Goal: Task Accomplishment & Management: Complete application form

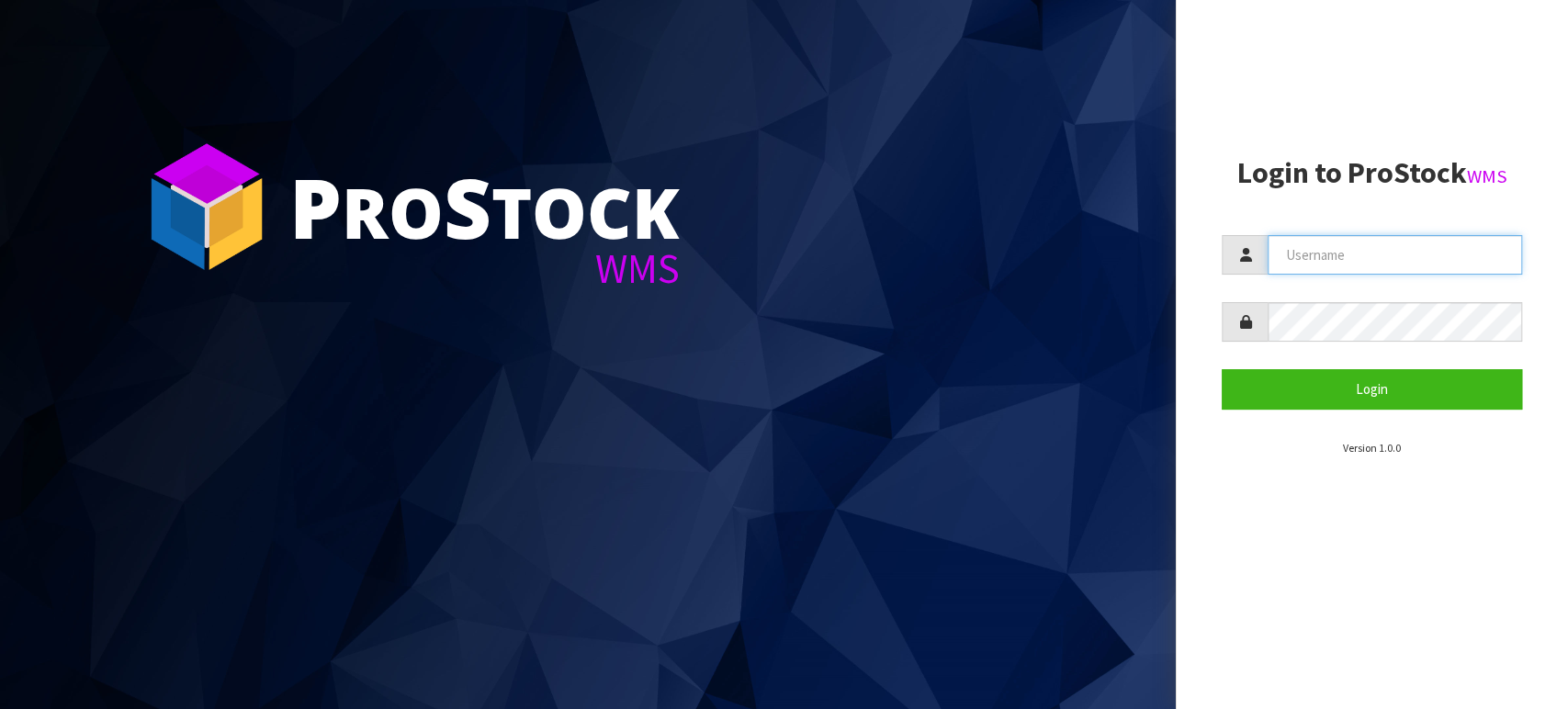
click at [1299, 248] on input "text" at bounding box center [1394, 256] width 255 height 40
type input "BABW"
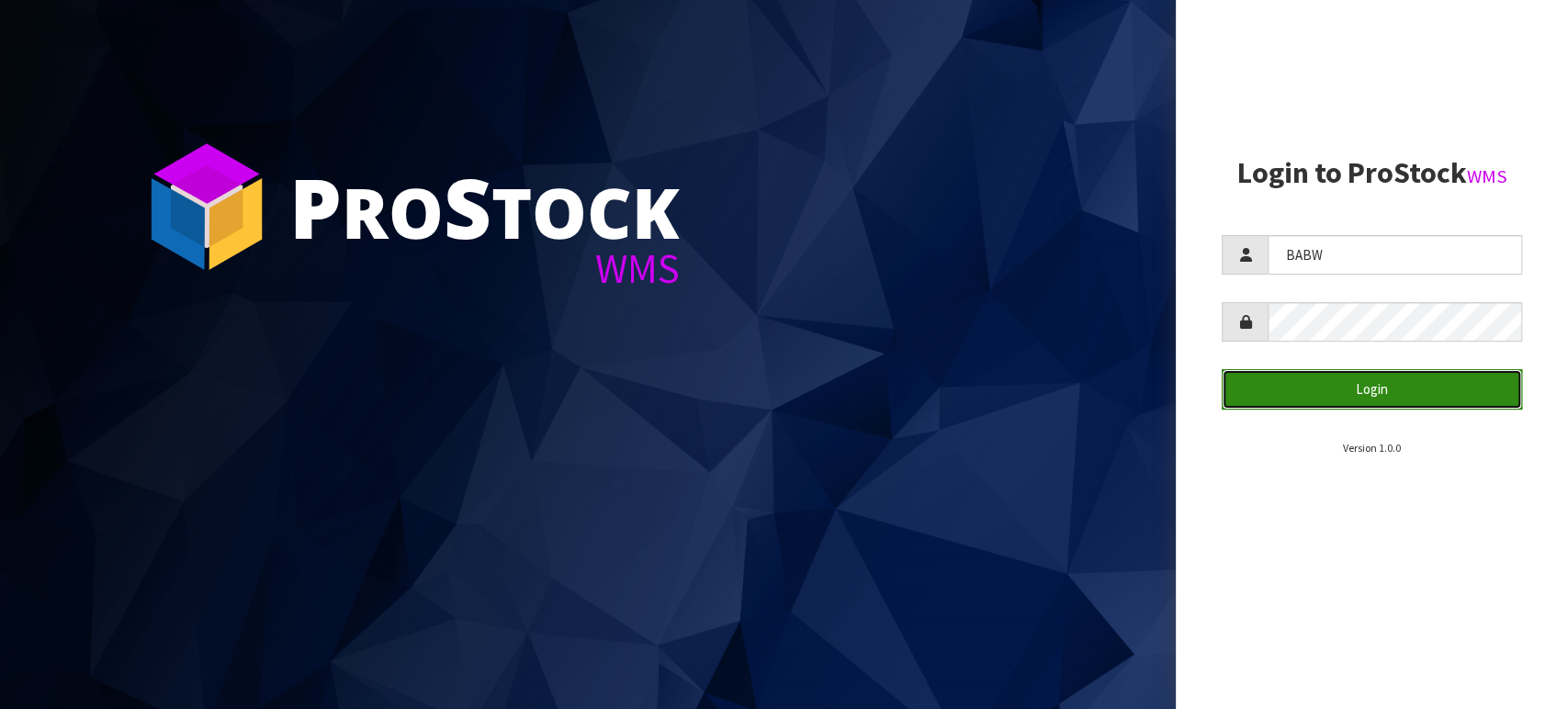
click at [1354, 387] on button "Login" at bounding box center [1371, 389] width 300 height 40
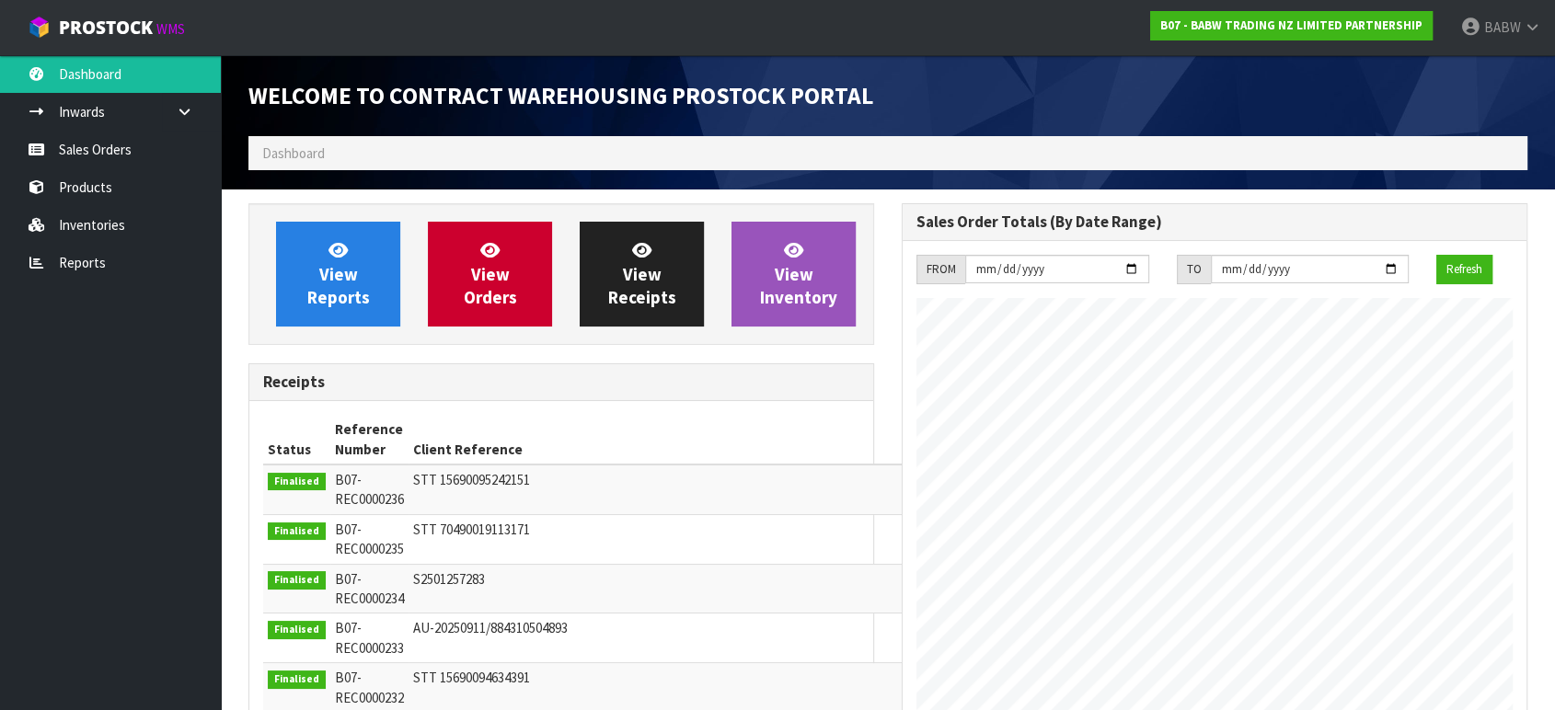
scroll to position [1019, 652]
click at [124, 429] on ul "Dashboard Inwards Purchase Orders Receipts Sales Orders Products Inventories Re…" at bounding box center [110, 382] width 221 height 655
click at [107, 145] on link "Sales Orders" at bounding box center [110, 150] width 221 height 38
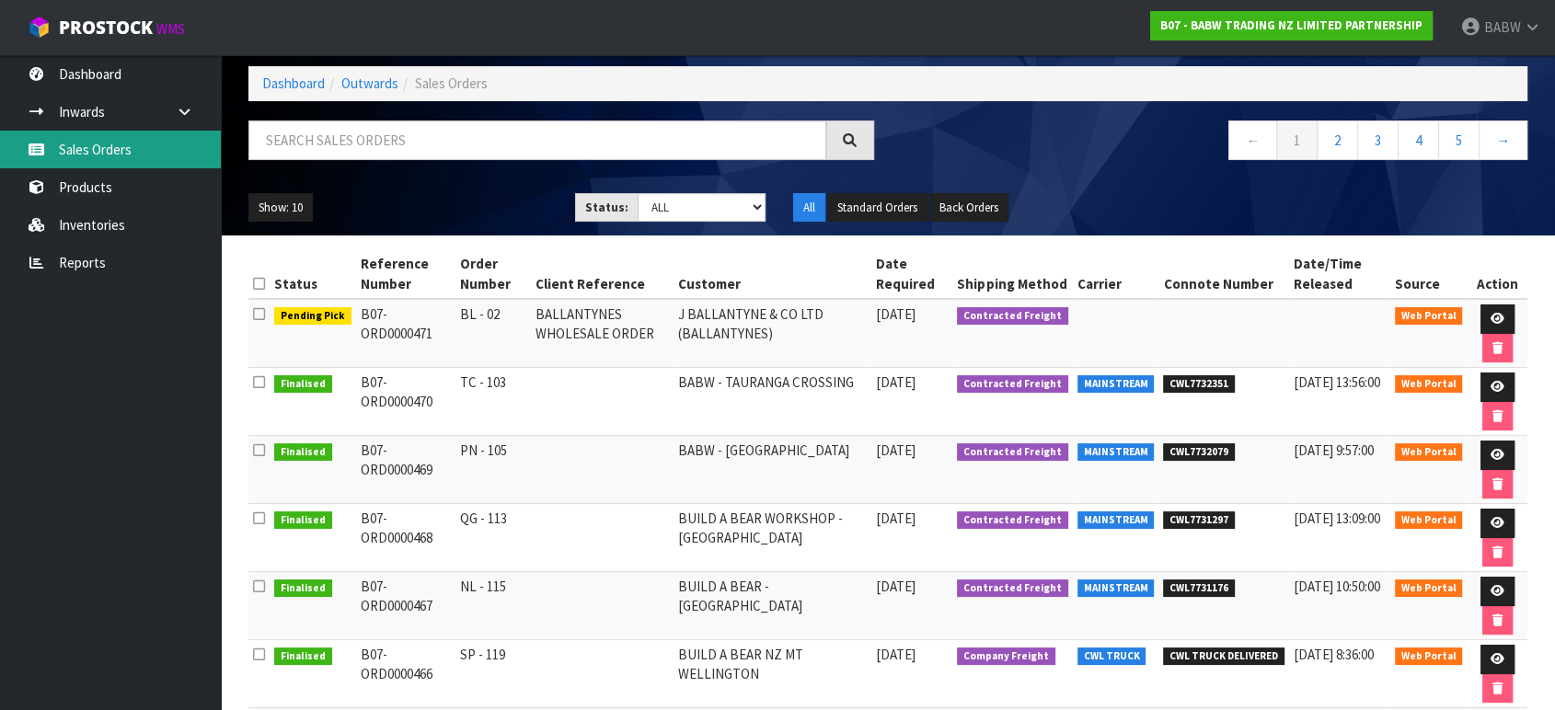
scroll to position [204, 0]
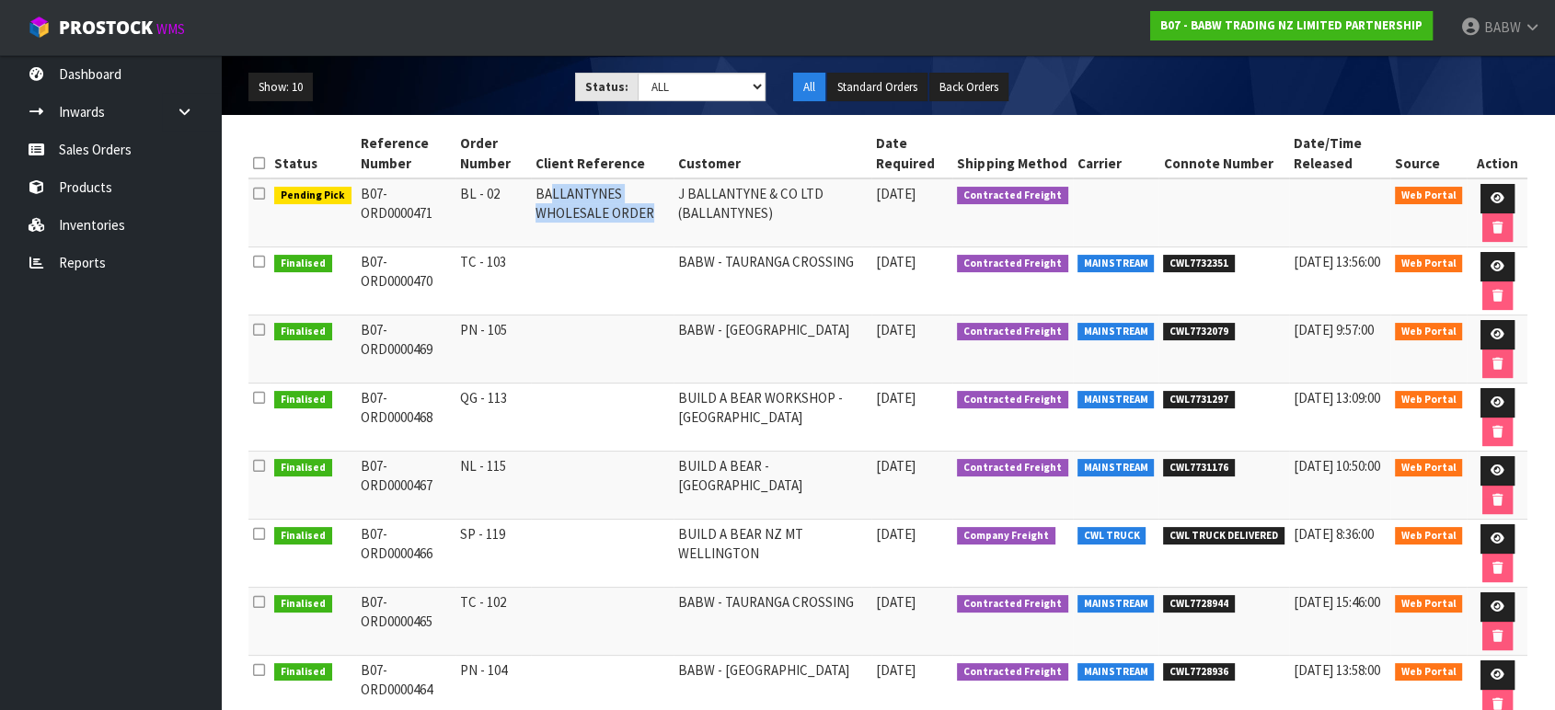
drag, startPoint x: 666, startPoint y: 212, endPoint x: 552, endPoint y: 184, distance: 117.4
click at [554, 184] on td "BALLANTYNES WHOLESALE ORDER" at bounding box center [602, 213] width 143 height 69
drag, startPoint x: 552, startPoint y: 184, endPoint x: 537, endPoint y: 194, distance: 18.6
click at [551, 184] on td "BALLANTYNES WHOLESALE ORDER" at bounding box center [602, 213] width 143 height 69
click at [535, 197] on td "BALLANTYNES WHOLESALE ORDER" at bounding box center [602, 213] width 143 height 69
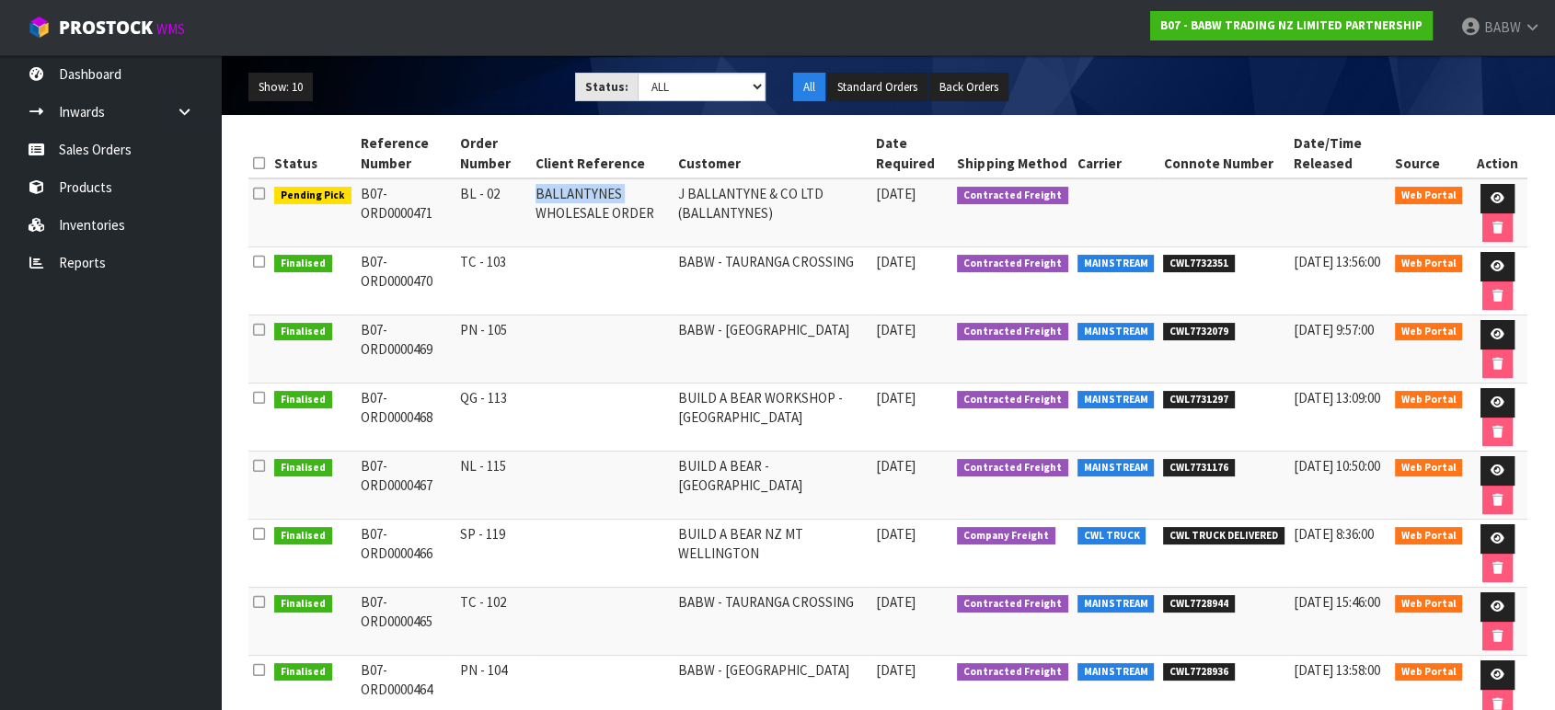
click at [535, 197] on td "BALLANTYNES WHOLESALE ORDER" at bounding box center [602, 213] width 143 height 69
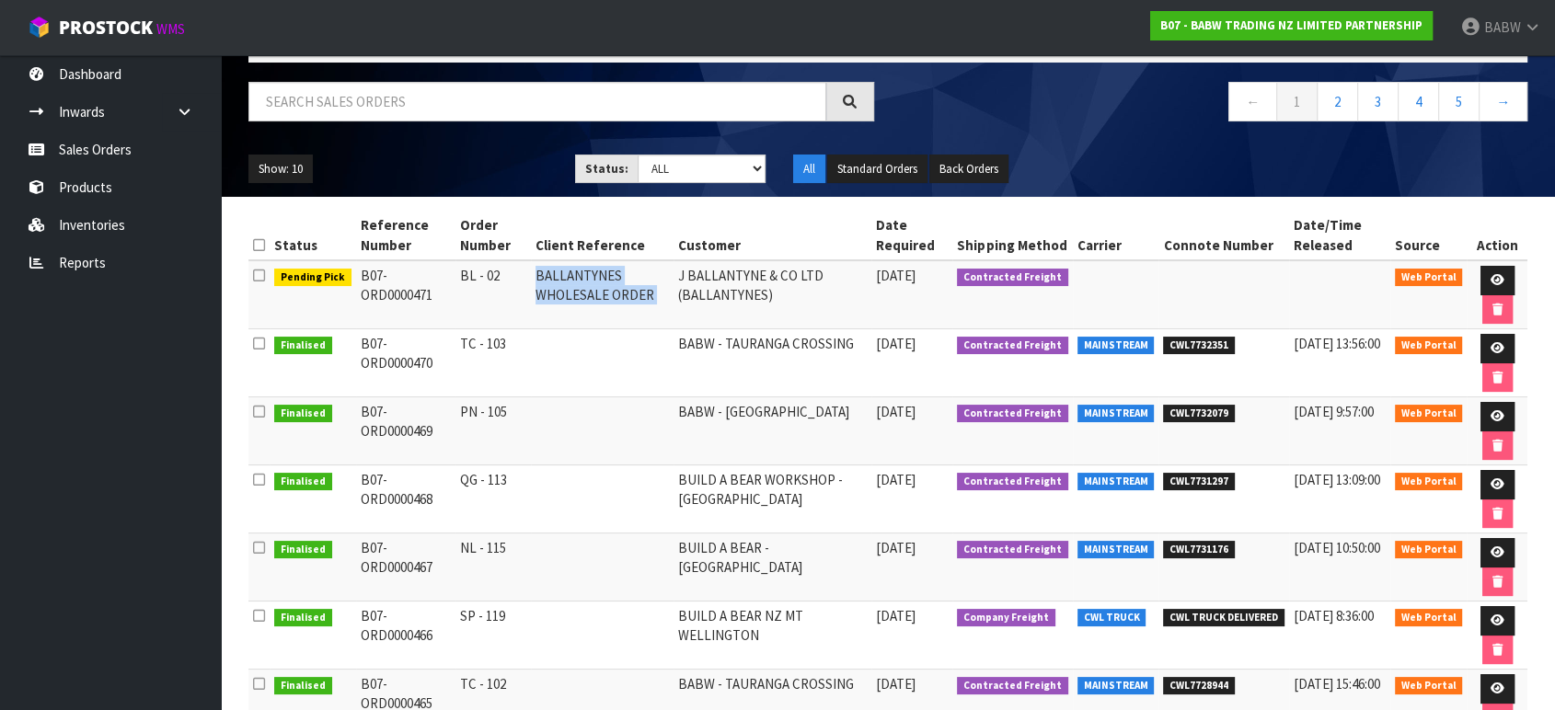
scroll to position [225, 0]
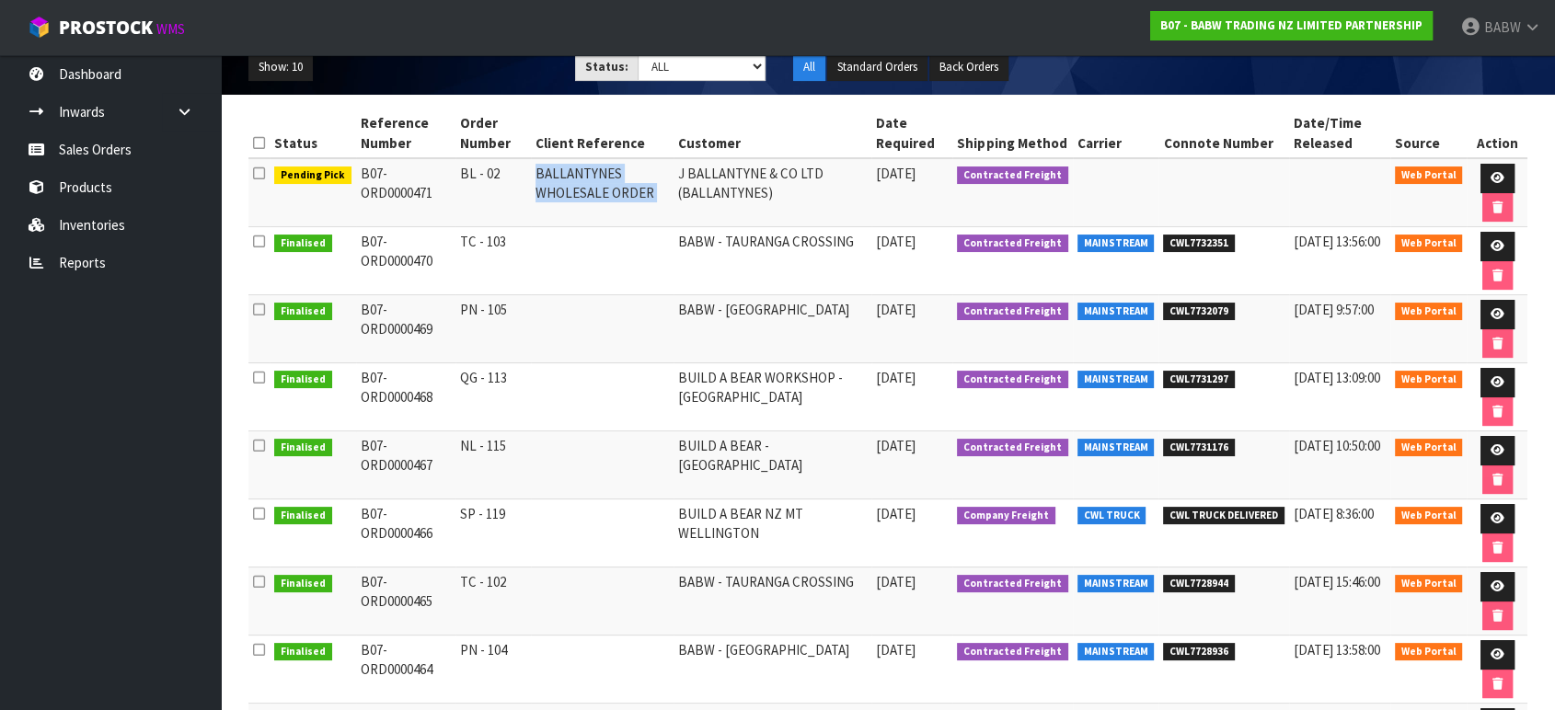
drag, startPoint x: 521, startPoint y: 516, endPoint x: 423, endPoint y: 515, distance: 97.6
click at [423, 515] on tr "Finalised B07-ORD0000466 SP - 119 BUILD A BEAR NZ MT [GEOGRAPHIC_DATA] [DATE] C…" at bounding box center [887, 534] width 1279 height 68
click at [499, 514] on td "SP - 119" at bounding box center [493, 534] width 75 height 68
click at [495, 514] on td "SP - 119" at bounding box center [493, 534] width 75 height 68
click at [494, 514] on td "SP - 119" at bounding box center [493, 534] width 75 height 68
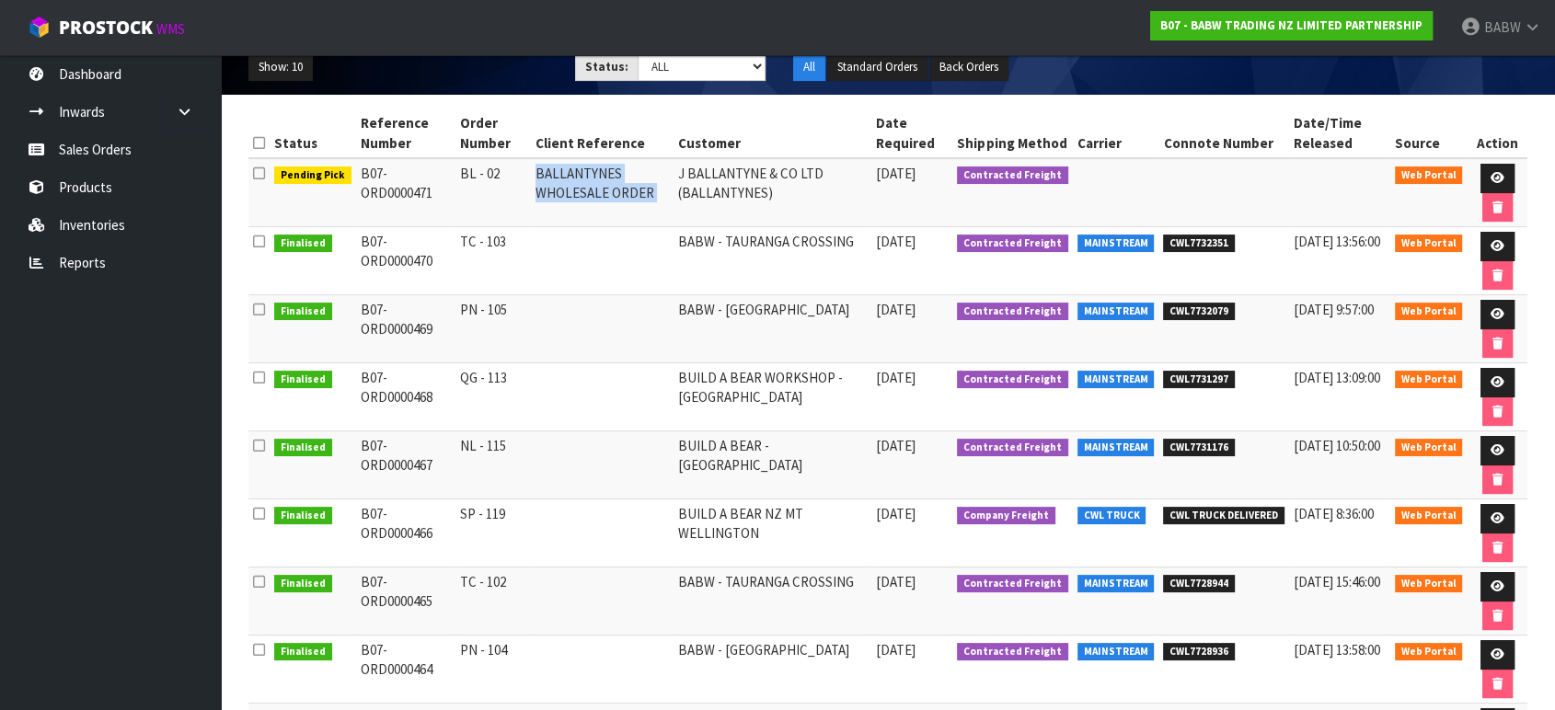
click at [494, 514] on td "SP - 119" at bounding box center [493, 534] width 75 height 68
click at [488, 501] on td "SP - 119" at bounding box center [493, 534] width 75 height 68
click at [1487, 516] on link at bounding box center [1498, 518] width 34 height 29
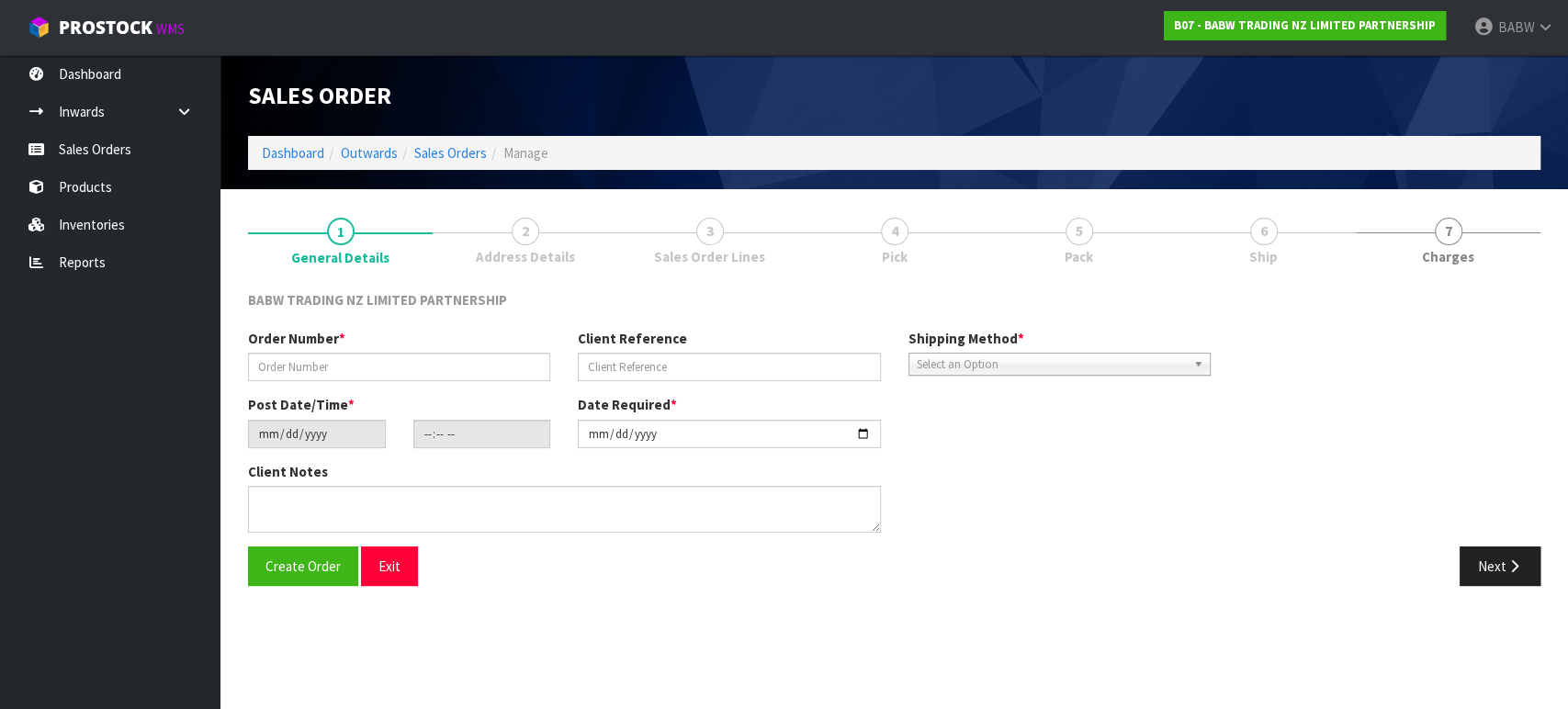
type input "SP - 119"
type input "[DATE]"
type input "14:00:00.000"
type input "[DATE]"
type textarea "CALL/MESSGAE AFTERNOON PRIOR TO MORNING DELIVERY - FRANKI 0273810540, TO MAKE S…"
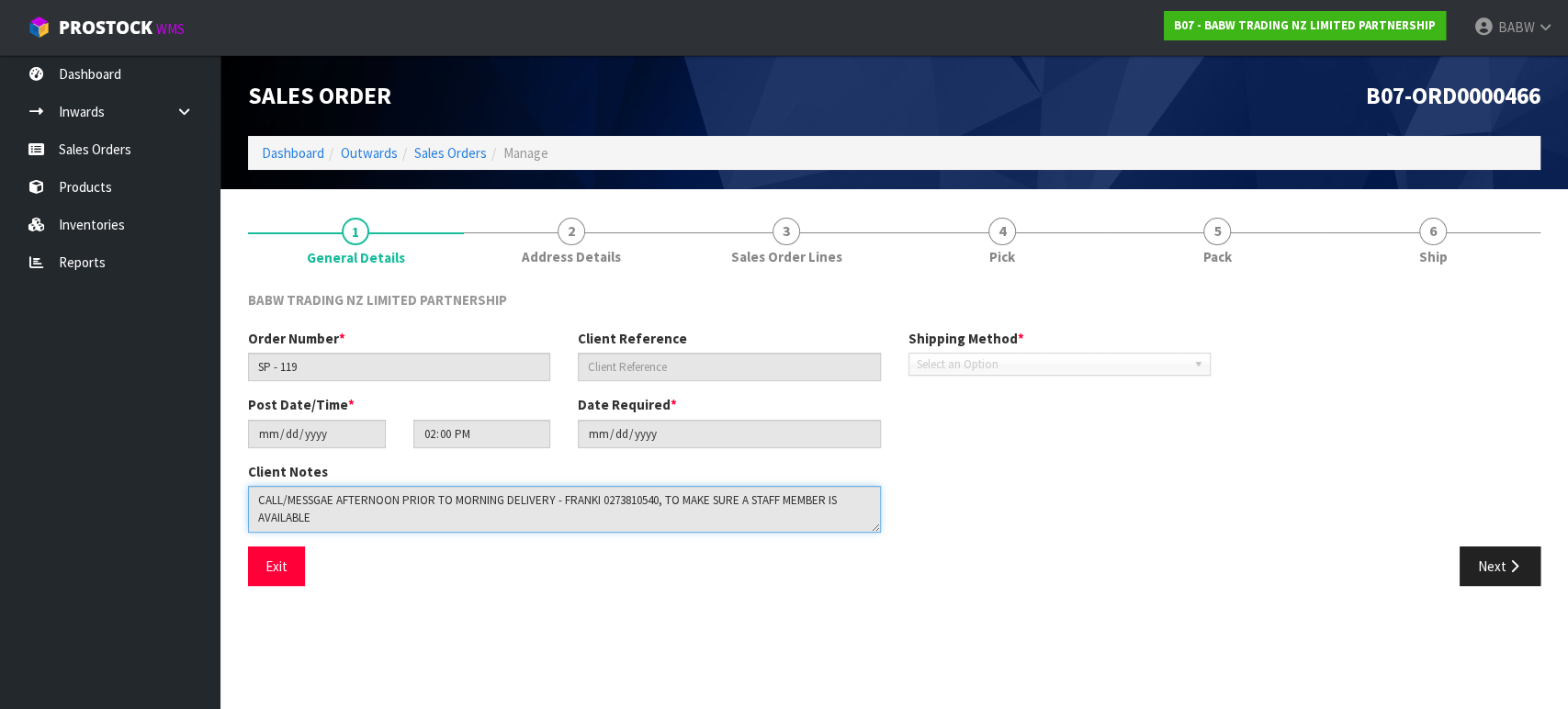
drag, startPoint x: 384, startPoint y: 515, endPoint x: 87, endPoint y: 467, distance: 300.9
click at [88, 468] on body "Toggle navigation ProStock WMS B07 - BABW TRADING NZ LIMITED PARTNERSHIP BABW L…" at bounding box center [784, 354] width 1568 height 709
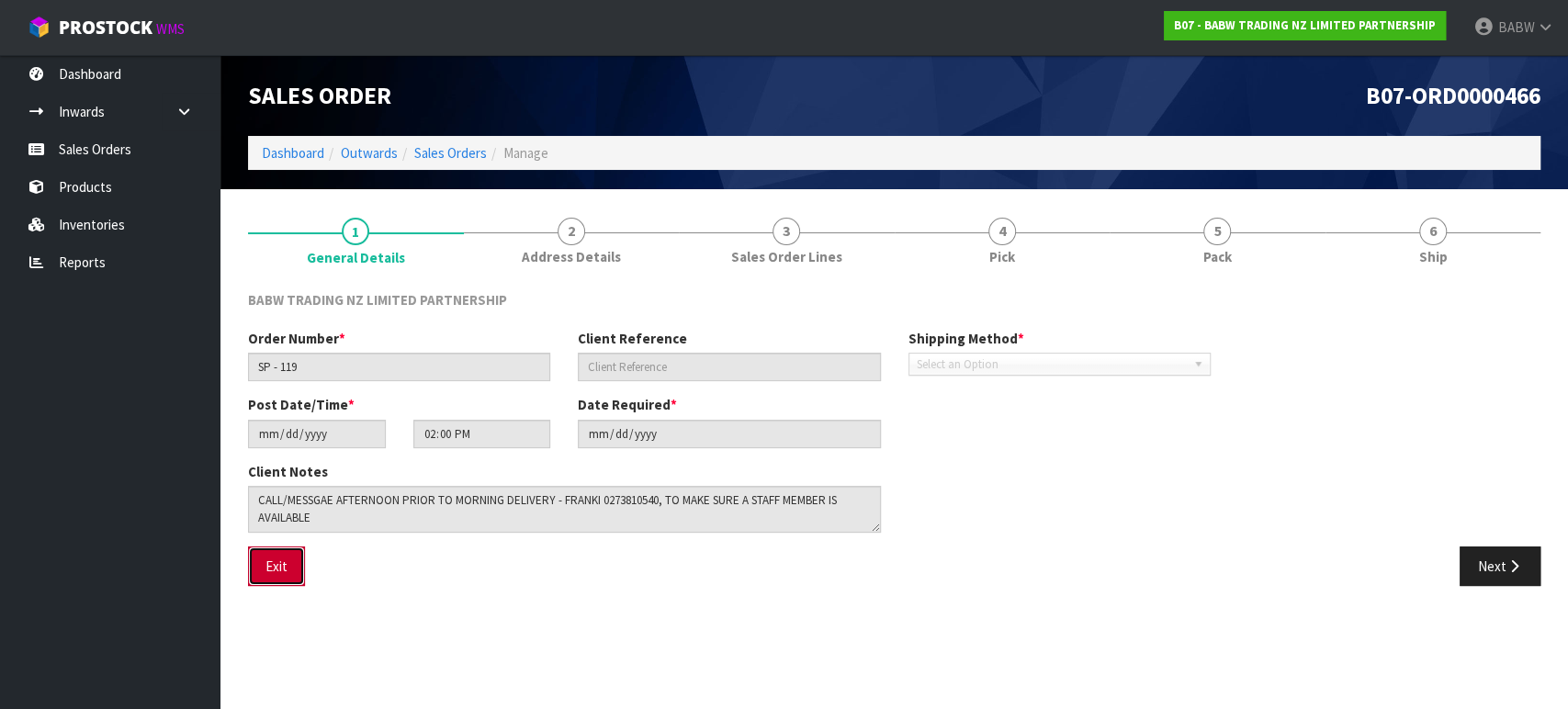
click at [277, 577] on button "Exit" at bounding box center [275, 567] width 57 height 40
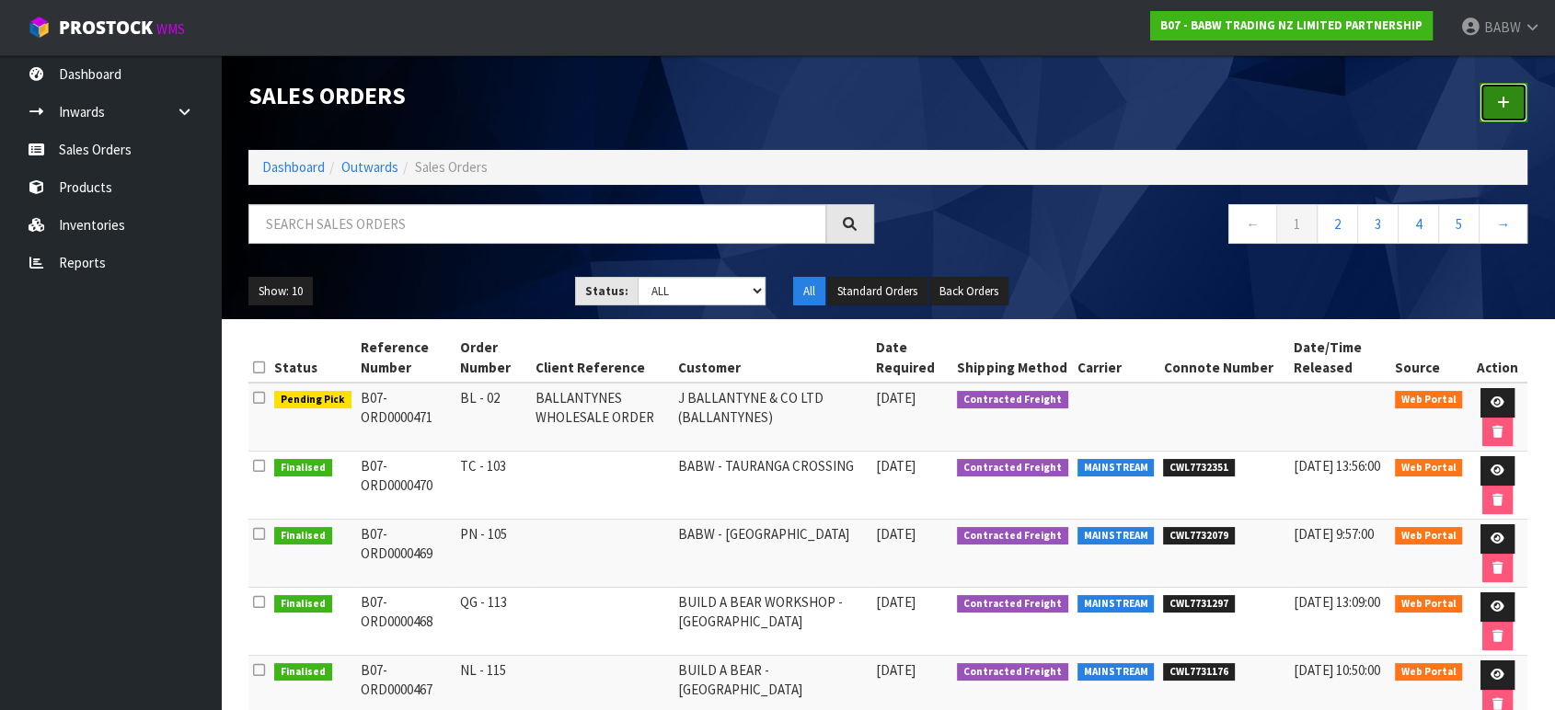
click at [1508, 92] on link at bounding box center [1504, 103] width 48 height 40
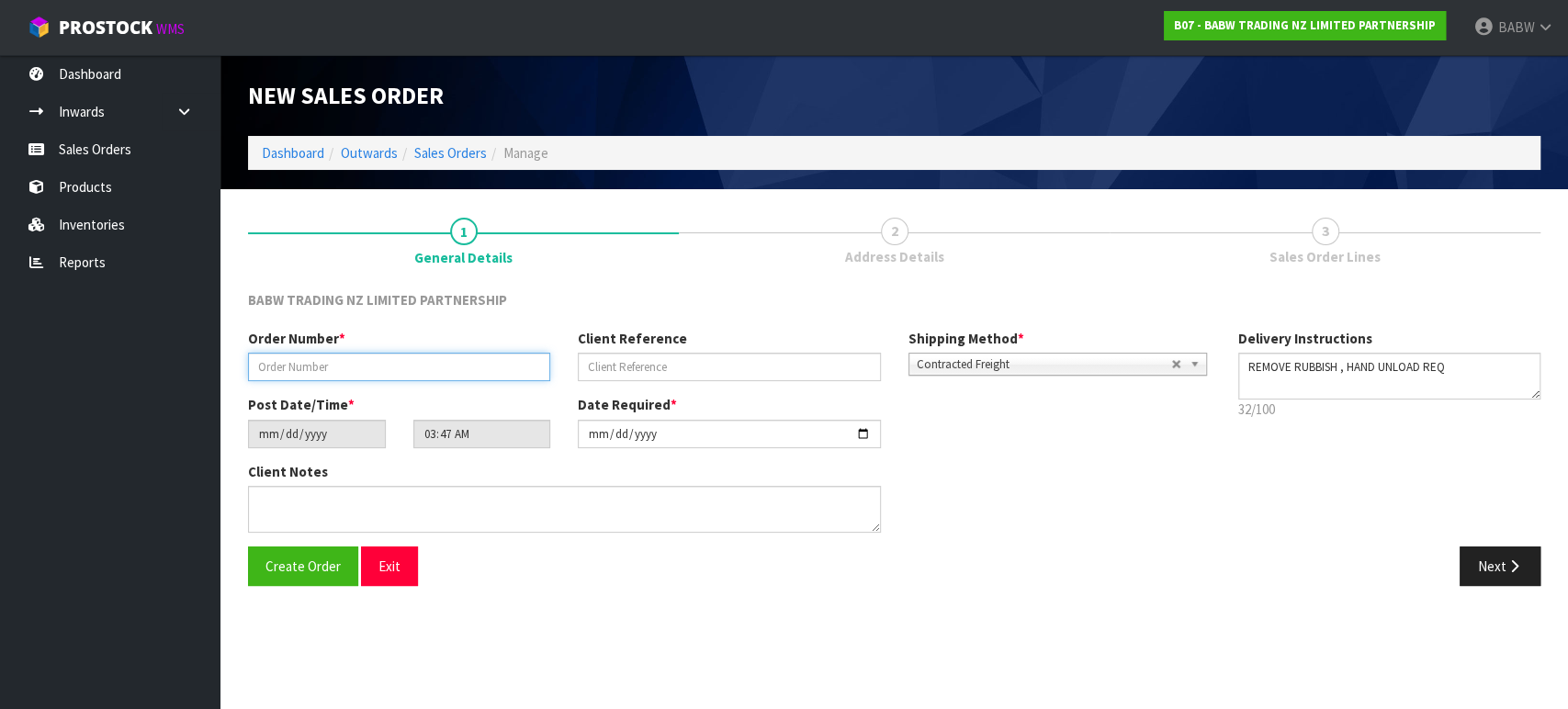
click at [383, 365] on input "text" at bounding box center [398, 366] width 302 height 29
type input "SP-120"
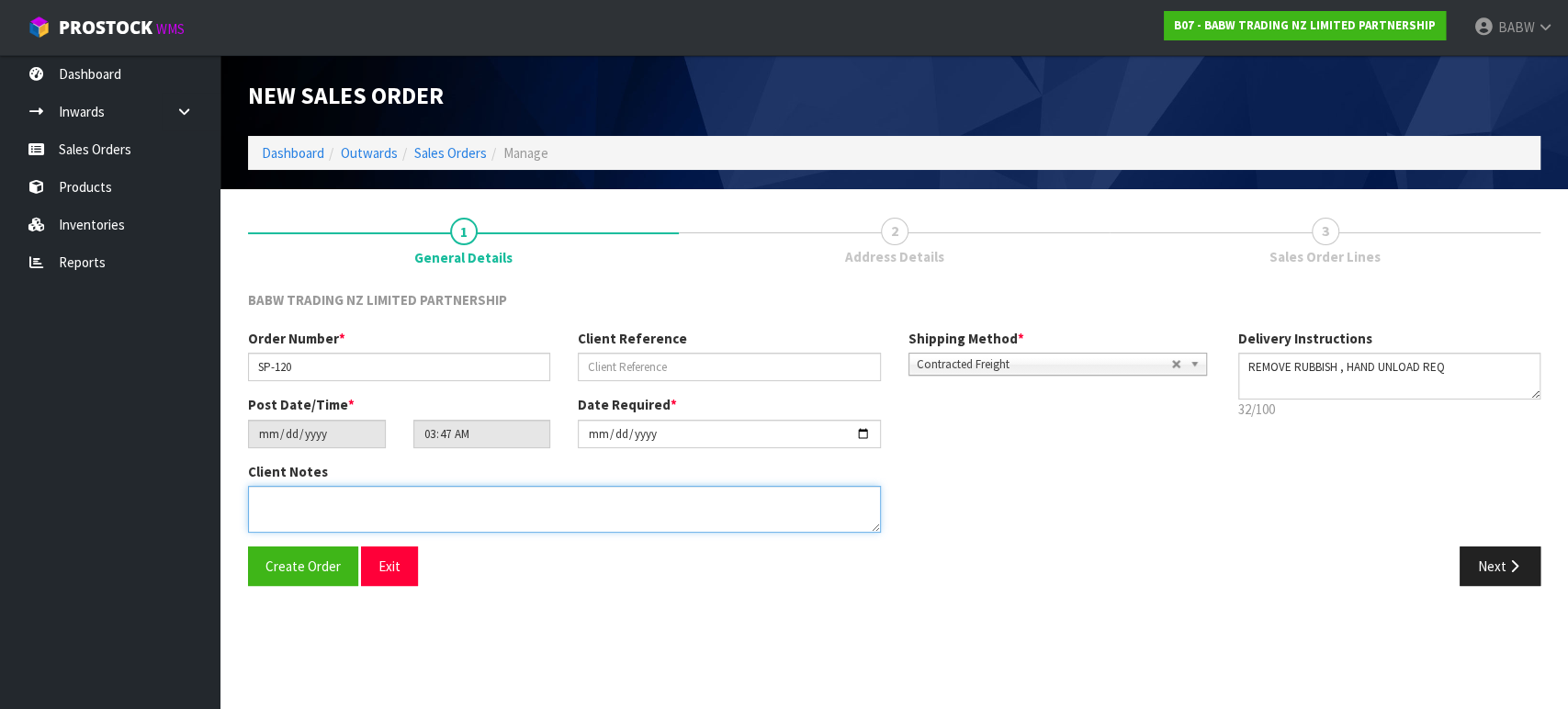
click at [367, 502] on textarea at bounding box center [564, 509] width 633 height 47
paste textarea "CALL/MESSGAE AFTERNOON PRIOR TO MORNING DELIVERY - FRANKI 0273810540, TO MAKE S…"
type textarea "CALL/MESSGAE AFTERNOON PRIOR TO MORNING DELIVERY - FRANKI 0273810540, TO MAKE S…"
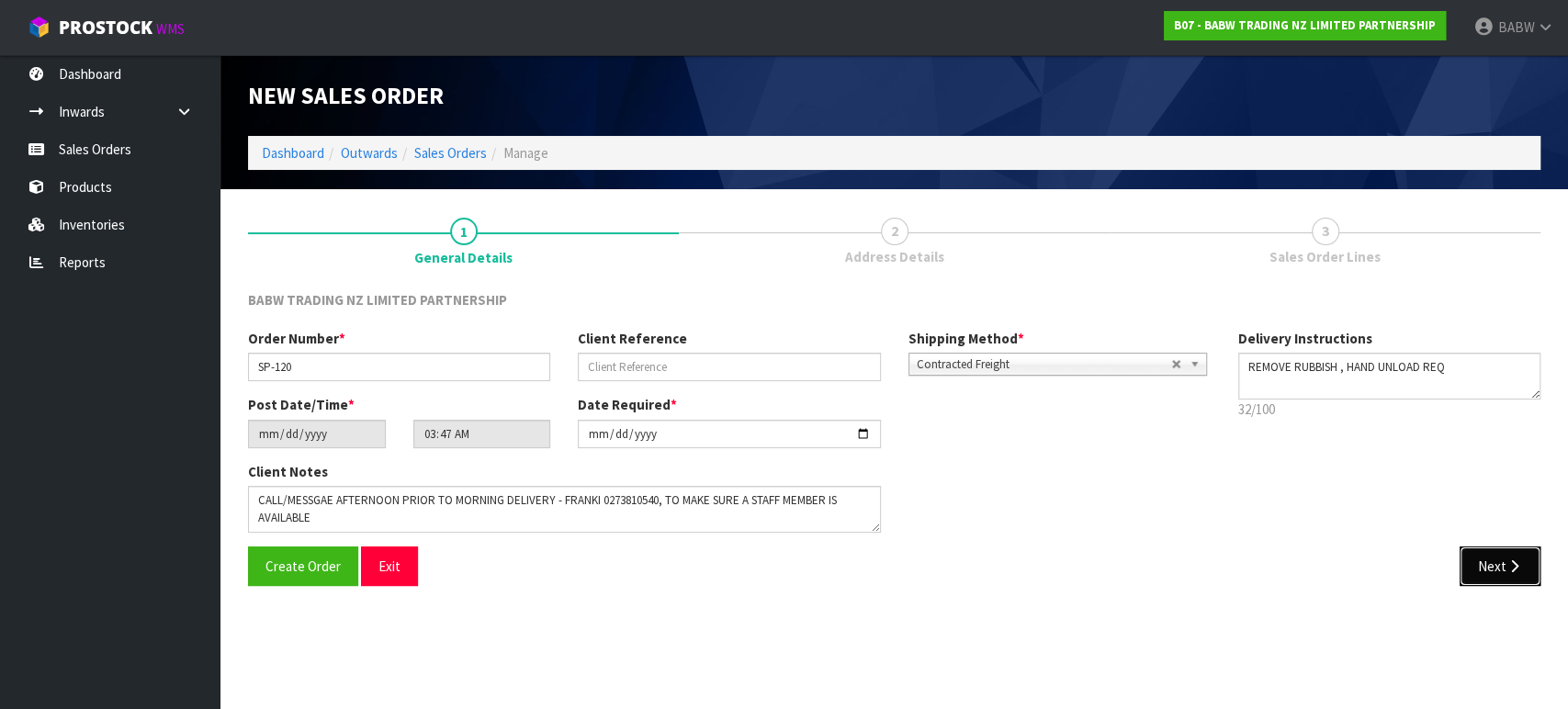
click at [1495, 576] on button "Next" at bounding box center [1499, 567] width 81 height 40
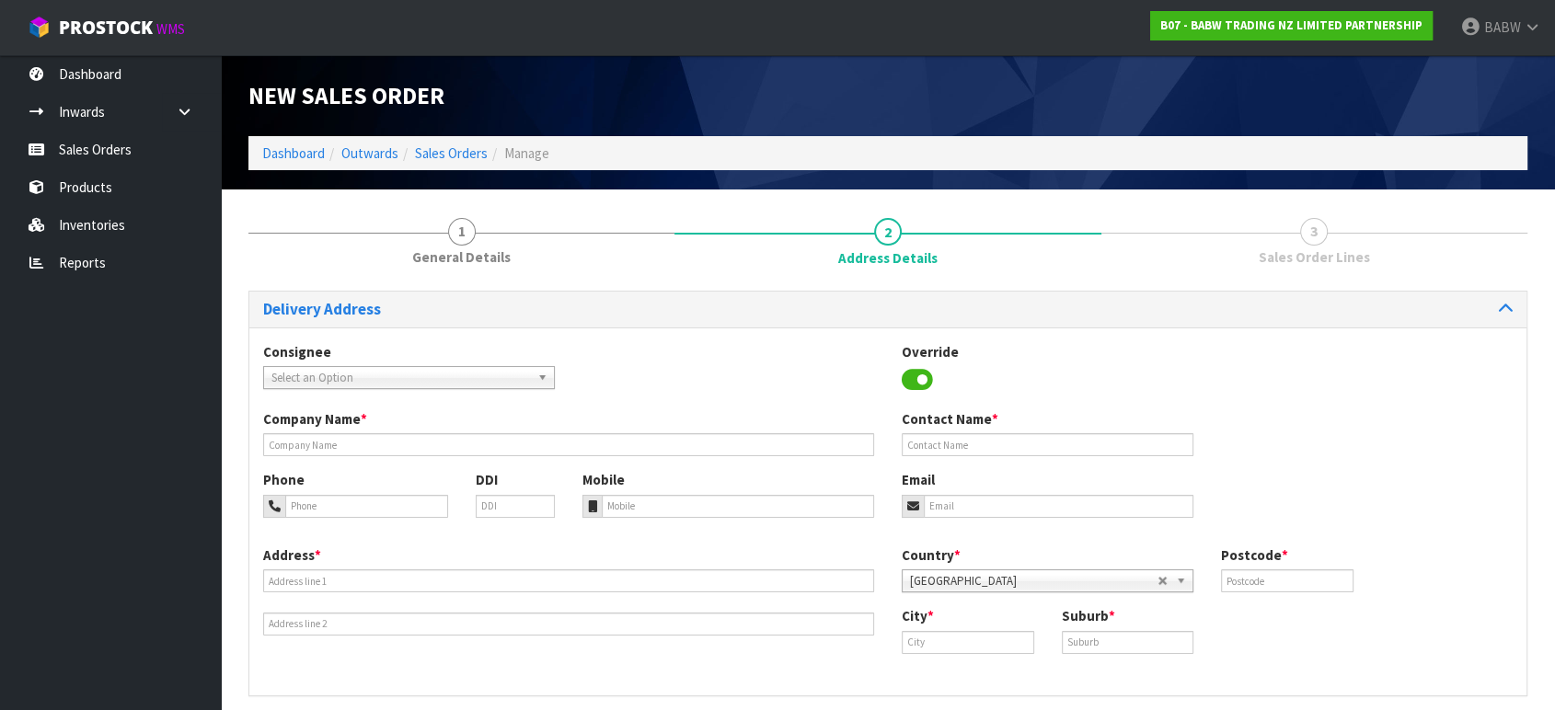
click at [411, 391] on div "Consignee 000001.BAY MECHANICS - BAY MECHANICS 000001A - BRAKE & TRANSMISSION N…" at bounding box center [887, 375] width 1277 height 67
click at [410, 383] on span "Select an Option" at bounding box center [400, 378] width 259 height 22
drag, startPoint x: 474, startPoint y: 379, endPoint x: 466, endPoint y: 403, distance: 25.3
click at [474, 379] on span "Select an Option" at bounding box center [400, 378] width 259 height 22
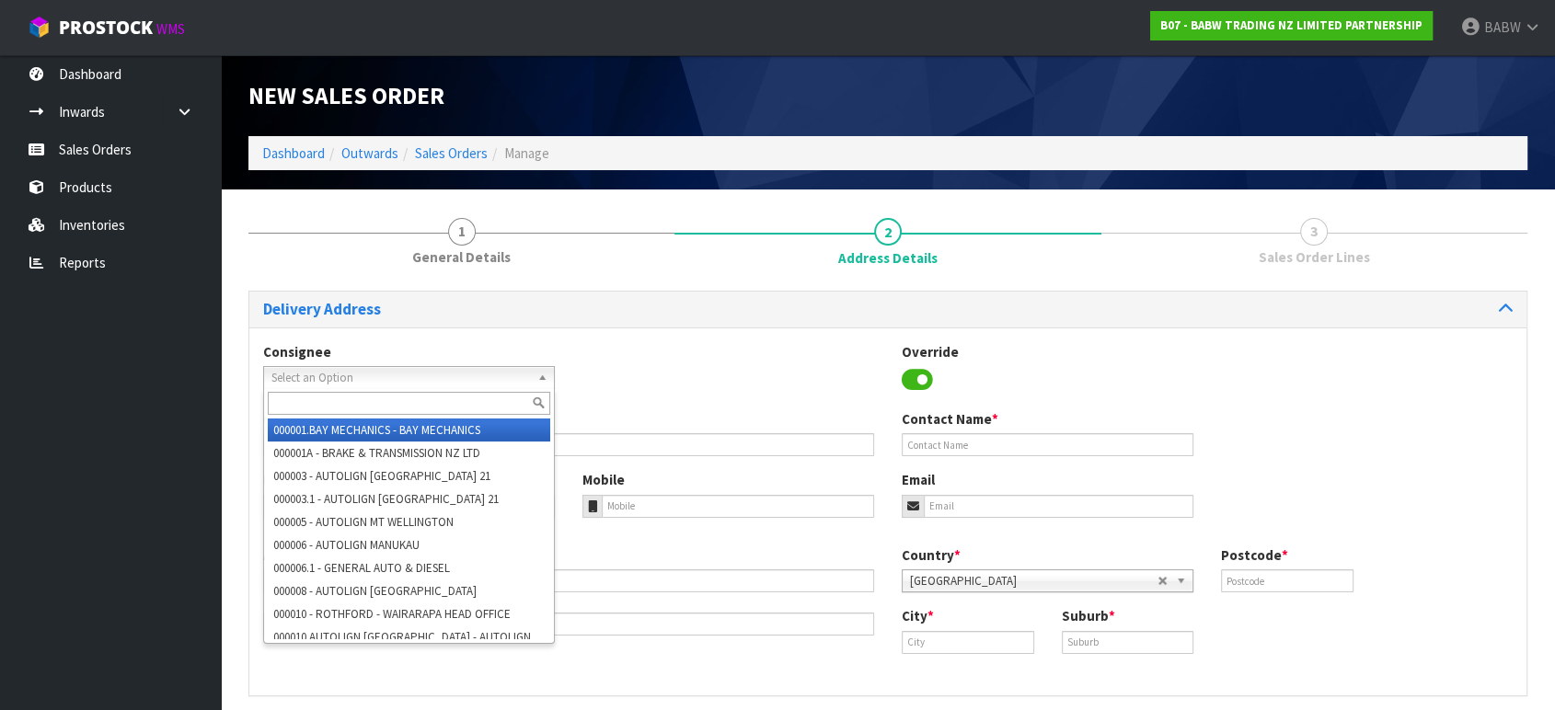
paste input "BABMTWELLINGTON"
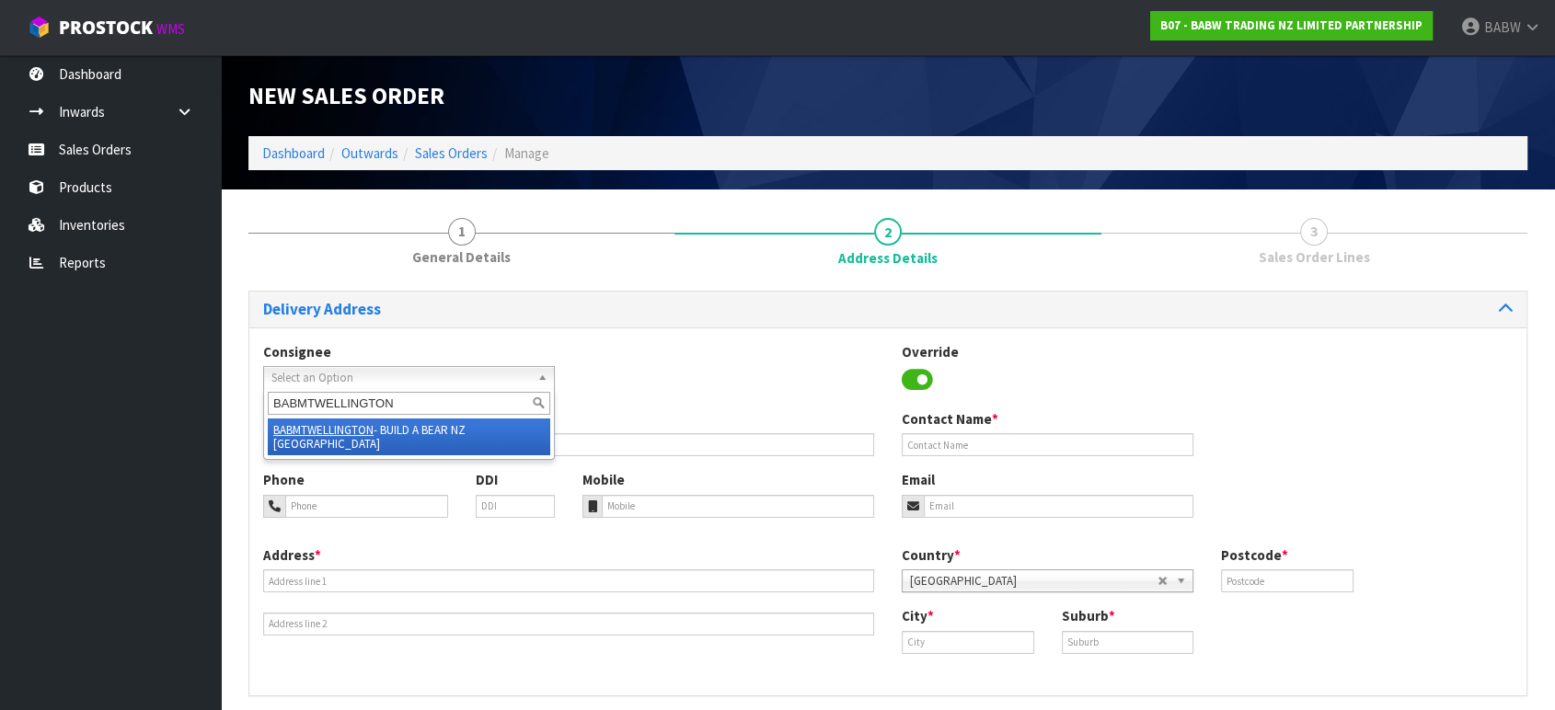
type input "BABMTWELLINGTON"
click at [442, 439] on li "BABMTWELLINGTON - BUILD A BEAR NZ MT [GEOGRAPHIC_DATA]" at bounding box center [409, 437] width 283 height 37
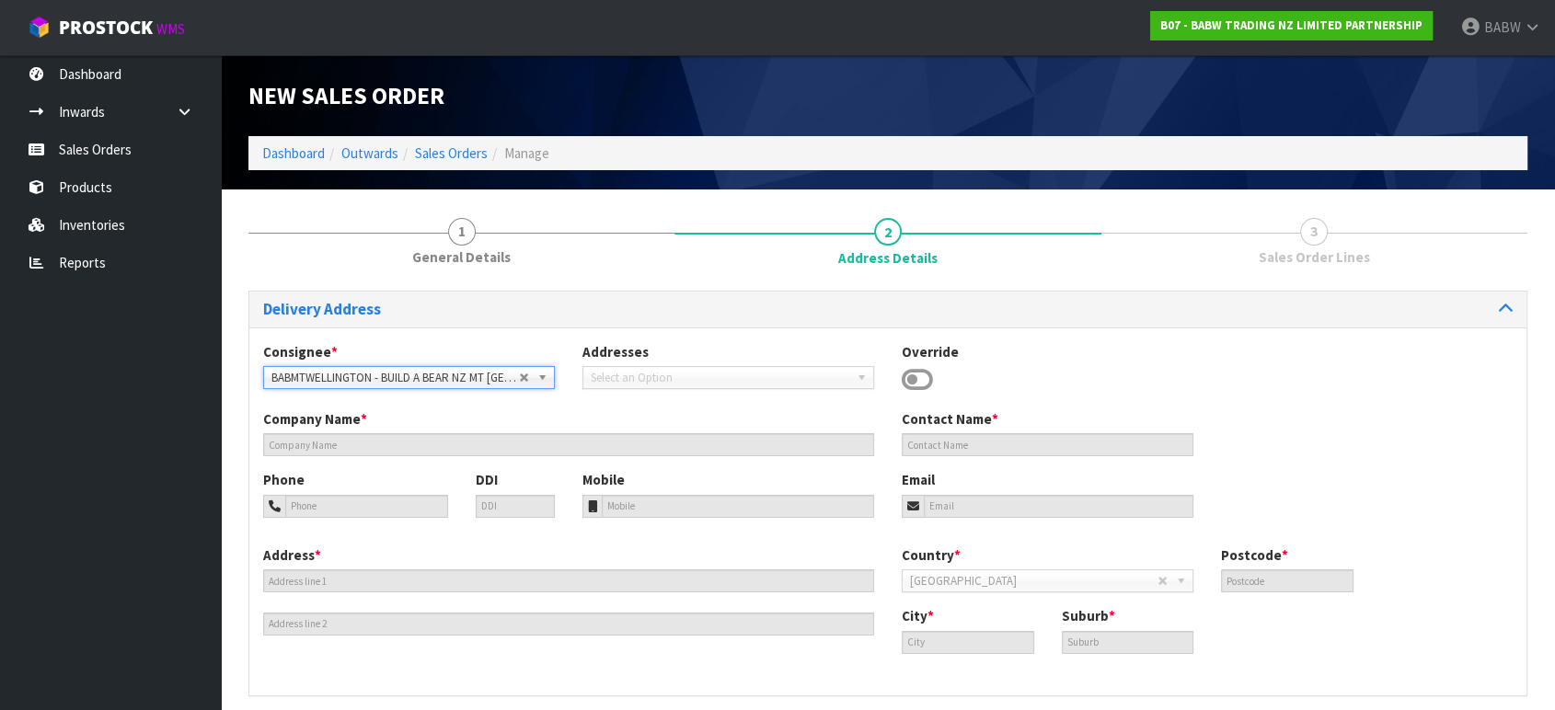
type input "BUILD A BEAR NZ MT WELLINGTON"
type input "[PERSON_NAME]"
type input "027 358 7202"
type input "SHOP S253 [STREET_ADDRESS]"
type input "1060"
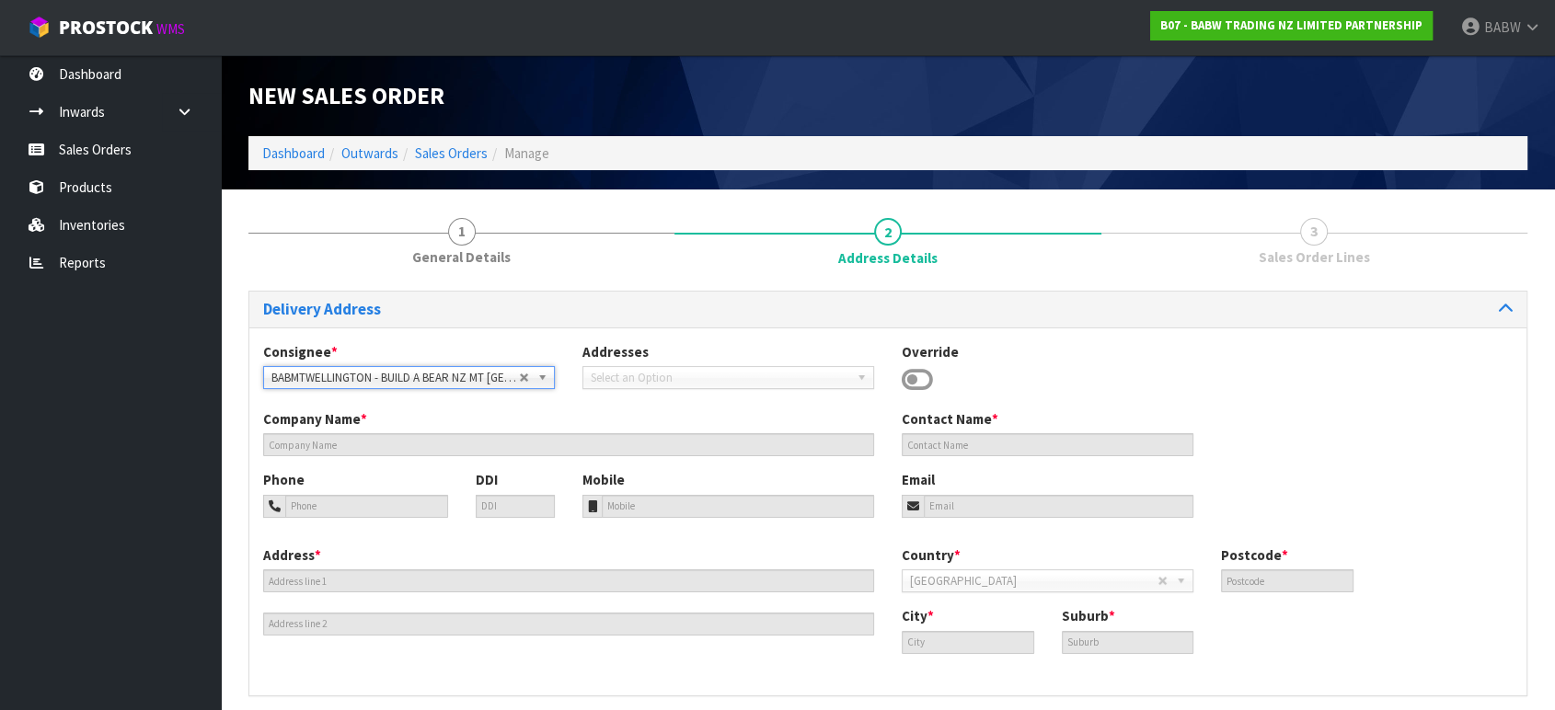
type input "[GEOGRAPHIC_DATA]"
type input "MT [GEOGRAPHIC_DATA]"
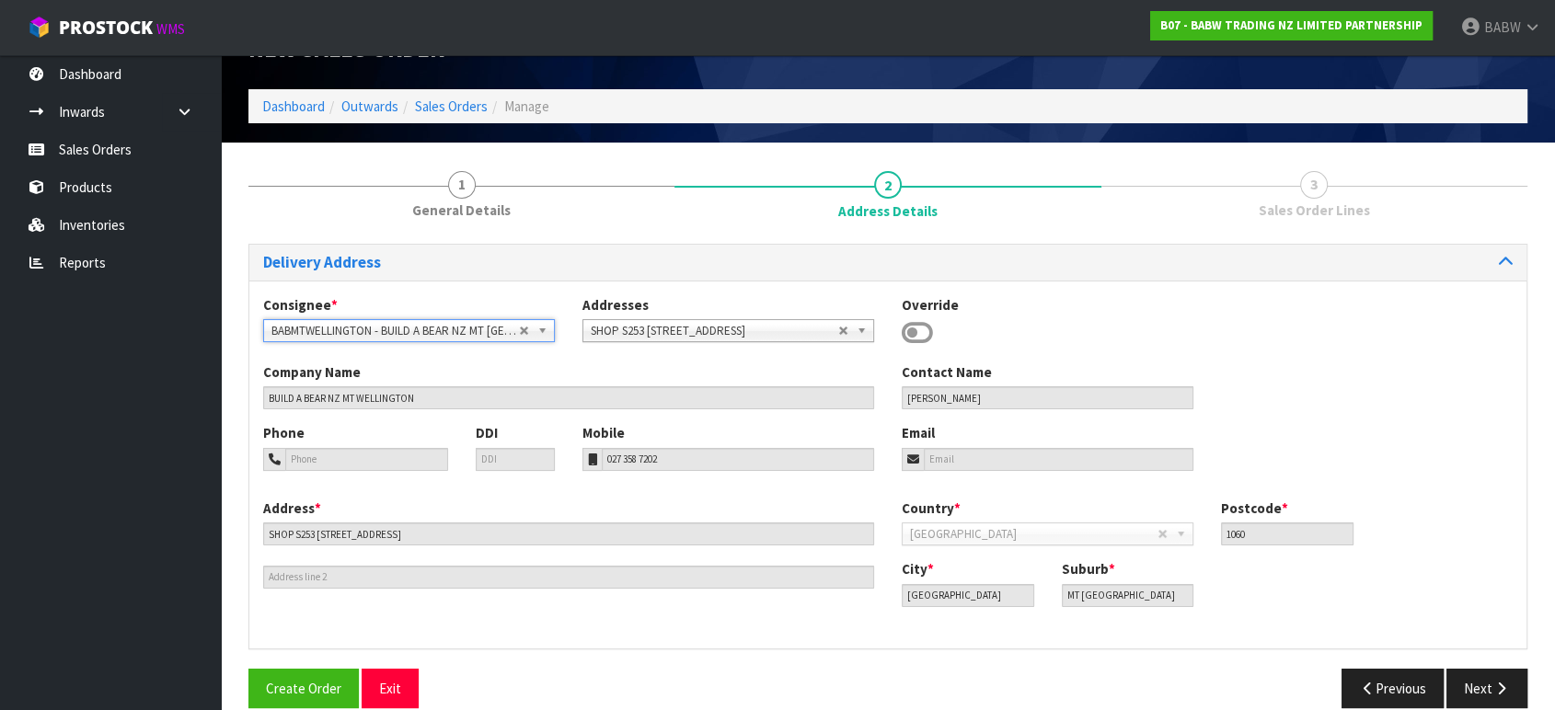
scroll to position [71, 0]
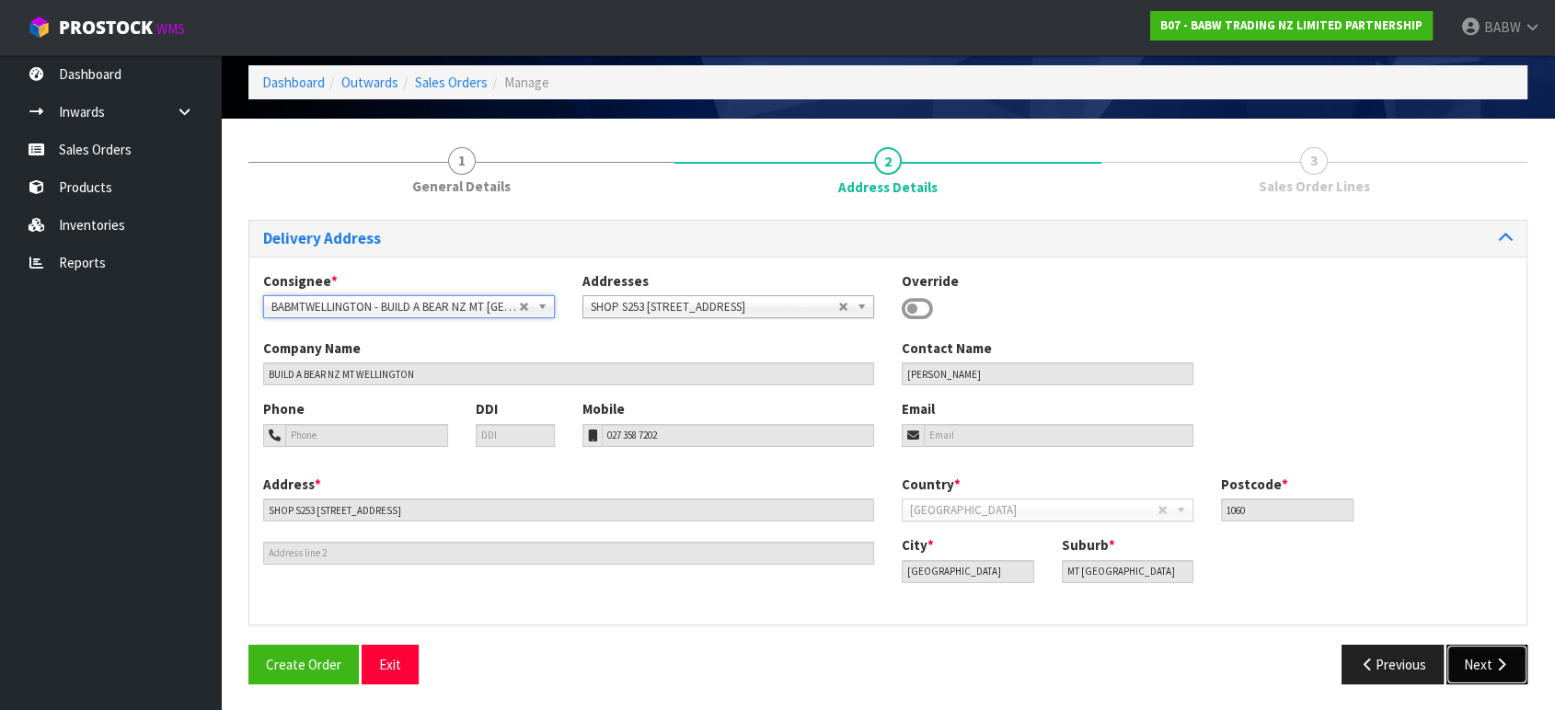
click at [1509, 676] on button "Next" at bounding box center [1487, 665] width 81 height 40
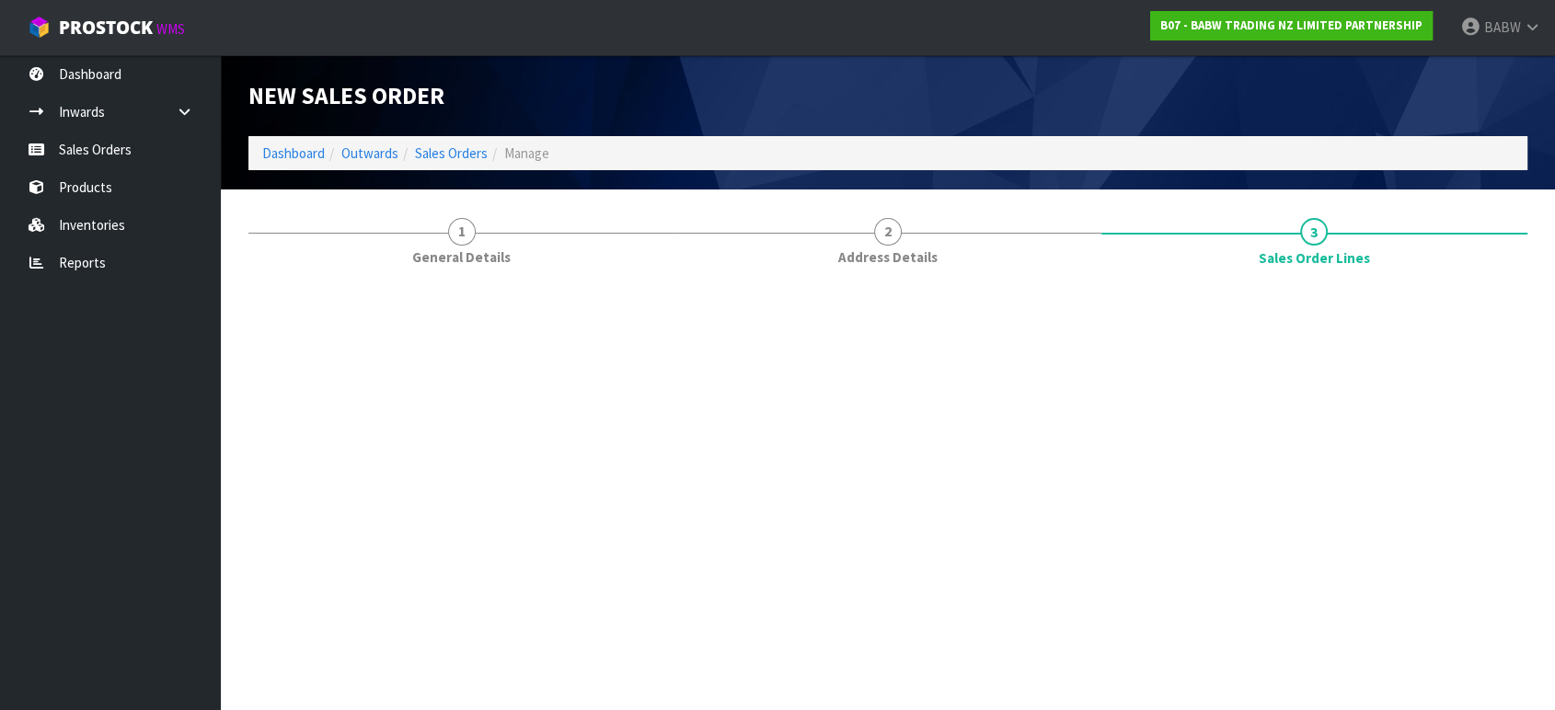
scroll to position [0, 0]
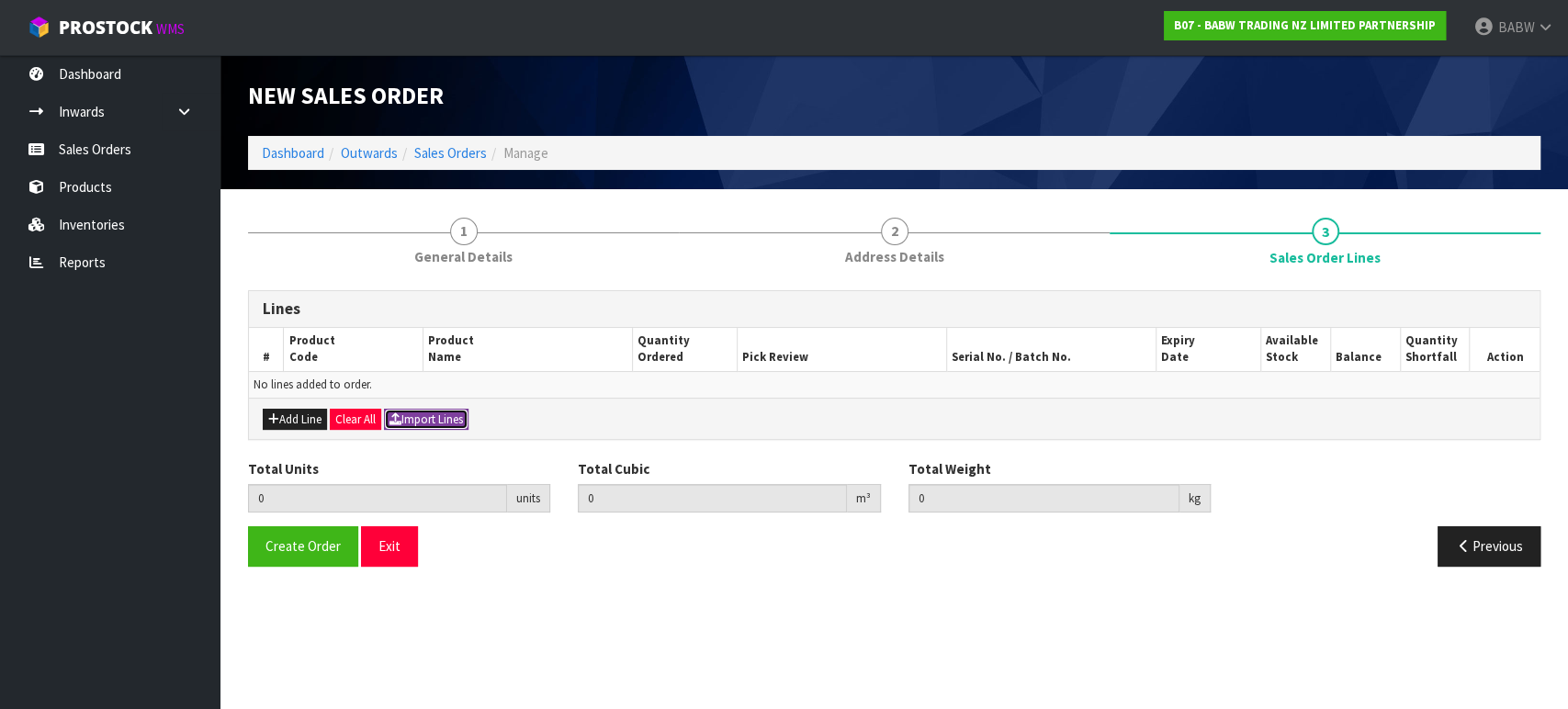
click at [444, 420] on button "Import Lines" at bounding box center [426, 420] width 85 height 22
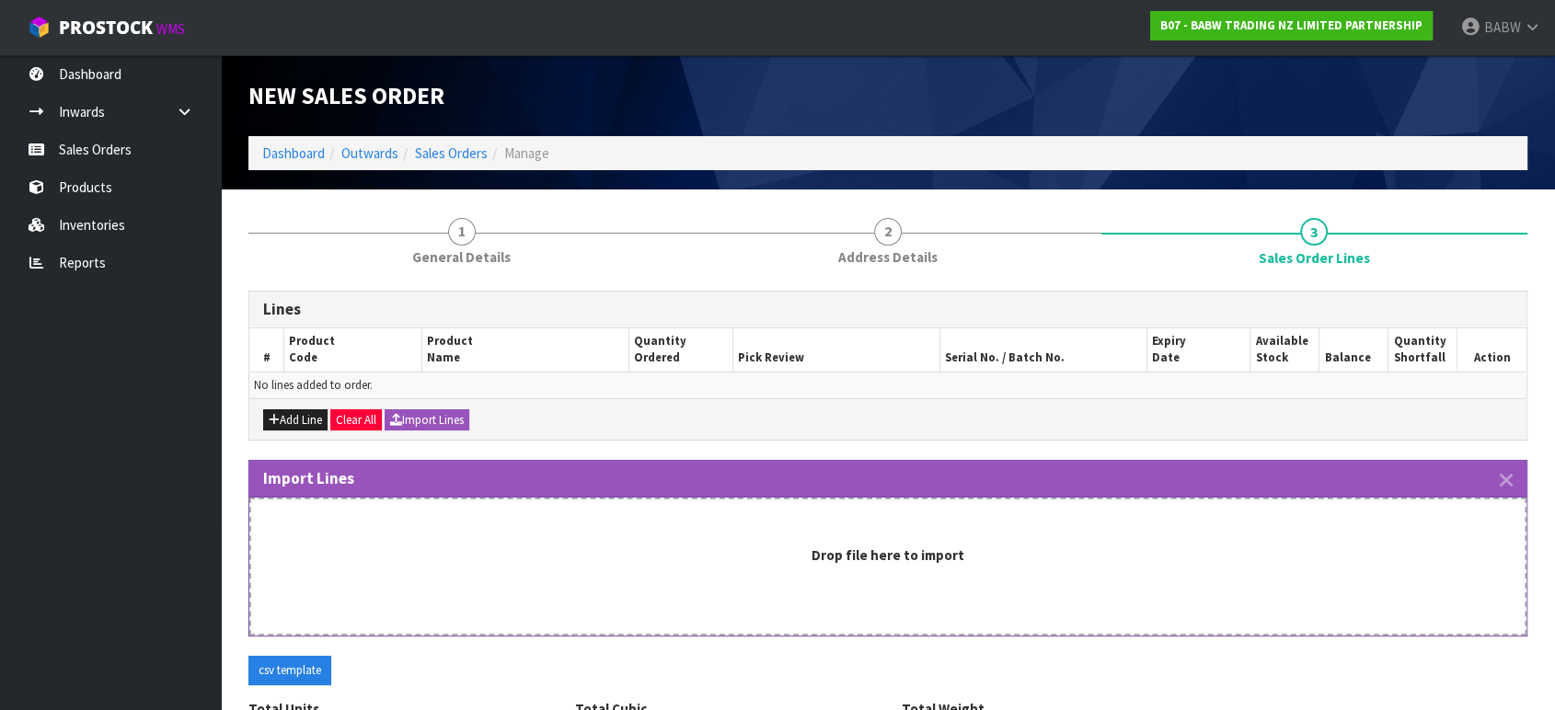
drag, startPoint x: 115, startPoint y: 423, endPoint x: 206, endPoint y: 468, distance: 101.3
click at [115, 423] on ul "Dashboard Inwards Purchase Orders Receipts Sales Orders Products Inventories Re…" at bounding box center [110, 382] width 221 height 655
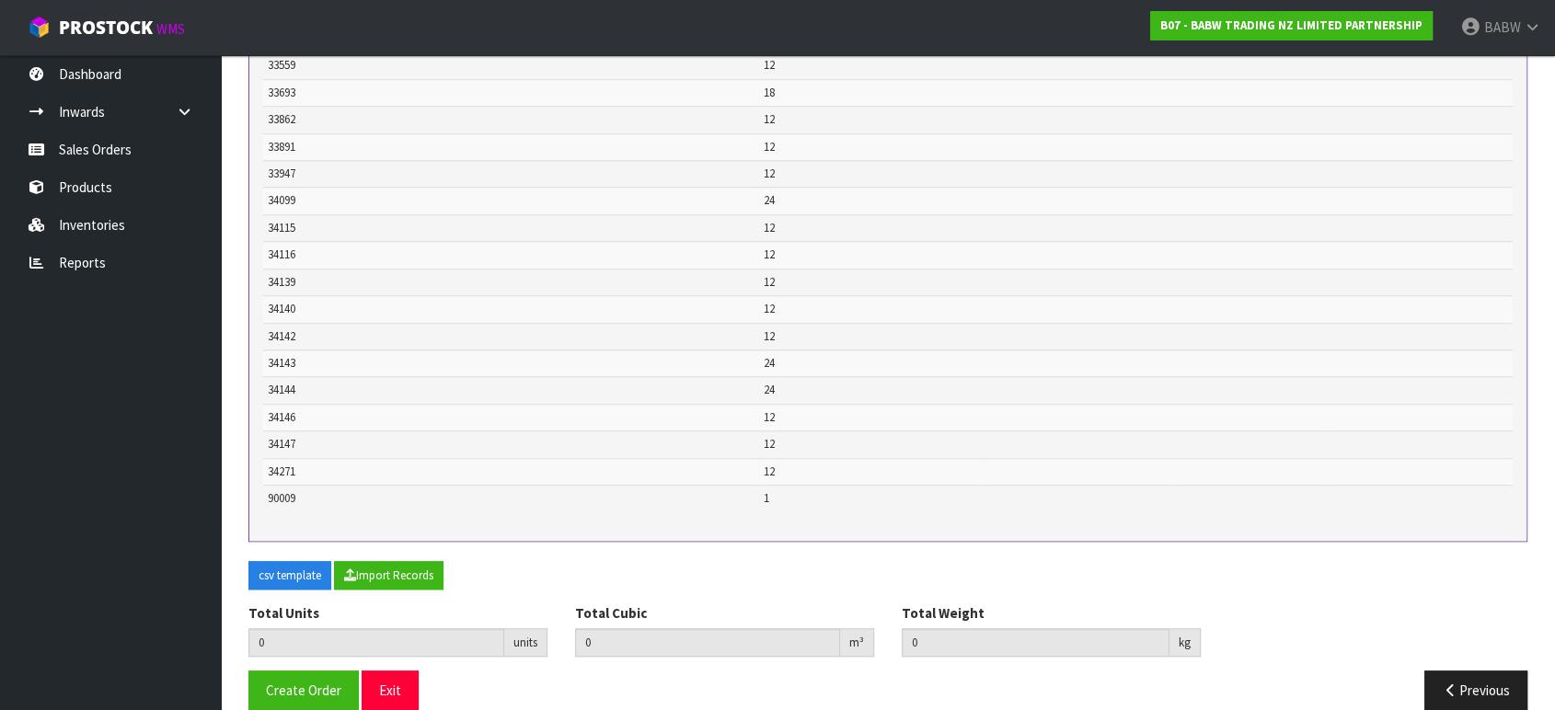
scroll to position [1450, 0]
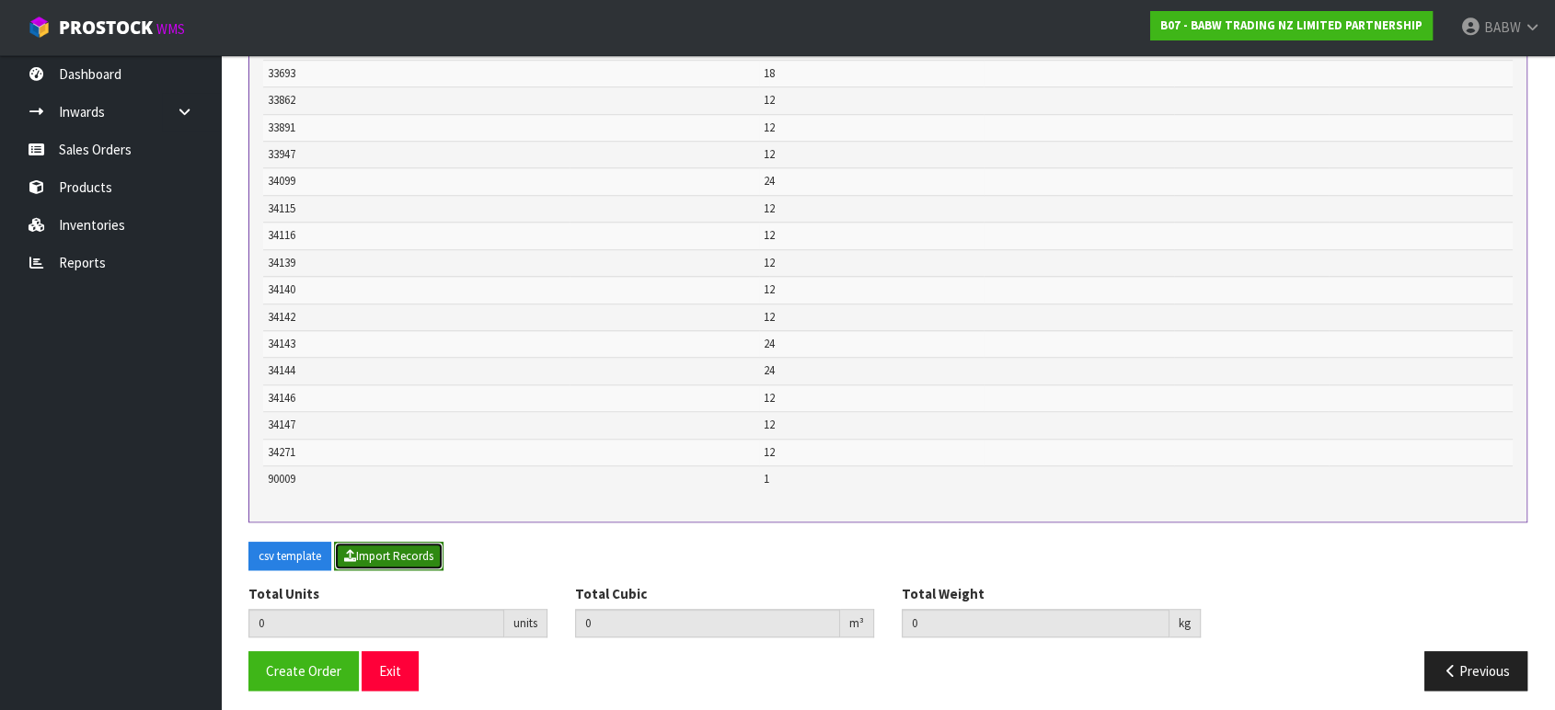
click at [406, 550] on button "Import Records" at bounding box center [389, 556] width 110 height 29
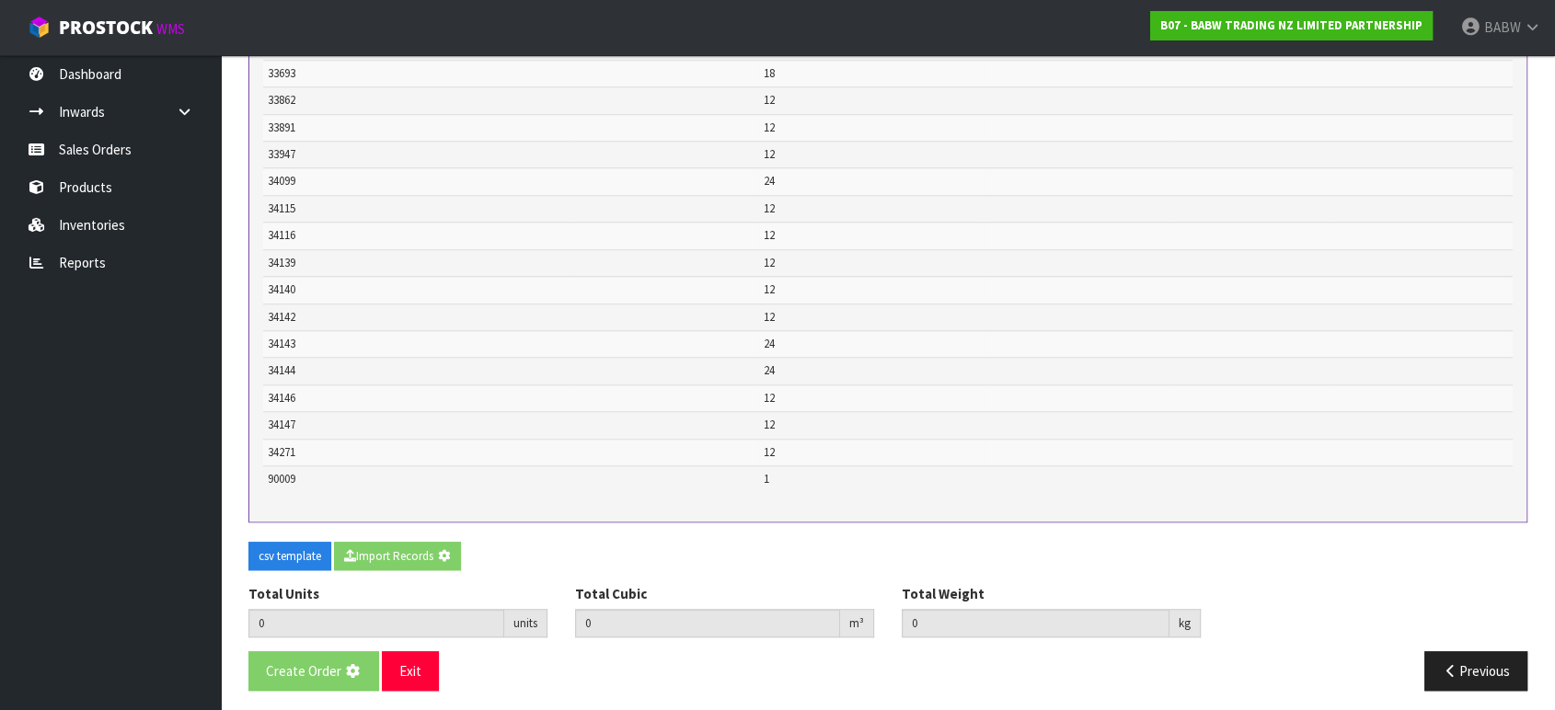
type input "753"
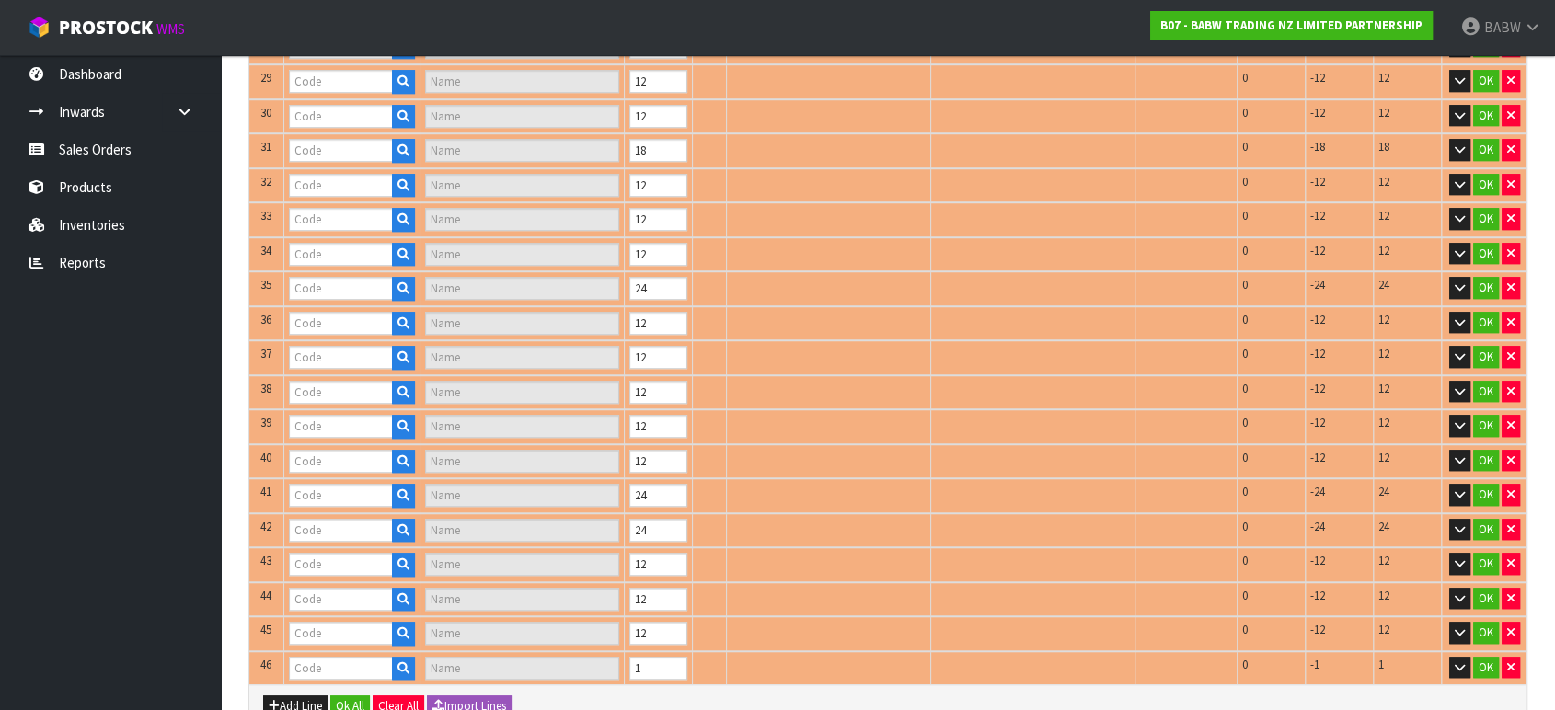
type input "24935"
type input "BUILD-A-SND 17"
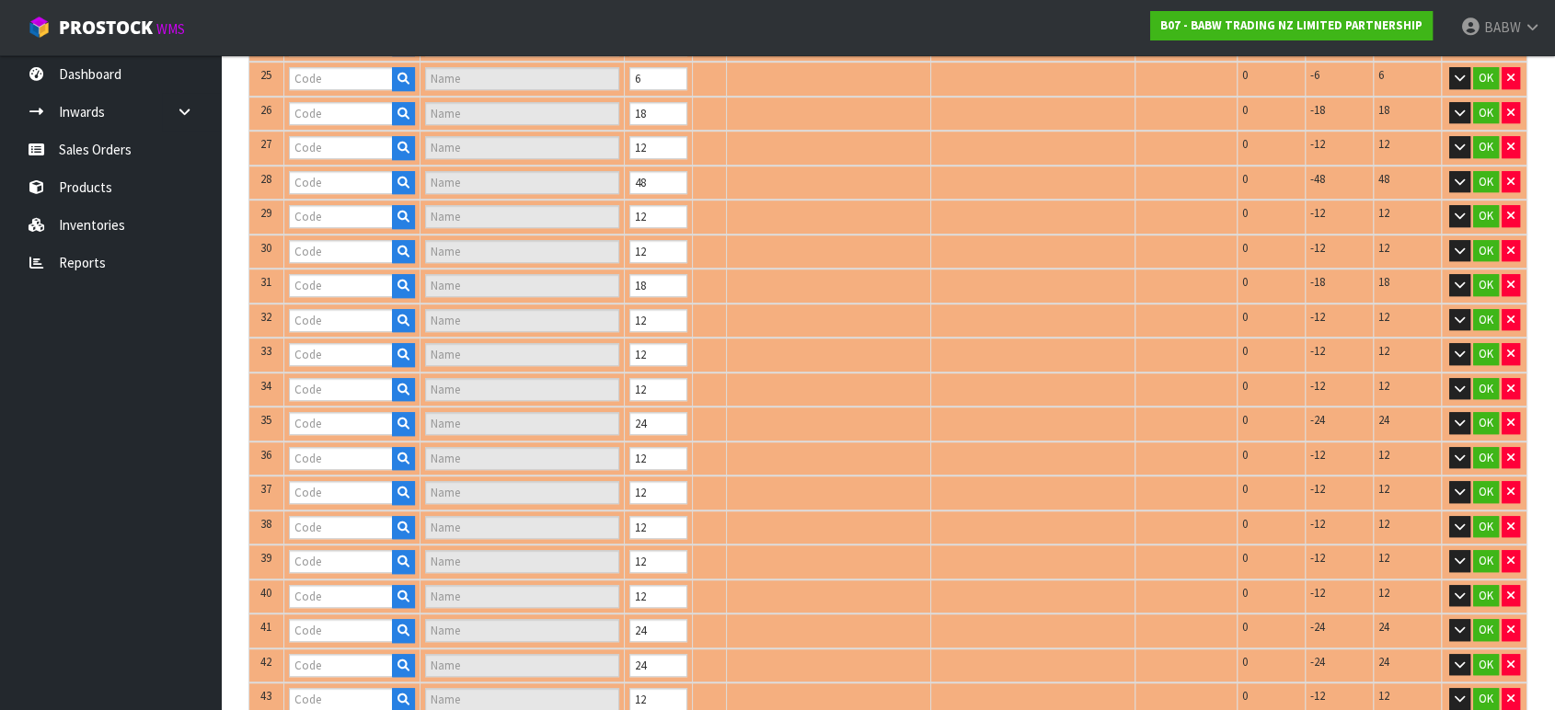
type input "18959"
type input "COTTON CANDY SCE"
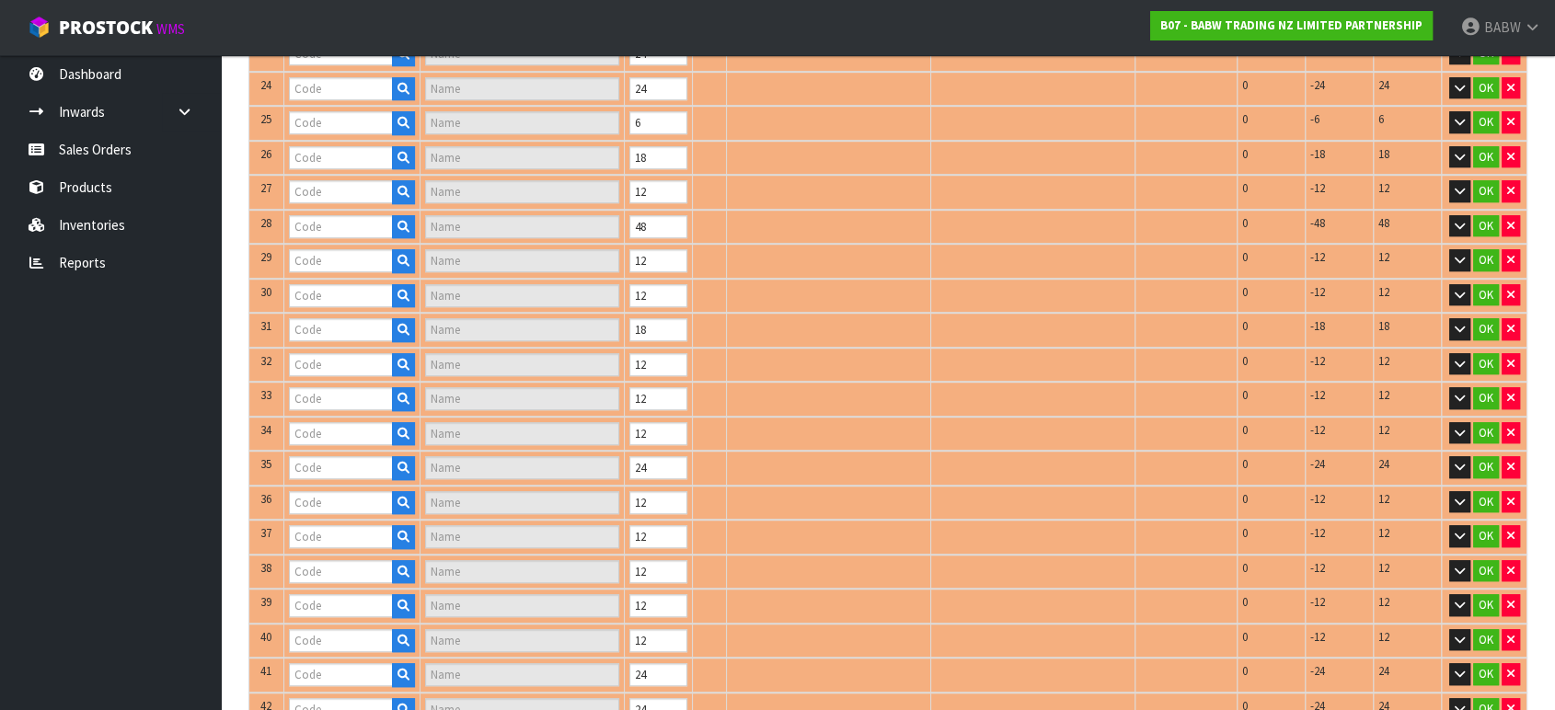
type input "28167"
type input "FOUNDATION BEAR"
type input "24517"
type input "SILVER SPARKLE FLATS"
type input "28911"
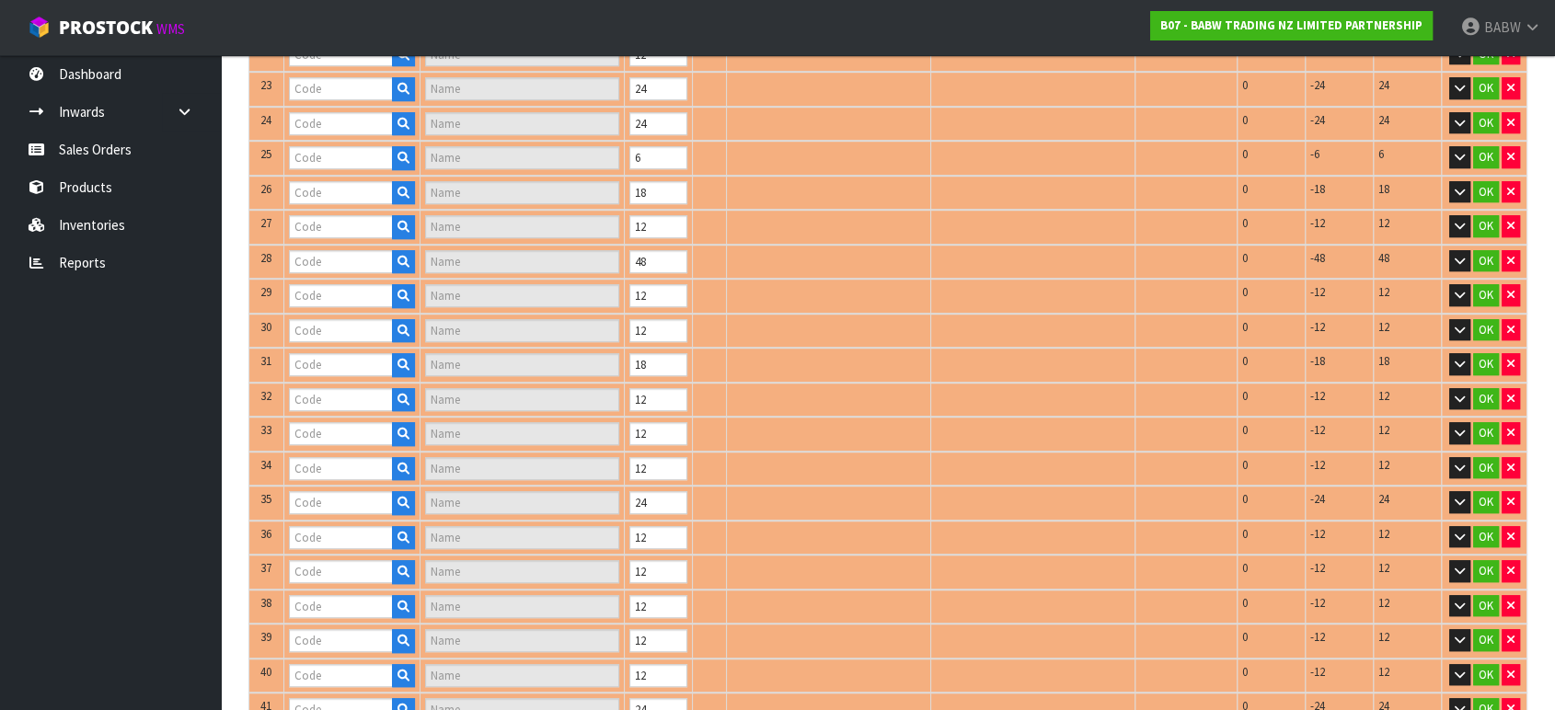
type input "HP GRYF ROBE 2FER"
type input "23573"
type input "DRAGONS SADDLE"
type input "28595"
type input "FASHION BOUTIQUE"
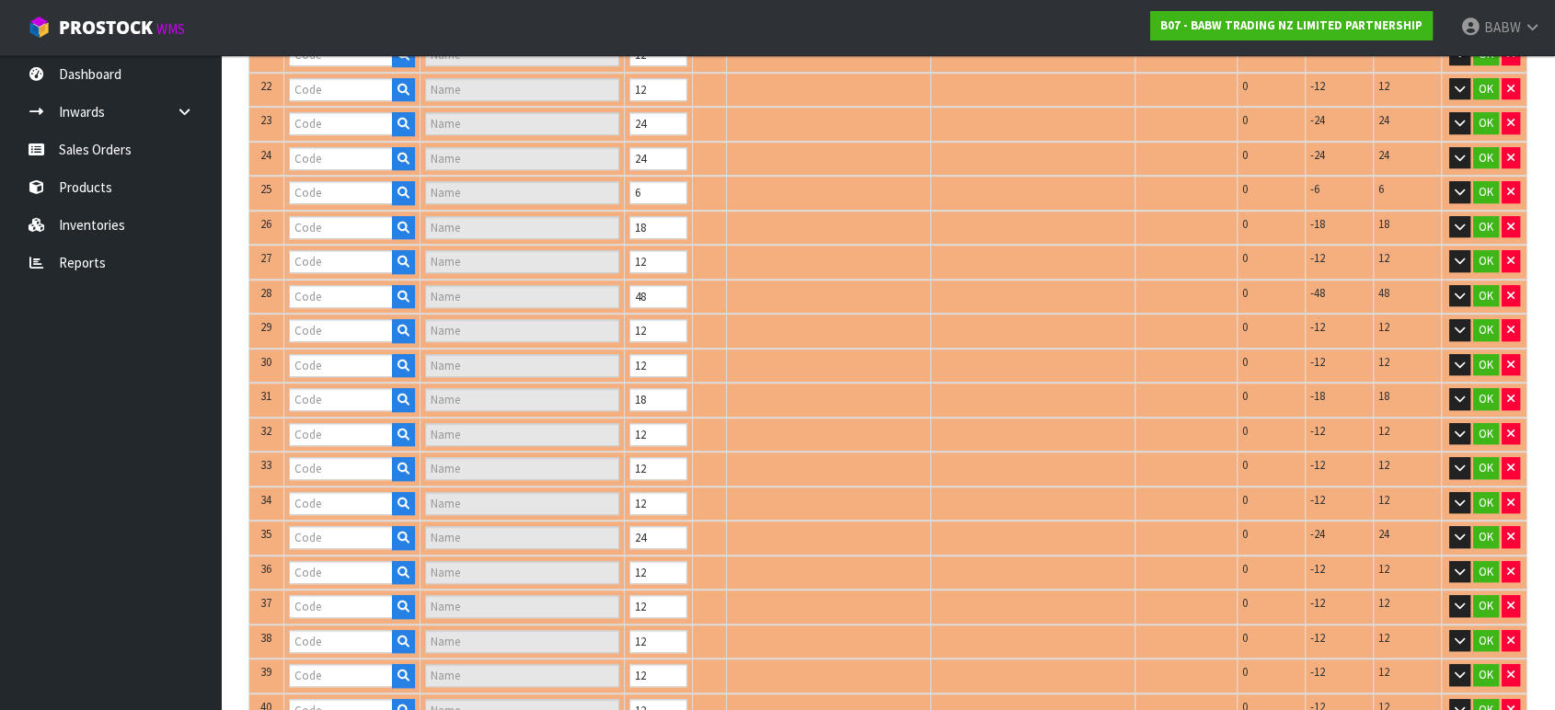
type input "22379"
type input "FUSHIA PAW BRUSH"
type input "25881"
type input "PASTL LEASH & CLR"
type input "27548"
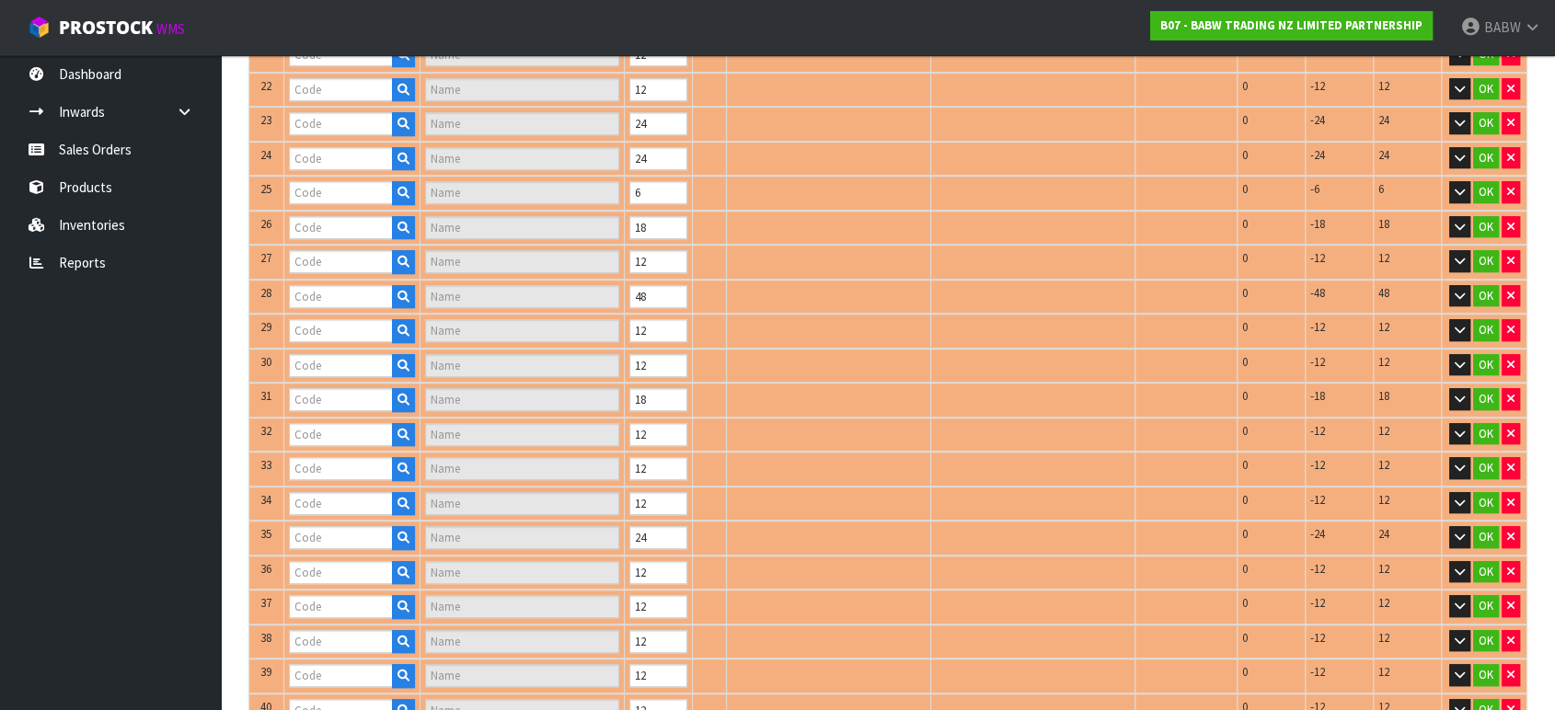
type input "CAP UPDT"
type input "28648"
type input "CHASES VEST/HAT"
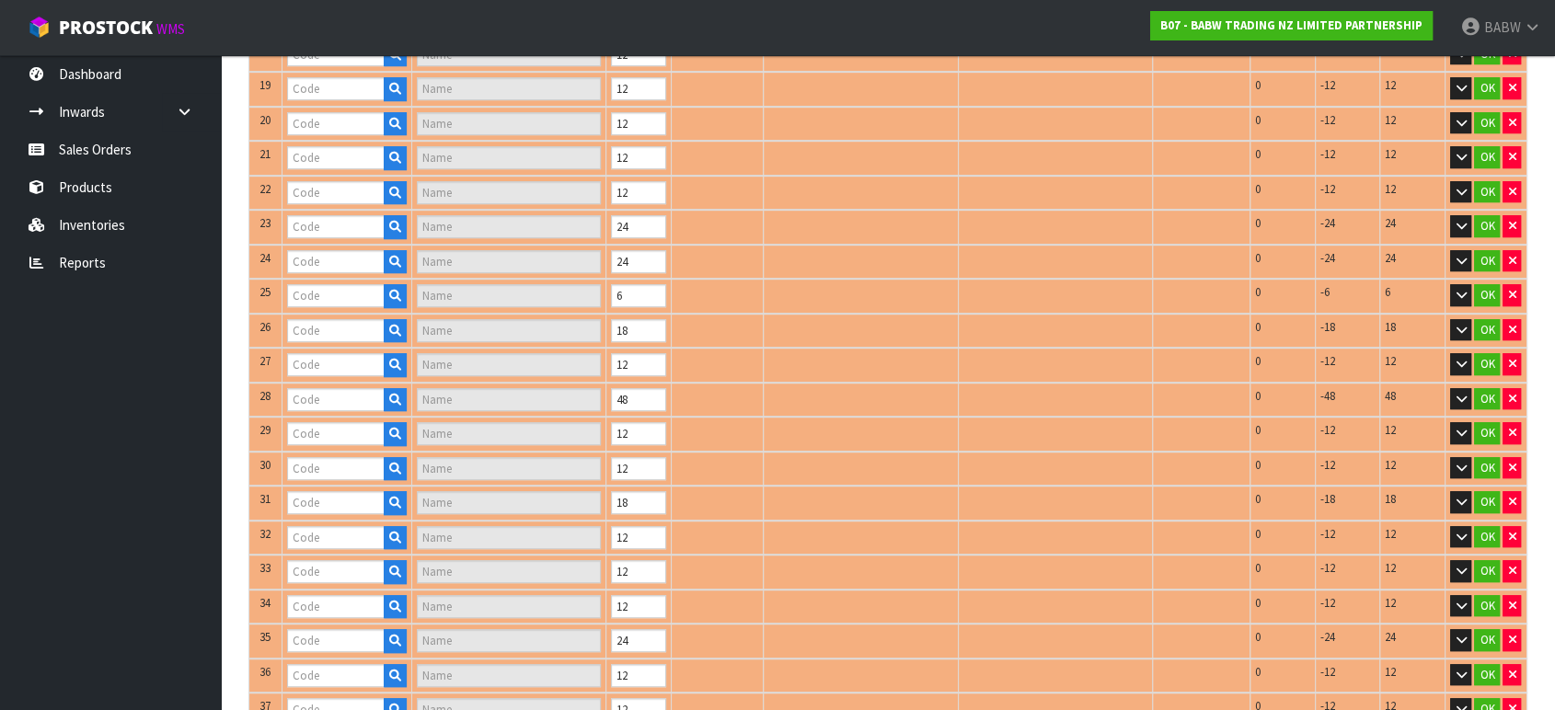
type input "25721"
type input "RED PLUSH CAR II"
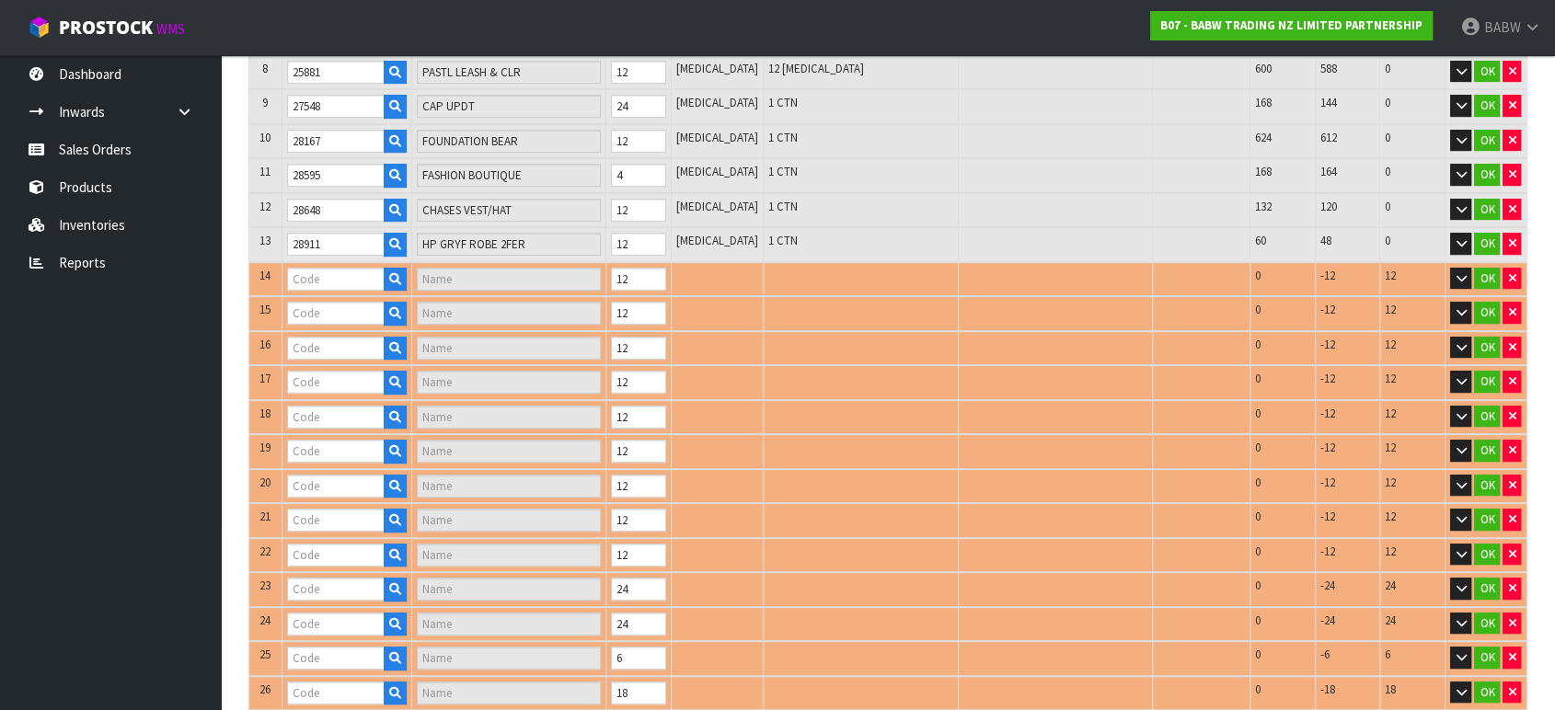
type input "25567"
type input "HAPPY HUGS IV"
type input "29922"
type input "PP TREAT BAG III"
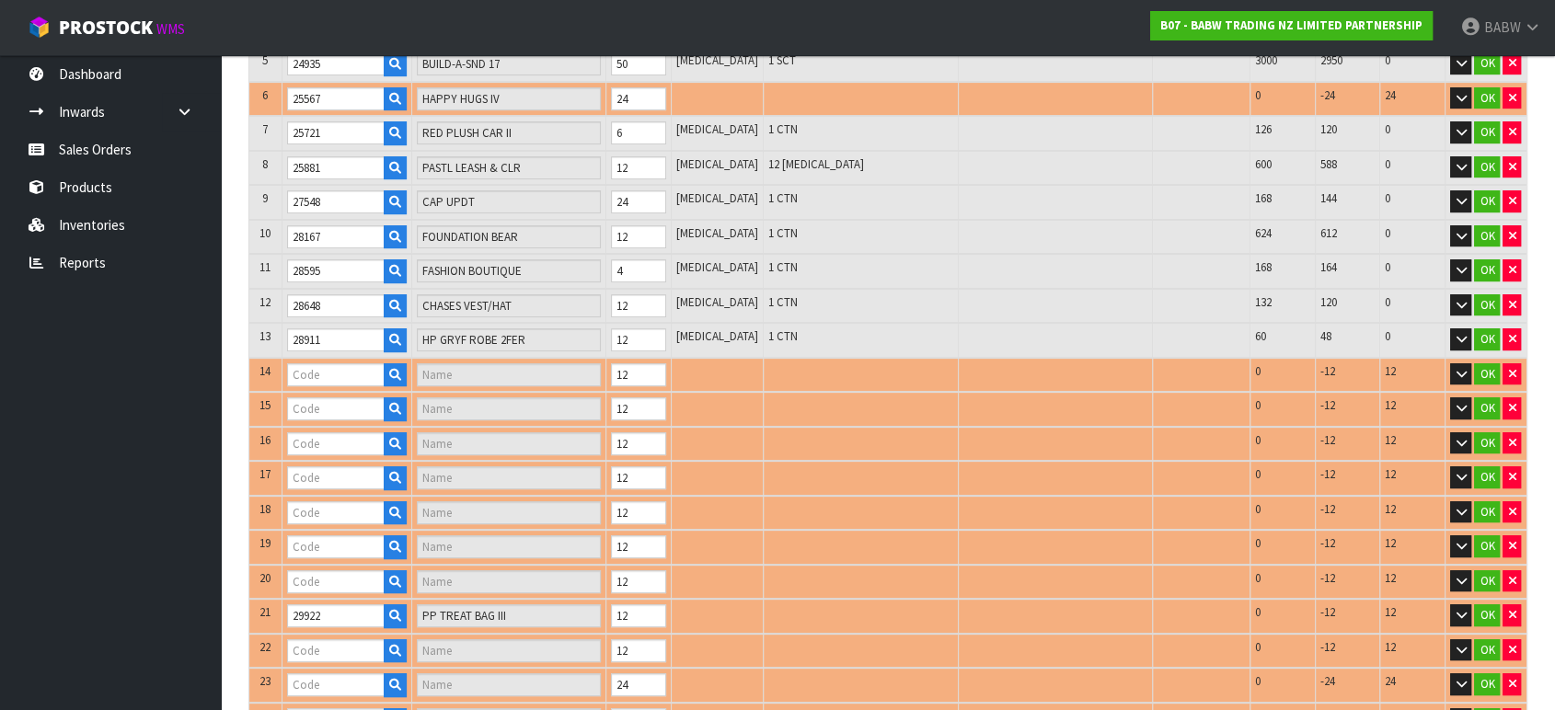
type input "28912"
type input "HP SLYTH ROBE 2FR"
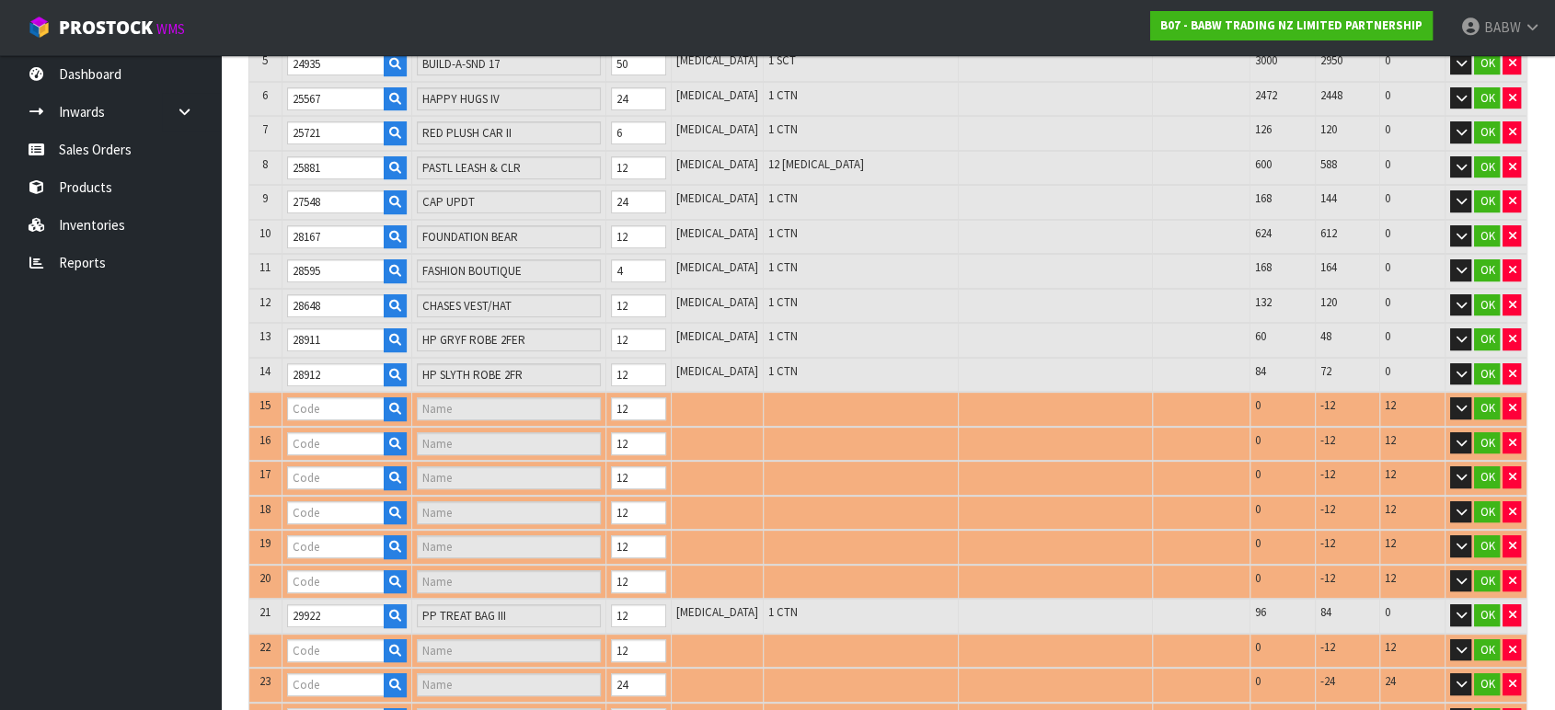
type input "28915"
type input "HP GRYF SCARF"
type input "28913"
type input "HP [PERSON_NAME] ROBE 2FR"
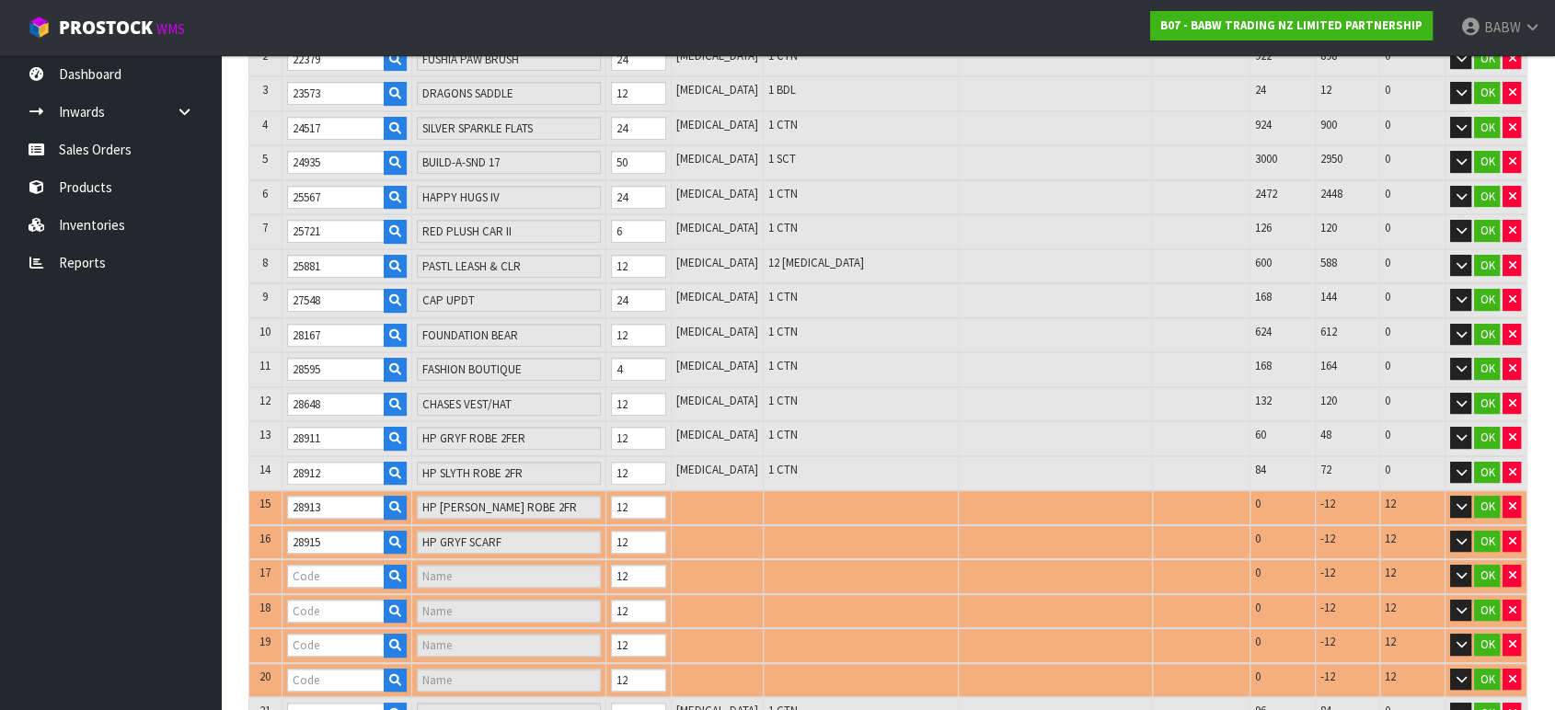
type input "28917"
type input "HP [PERSON_NAME] SCARF"
type input "28918"
type input "HP RAVEN SCARF"
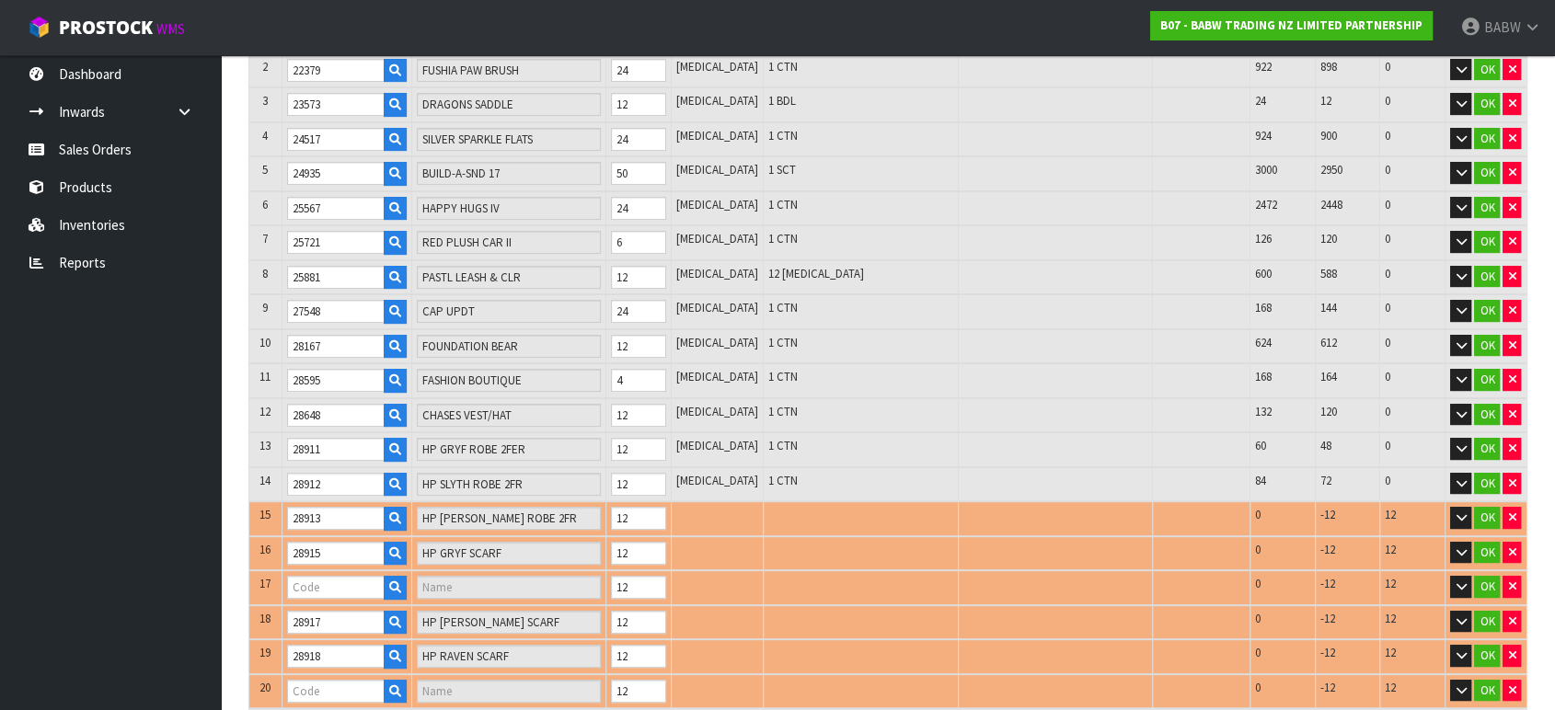
type input "31664"
type input "NRL WARRIORS"
type input "29112"
type input "E SUPPORT BEAR T"
type input "28916"
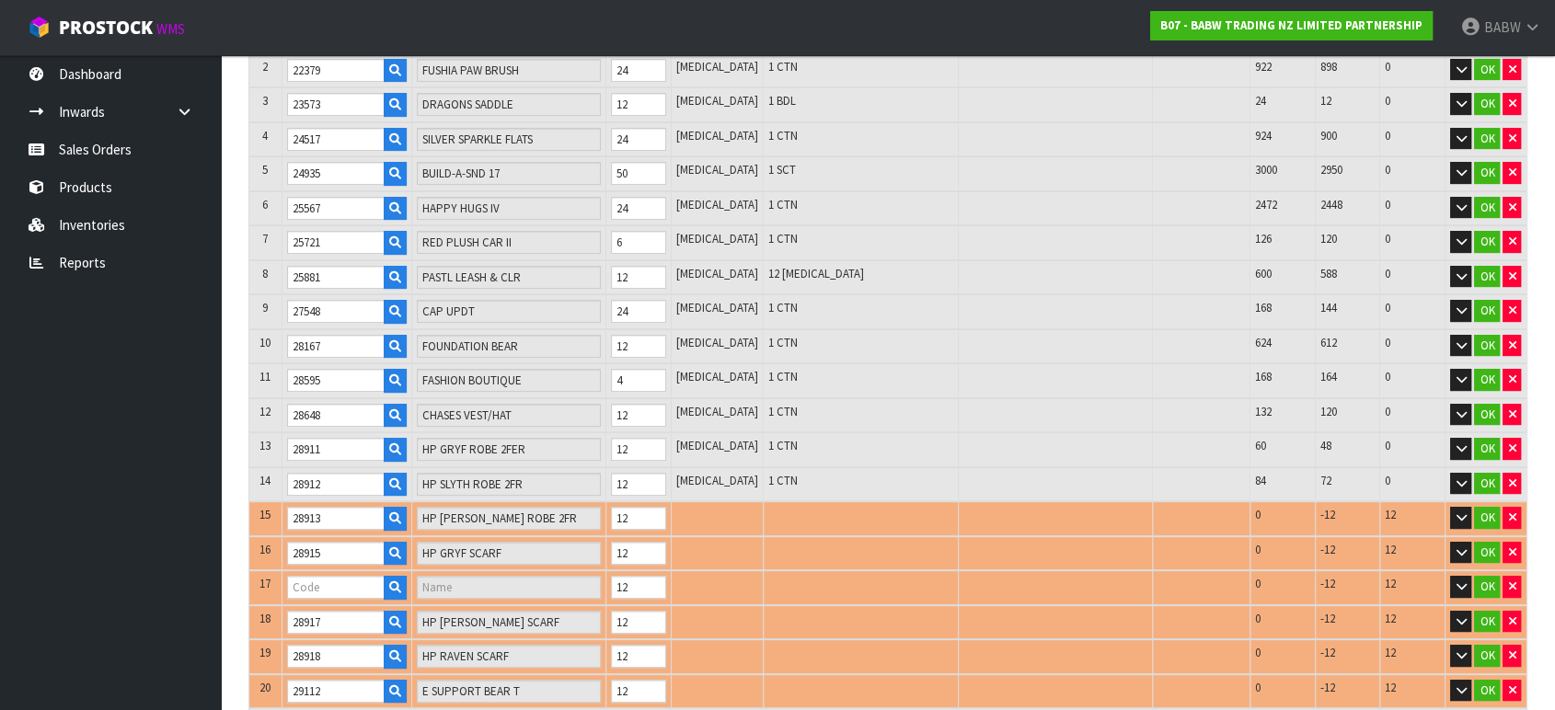
type input "HP SLYTH SCARF"
type input "30443"
type input "RAINBOW HALTER D"
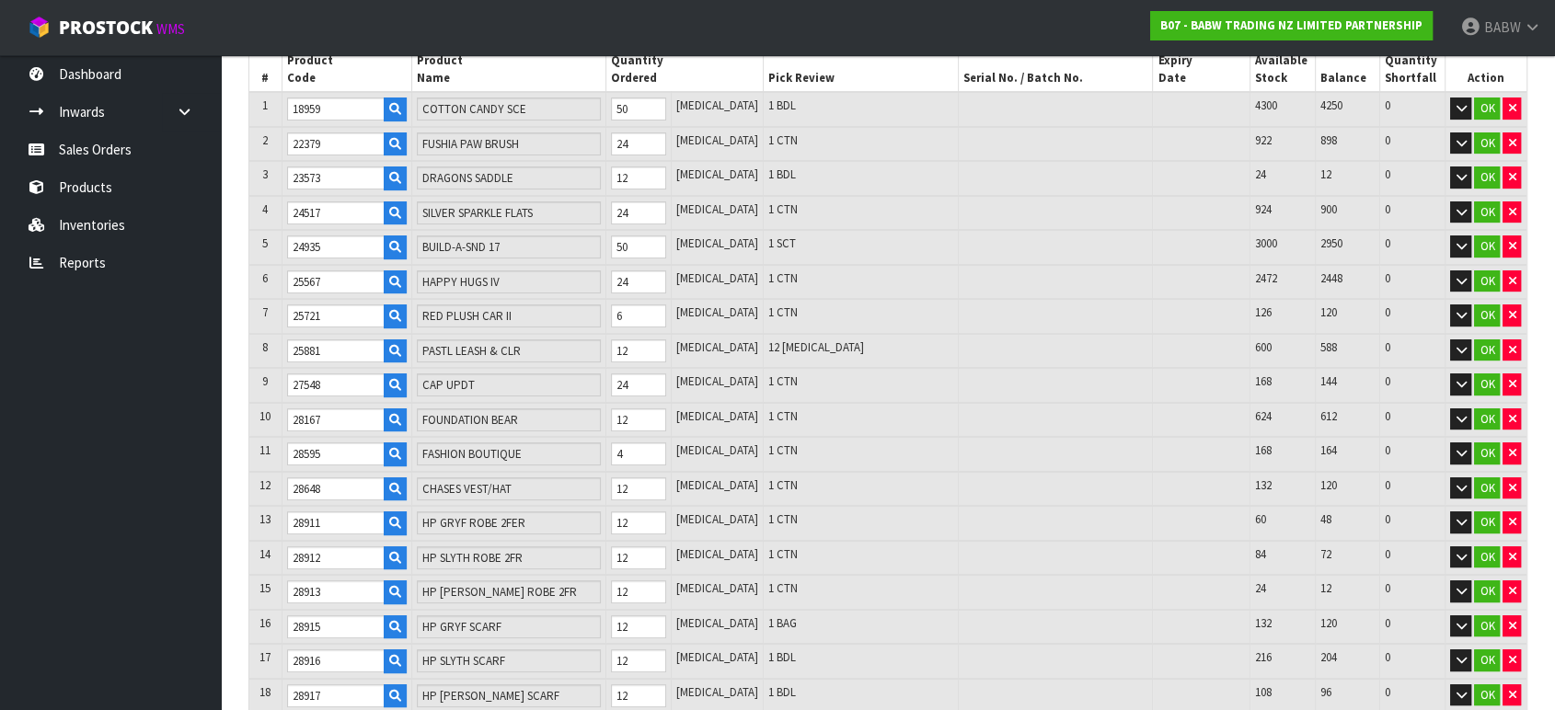
type input "32284"
type input "MB PK AXOLOTL"
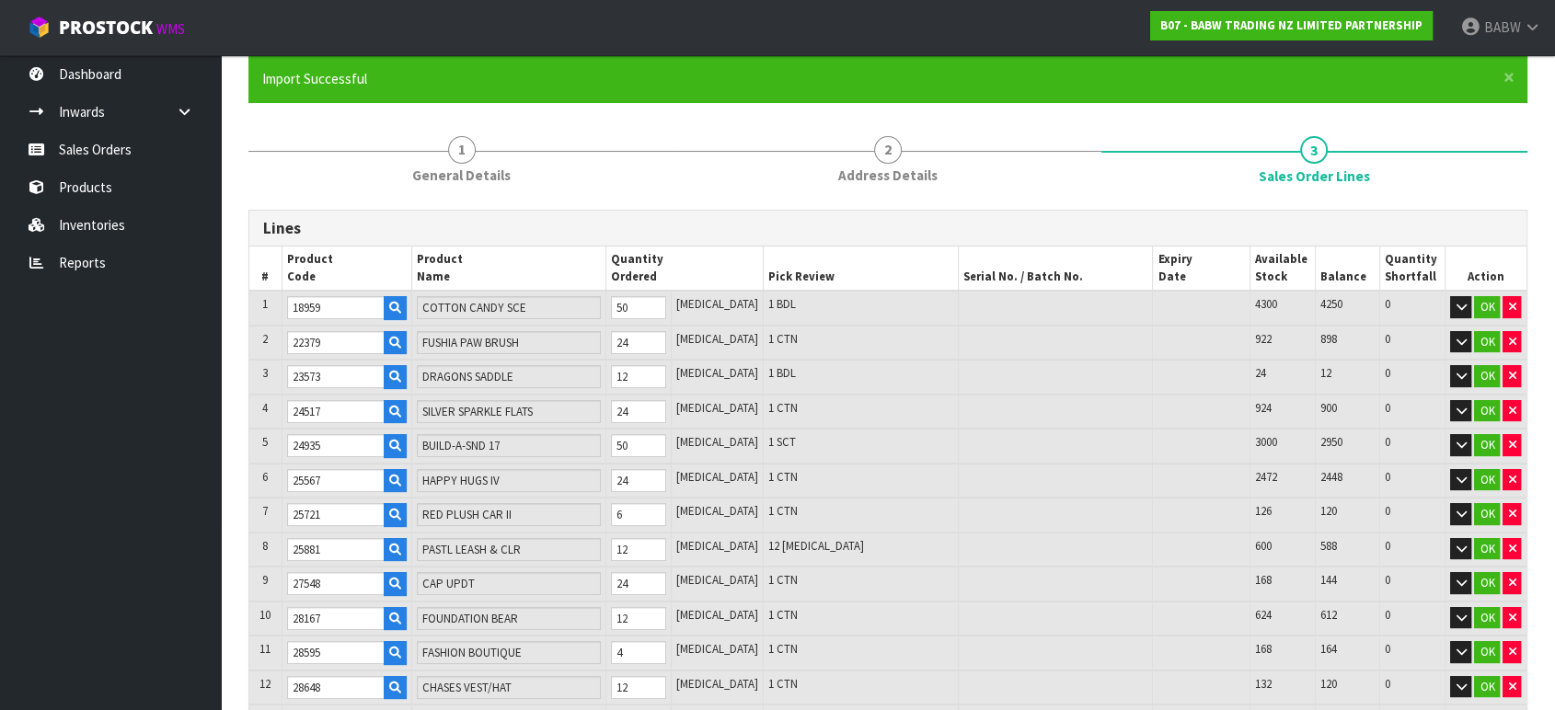
type input "31973"
type input "BROWN FRAME GLASSES"
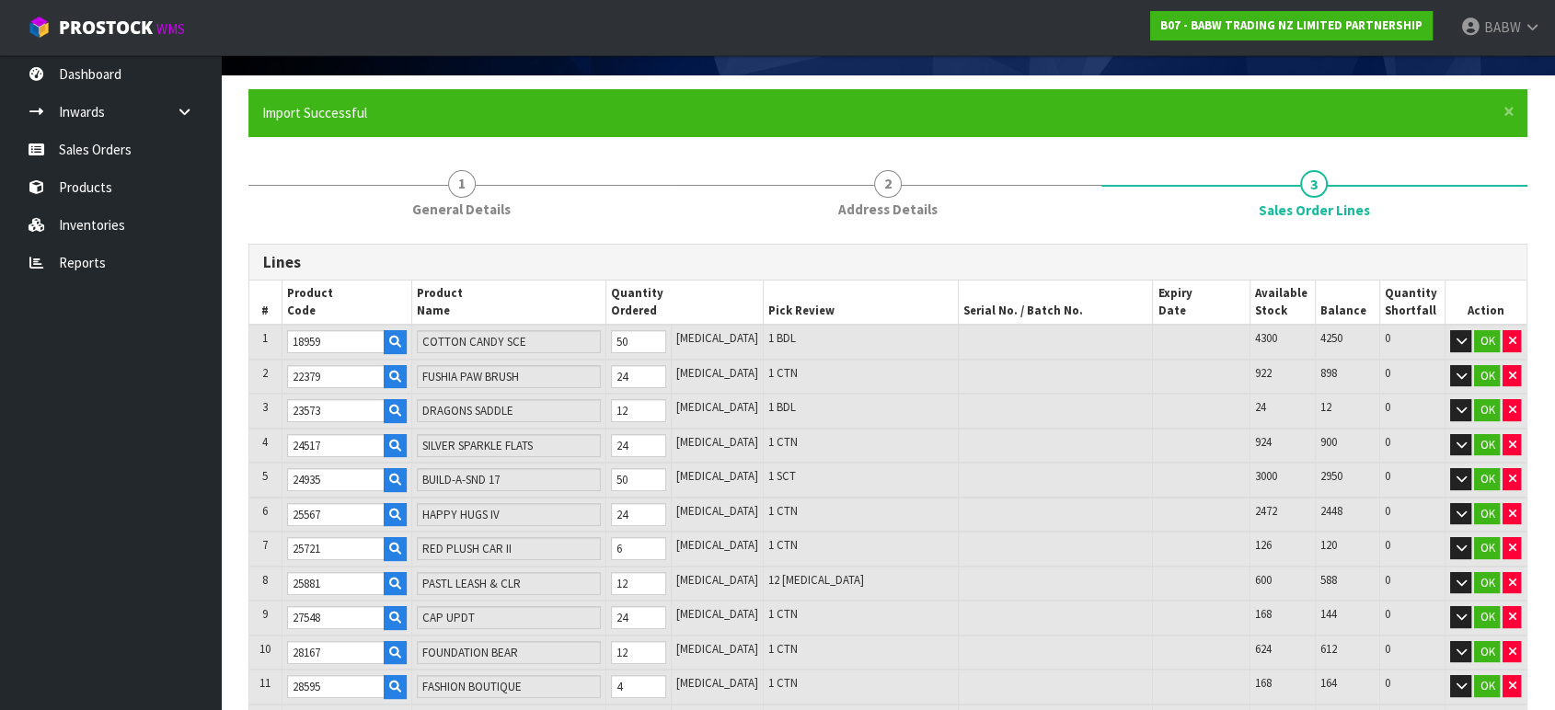
type input "32239"
type input "PP PNK PAW BED"
type input "32883"
type input "HK FR BEAR CARRIER"
type input "32592"
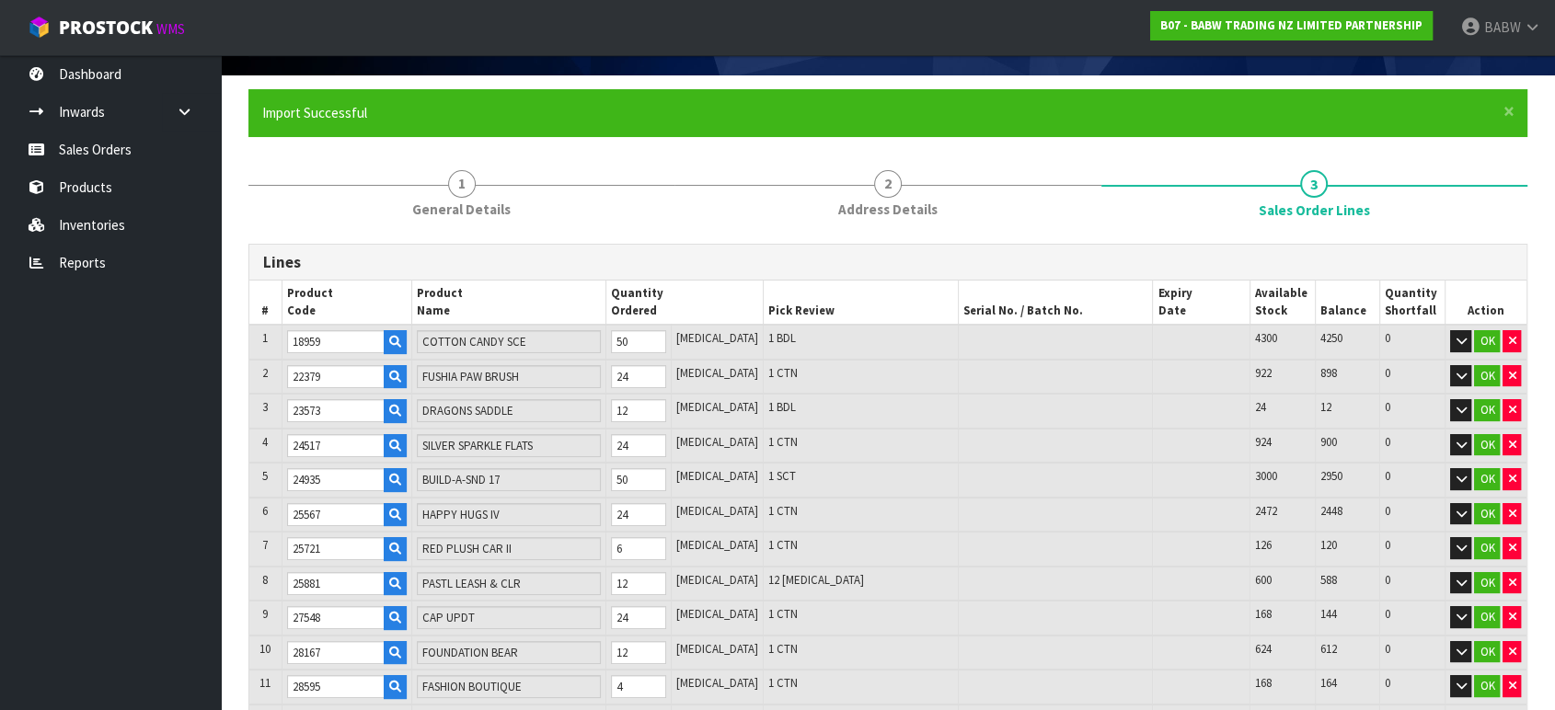
type input "HG SEQ SKRT ST II"
type input "33053"
type input "[PERSON_NAME] COSTUME"
type input "33559"
type input "BFF SQUIN TRD DRS"
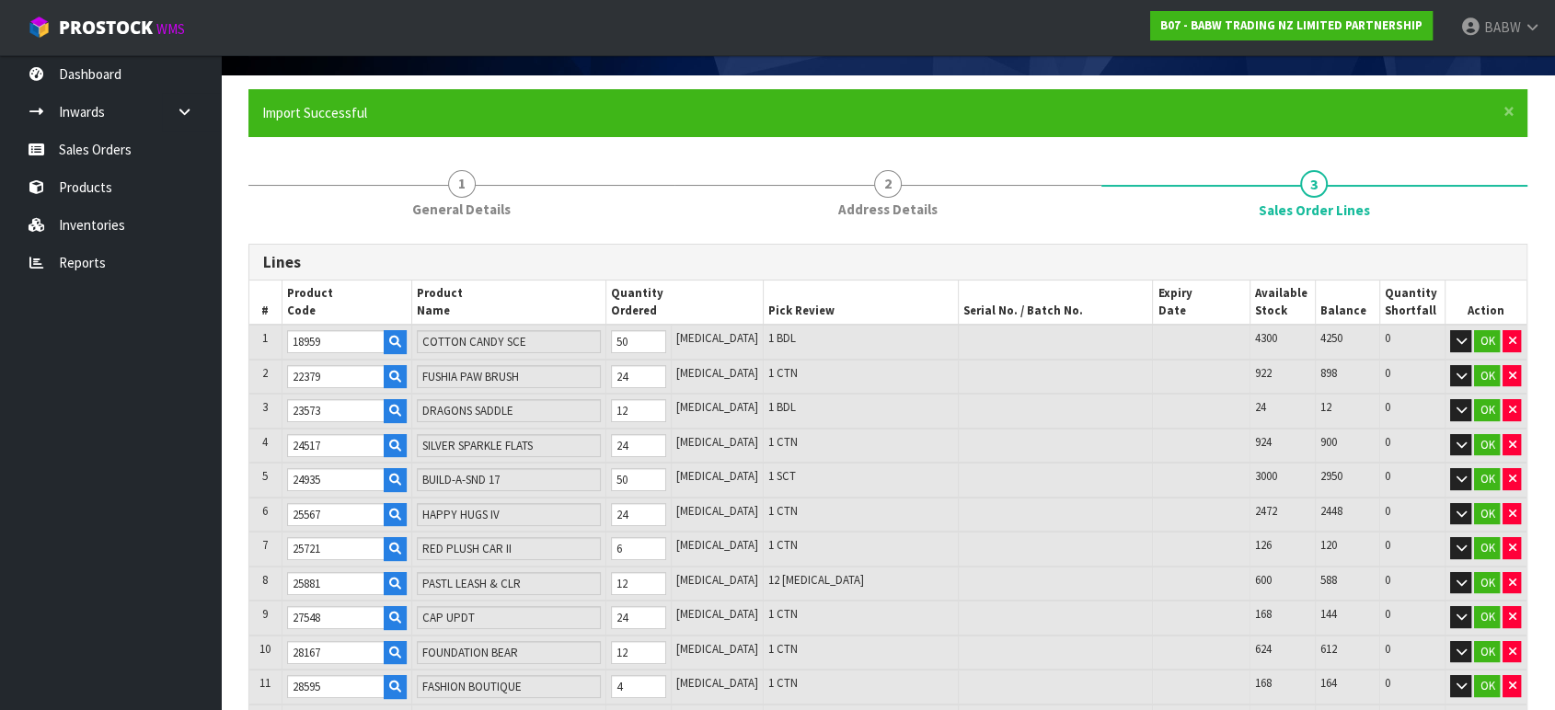
type input "33862"
type input "PDGTN COAT SET"
type input "33891"
type input "TACO COSTUME"
type input "33693"
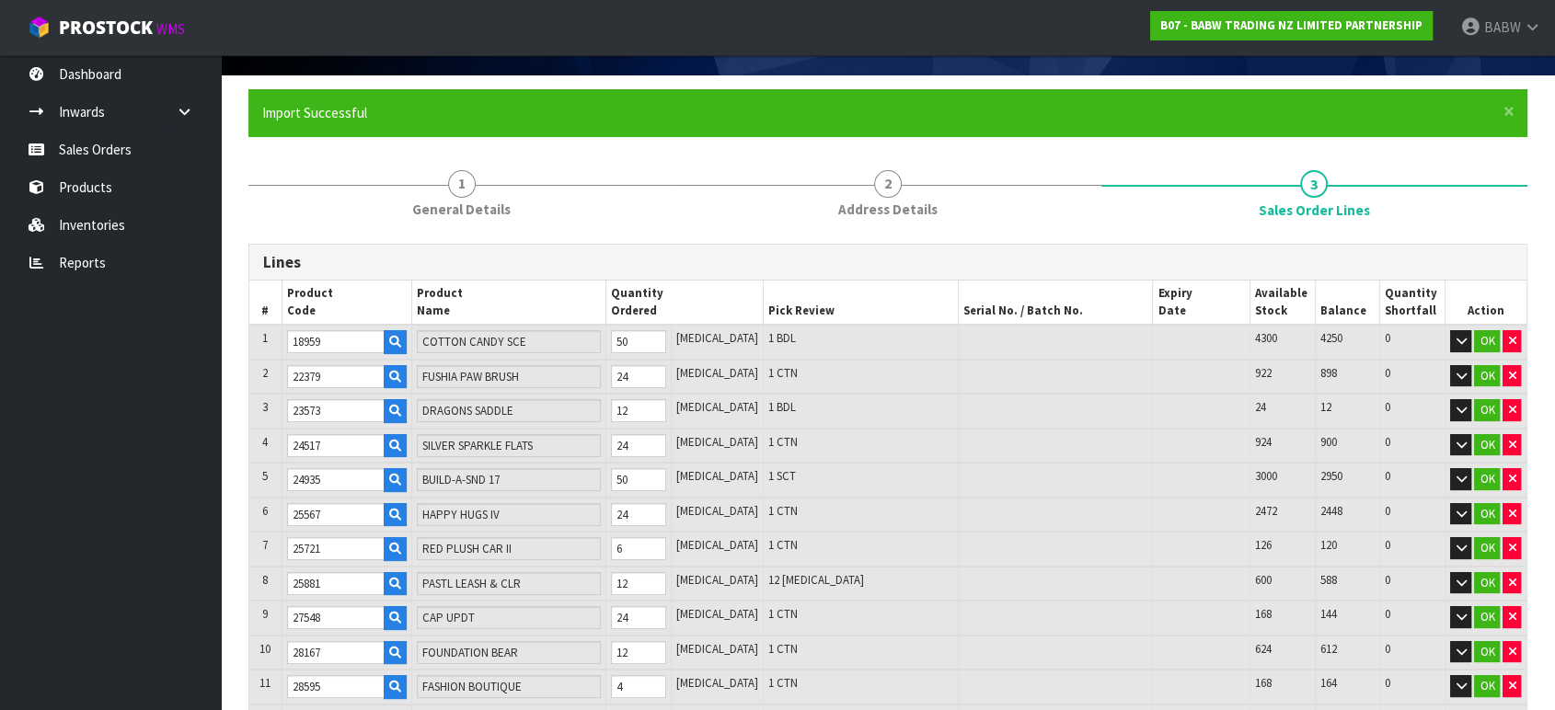
type input "MB RNBW TRICRATPS"
type input "33947"
type input "STRAWB HALTR DRSS"
type input "34099"
type input "ALL BLACKS RUGBY JERSEY SET"
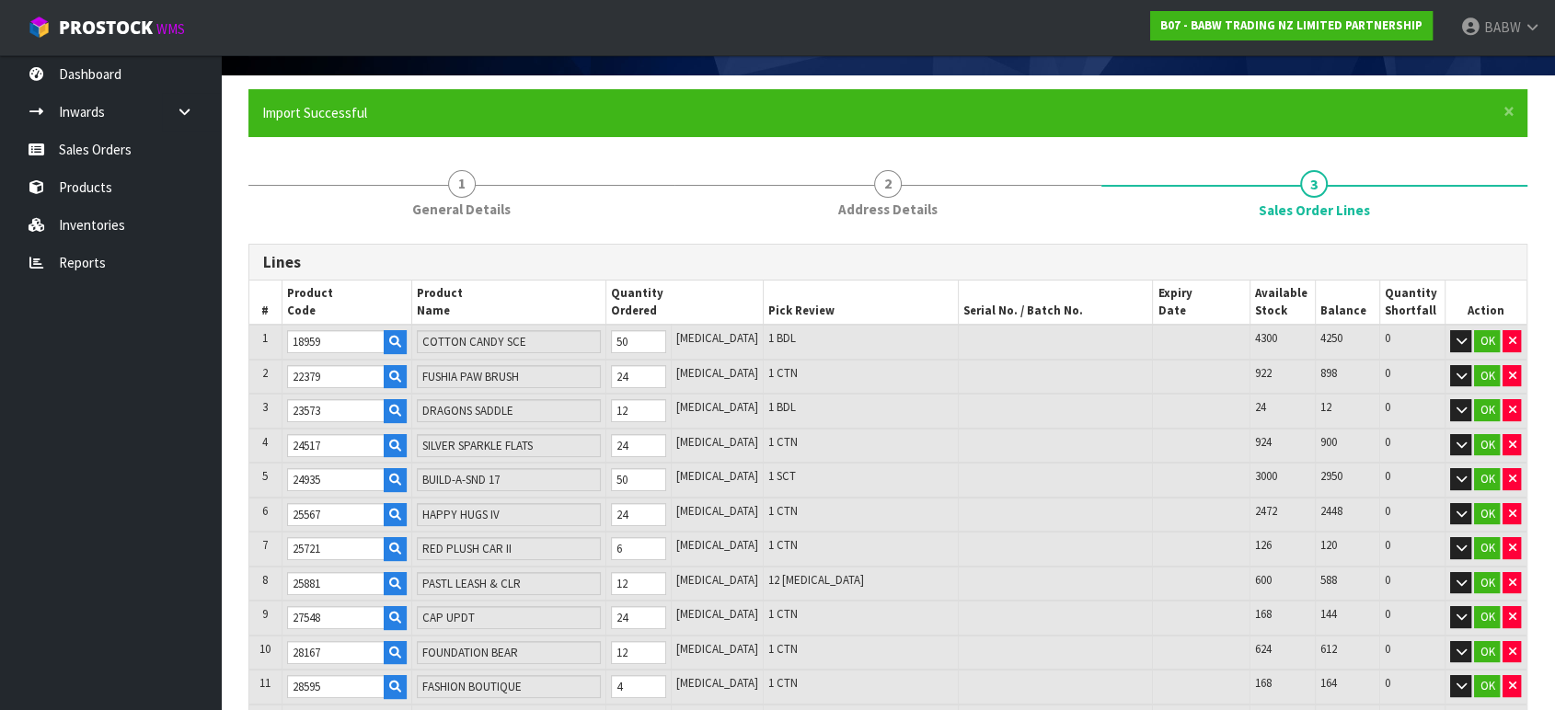
type input "34115"
type input "BOW WHAT FUN SET"
type input "34116"
type input "HLDY TARTAN DRESS"
type input "34139"
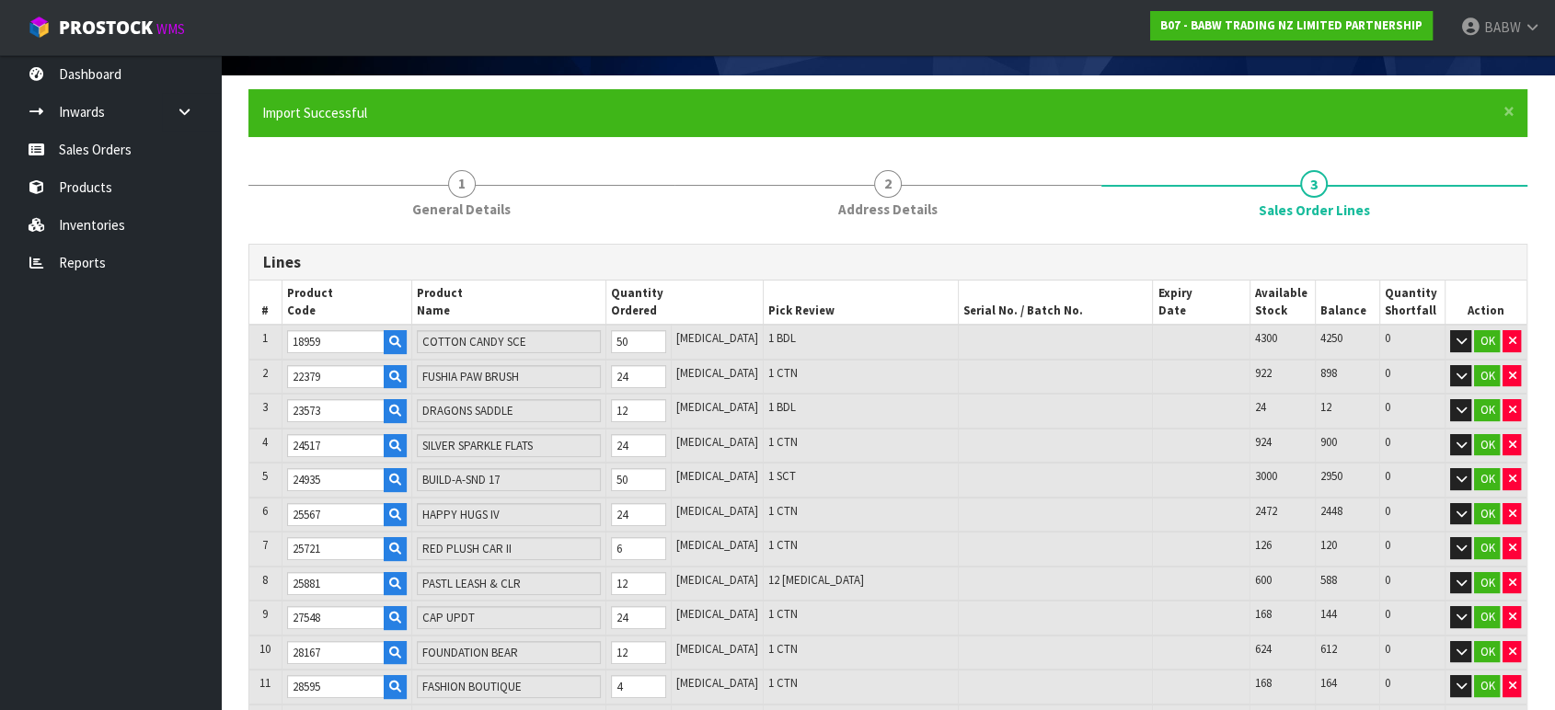
type input "TOY'S HO HO HO SWEATER"
type input "34140"
type input "HLDY LGHTS DRESS"
type input "34146"
type input "TOY'S SILVR BL DRESS"
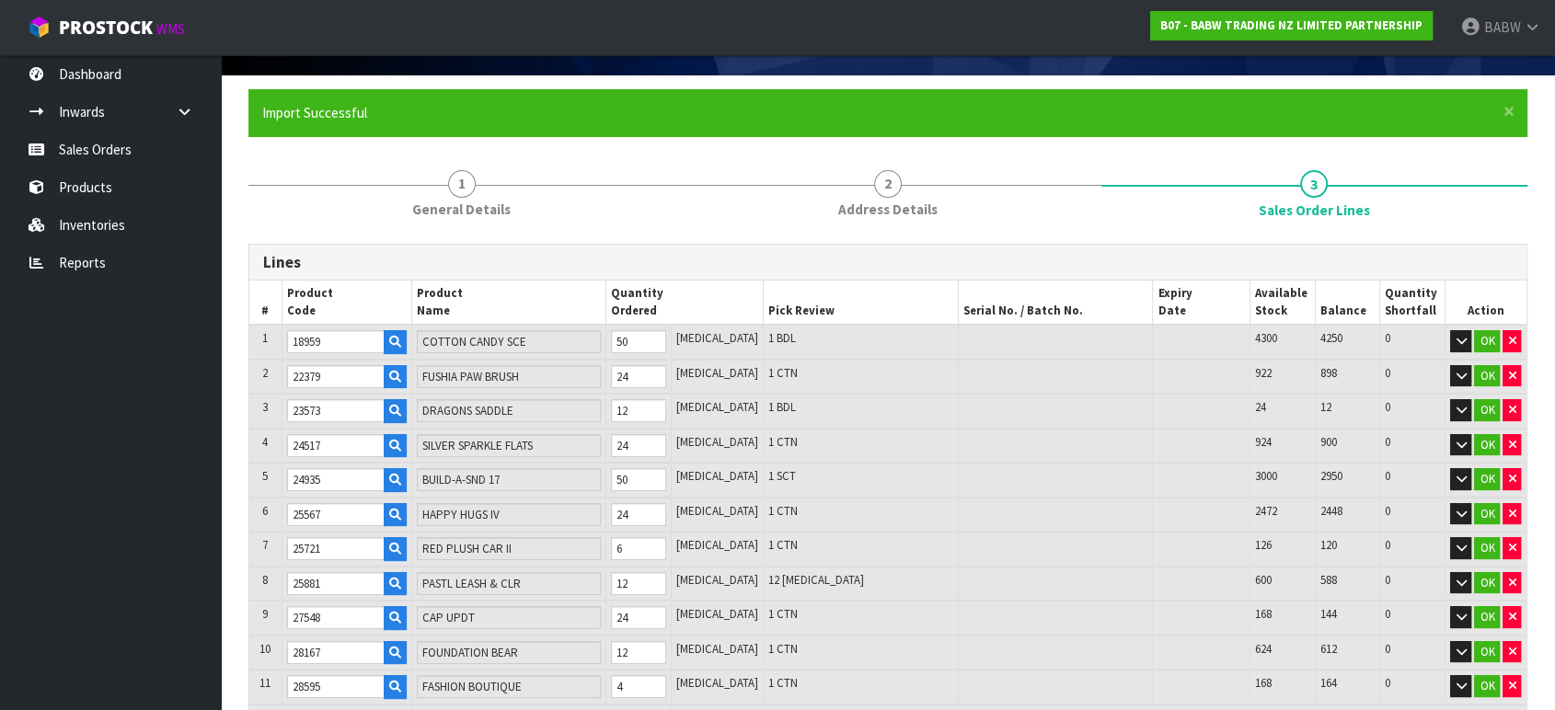
type input "34142"
type input "HLDY TRTN OVERALL"
type input "90009"
type input "BIRTH CERTIFICATES"
type input "34143"
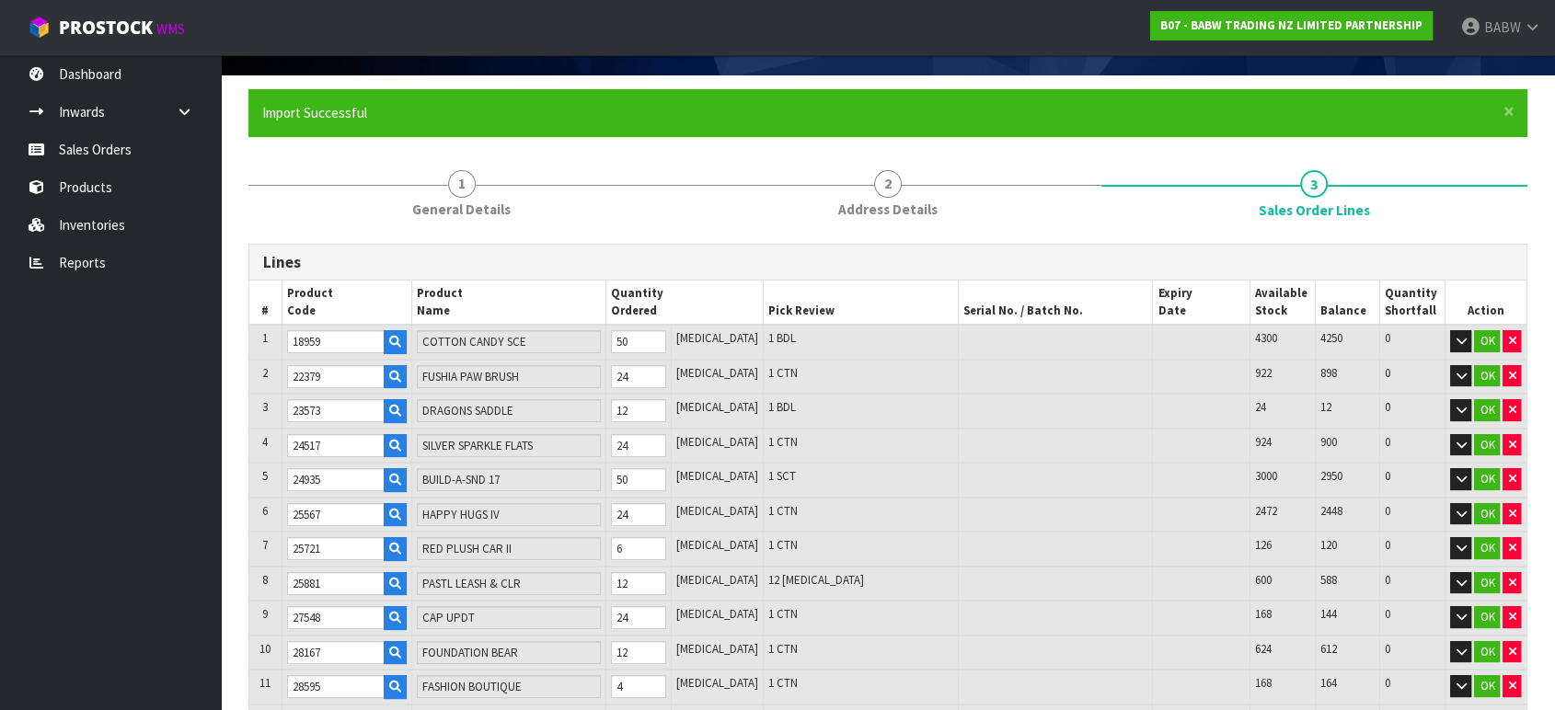
type input "MRRY BRGHT HD"
type input "34147"
type input "SANTA [PERSON_NAME] TEE"
type input "34271"
type input "TOY'S HOLIDAY SURPRISE"
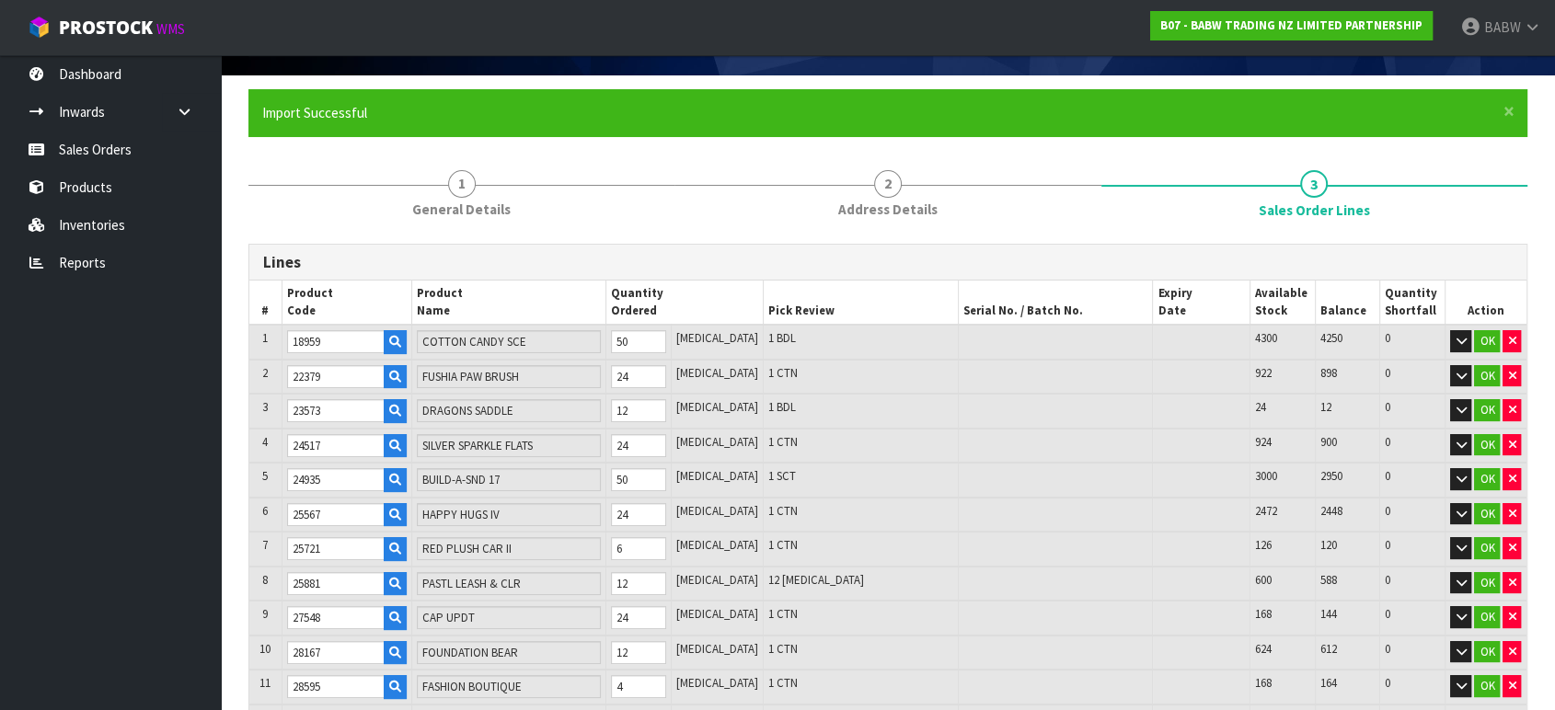
type input "0.7"
type input "63.367"
type input "34144"
type input "MRR XMAS LIGHTS T"
drag, startPoint x: 641, startPoint y: 578, endPoint x: 548, endPoint y: 569, distance: 93.4
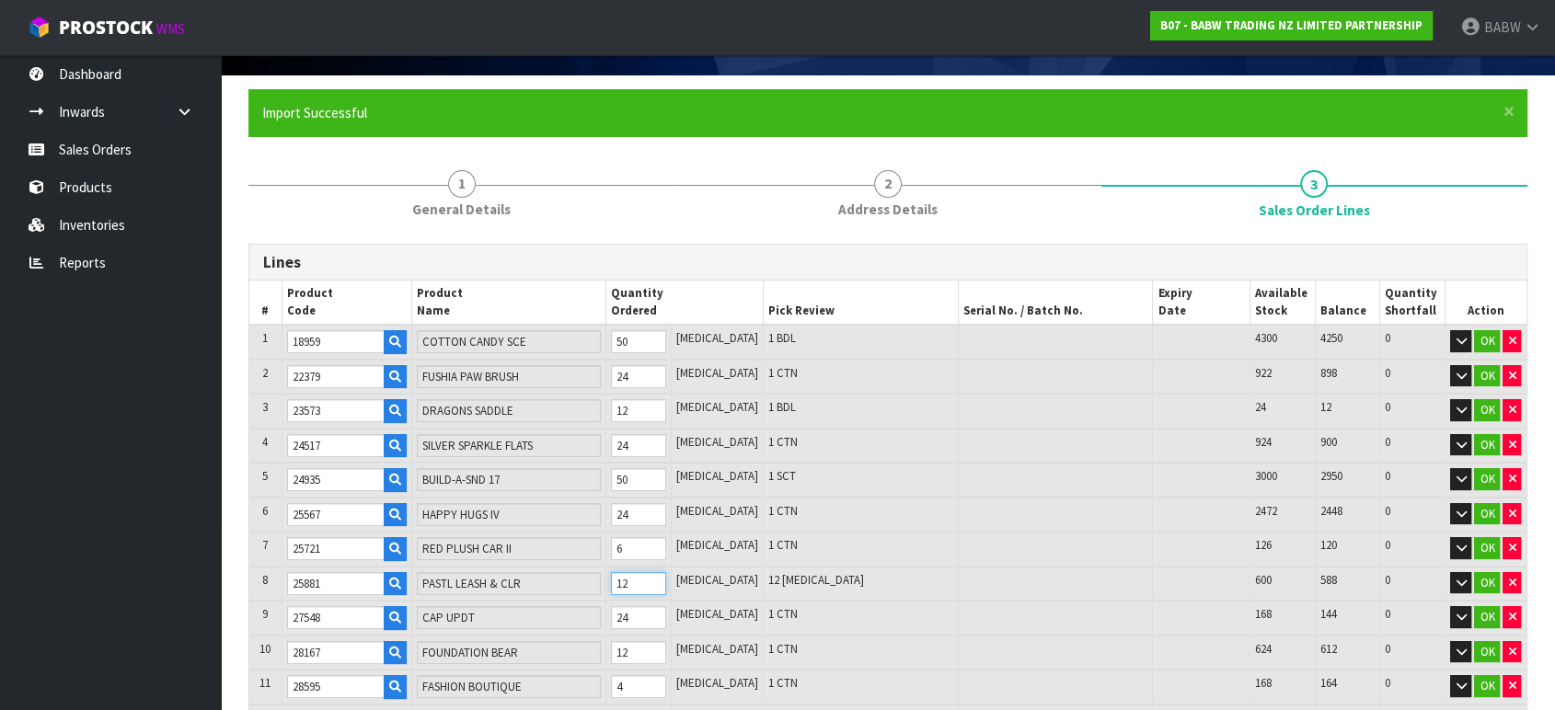
click at [562, 567] on tr "8 25881 PASTL LEASH & CLR 12 [MEDICAL_DATA] 12 [MEDICAL_DATA] 600 588 0 OK" at bounding box center [887, 584] width 1277 height 35
type input "743"
type input "0.699"
type input "62.967"
type input "2"
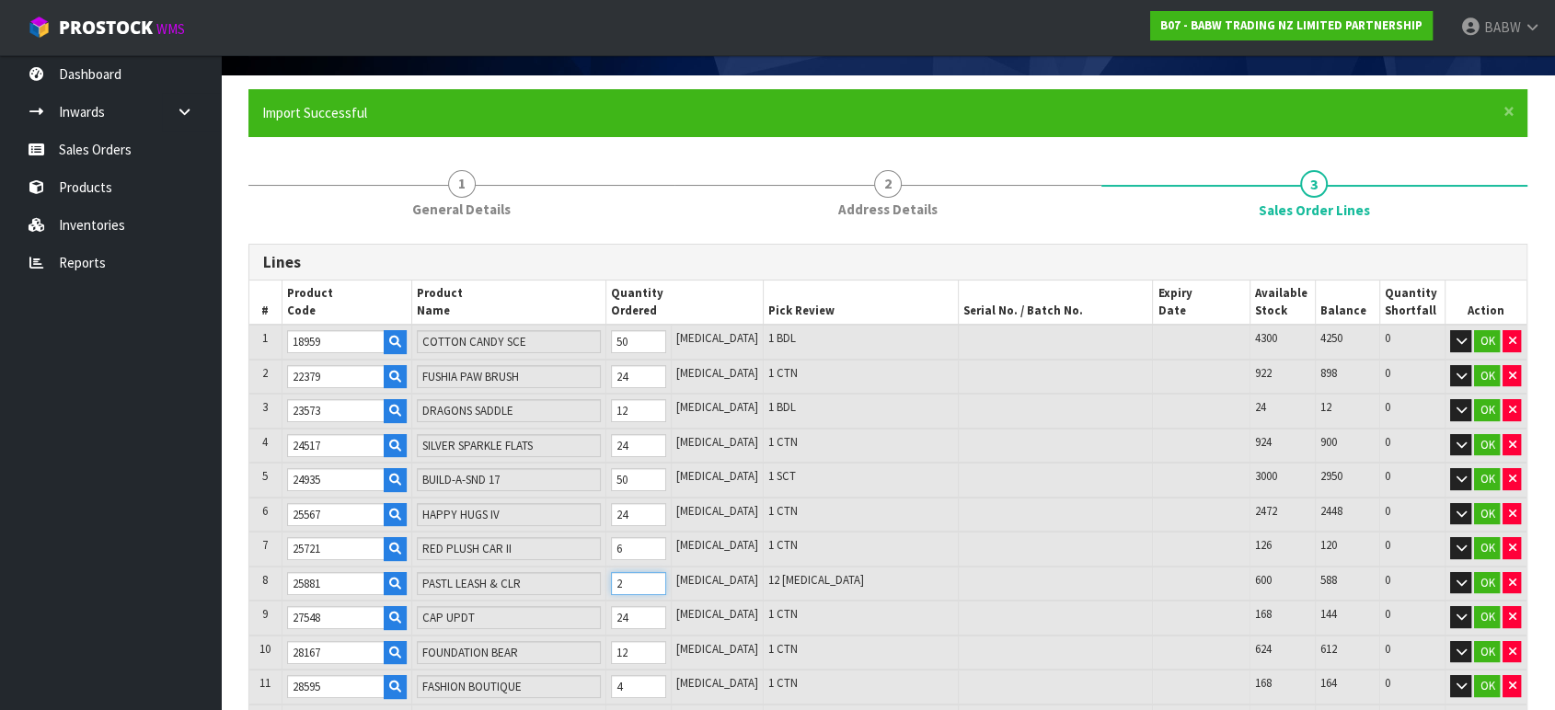
type input "765"
type input "0.704988"
type input "64.087"
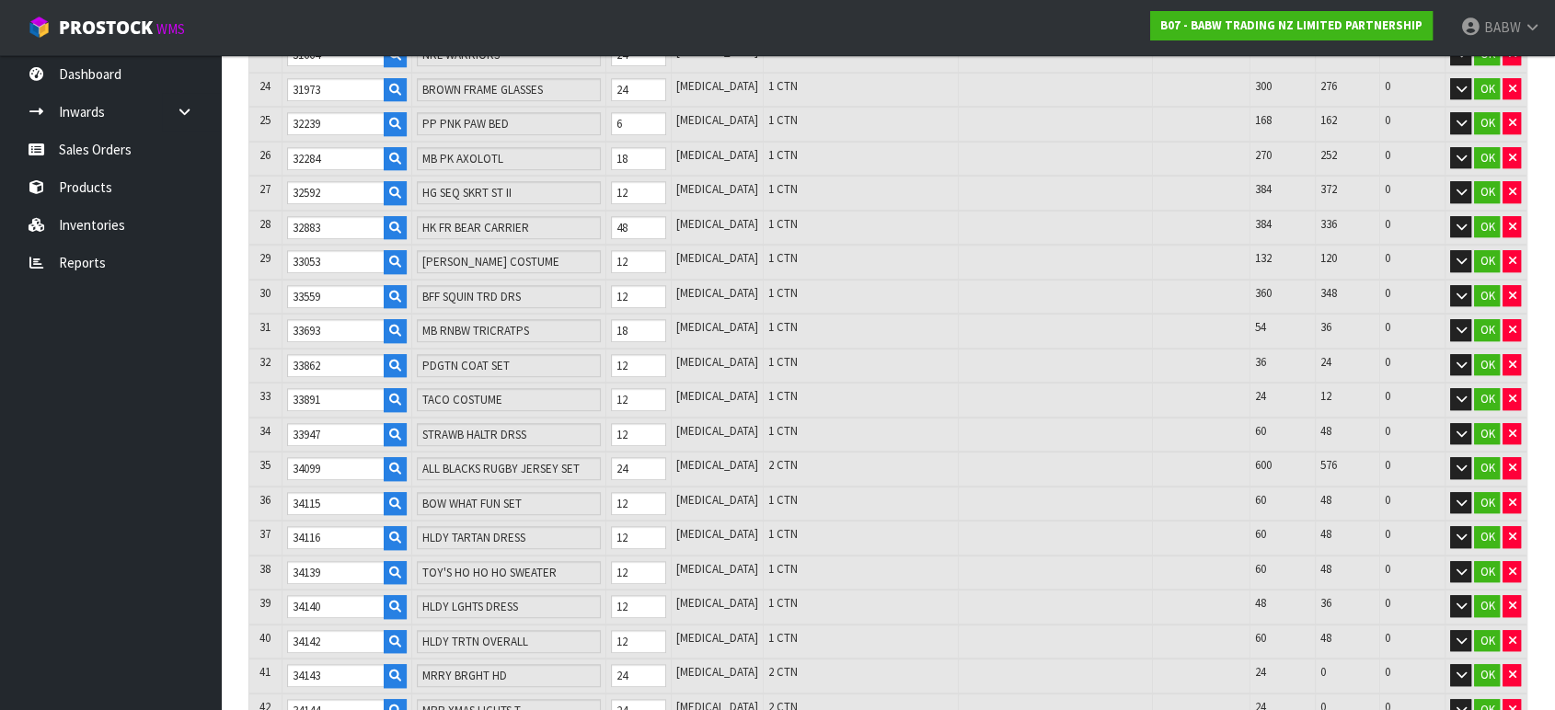
scroll to position [1341, 0]
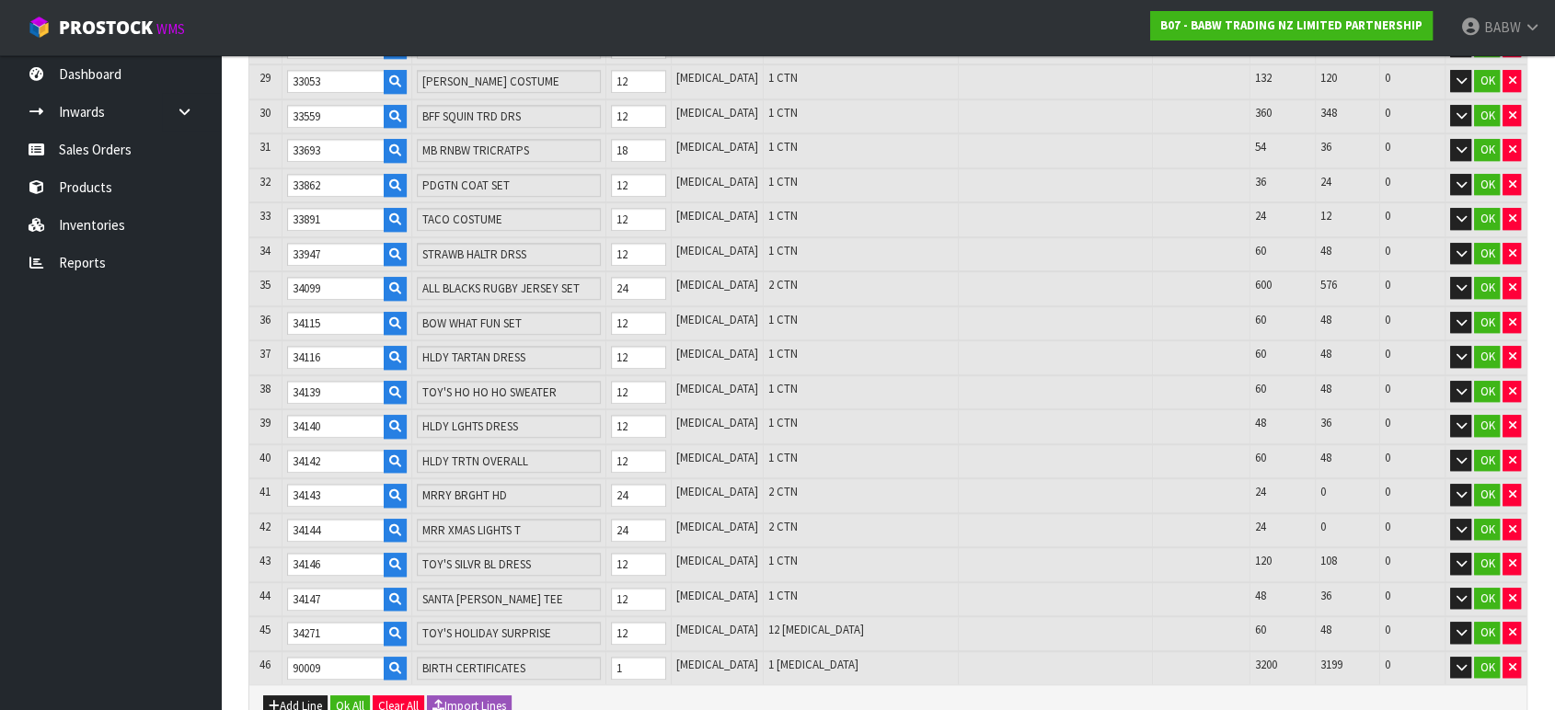
type input "24"
click at [589, 617] on tr "45 34271 TOY'S HOLIDAY SURPRISE 12 [MEDICAL_DATA] 12 [MEDICAL_DATA] 60 48 0 OK" at bounding box center [887, 634] width 1277 height 35
type input "755"
type input "0.696878"
type input "63.287"
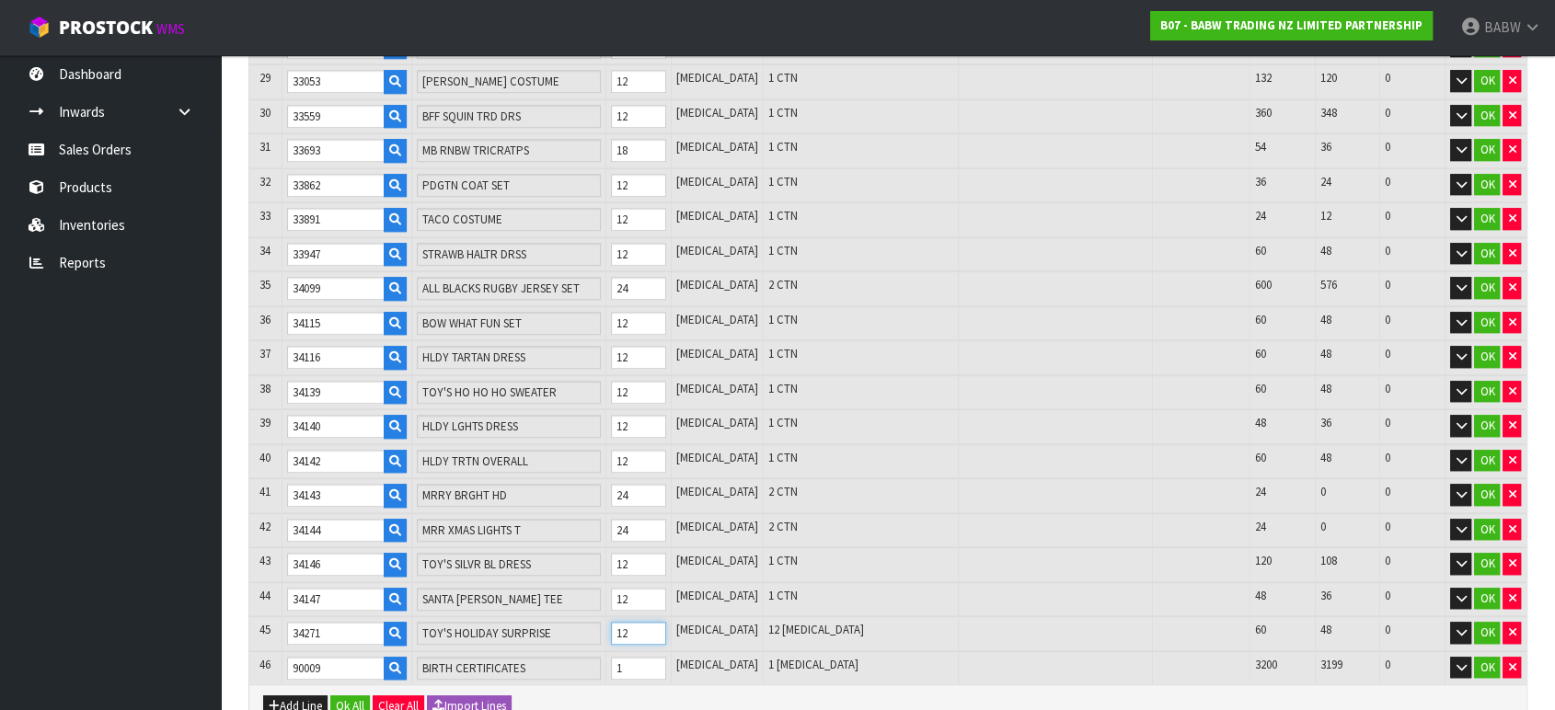
type input "2"
type input "777"
type input "0.714723"
type input "65.047"
type input "24"
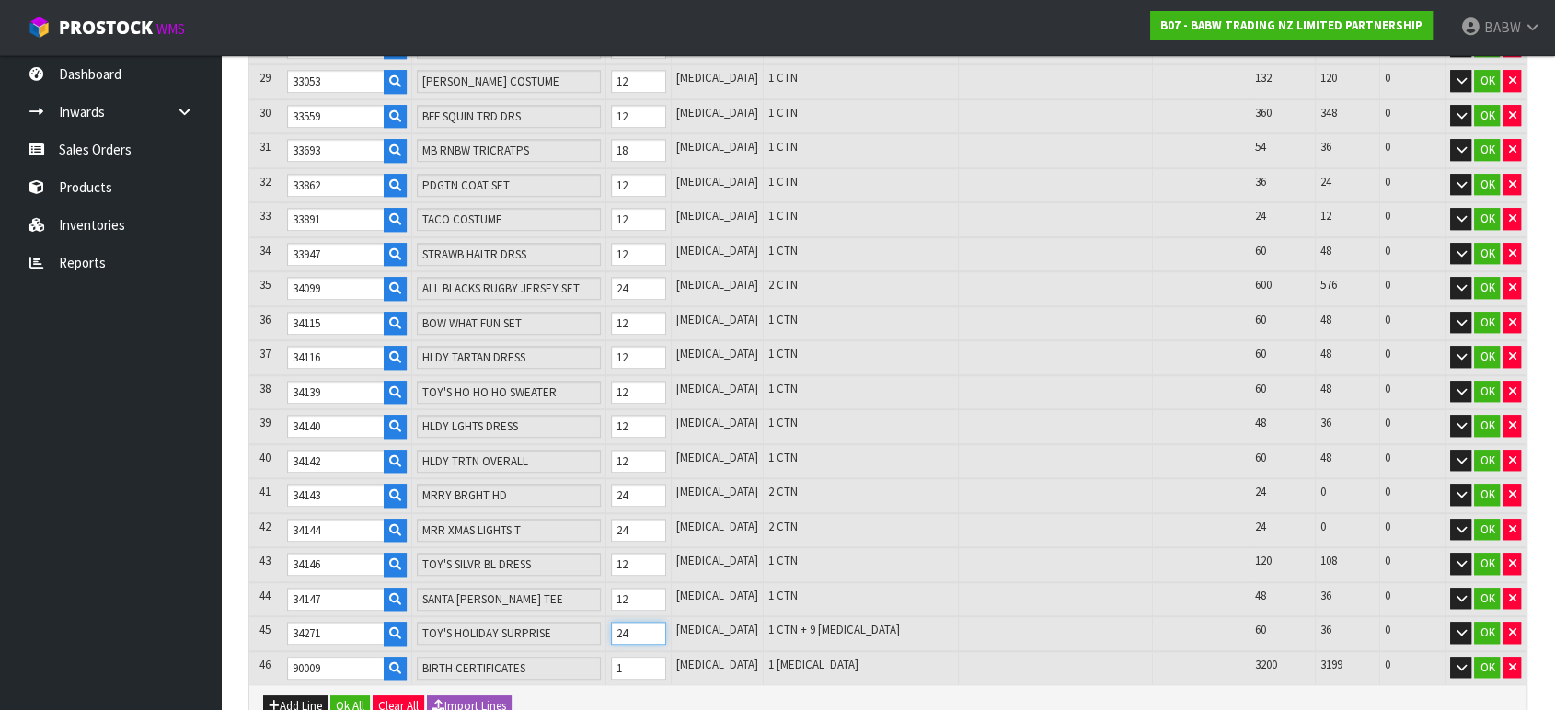
type input "755"
type input "0.696878"
type input "63.287"
type input "2"
type input "0"
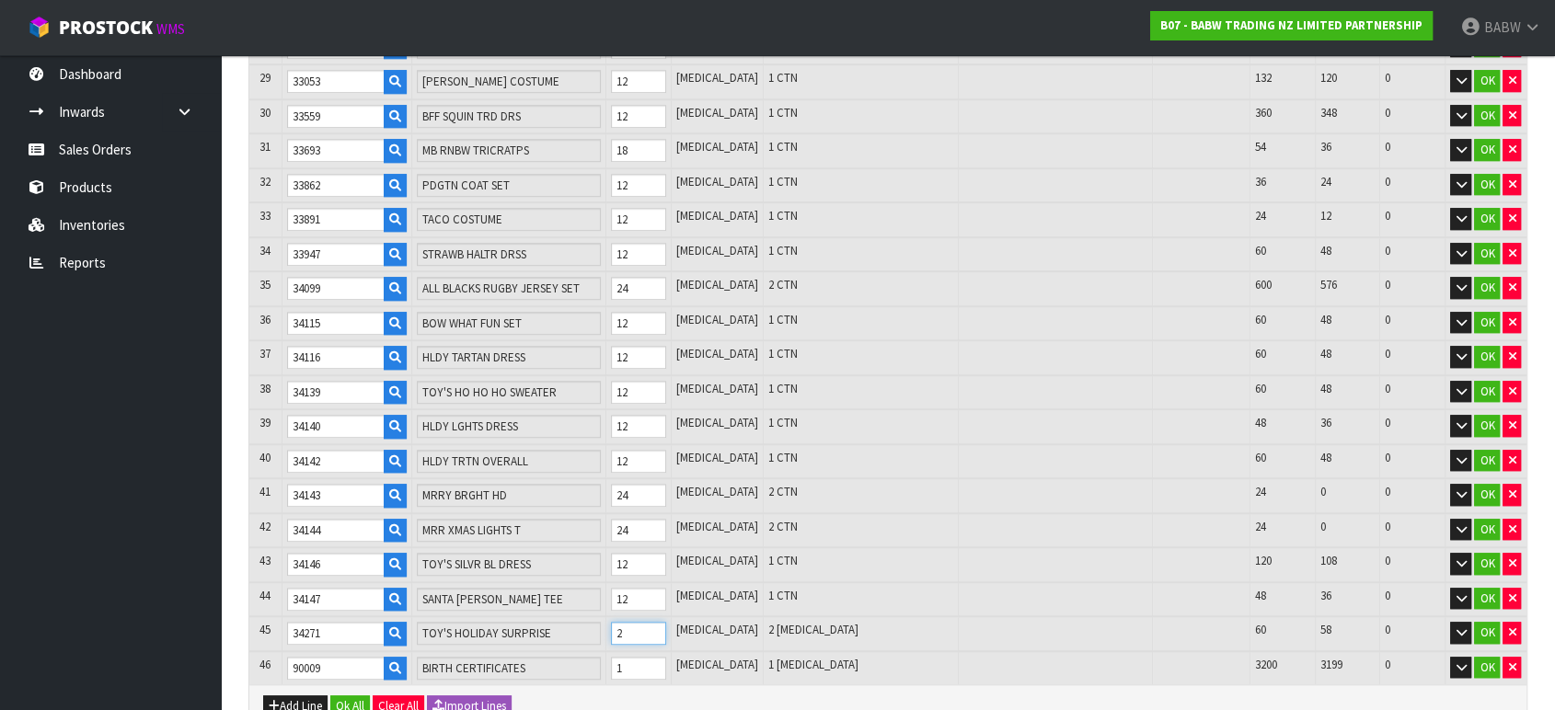
type input "0"
type input "754"
type input "0.696067"
type input "63.207"
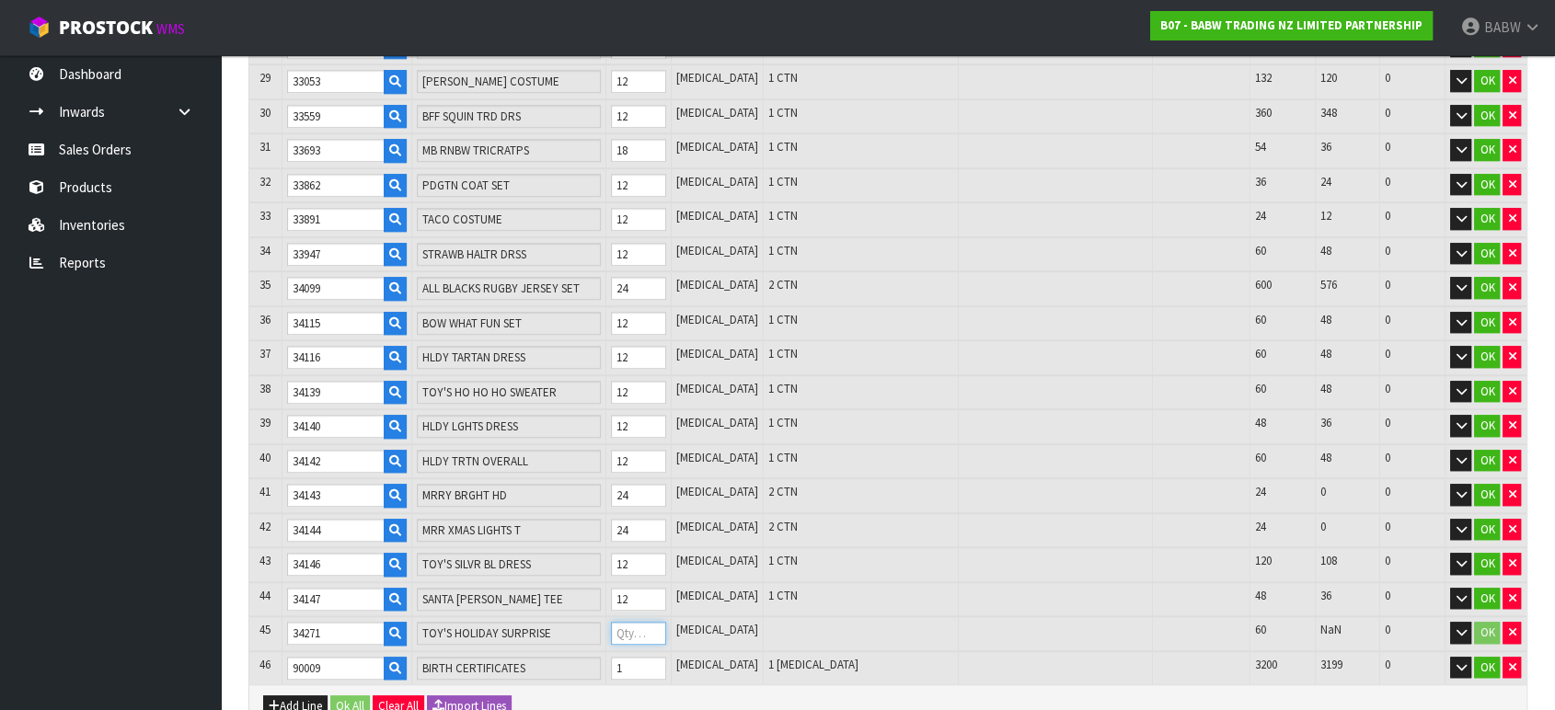
type input "1"
type input "771"
type input "0.709857"
type input "64.567"
type input "18"
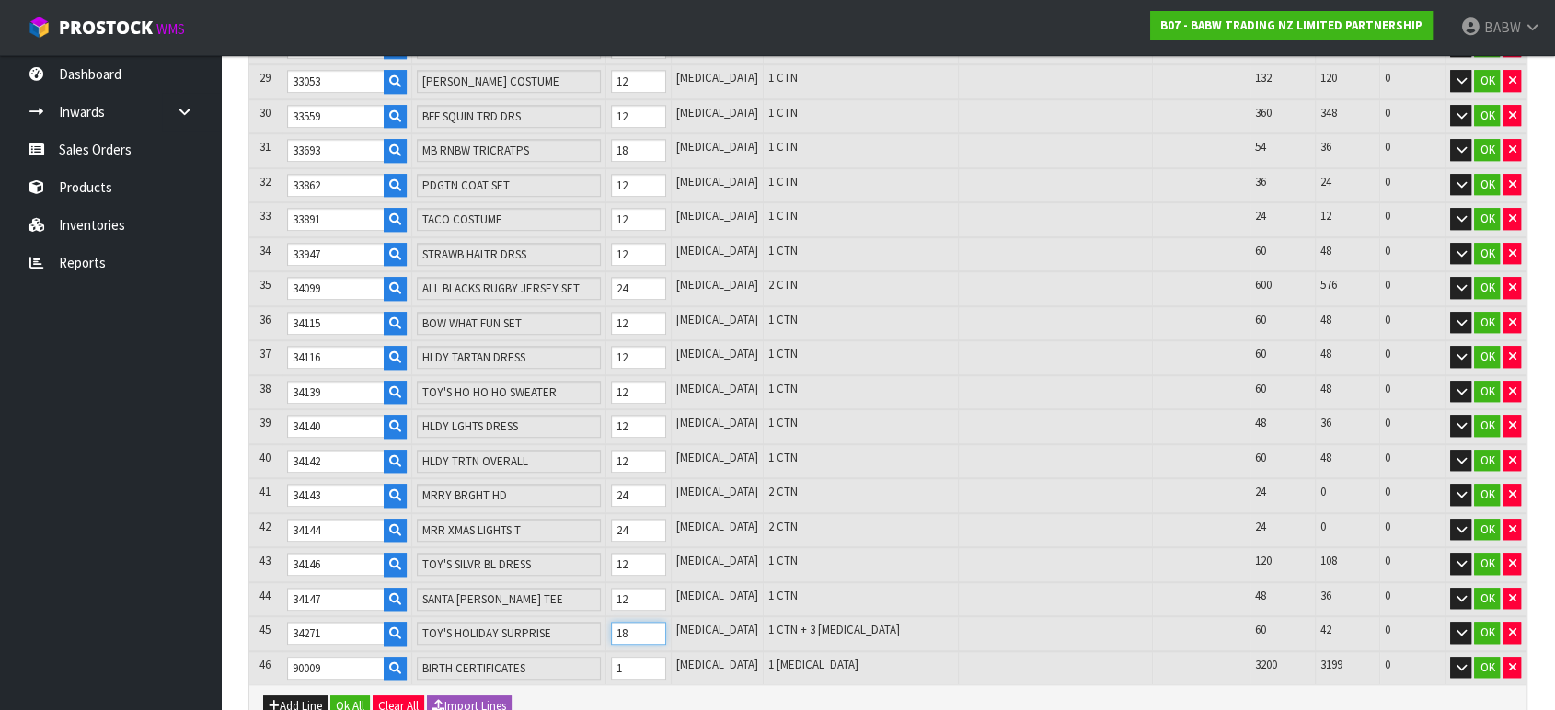
type input "754"
type input "0.696067"
type input "63.207"
type input "1"
type input "0"
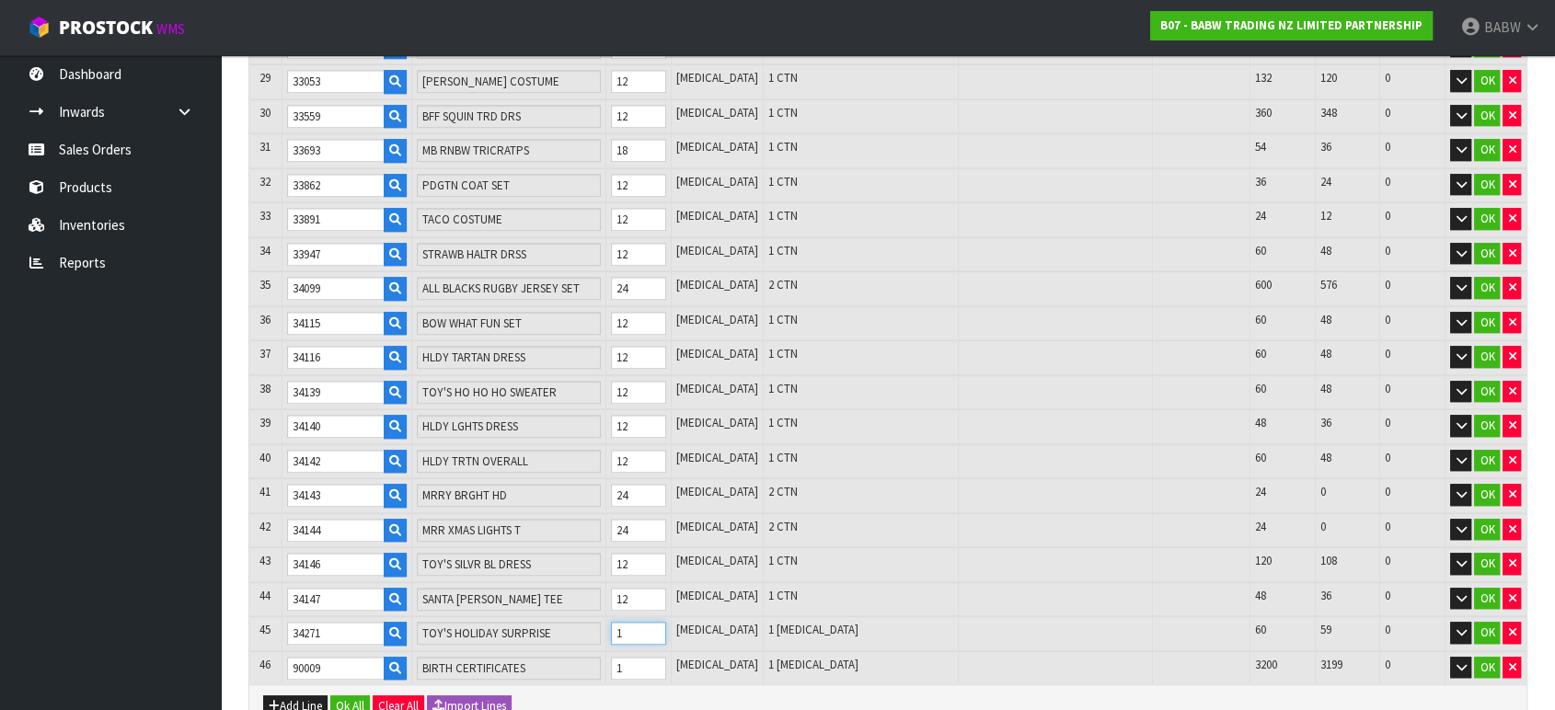
type input "0"
type input "754"
type input "0.696067"
type input "63.207"
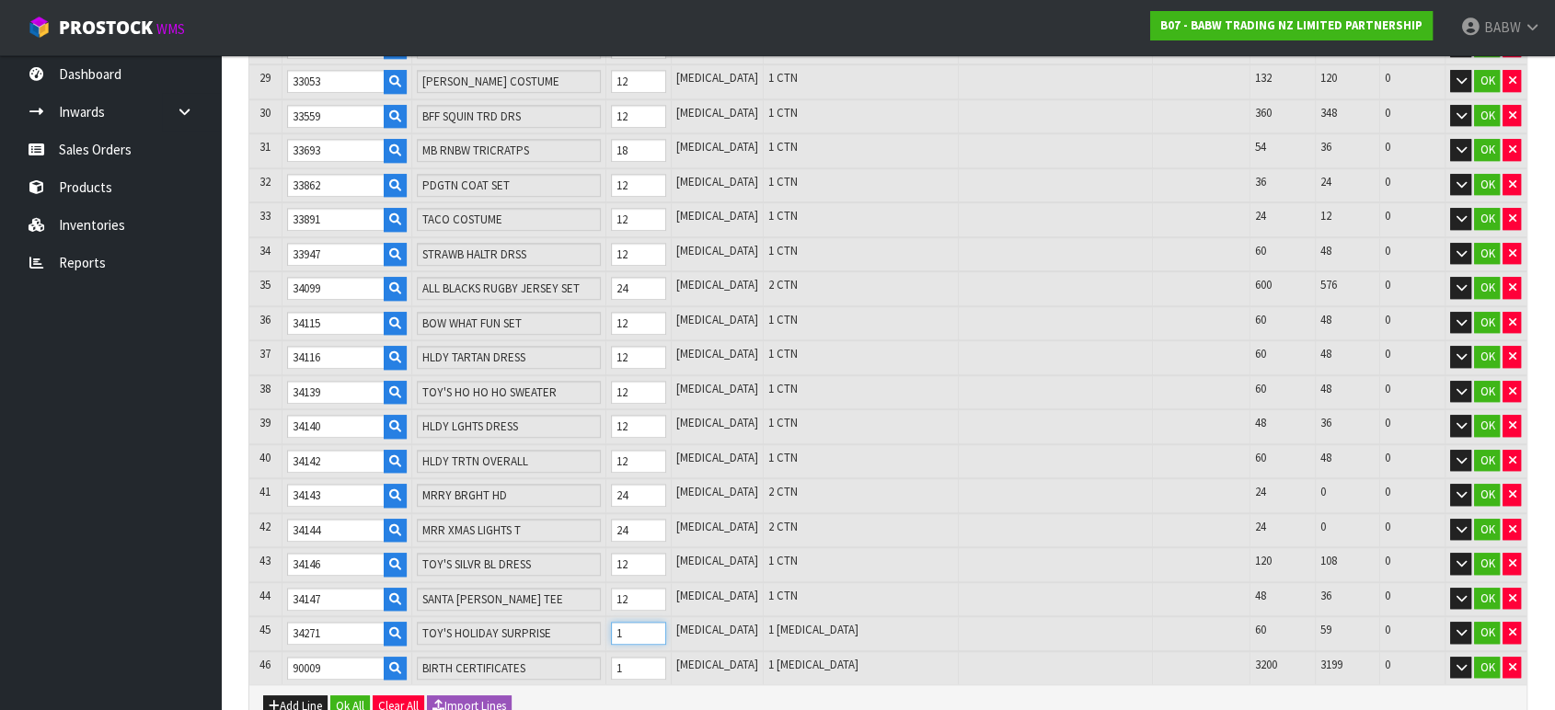
type input "15"
type input "768"
type input "0.707424"
type input "64.327"
type input "15"
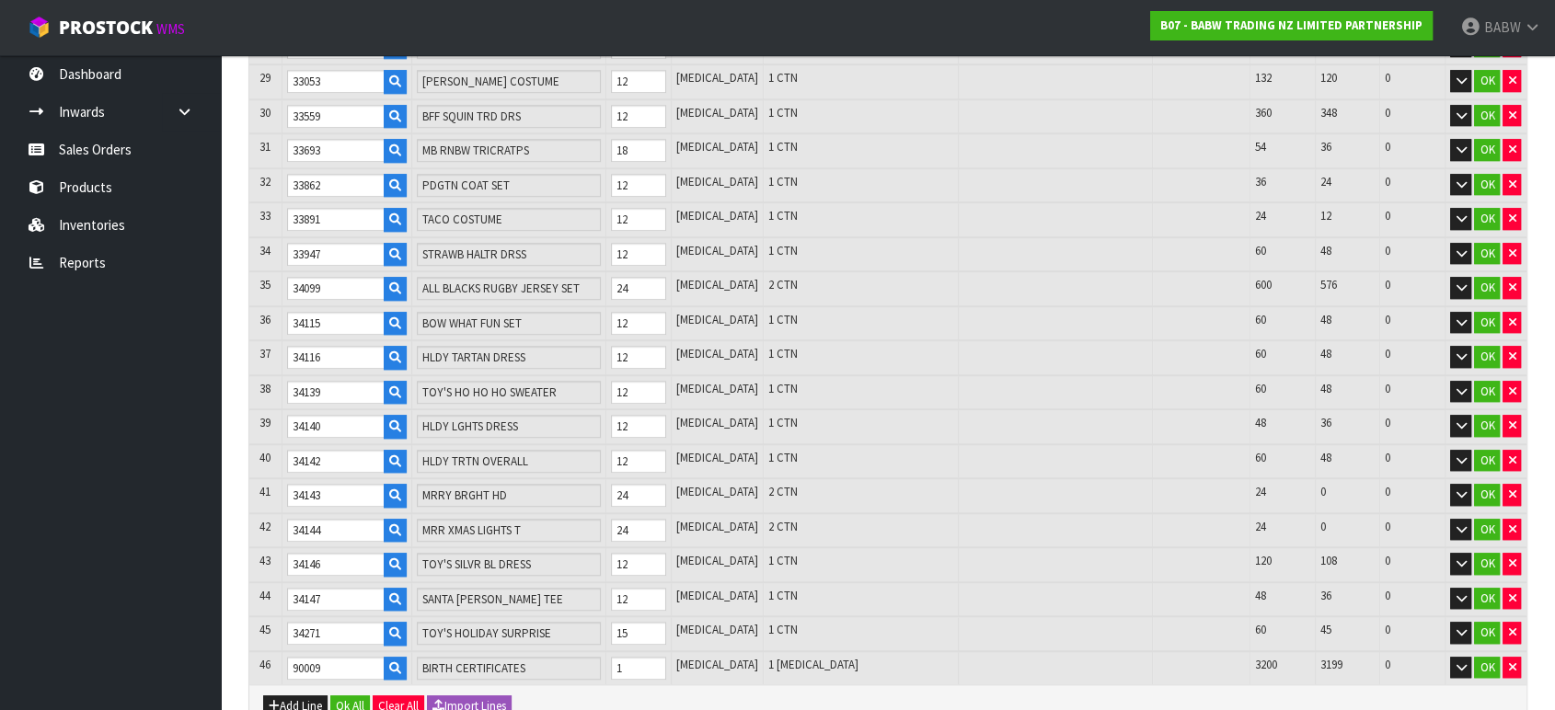
click at [154, 491] on ul "Dashboard Inwards Purchase Orders Receipts Sales Orders Products Inventories Re…" at bounding box center [110, 382] width 221 height 655
click at [564, 652] on tr "46 90009 BIRTH CERTIFICATES 1 [MEDICAL_DATA] 1 [MEDICAL_DATA] 3200 3199 0 OK" at bounding box center [887, 669] width 1277 height 34
type input "769"
type input "0.725856"
type input "64.328"
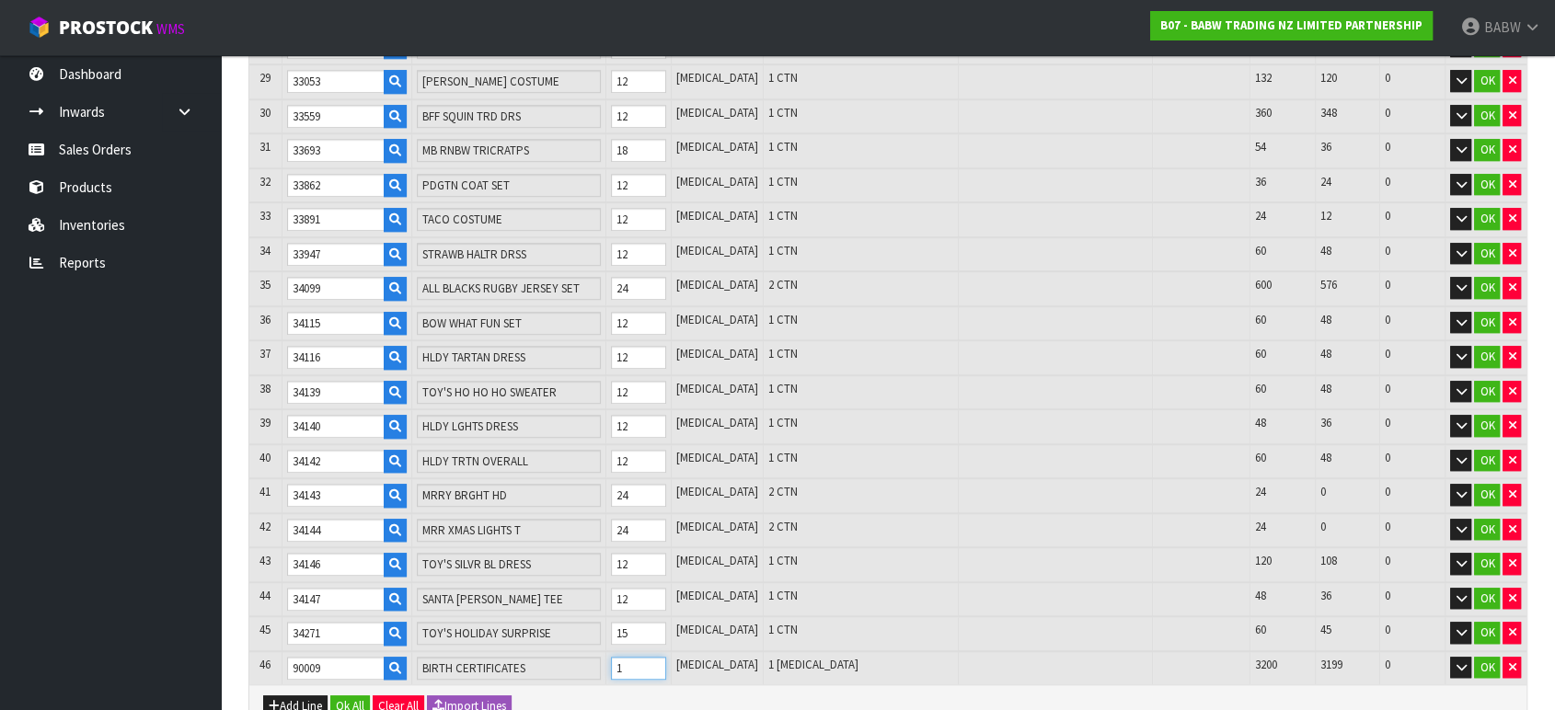
type input "2"
type input "792"
type input "1.149792"
type input "64.351"
type input "25"
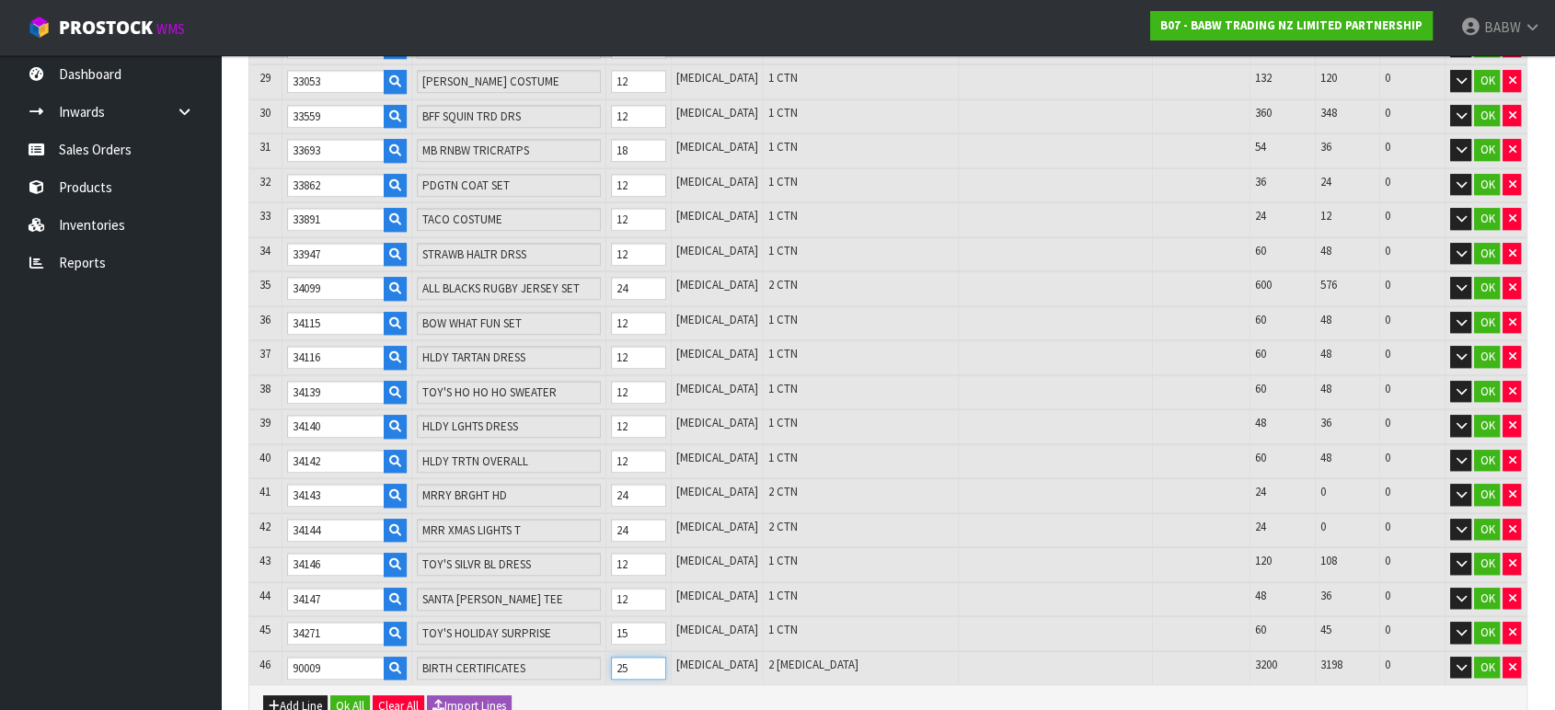
type input "1017"
type input "5.296992"
type input "64.576"
type input "250"
type input "792"
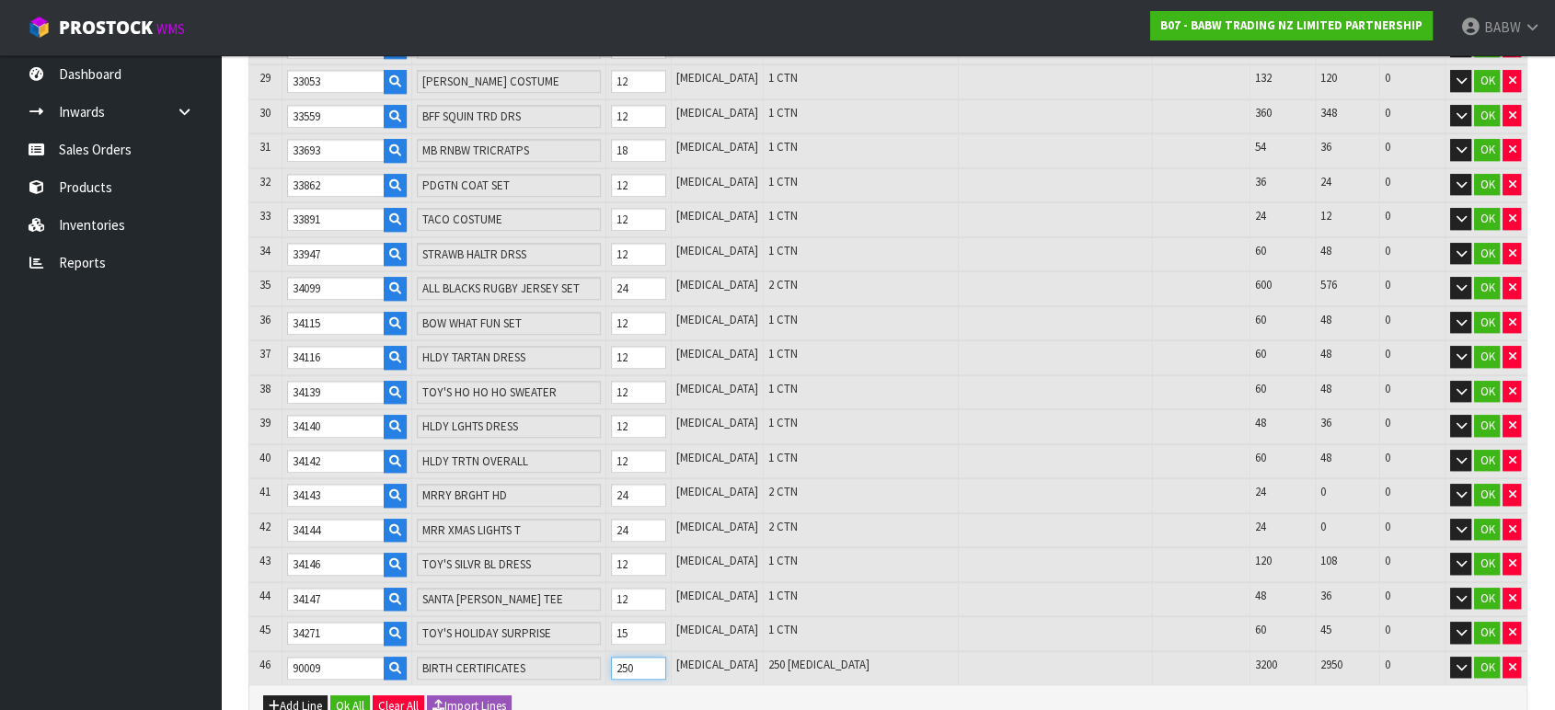
type input "1.149792"
type input "64.351"
type input "25"
type input "769"
type input "0.725856"
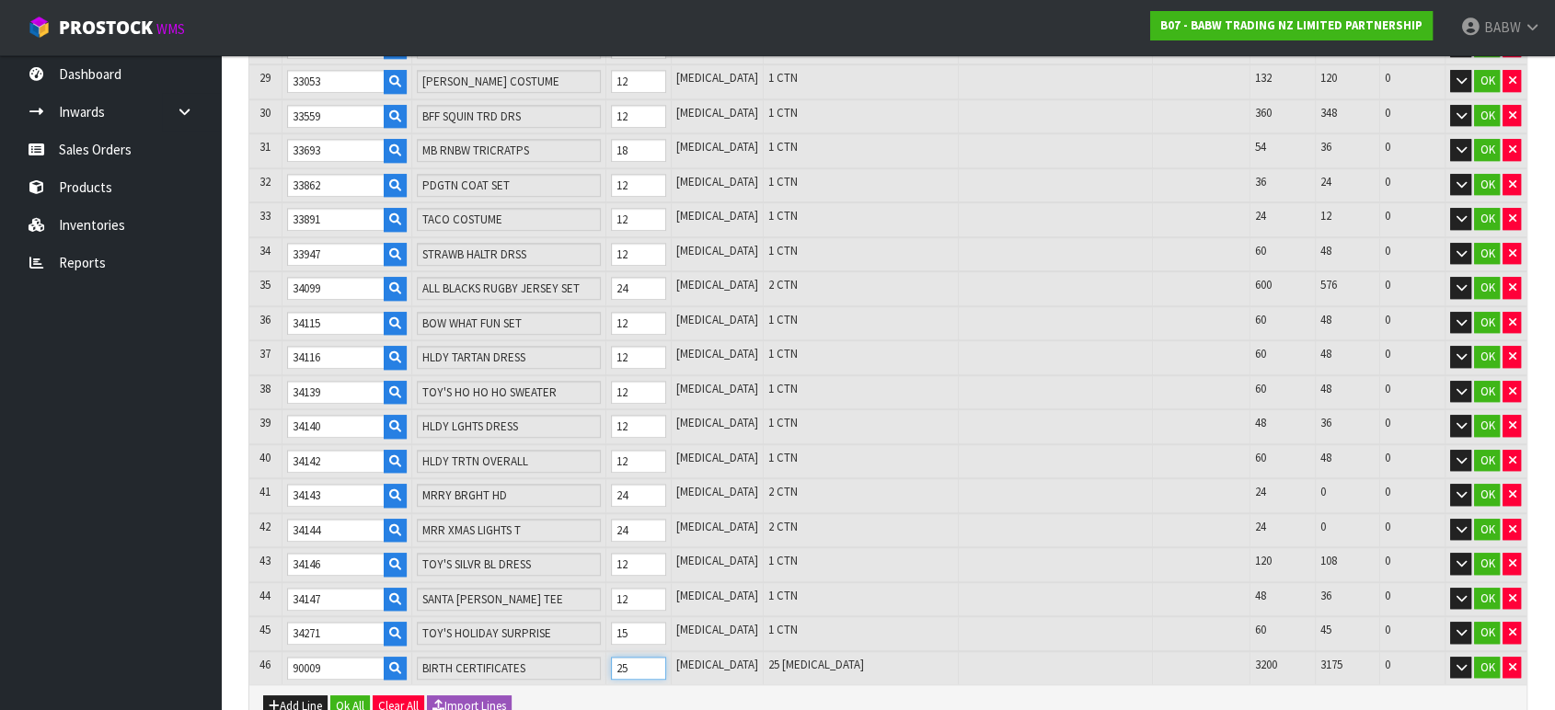
type input "64.328"
type input "2"
type input "0"
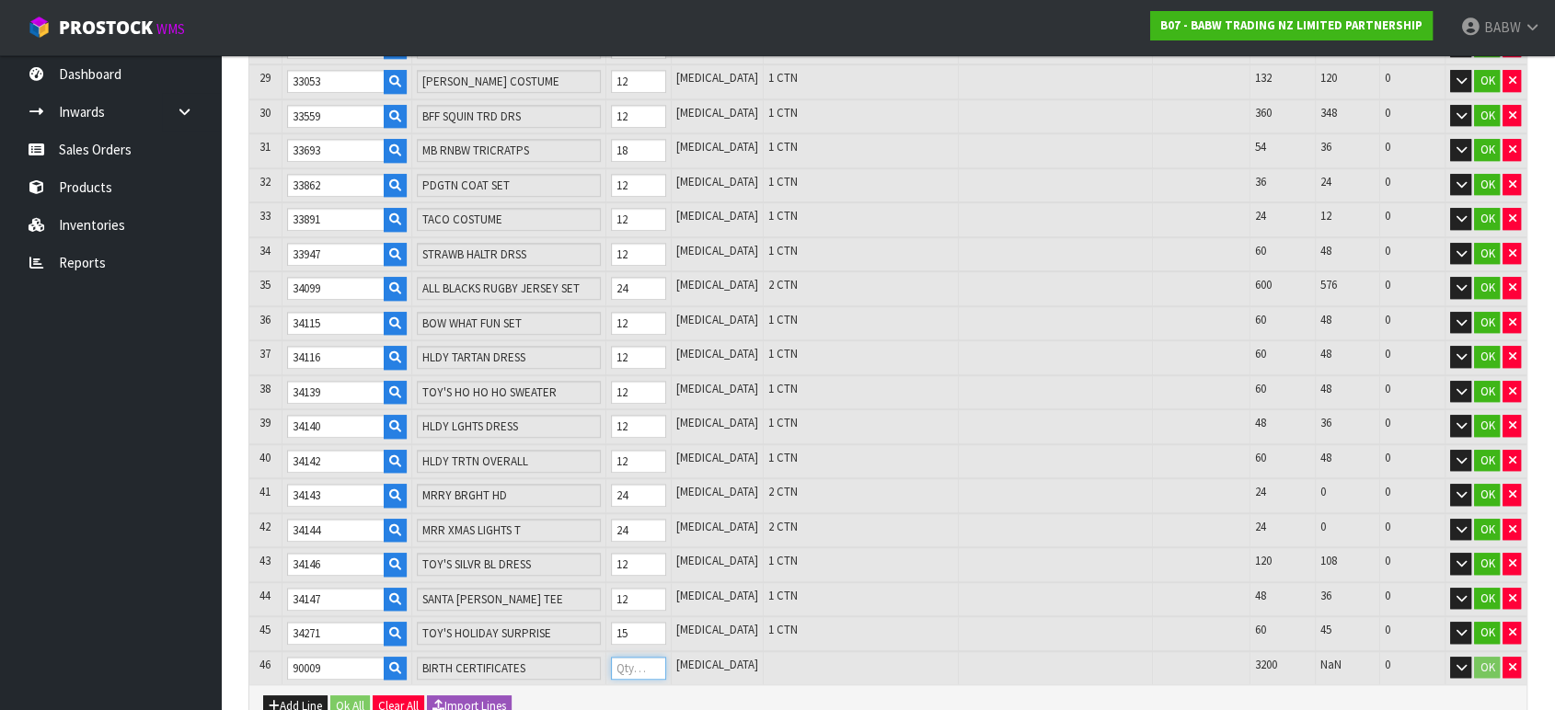
type input "772"
type input "0.781152"
type input "64.331"
type input "5"
type input "817"
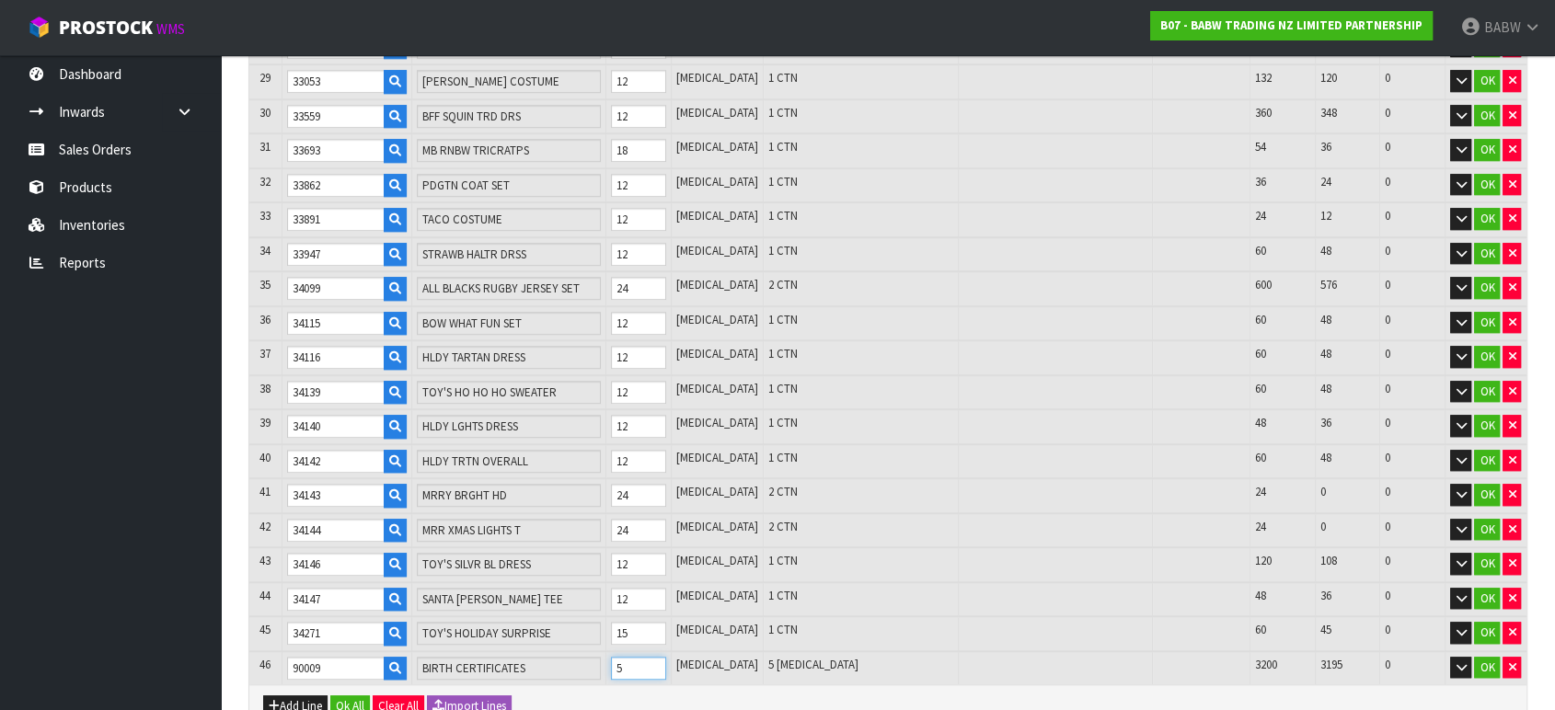
type input "1.610592"
type input "64.376"
type input "50"
type input "1267"
type input "9.904992"
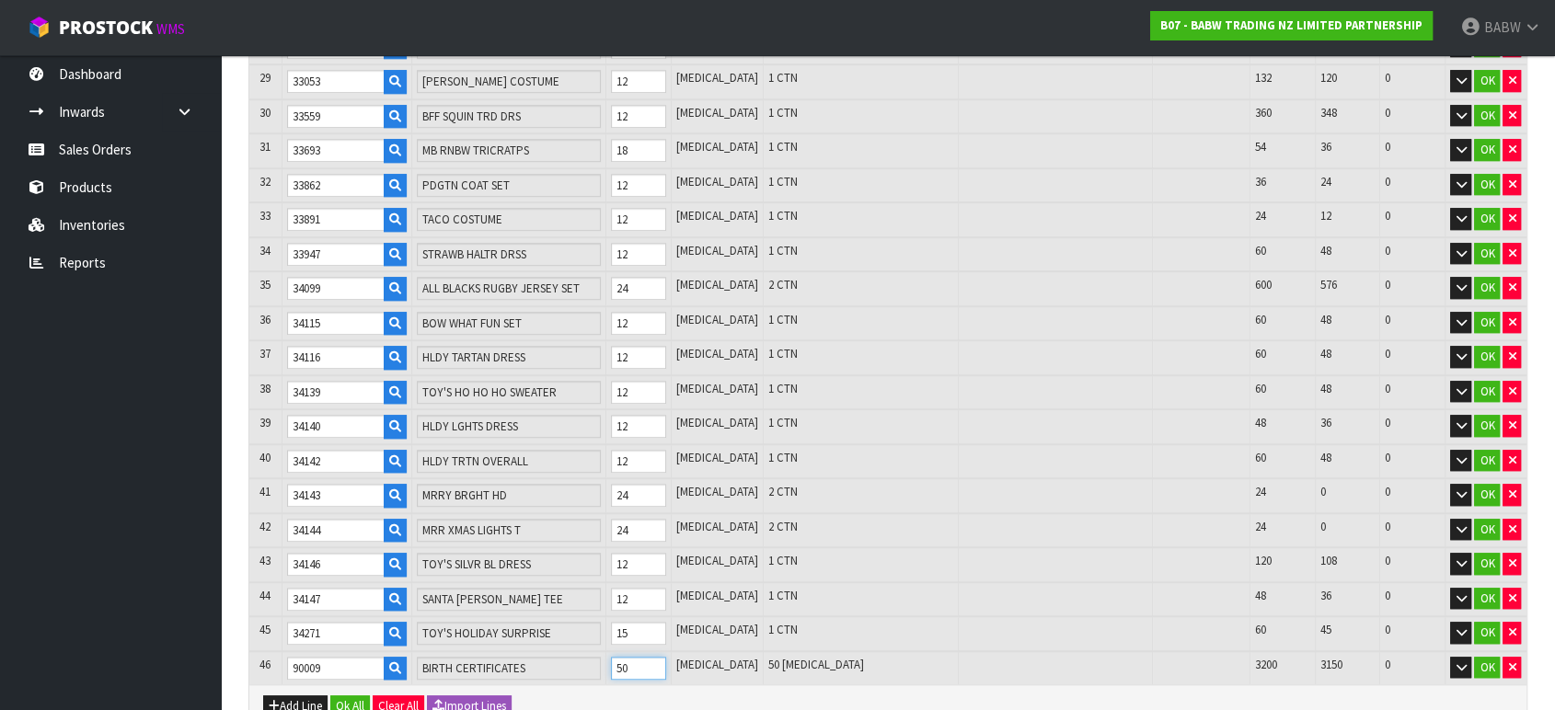
type input "64.826"
type input "500"
type input "817"
type input "1.610592"
type input "64.376"
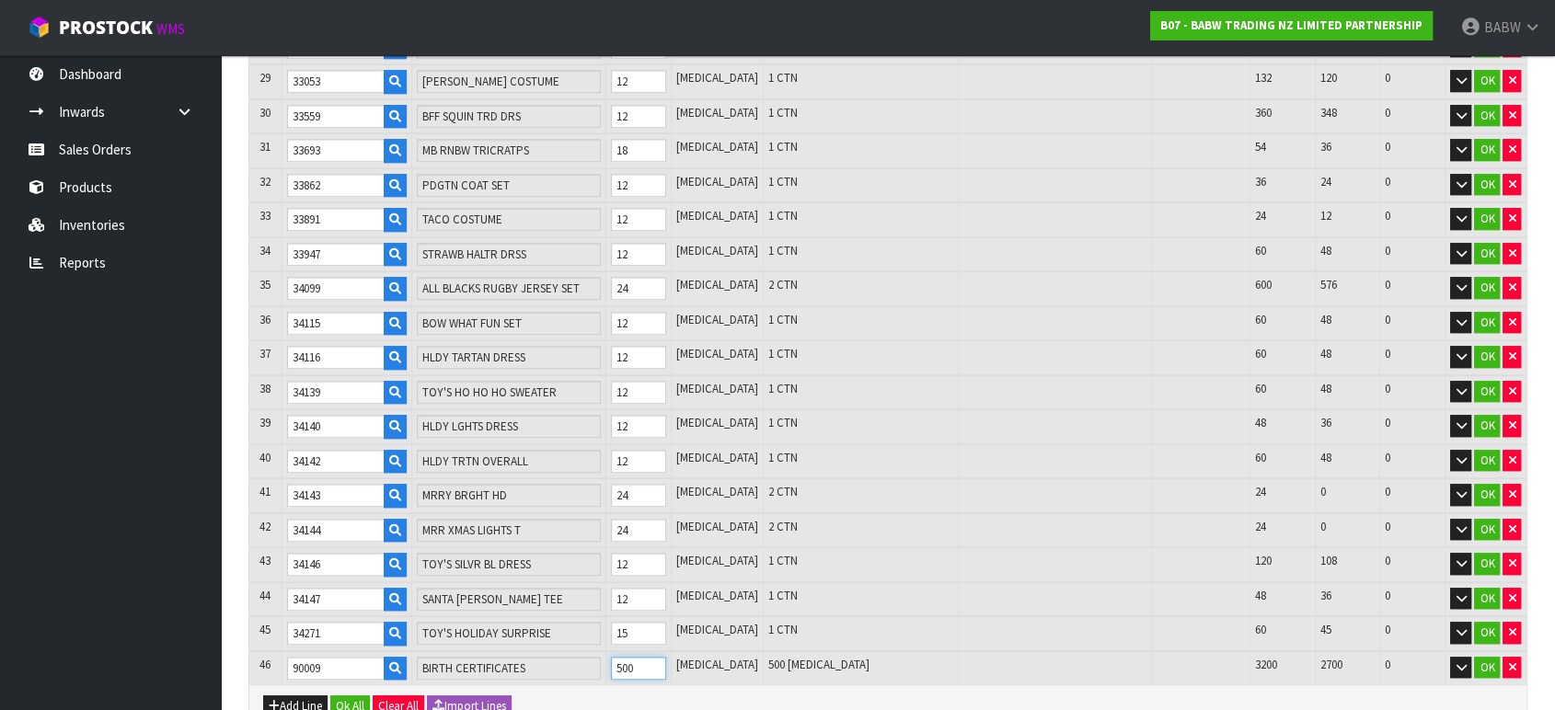
type input "50"
click at [803, 690] on div "Add Line Ok All Clear All Import Lines" at bounding box center [887, 705] width 1277 height 41
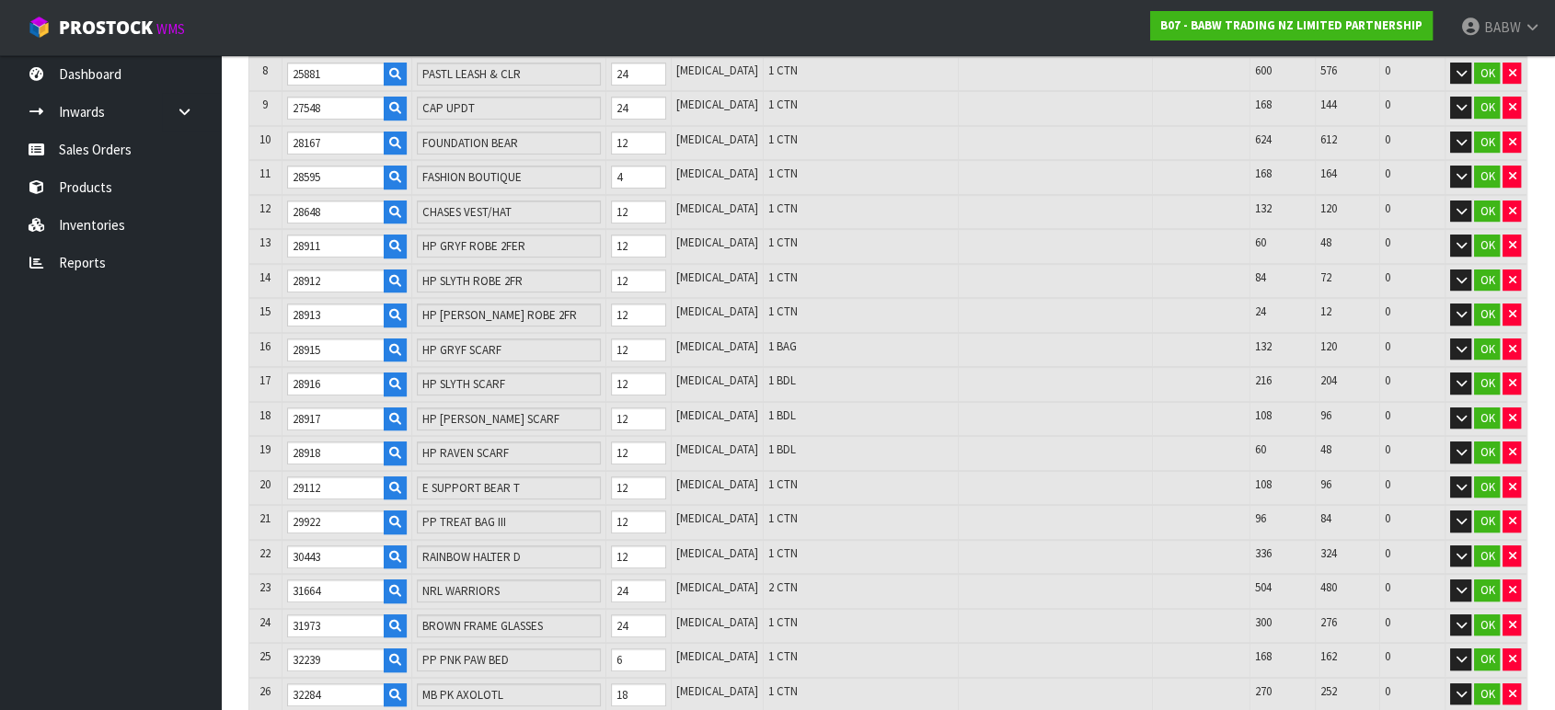
scroll to position [162, 0]
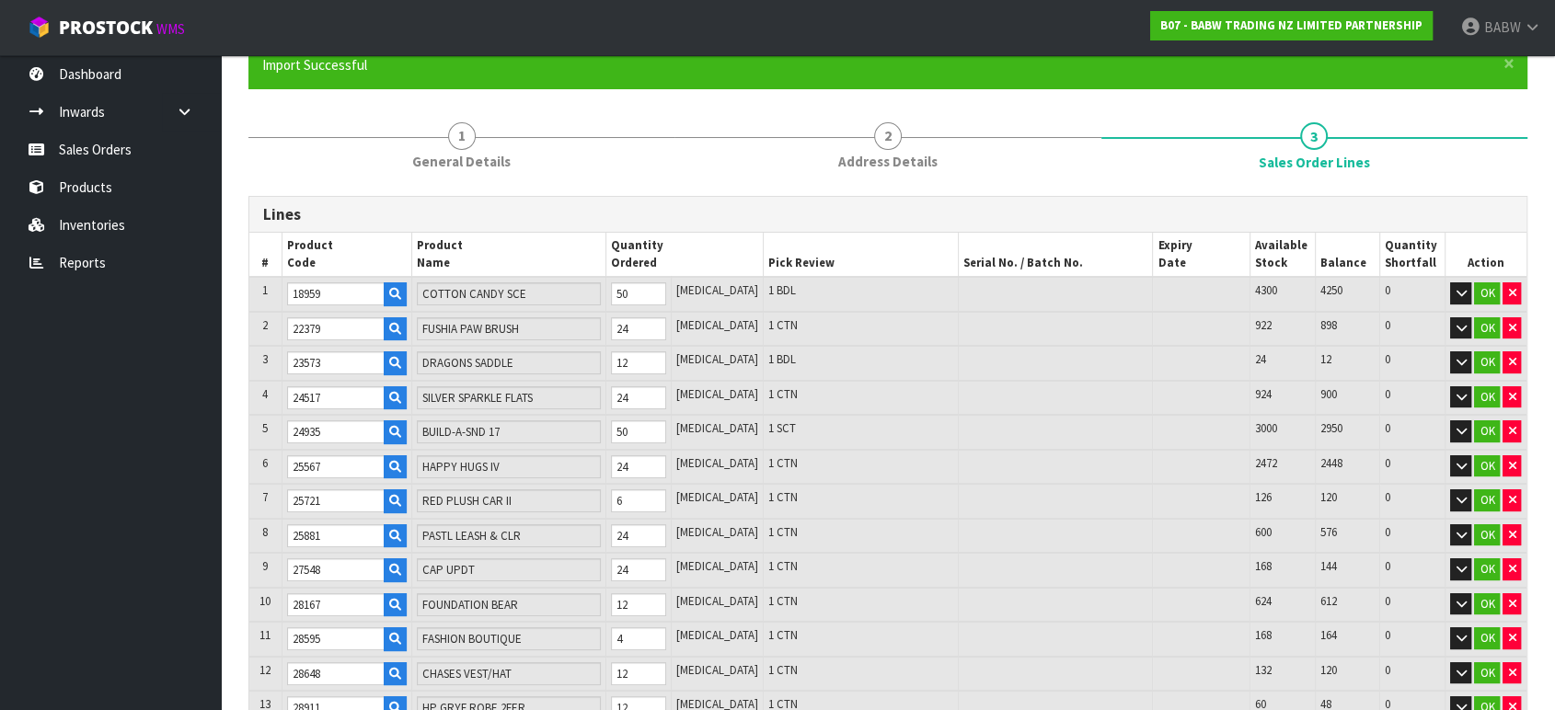
click at [1129, 216] on h3 "Lines" at bounding box center [888, 214] width 1250 height 17
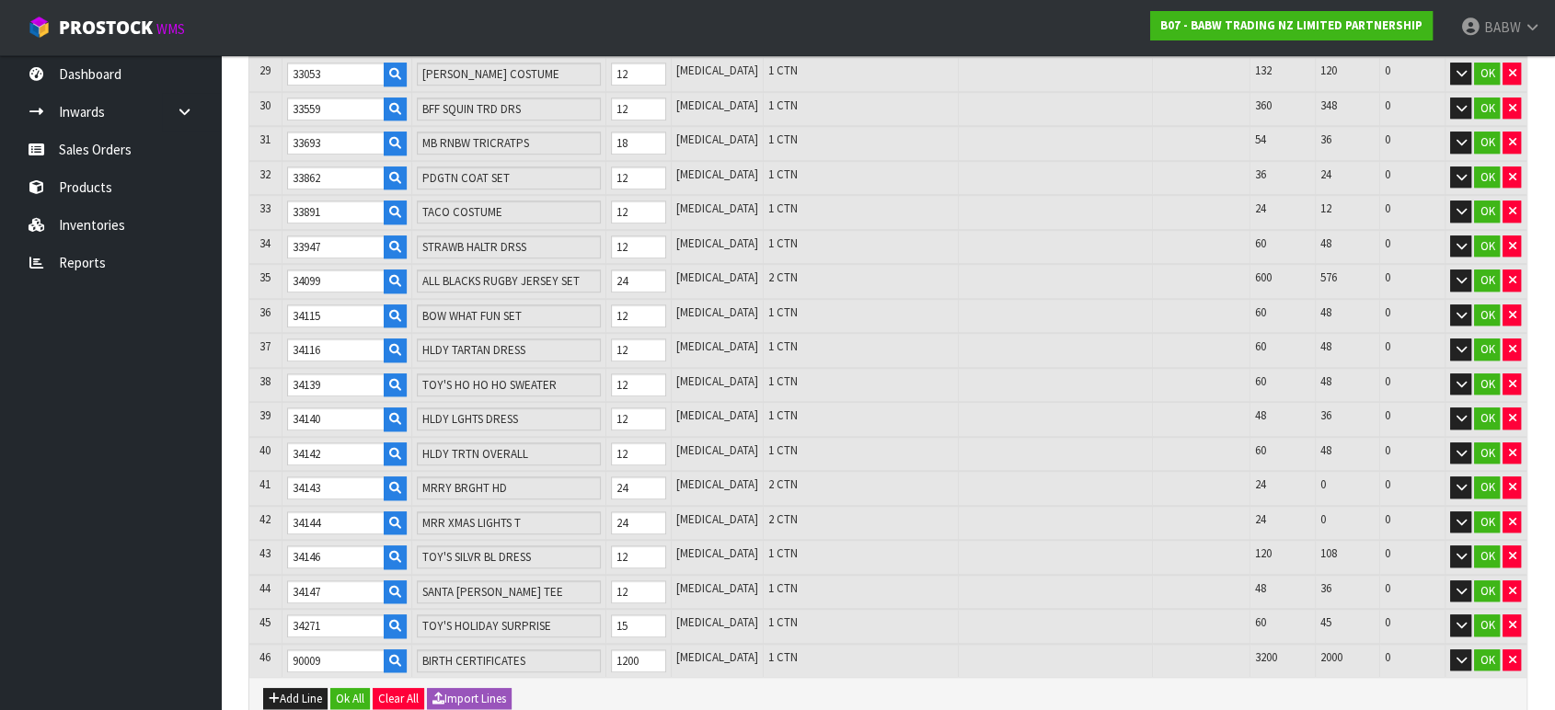
scroll to position [1491, 0]
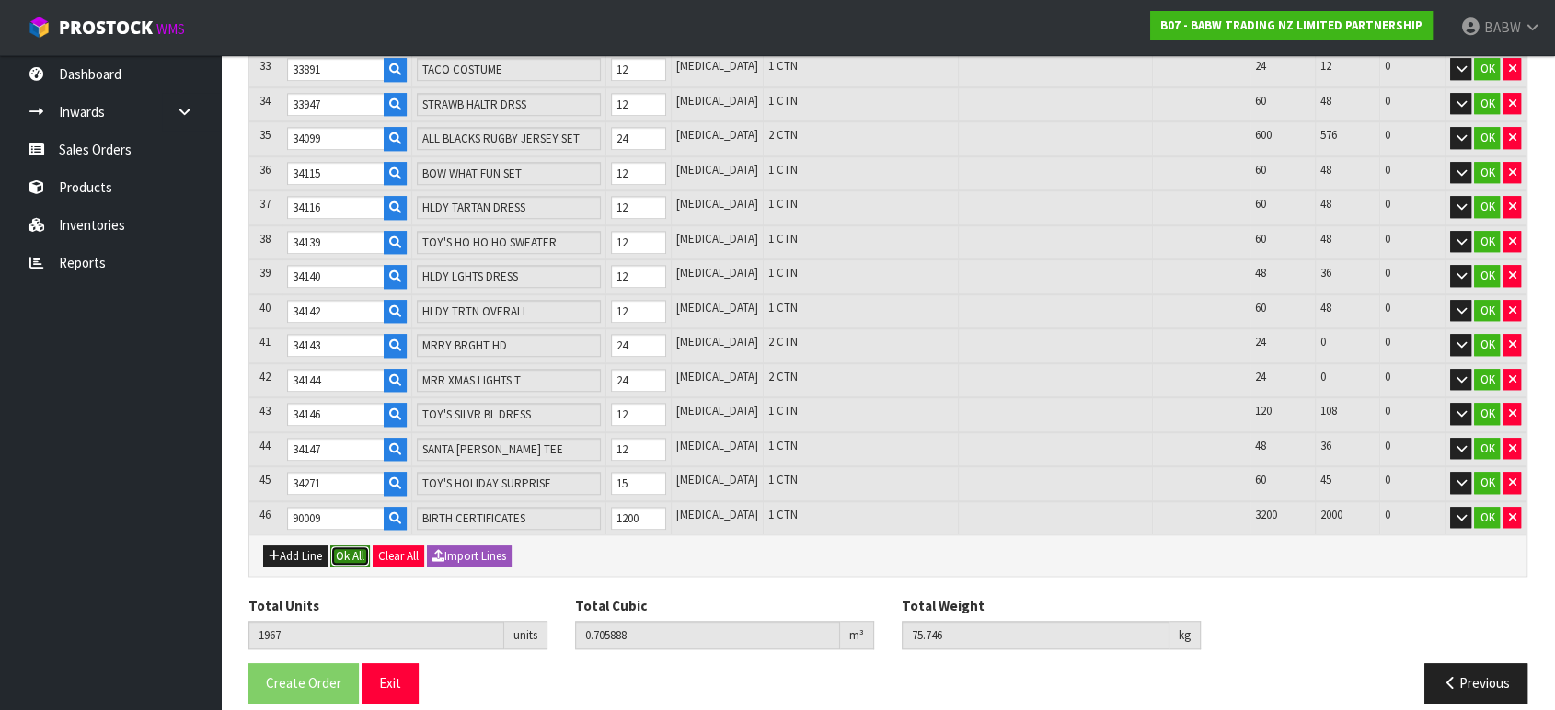
click at [339, 546] on button "Ok All" at bounding box center [350, 557] width 40 height 22
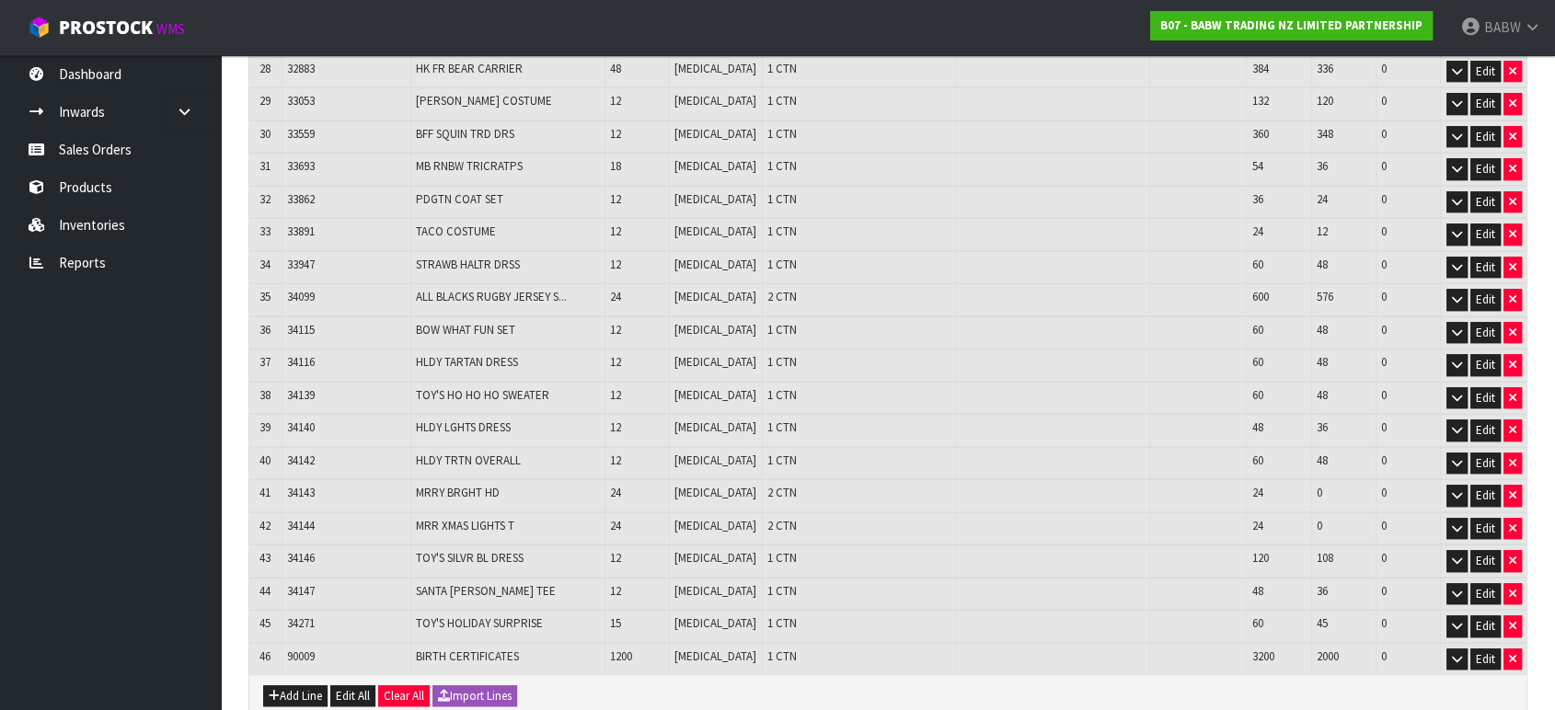
scroll to position [1406, 0]
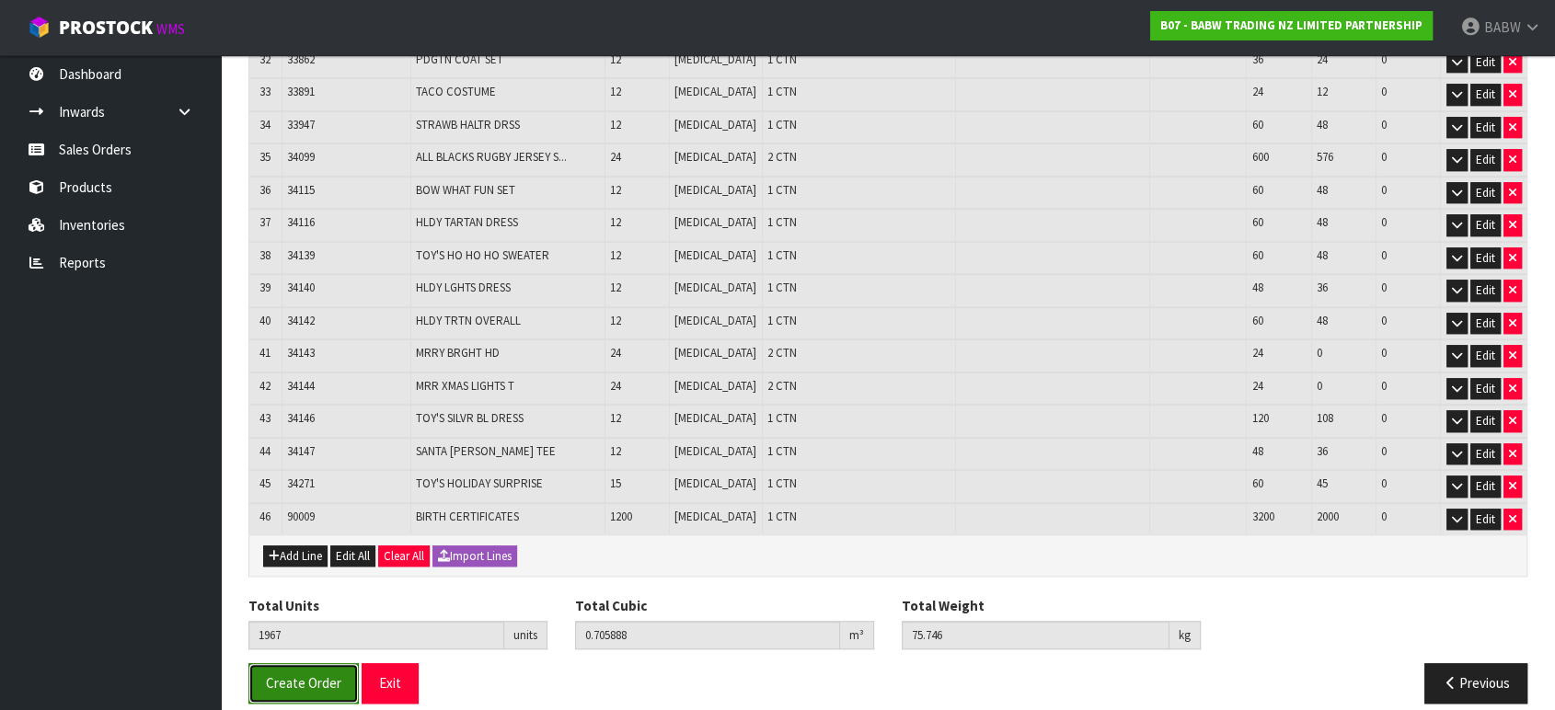
click at [306, 675] on span "Create Order" at bounding box center [303, 683] width 75 height 17
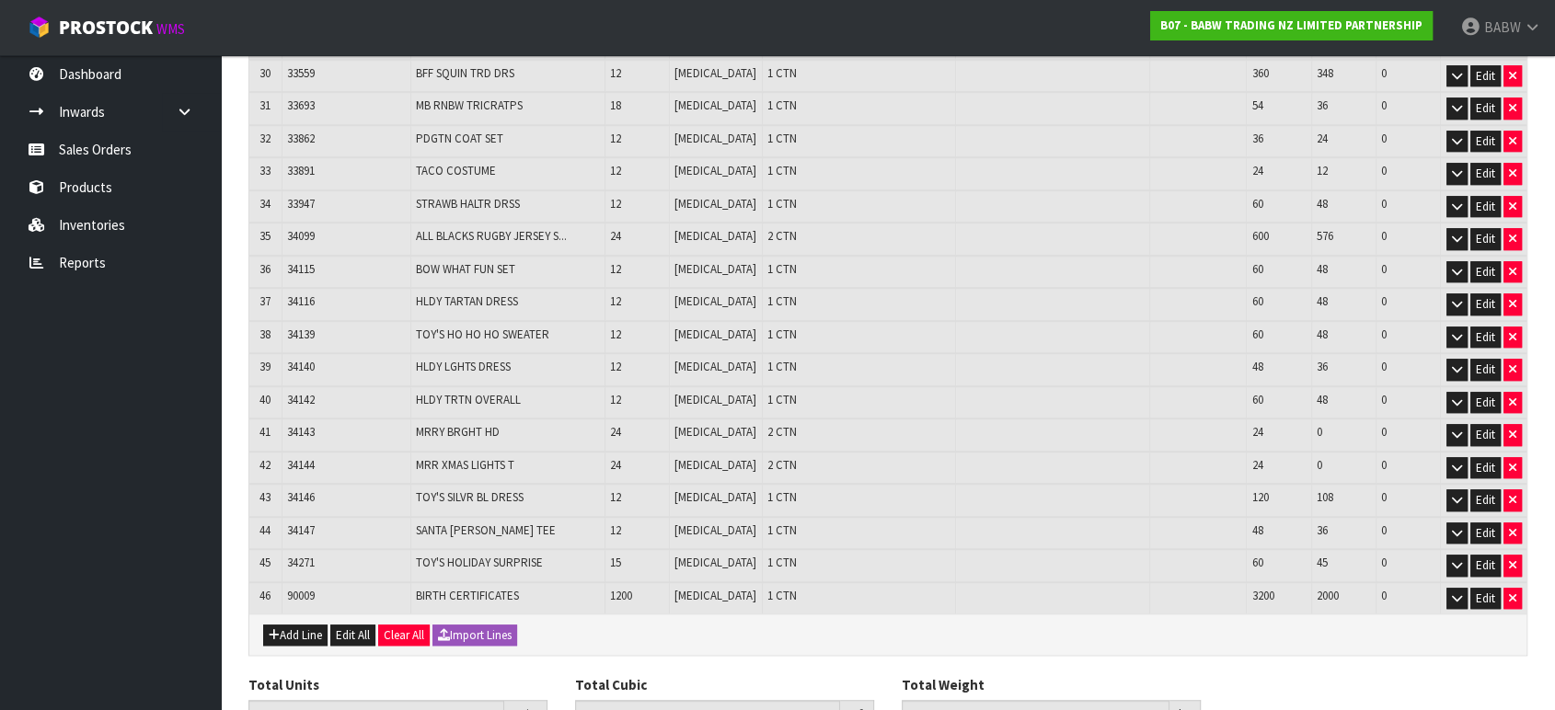
scroll to position [1406, 0]
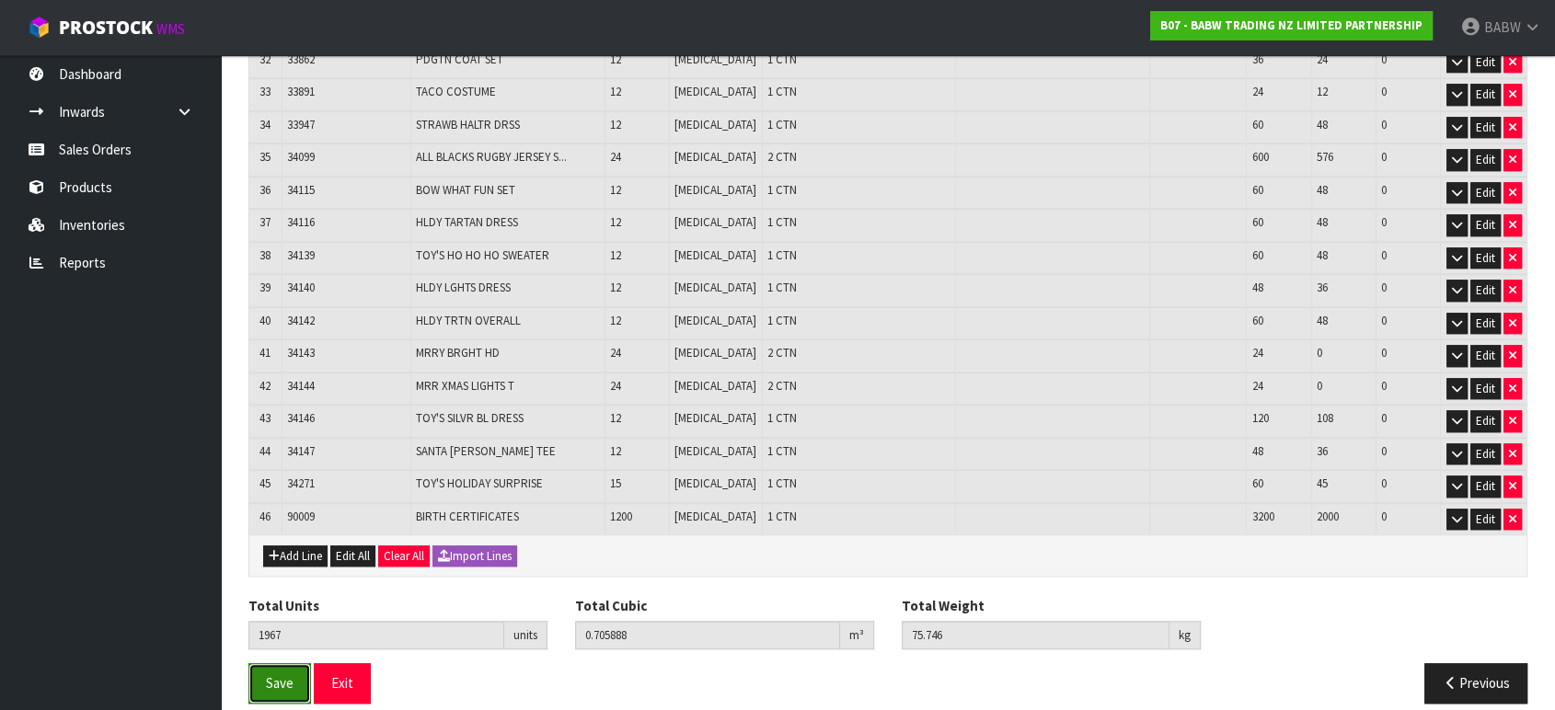
click at [250, 665] on button "Save" at bounding box center [279, 684] width 63 height 40
click at [354, 679] on button "Exit" at bounding box center [342, 684] width 57 height 40
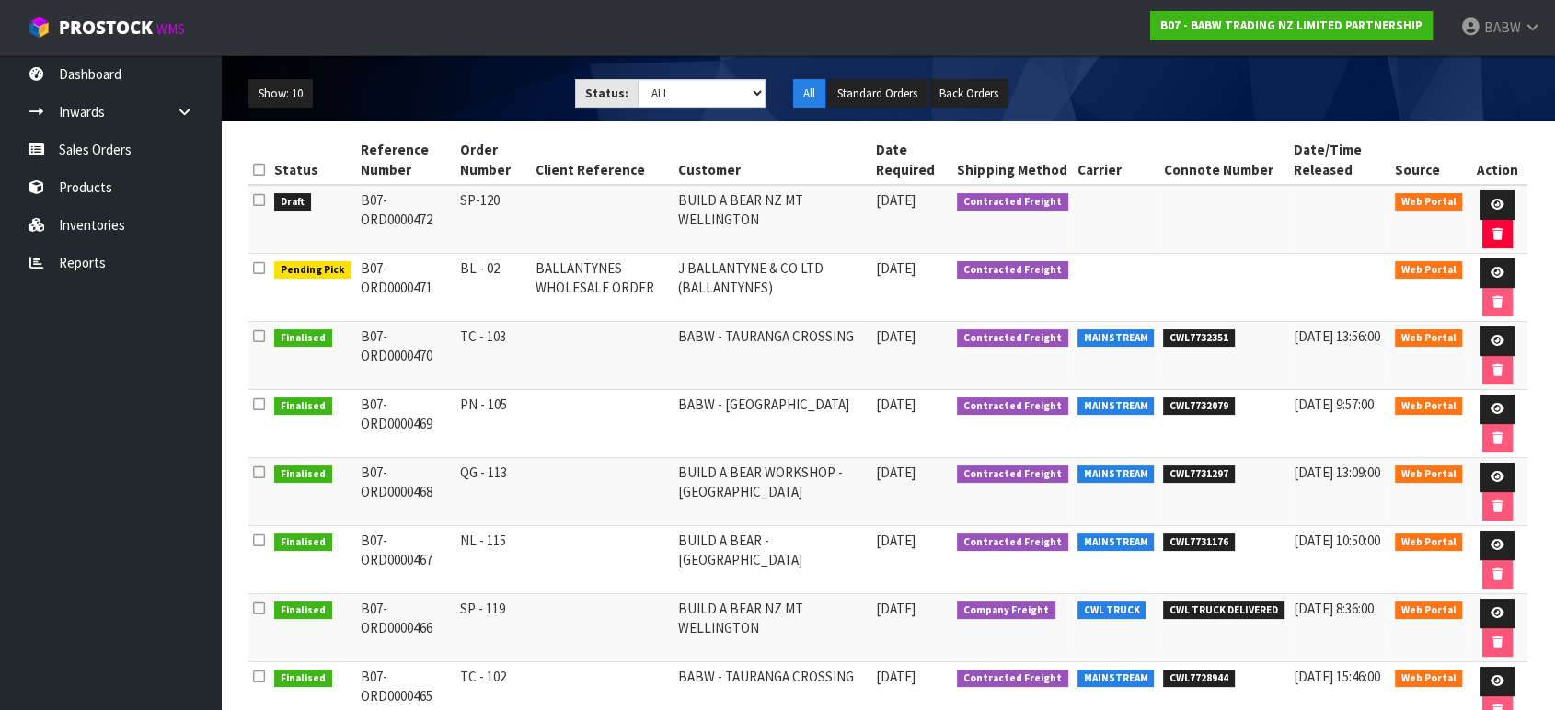
scroll to position [306, 0]
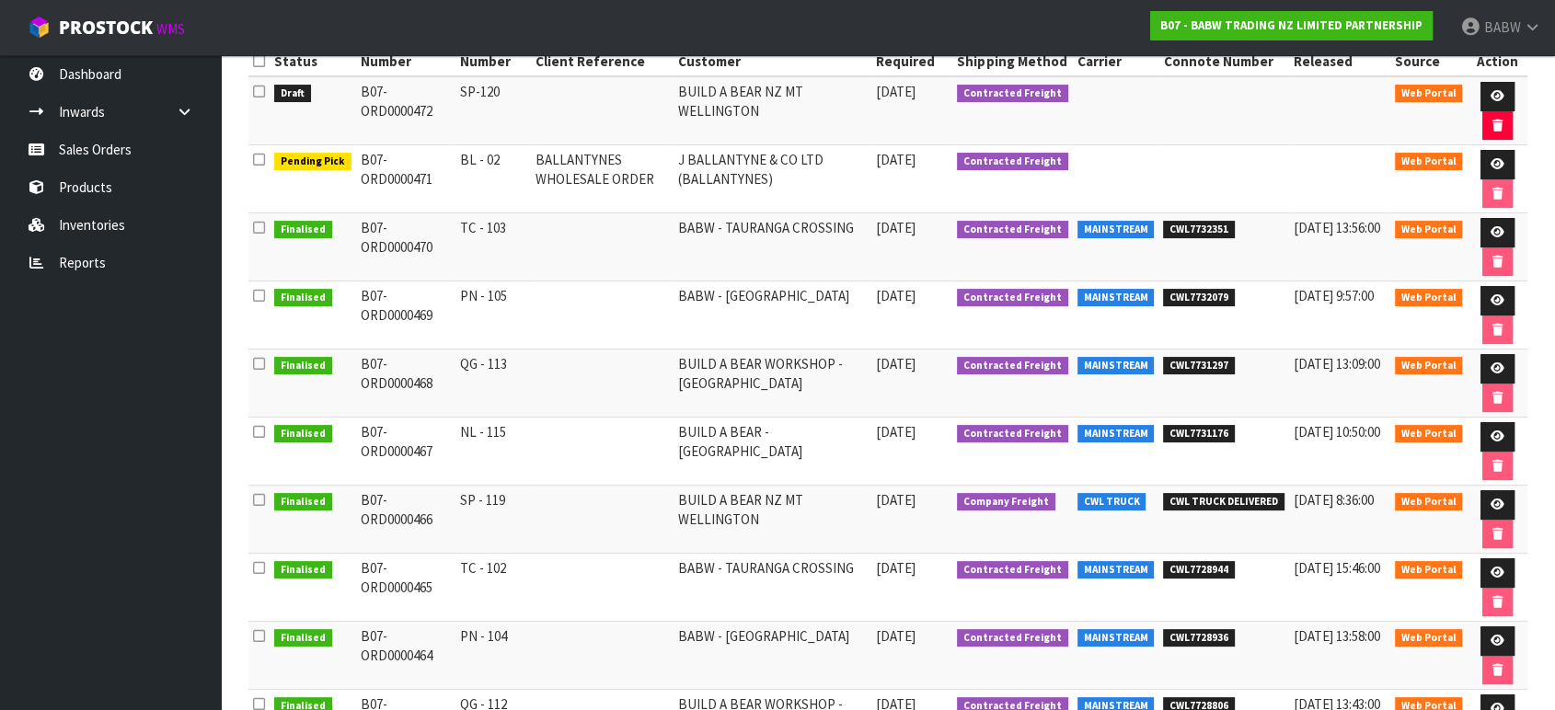
click at [491, 433] on td "NL - 115" at bounding box center [493, 452] width 75 height 68
click at [1491, 431] on icon at bounding box center [1498, 437] width 14 height 12
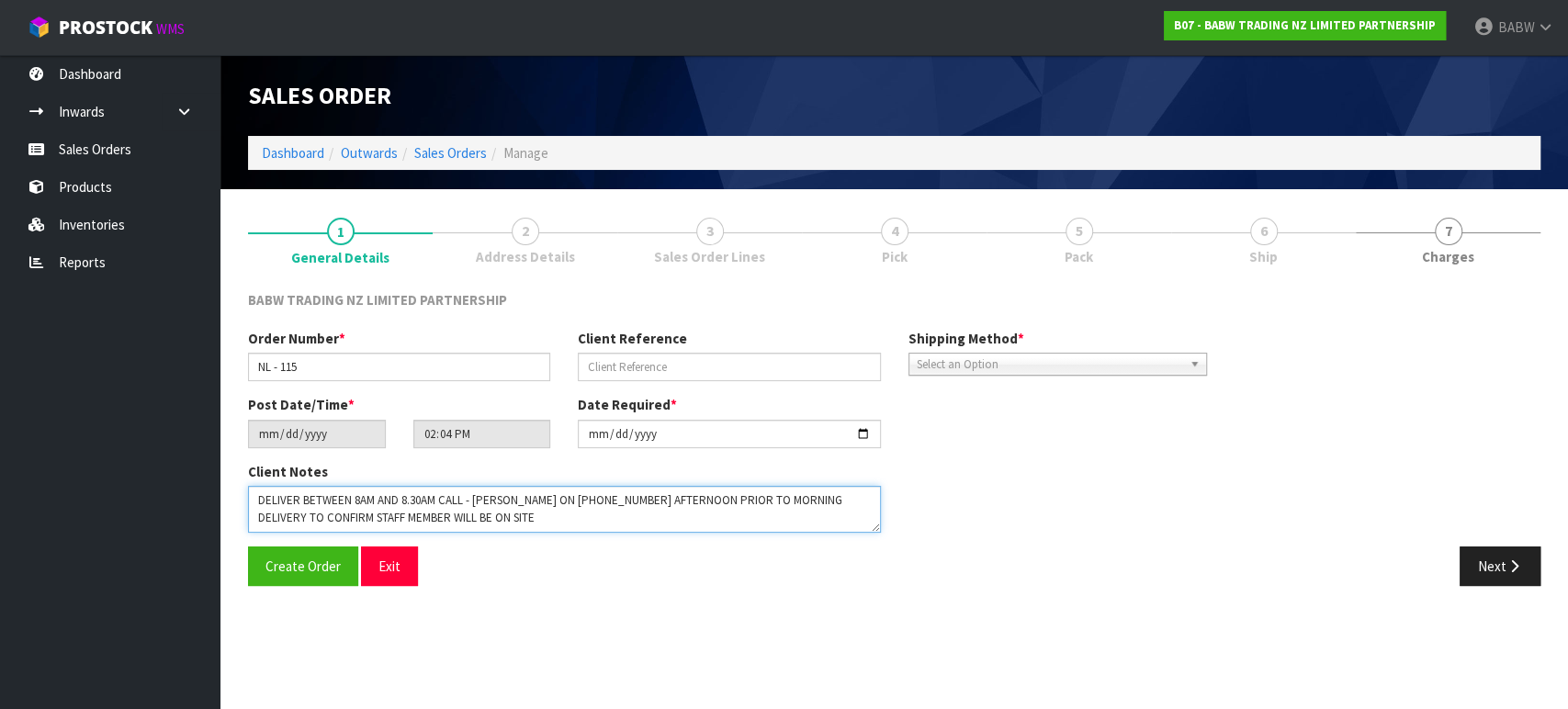
click at [385, 505] on textarea at bounding box center [564, 509] width 633 height 47
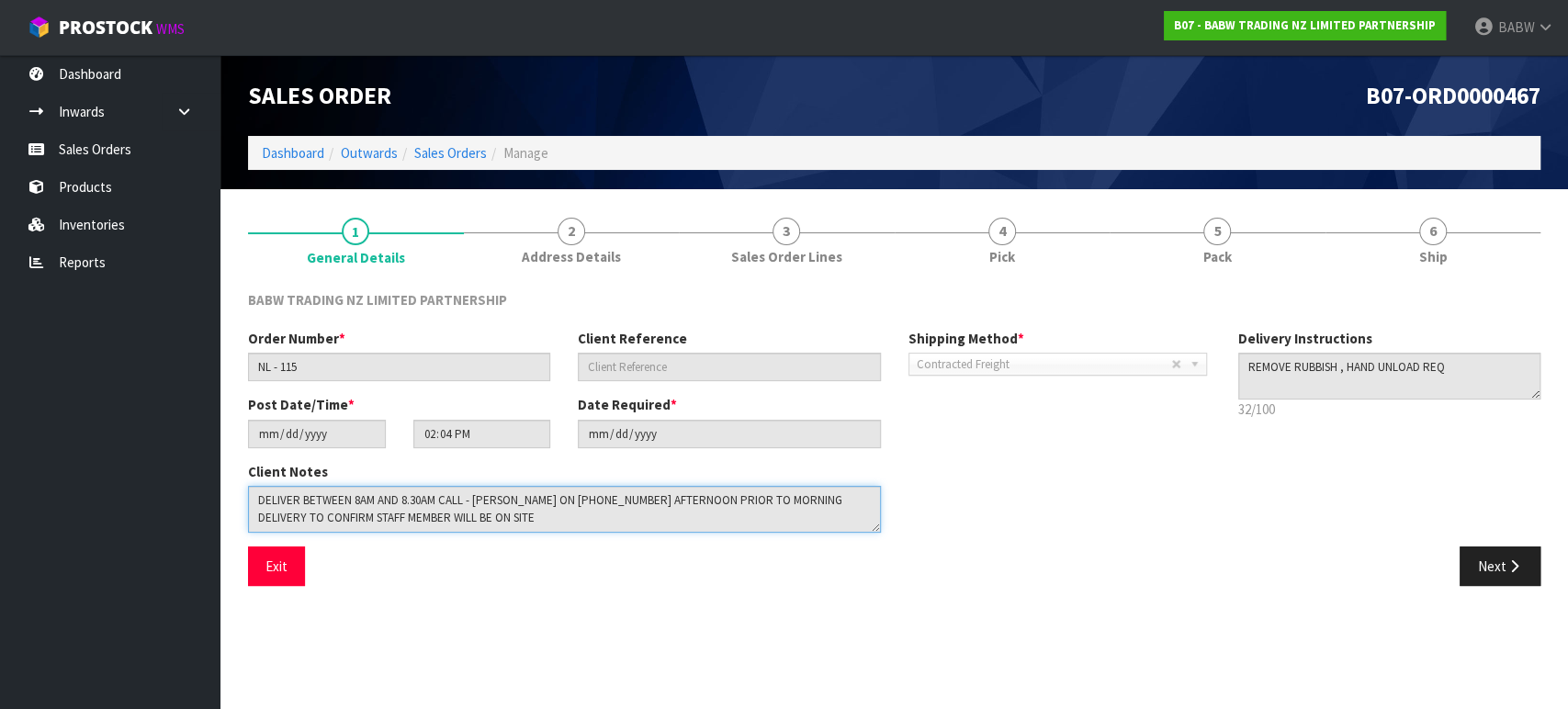
drag, startPoint x: 554, startPoint y: 516, endPoint x: 154, endPoint y: 458, distance: 404.2
click at [96, 458] on body "Toggle navigation ProStock WMS B07 - BABW TRADING NZ LIMITED PARTNERSHIP BABW L…" at bounding box center [784, 354] width 1568 height 709
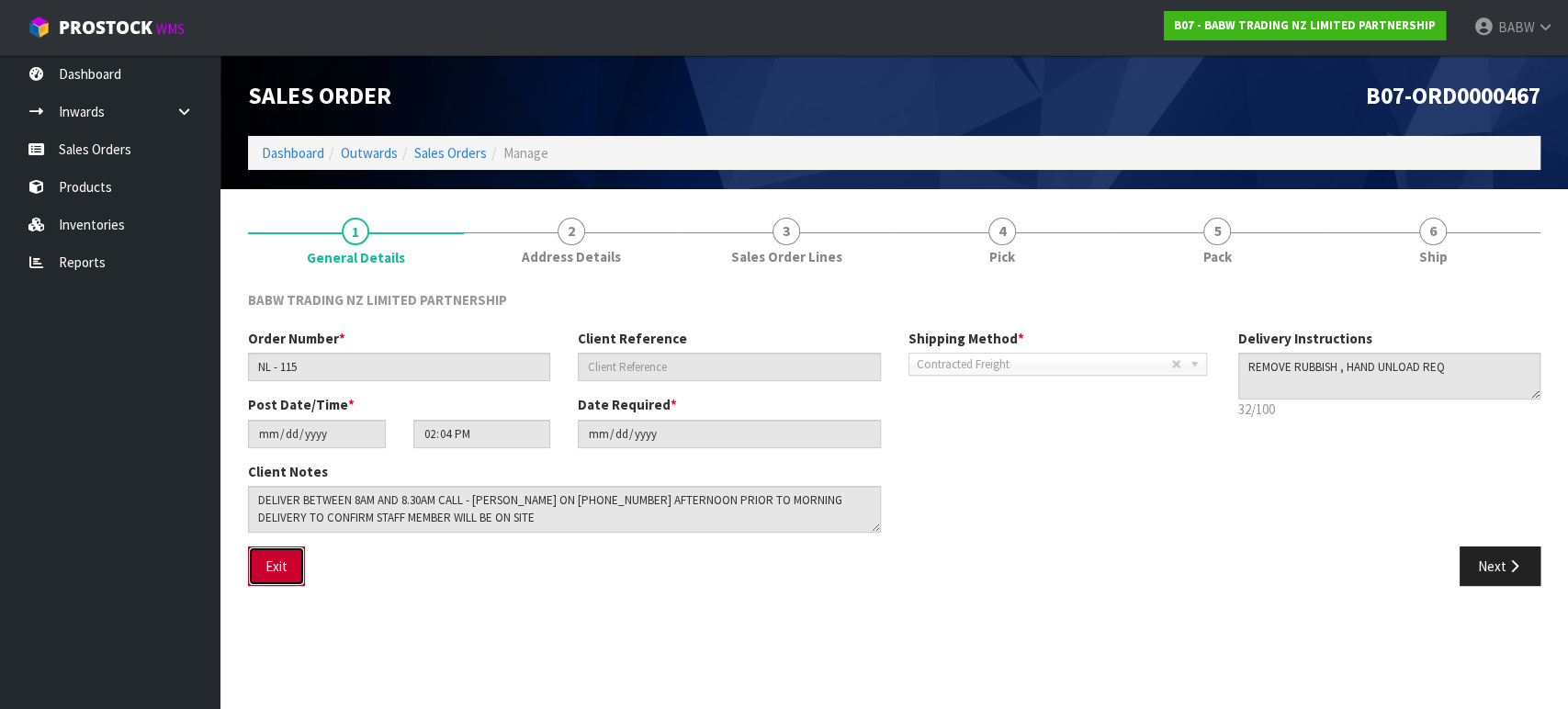
click at [268, 565] on button "Exit" at bounding box center [275, 567] width 57 height 40
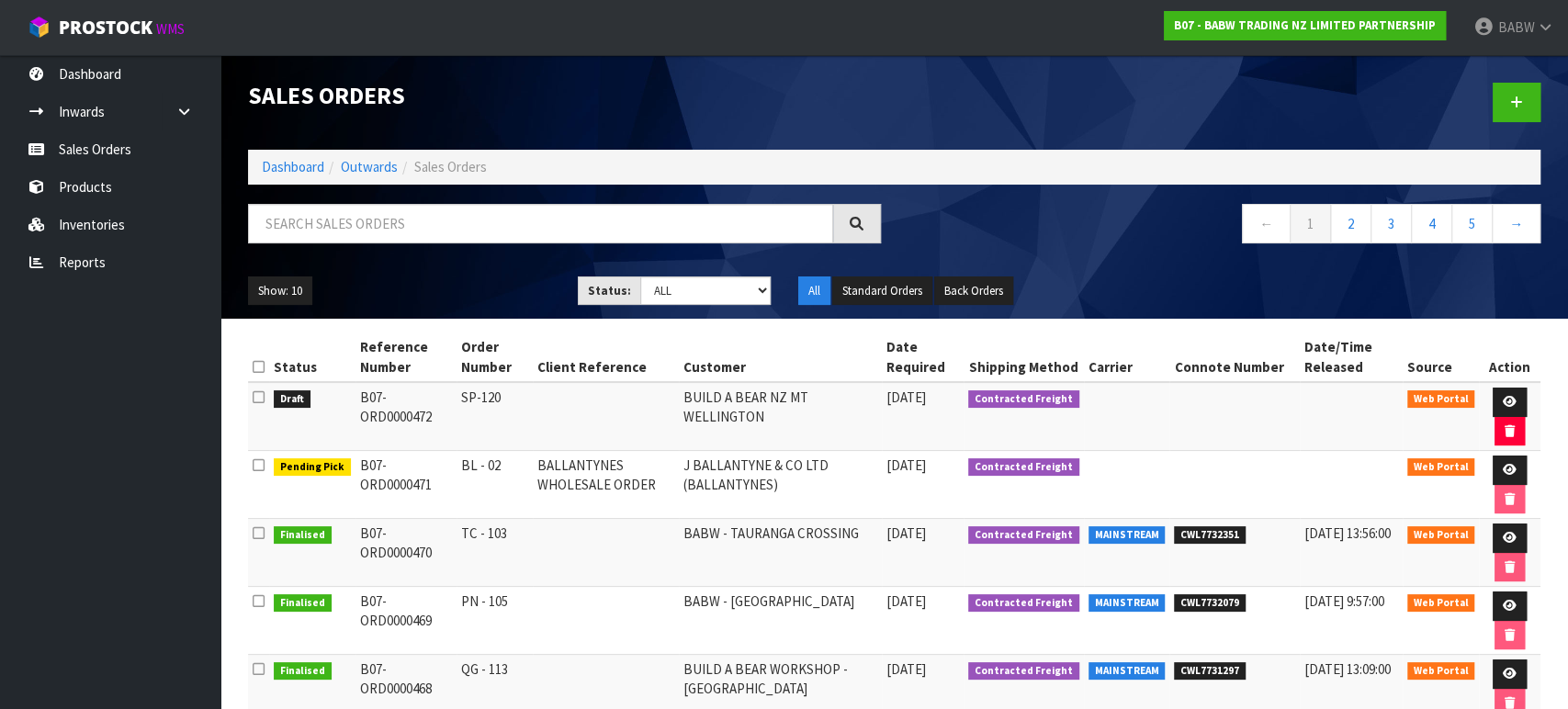
click at [1525, 101] on div at bounding box center [1225, 102] width 661 height 95
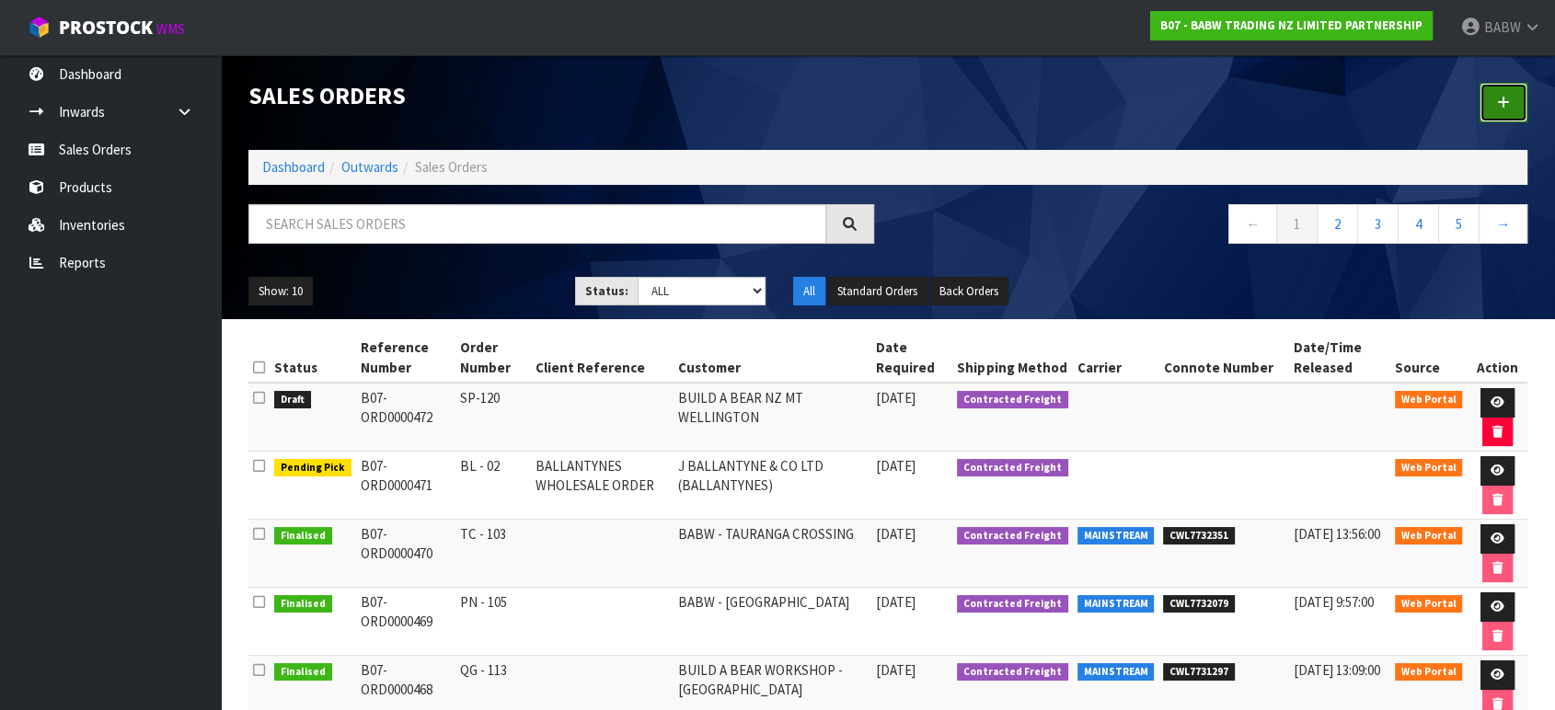
click at [1500, 98] on icon at bounding box center [1503, 103] width 13 height 14
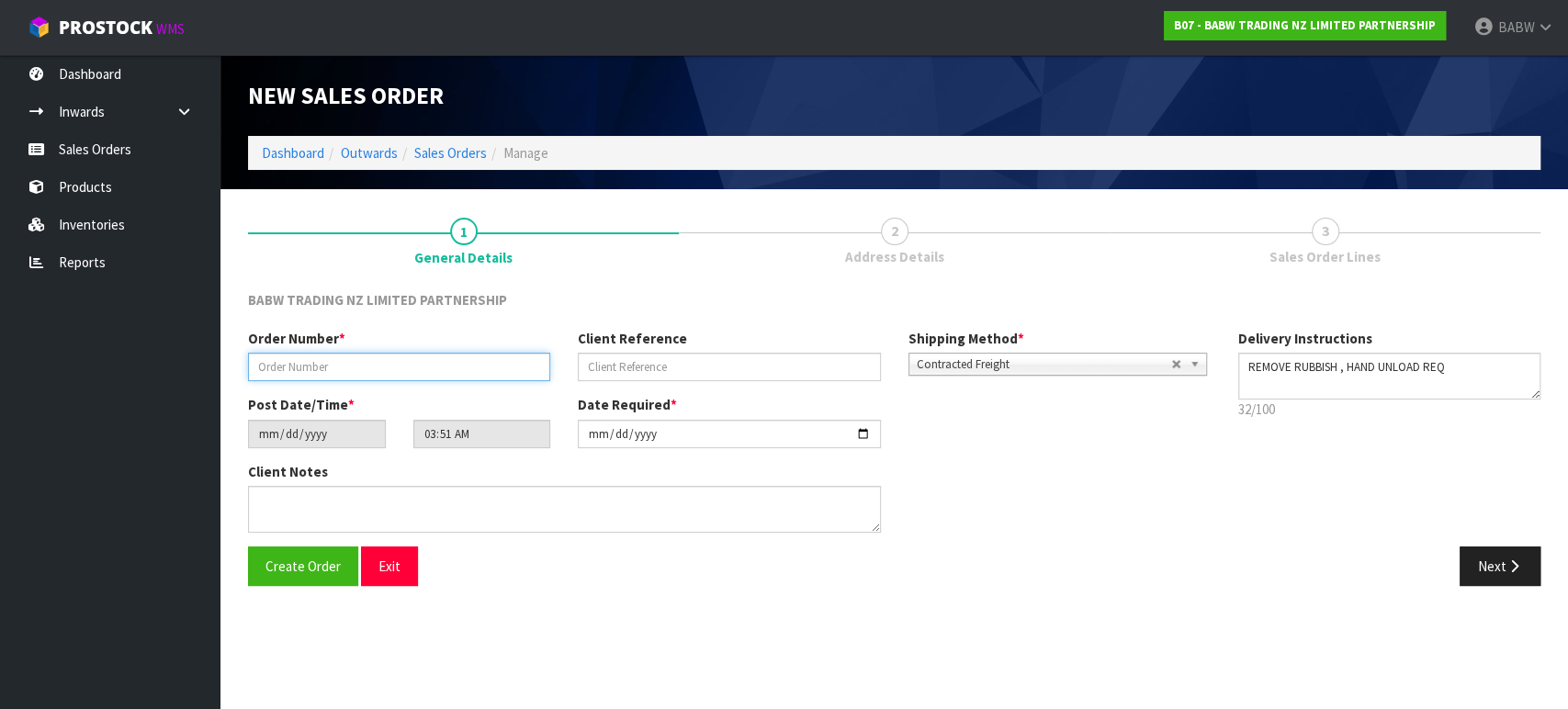
click at [345, 354] on input "text" at bounding box center [398, 366] width 302 height 29
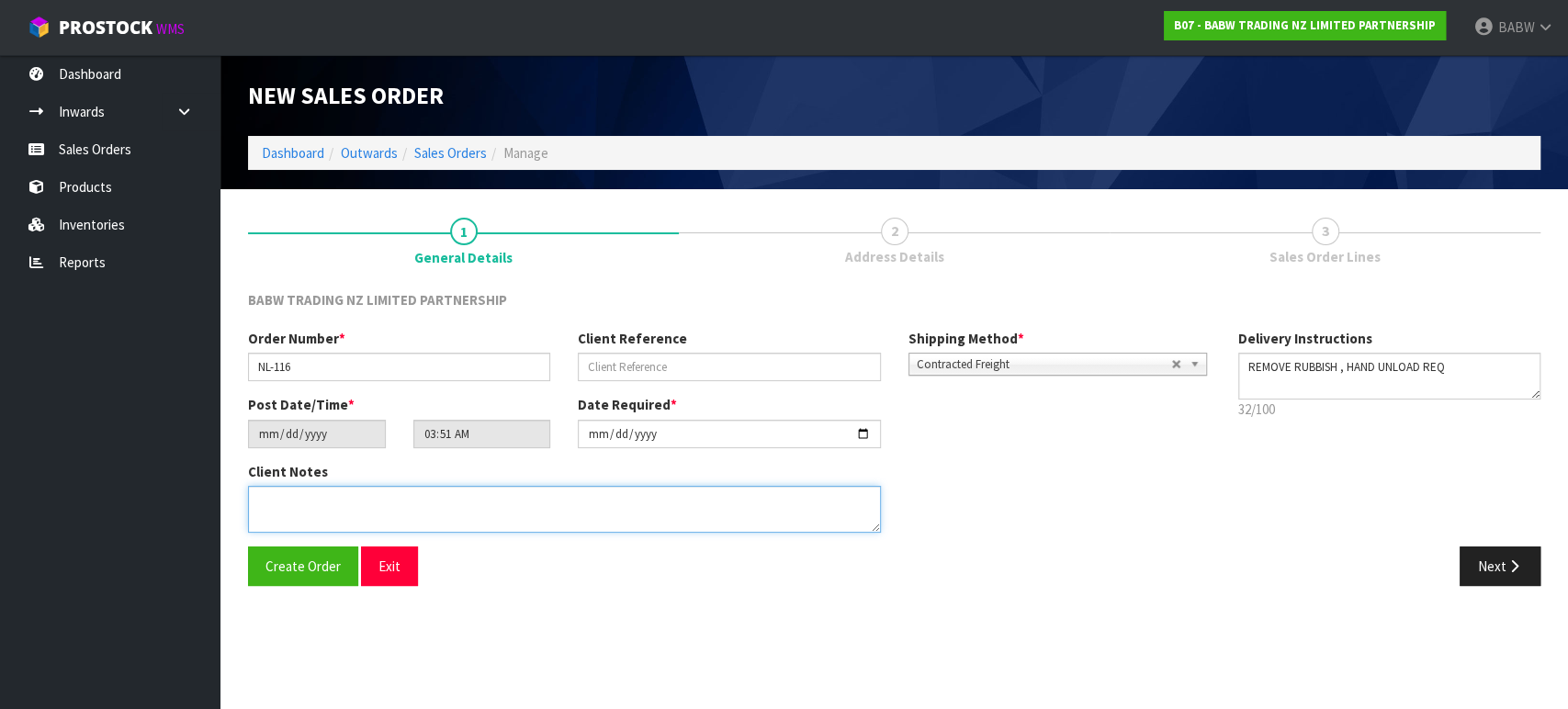
click at [421, 497] on textarea at bounding box center [564, 509] width 633 height 47
paste textarea "DELIVER BETWEEN 8AM AND 8.30AM CALL - [PERSON_NAME] ON [PHONE_NUMBER] AFTERNOON…"
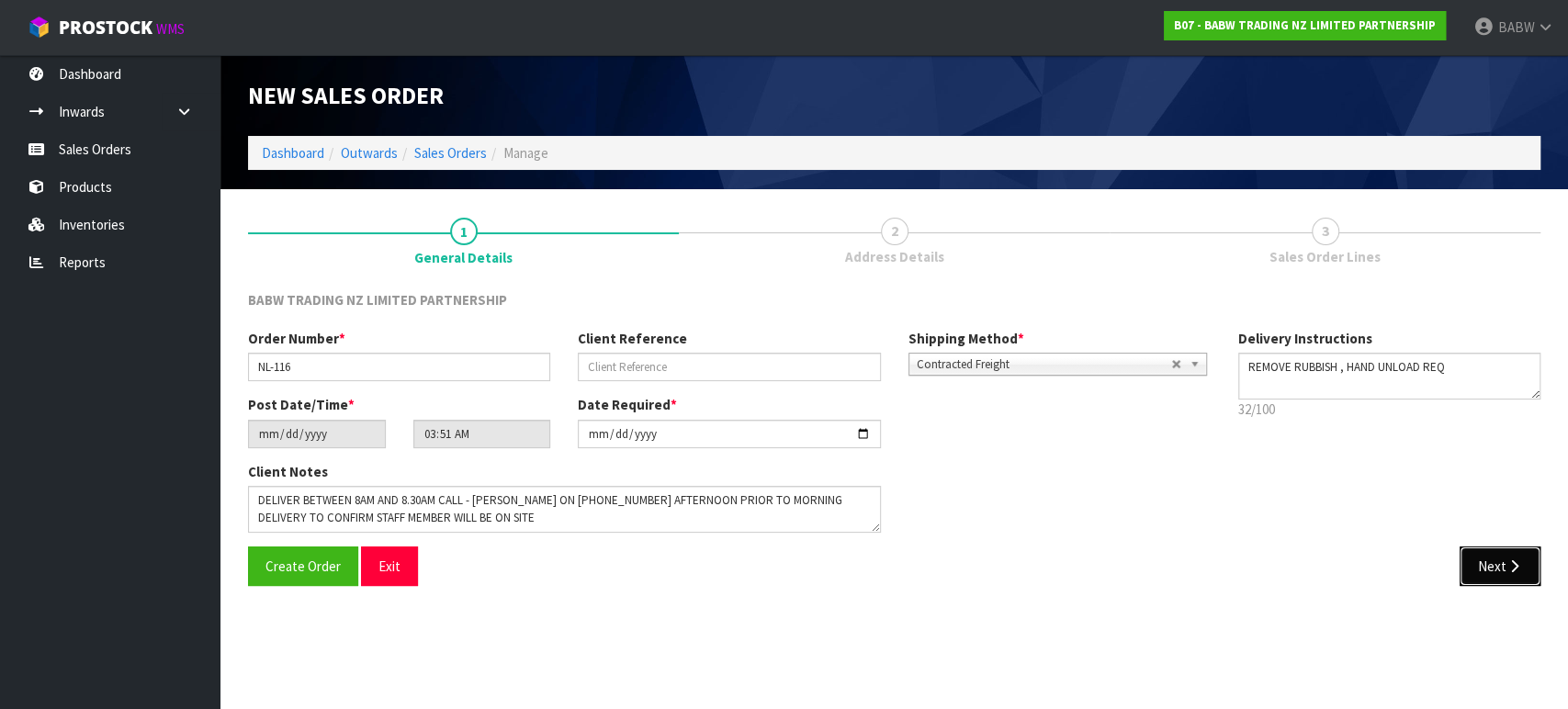
click at [1496, 564] on button "Next" at bounding box center [1499, 567] width 81 height 40
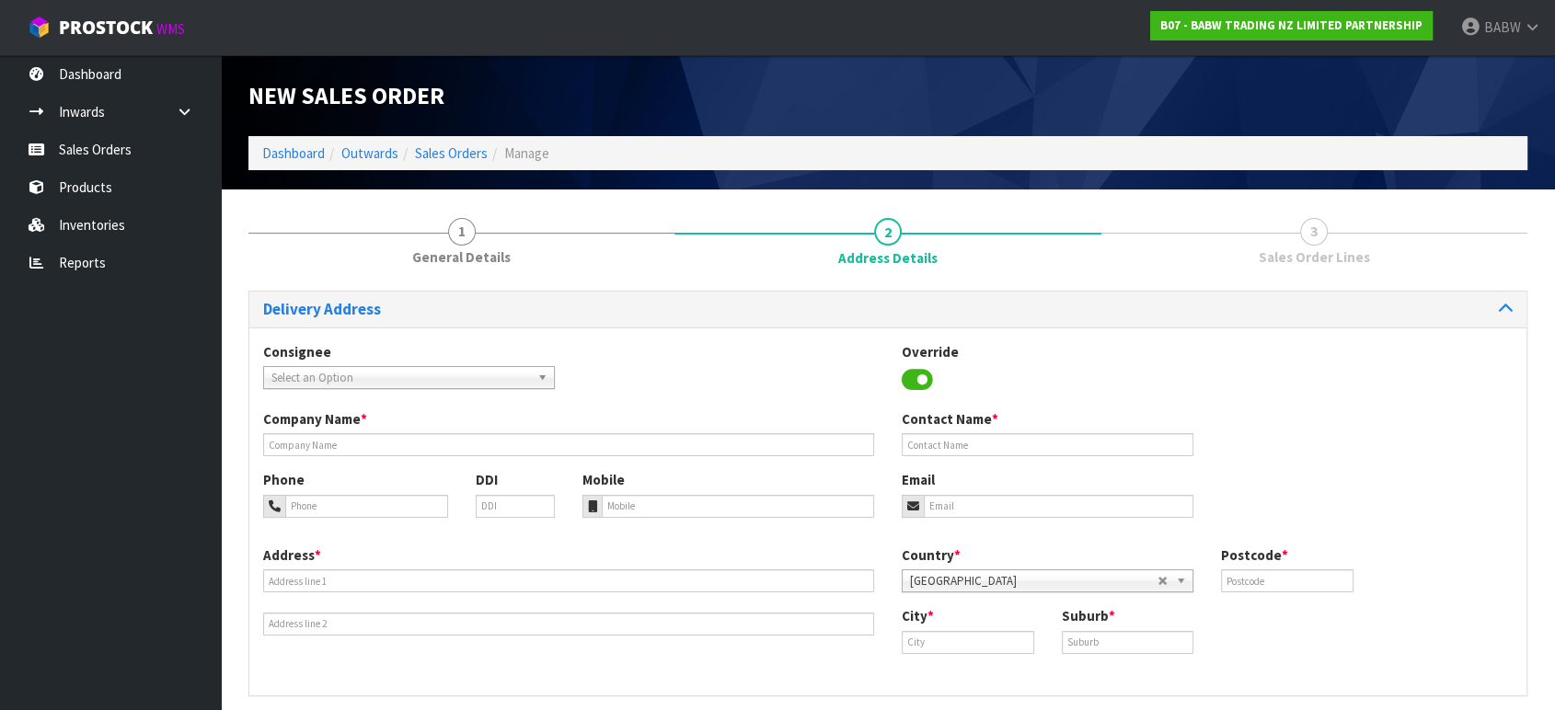
drag, startPoint x: 453, startPoint y: 378, endPoint x: 442, endPoint y: 398, distance: 22.3
click at [453, 378] on span "Select an Option" at bounding box center [400, 378] width 259 height 22
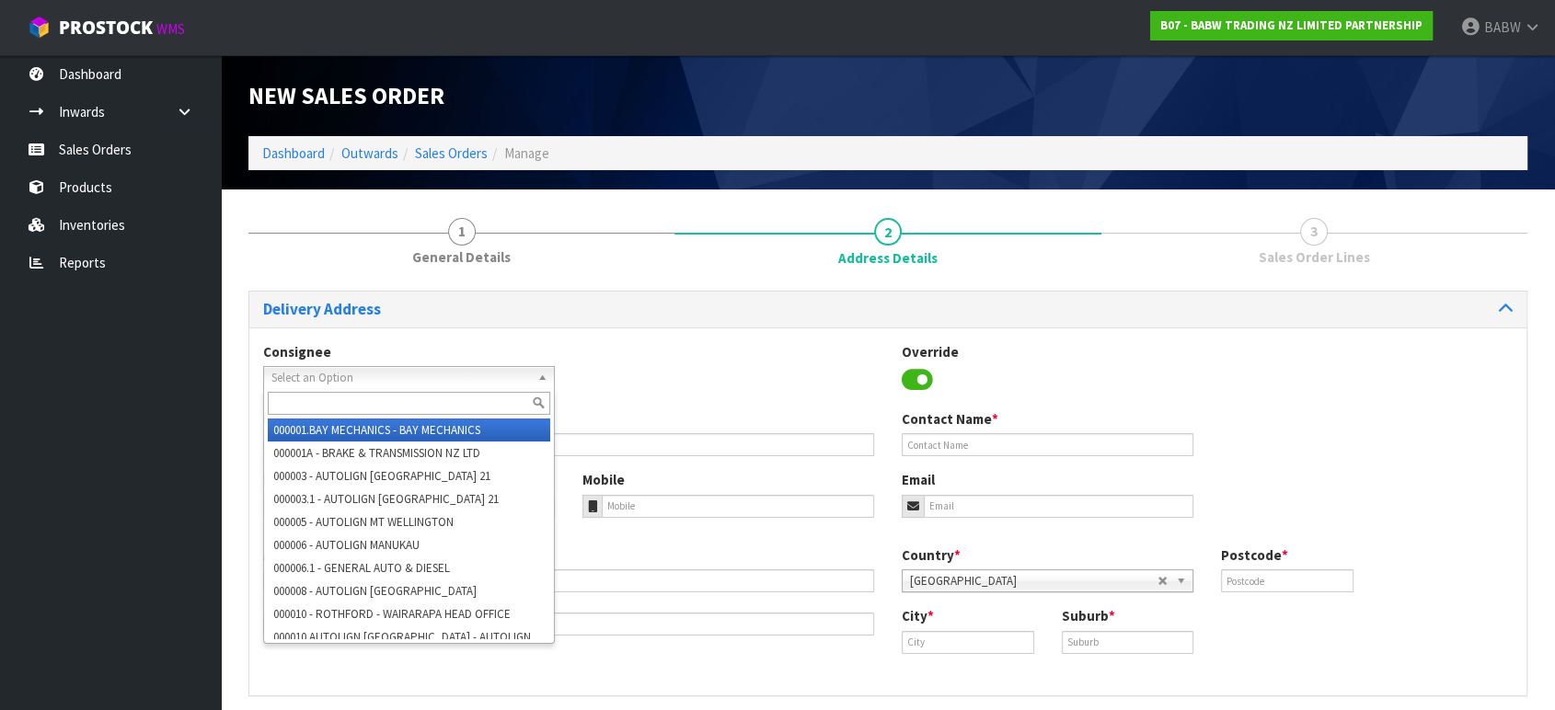
paste input "BABNORTHLANDS"
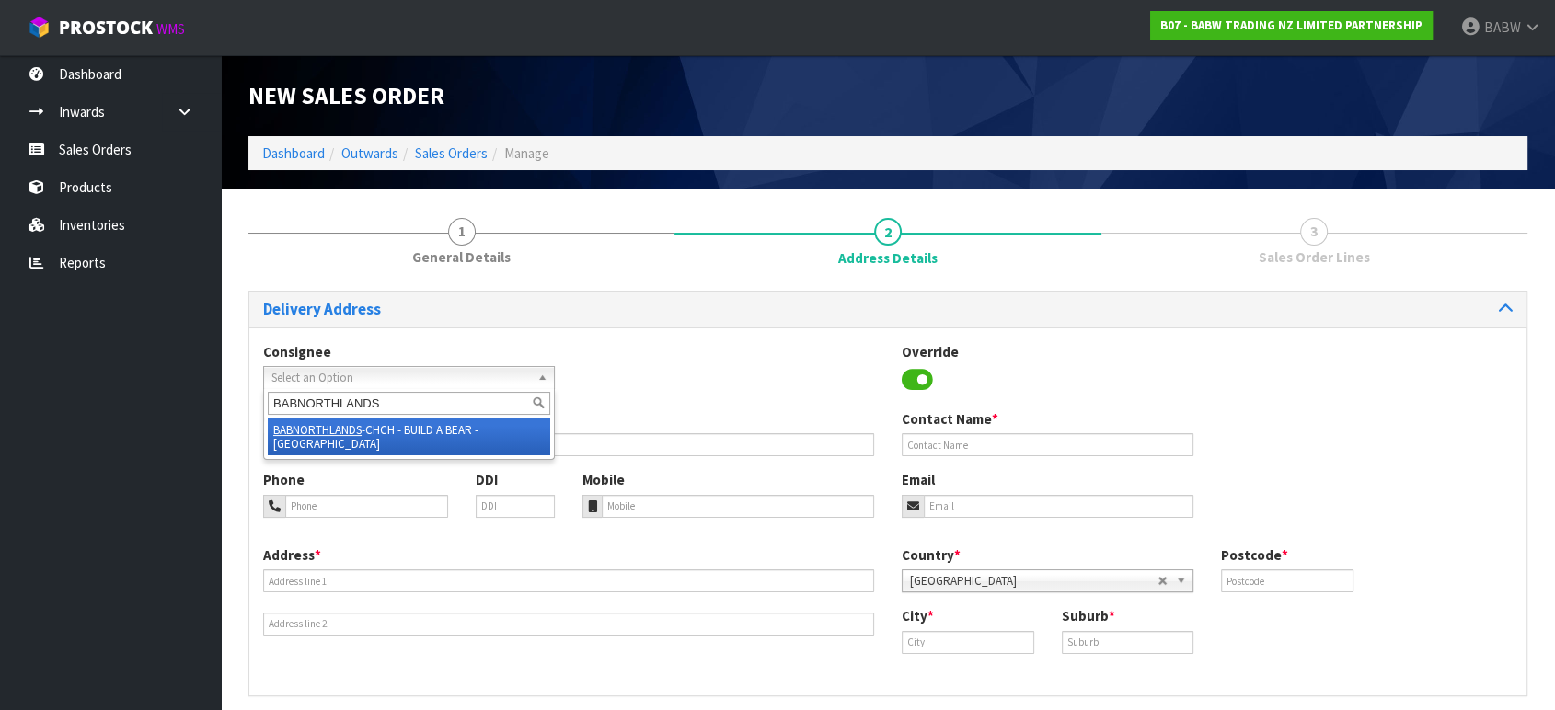
click at [455, 437] on li "BABNORTHLANDS -CHCH - BUILD A BEAR - [GEOGRAPHIC_DATA]" at bounding box center [409, 437] width 283 height 37
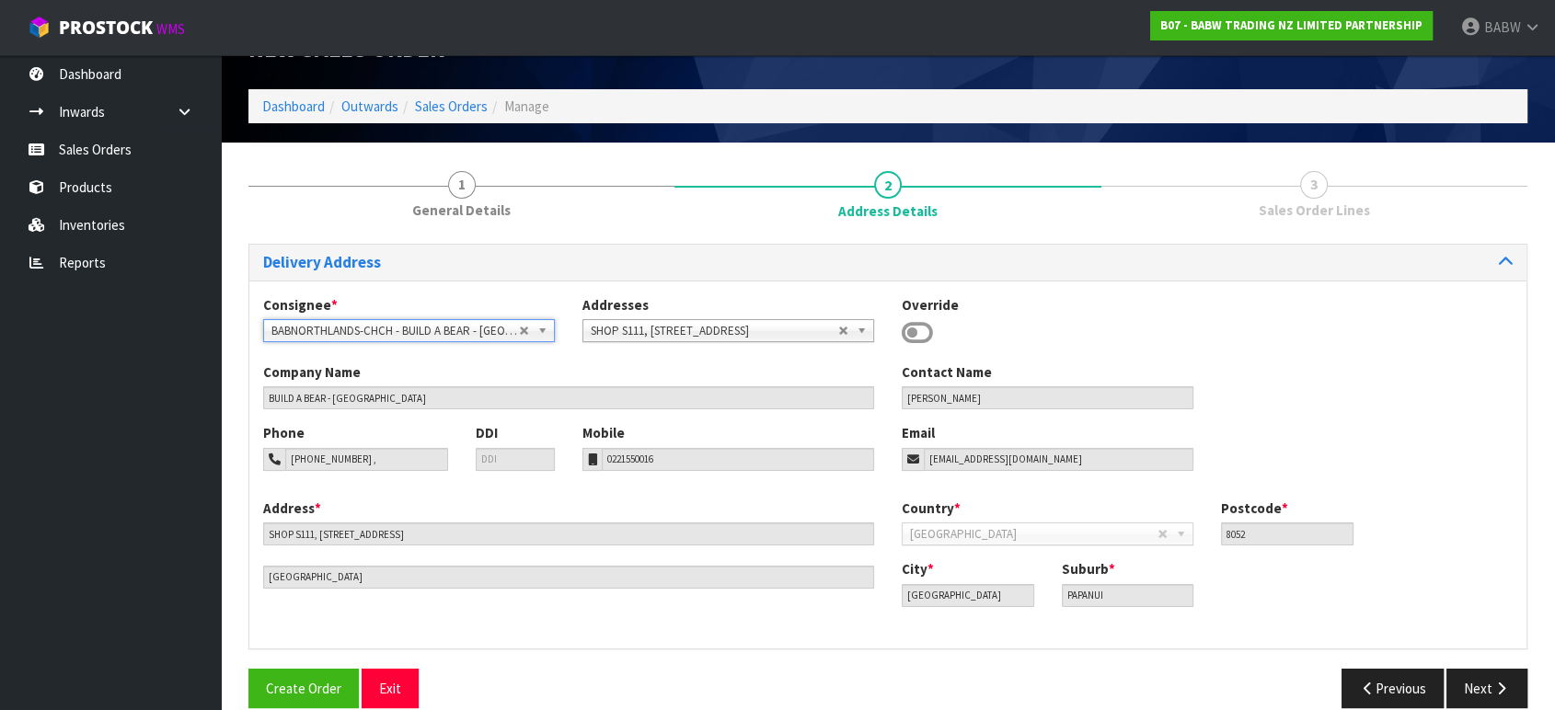
scroll to position [71, 0]
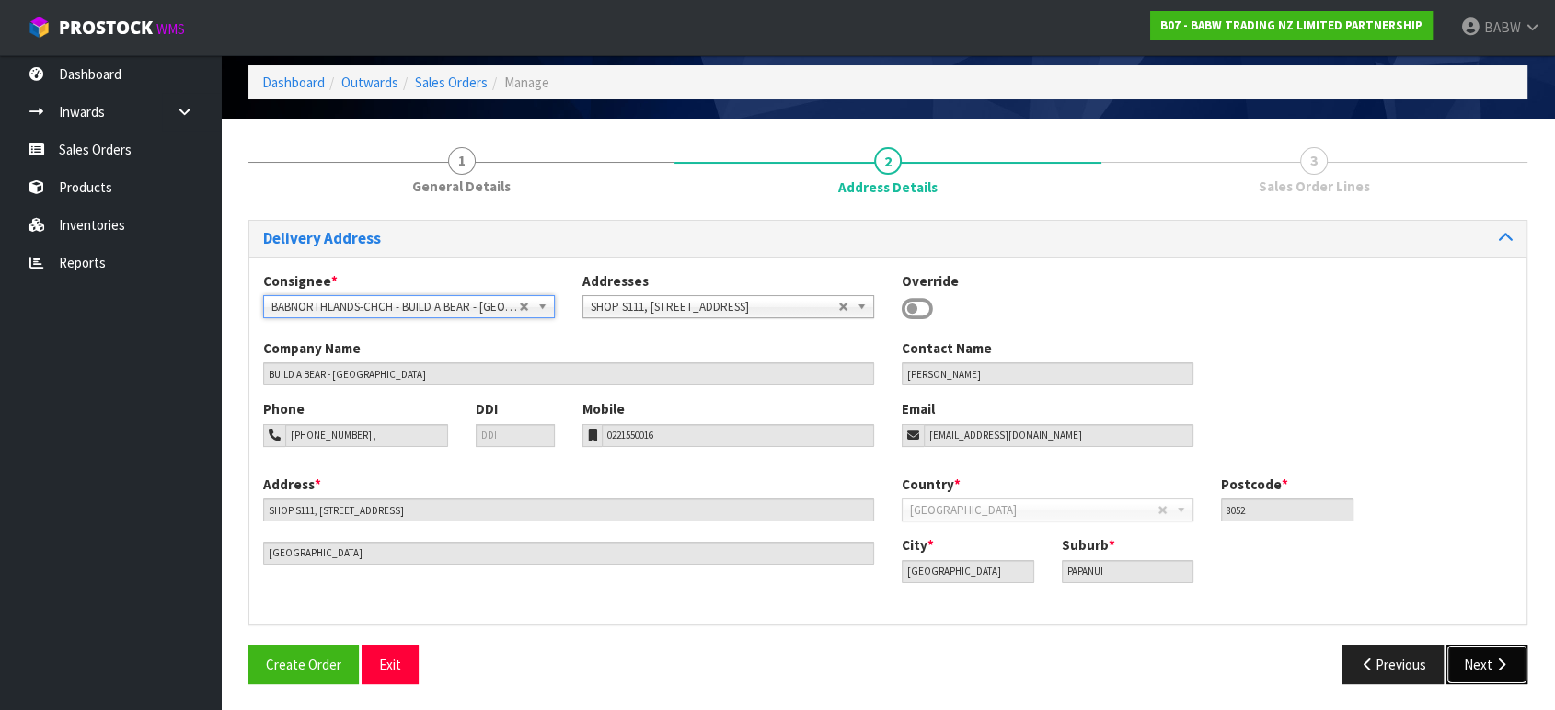
click at [1509, 664] on button "Next" at bounding box center [1487, 665] width 81 height 40
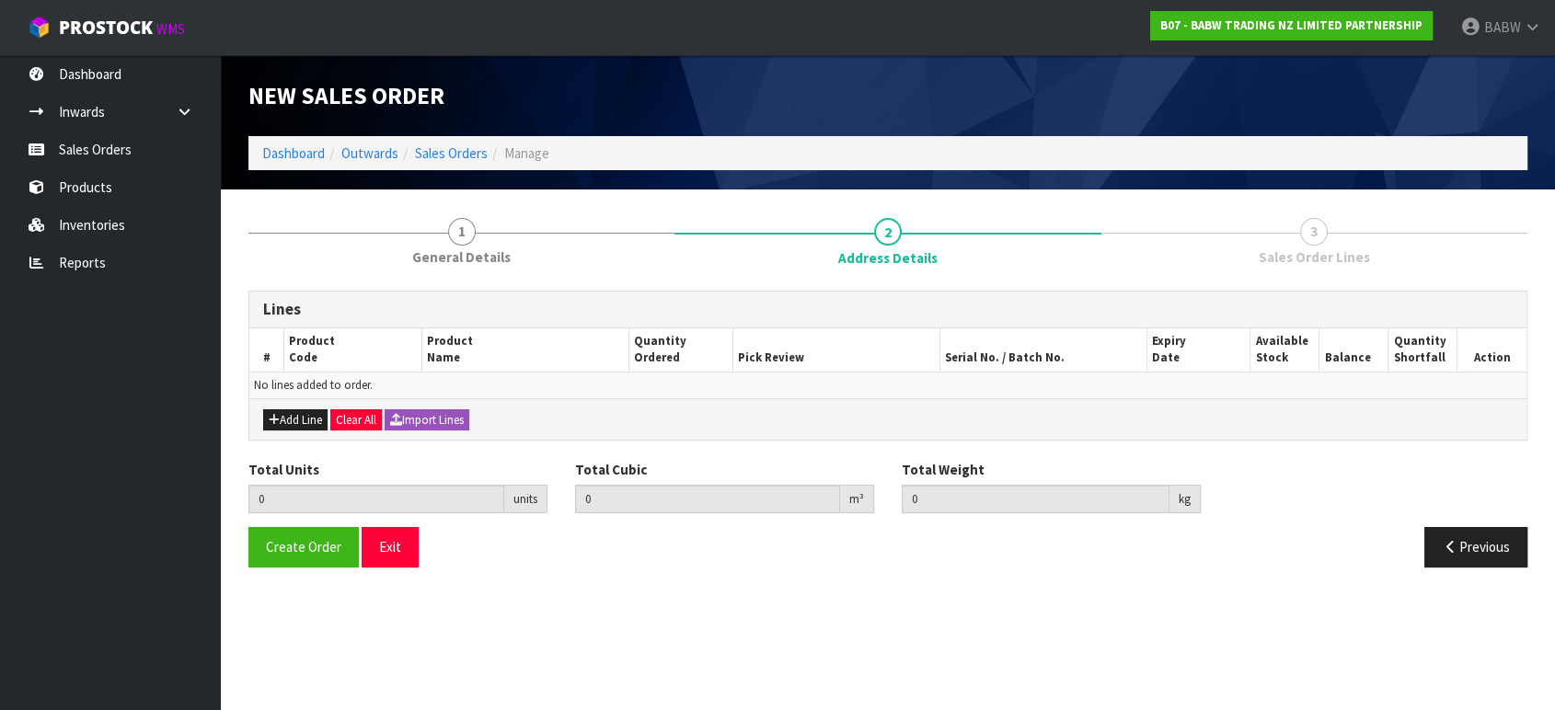
scroll to position [0, 0]
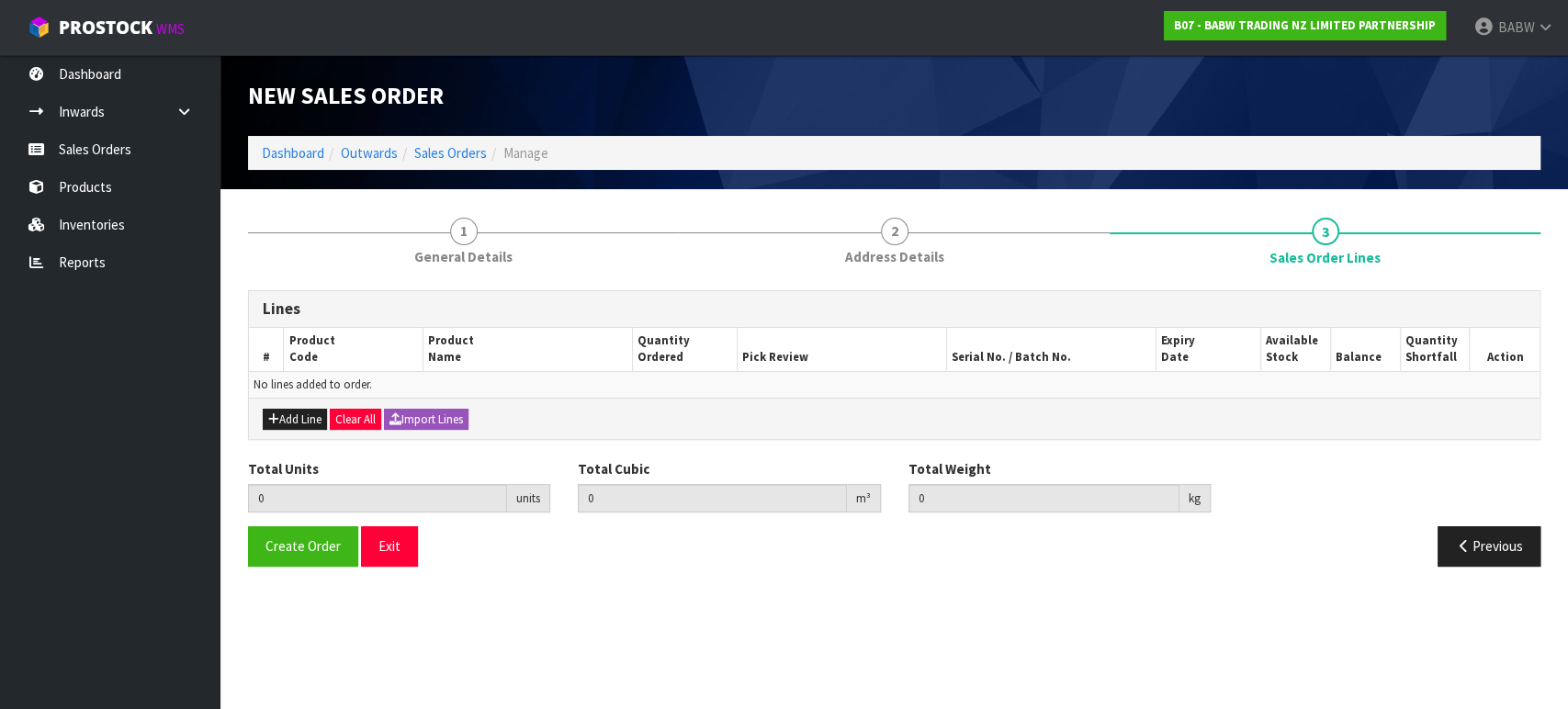
drag, startPoint x: 167, startPoint y: 466, endPoint x: 246, endPoint y: 466, distance: 79.0
click at [167, 466] on ul "Dashboard Inwards Purchase Orders Receipts Sales Orders Products Inventories Re…" at bounding box center [110, 381] width 221 height 654
click at [1052, 445] on div "Lines # Product Code Product Name Quantity Ordered Pick Review Serial No. / Bat…" at bounding box center [893, 435] width 1293 height 290
click at [410, 428] on button "Import Lines" at bounding box center [426, 420] width 85 height 22
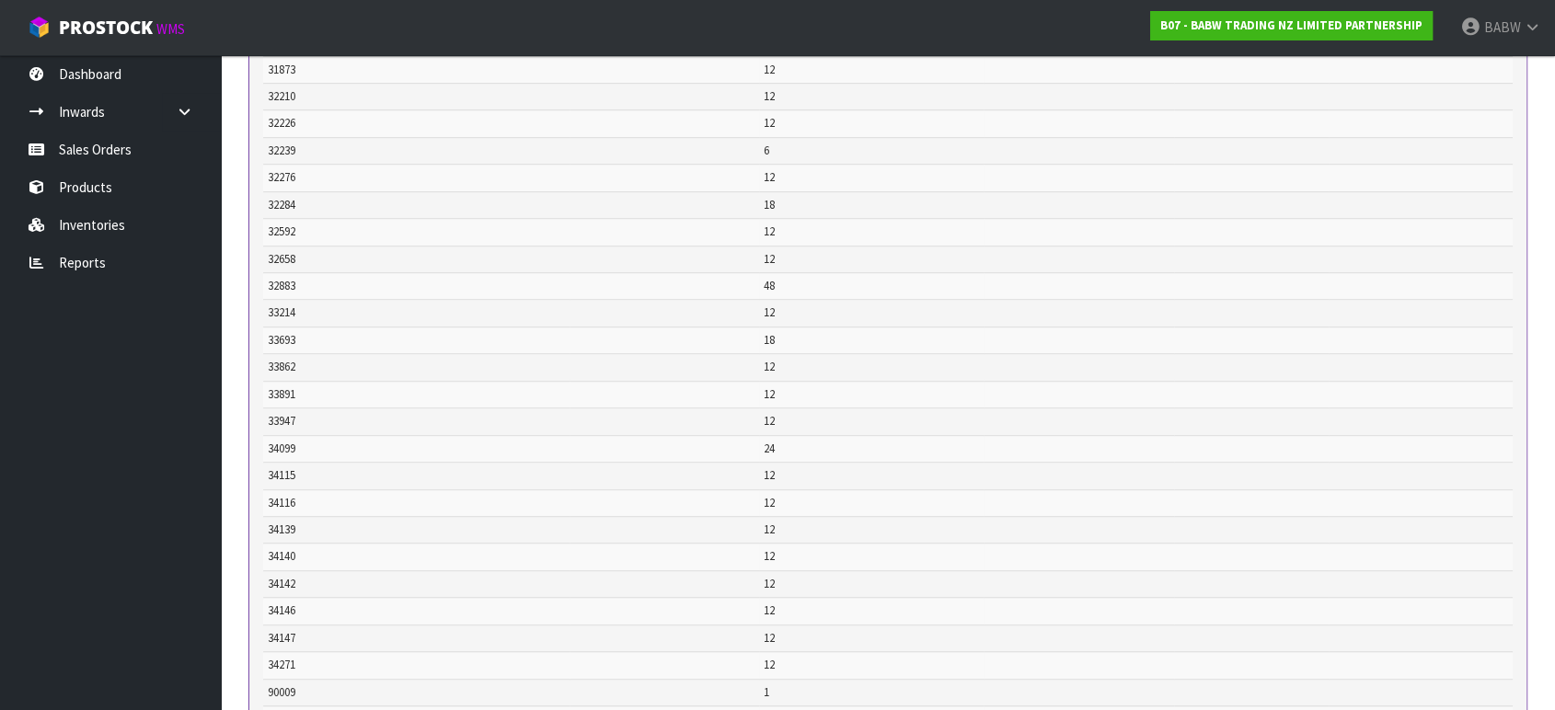
scroll to position [1349, 0]
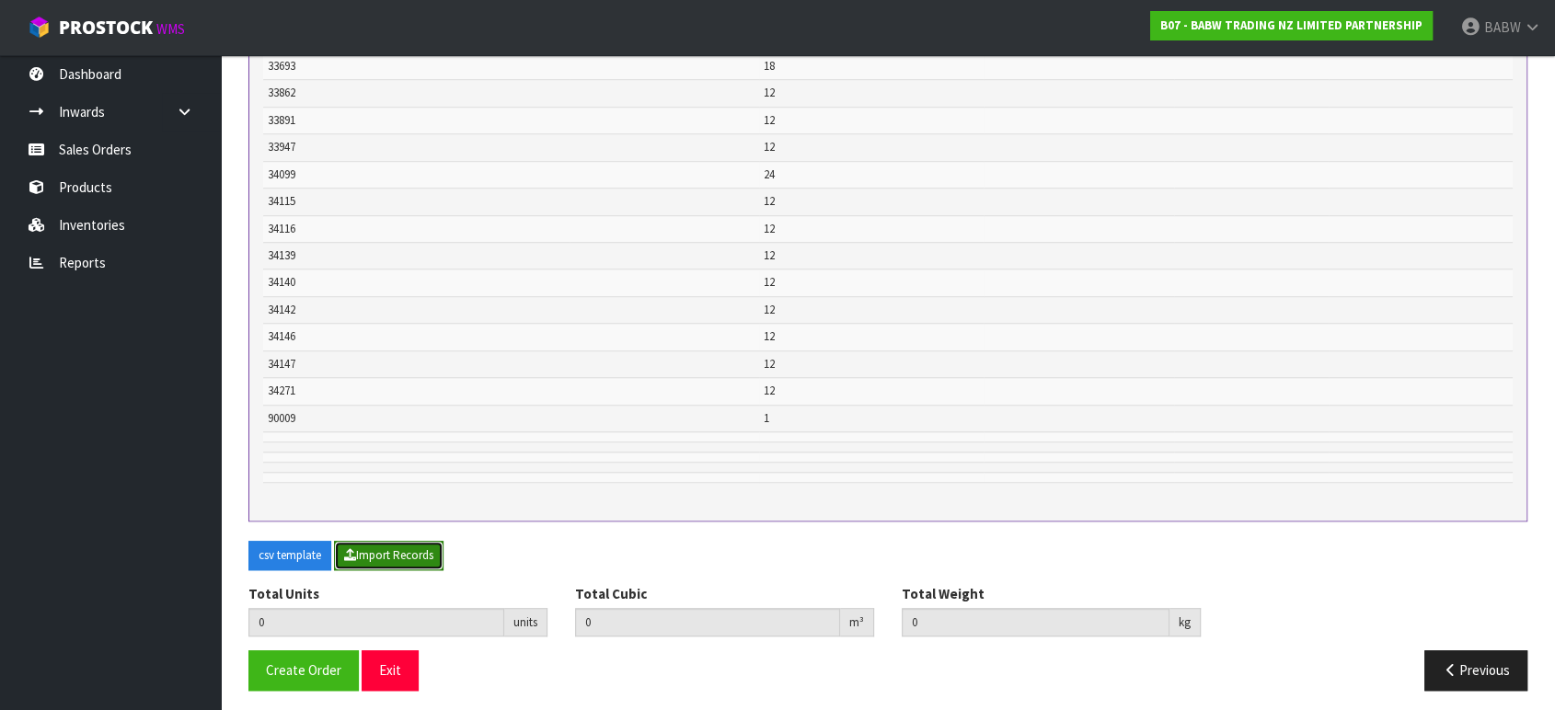
click at [412, 546] on button "Import Records" at bounding box center [389, 555] width 110 height 29
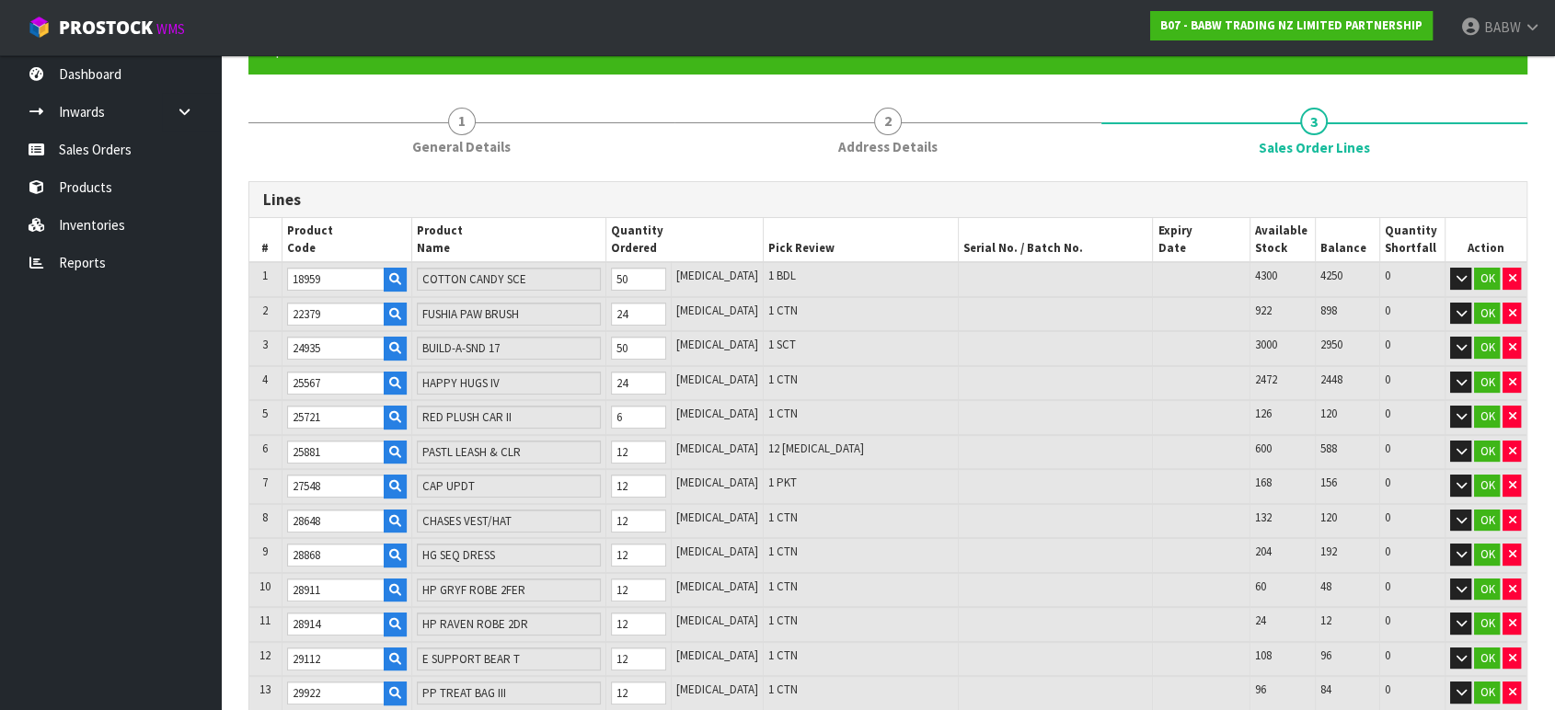
scroll to position [306, 0]
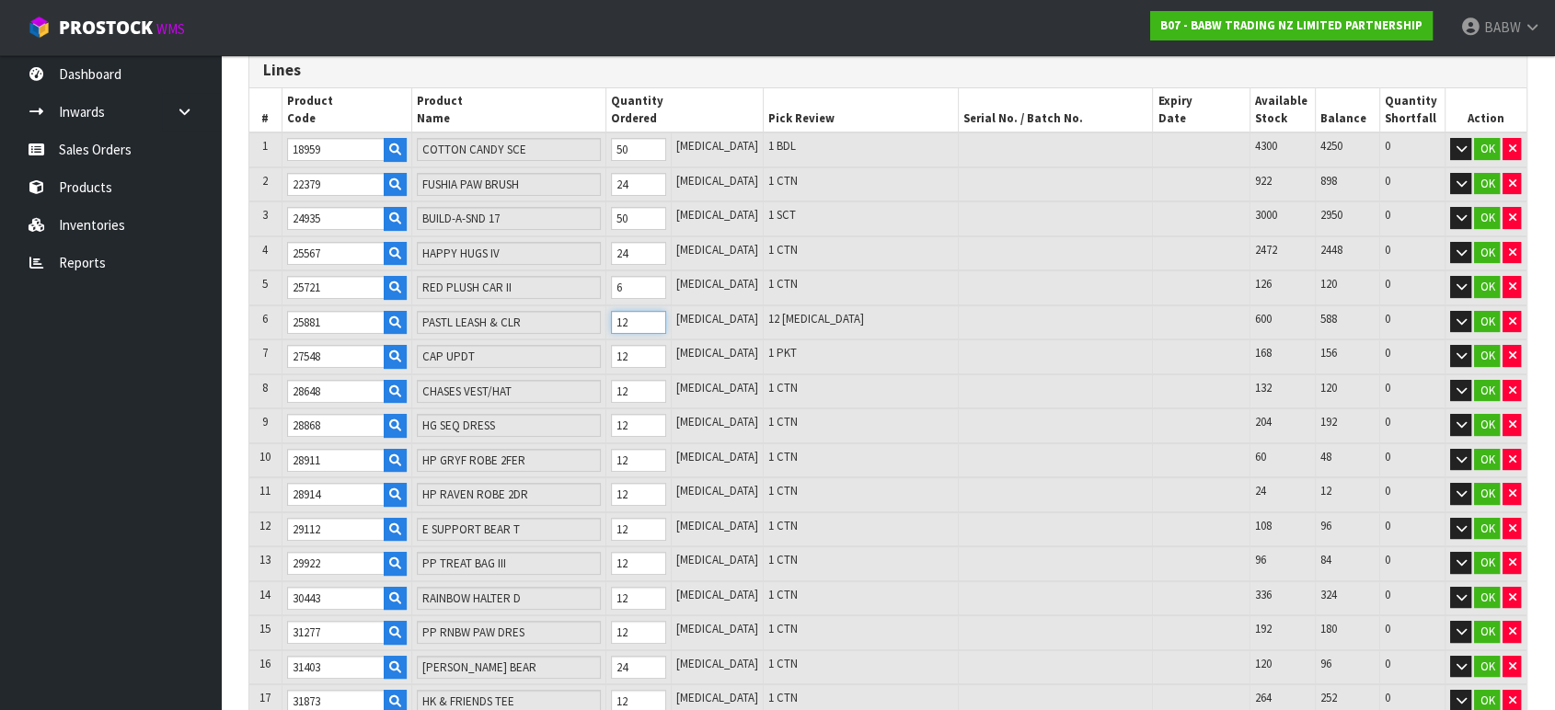
click at [502, 313] on tr "6 25881 PASTL LEASH & CLR 12 [MEDICAL_DATA] 12 [MEDICAL_DATA] 600 588 0 OK" at bounding box center [887, 323] width 1277 height 35
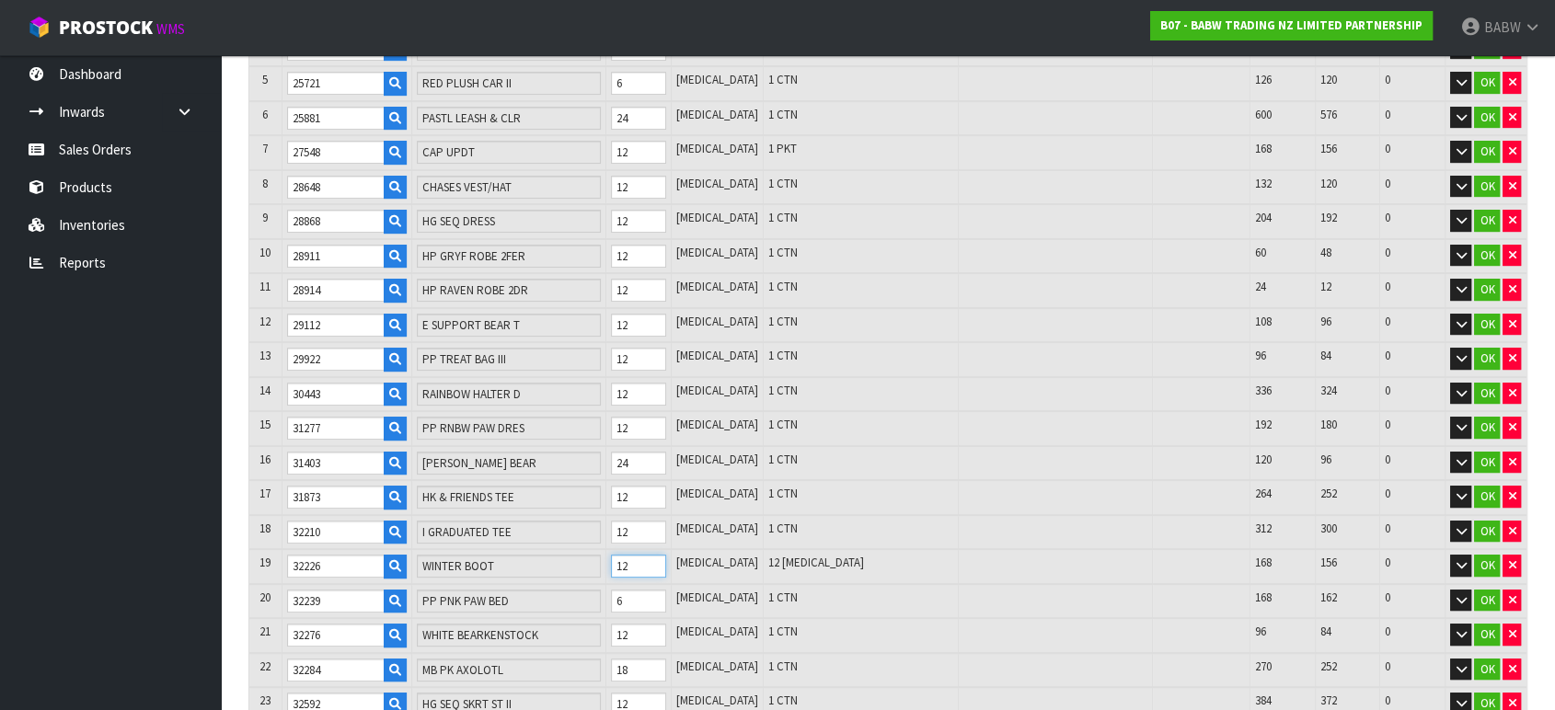
click at [593, 551] on tr "19 32226 WINTER BOOT 12 [MEDICAL_DATA] 12 [MEDICAL_DATA] 168 156 0 OK" at bounding box center [887, 566] width 1277 height 35
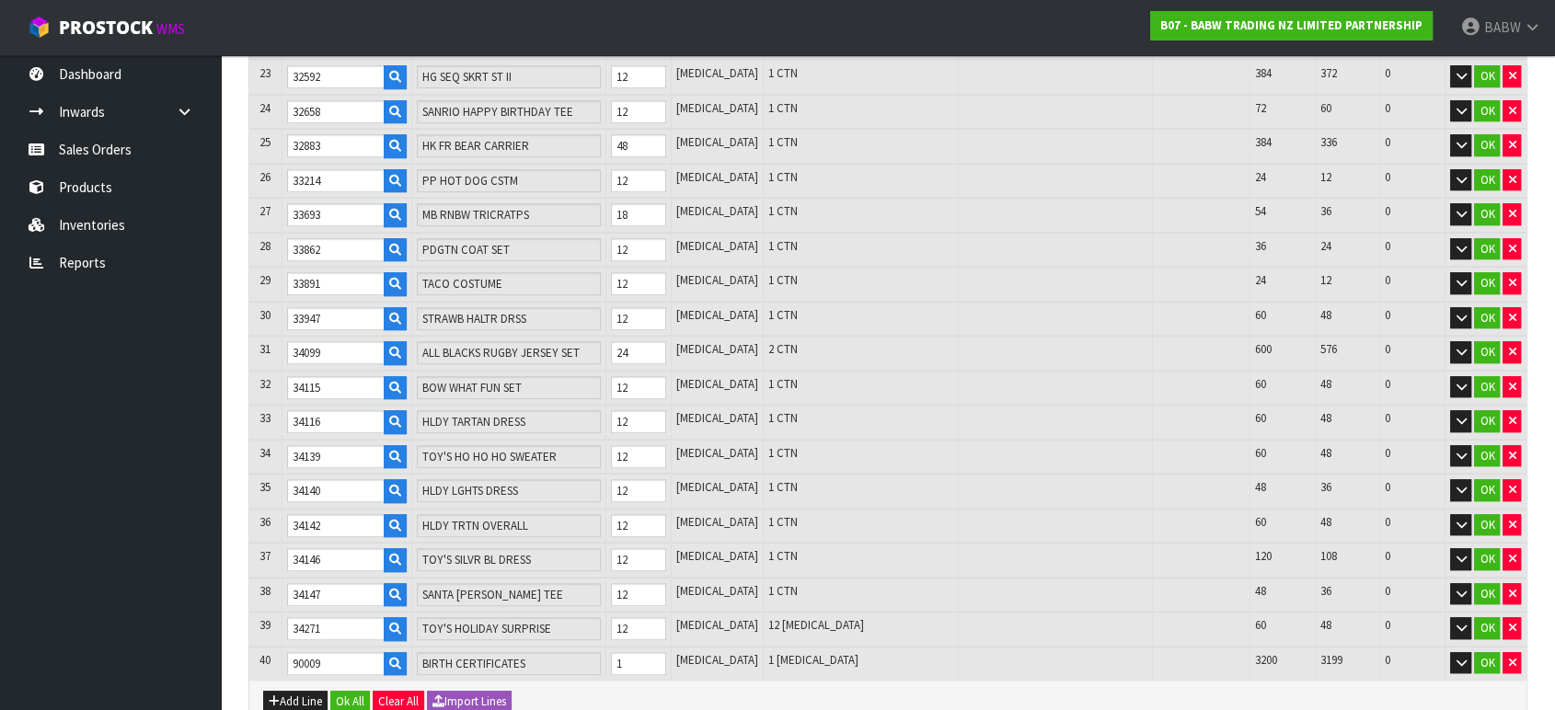
scroll to position [1287, 0]
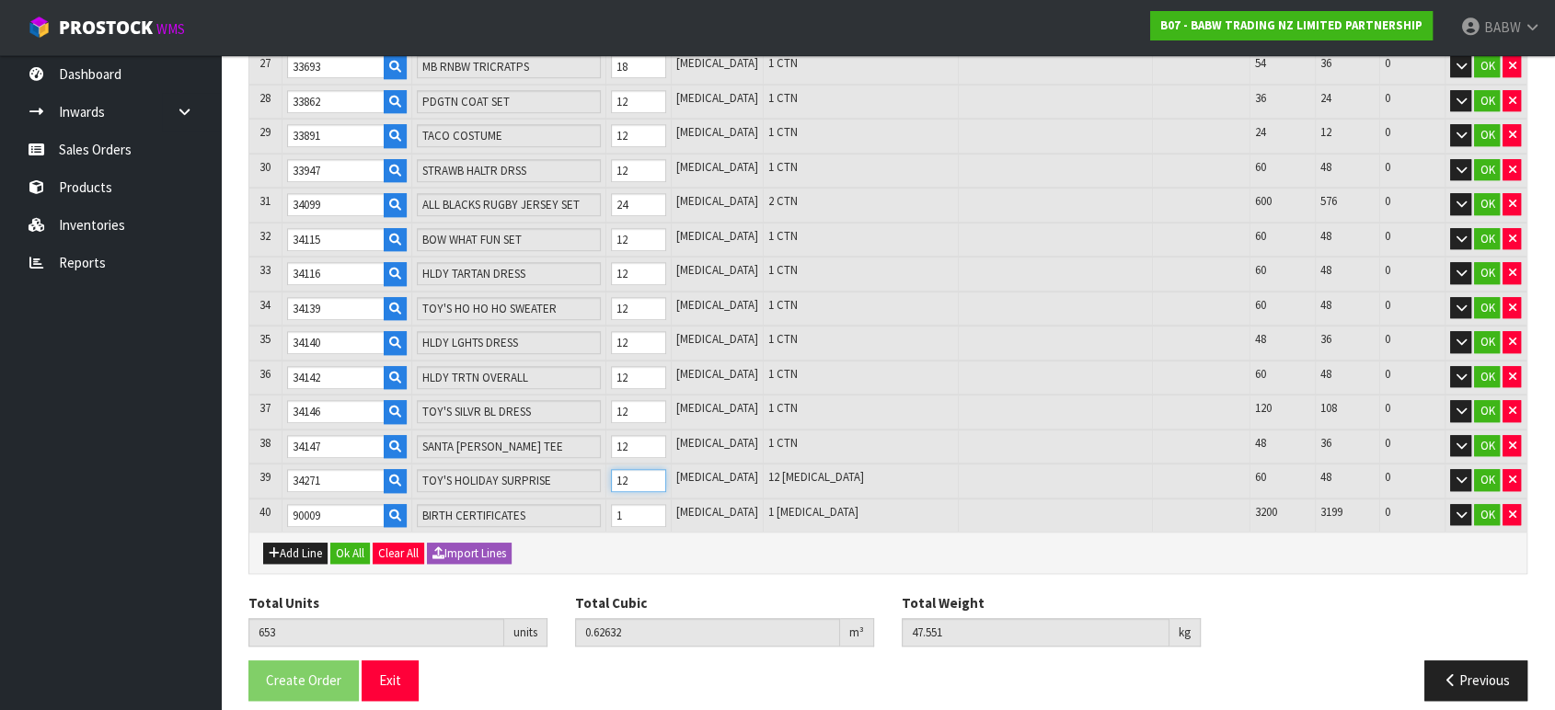
click at [571, 464] on tr "39 34271 TOY'S HOLIDAY SURPRISE 12 [MEDICAL_DATA] 12 [MEDICAL_DATA] 60 48 0 OK" at bounding box center [887, 481] width 1277 height 35
click at [648, 504] on input "1" at bounding box center [638, 515] width 55 height 23
drag, startPoint x: 738, startPoint y: 550, endPoint x: 747, endPoint y: 548, distance: 9.6
click at [740, 551] on div "Add Line Ok All Clear All Import Lines" at bounding box center [887, 552] width 1277 height 41
click at [601, 464] on tr "39 34271 TOY'S HOLIDAY SURPRISE 24 [MEDICAL_DATA] 1 CTN + 9 [MEDICAL_DATA] 60 3…" at bounding box center [887, 481] width 1277 height 35
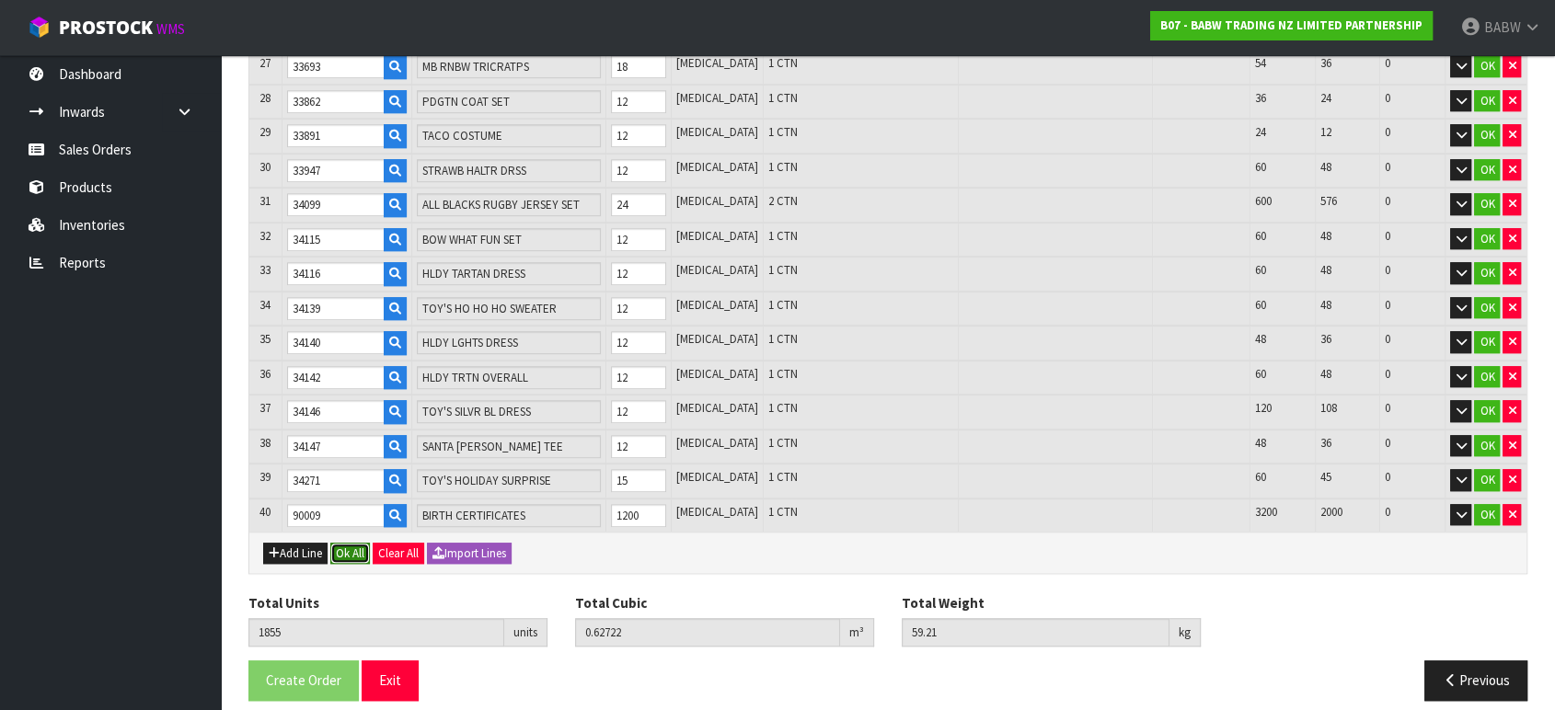
click at [341, 543] on button "Ok All" at bounding box center [350, 554] width 40 height 22
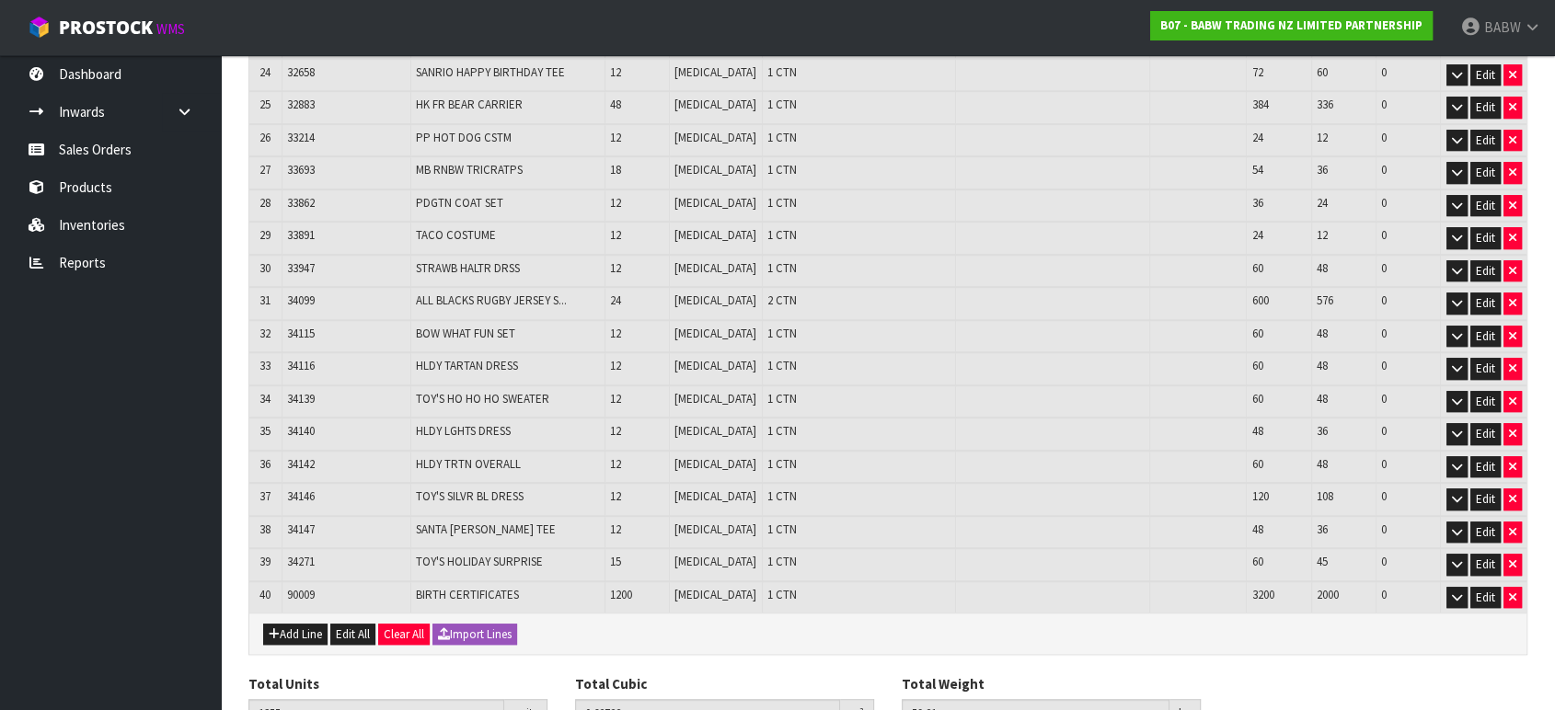
scroll to position [1213, 0]
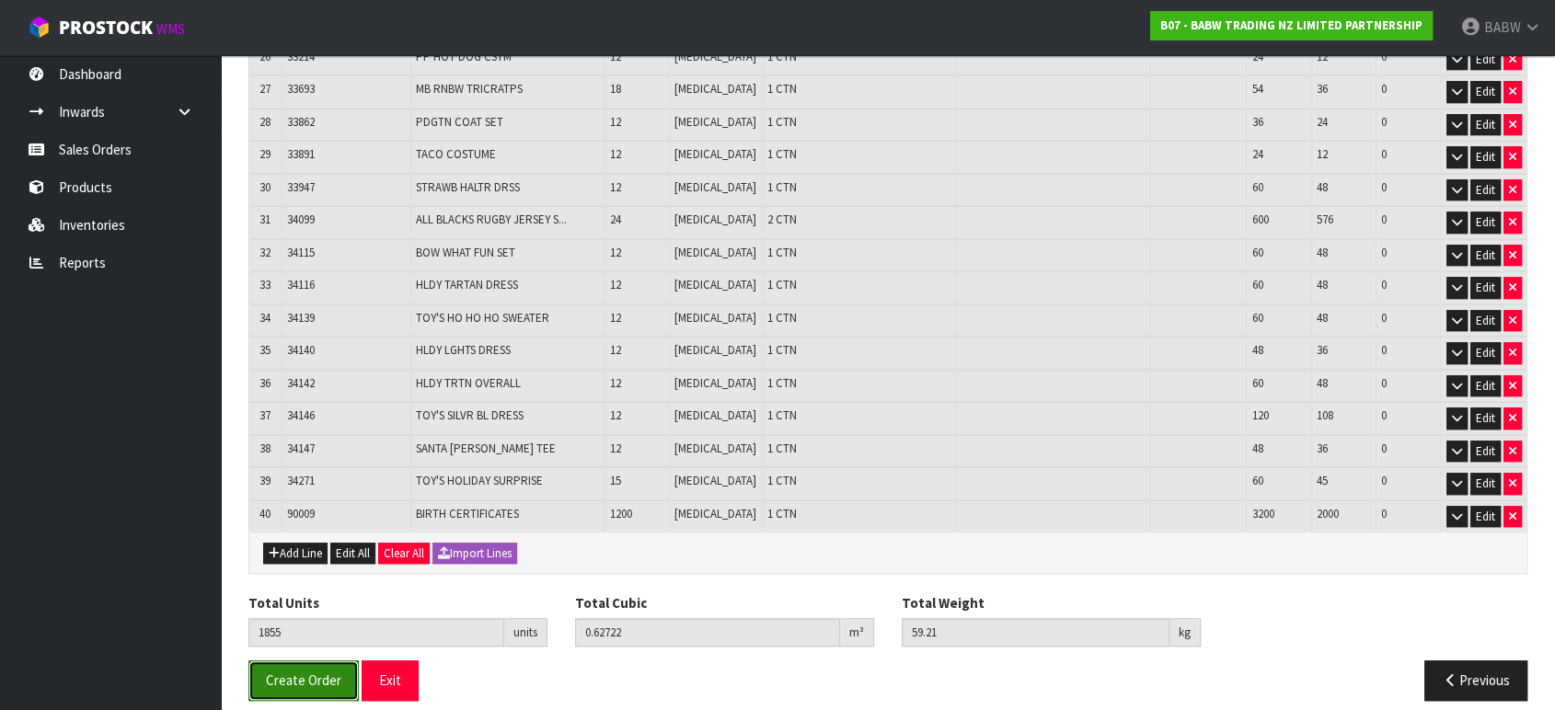
click at [324, 672] on span "Create Order" at bounding box center [303, 680] width 75 height 17
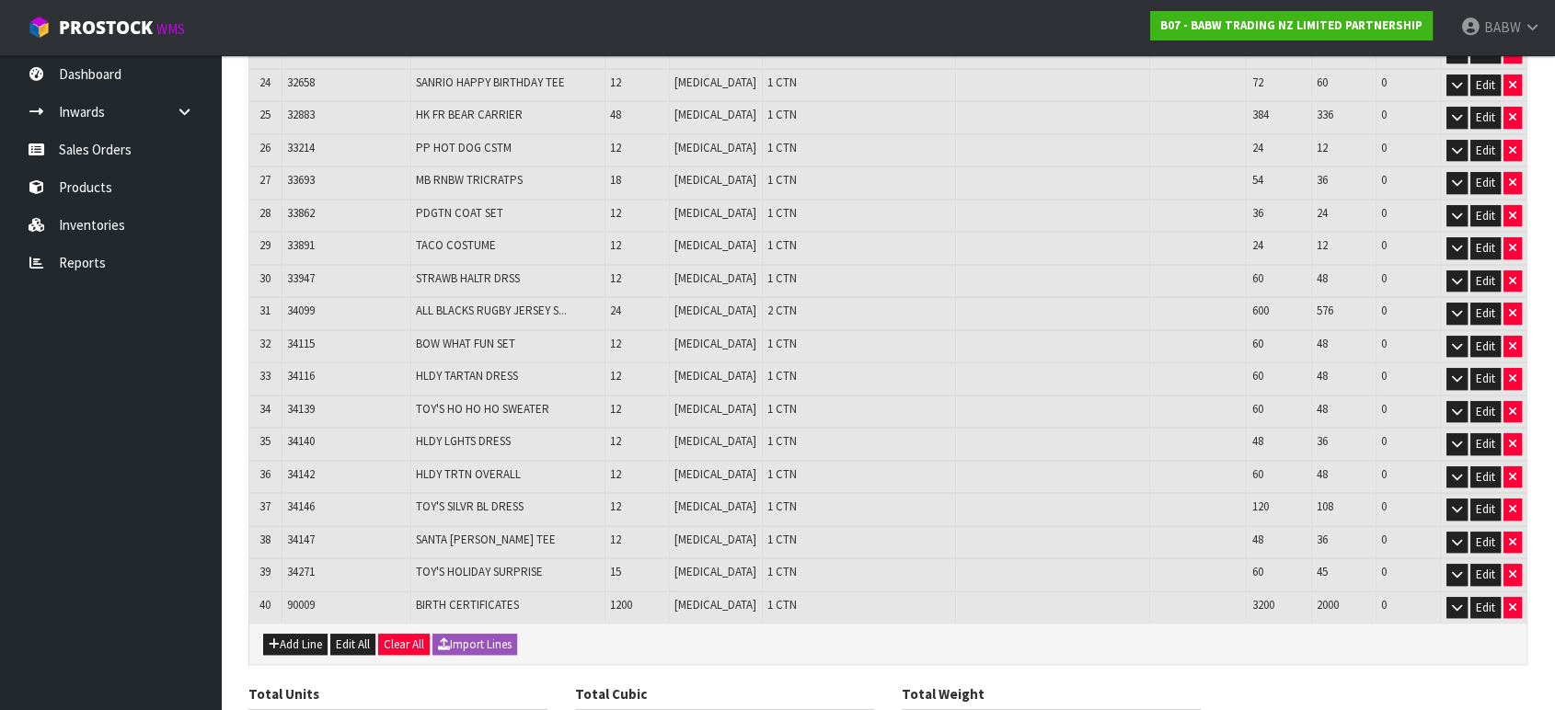
scroll to position [1213, 0]
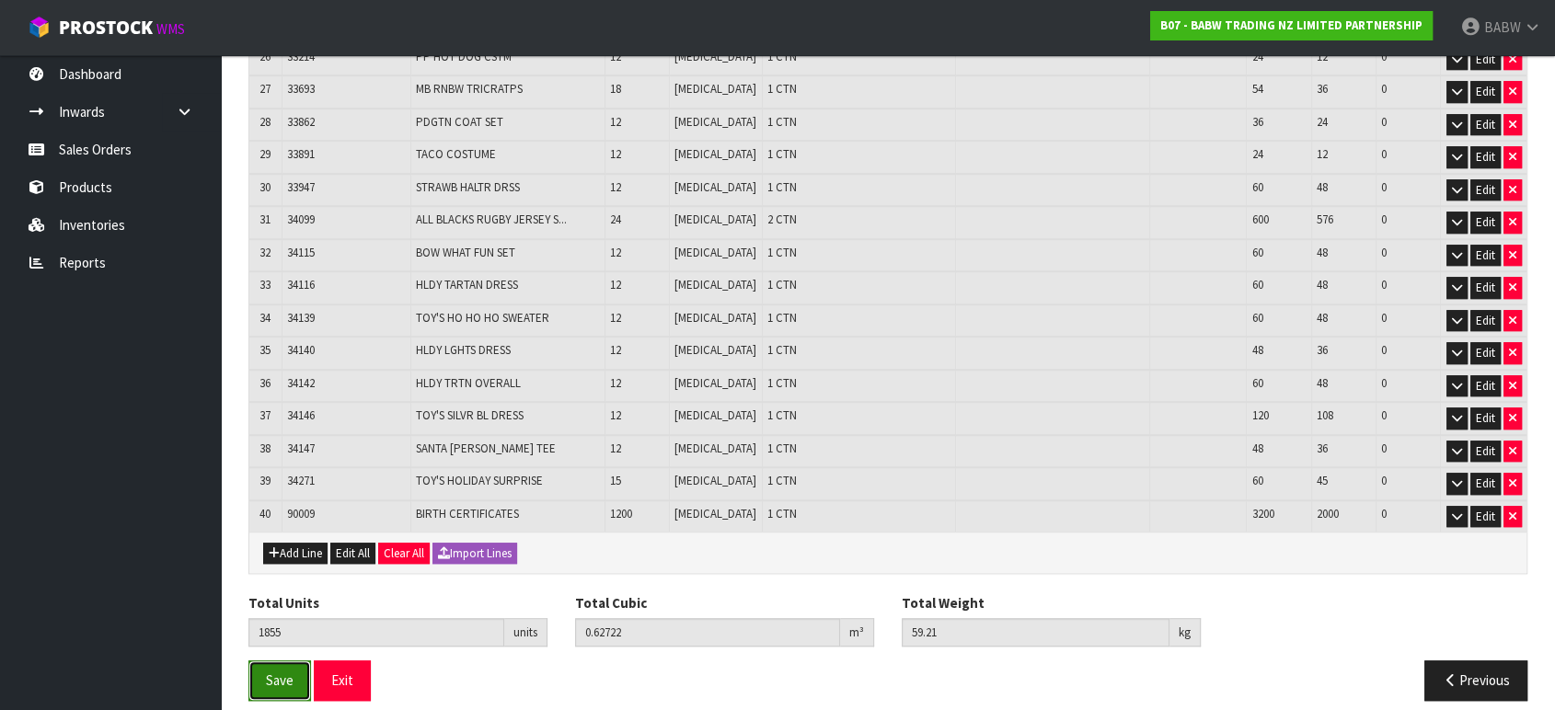
click at [301, 661] on button "Save" at bounding box center [279, 681] width 63 height 40
click at [367, 663] on button "Exit" at bounding box center [342, 681] width 57 height 40
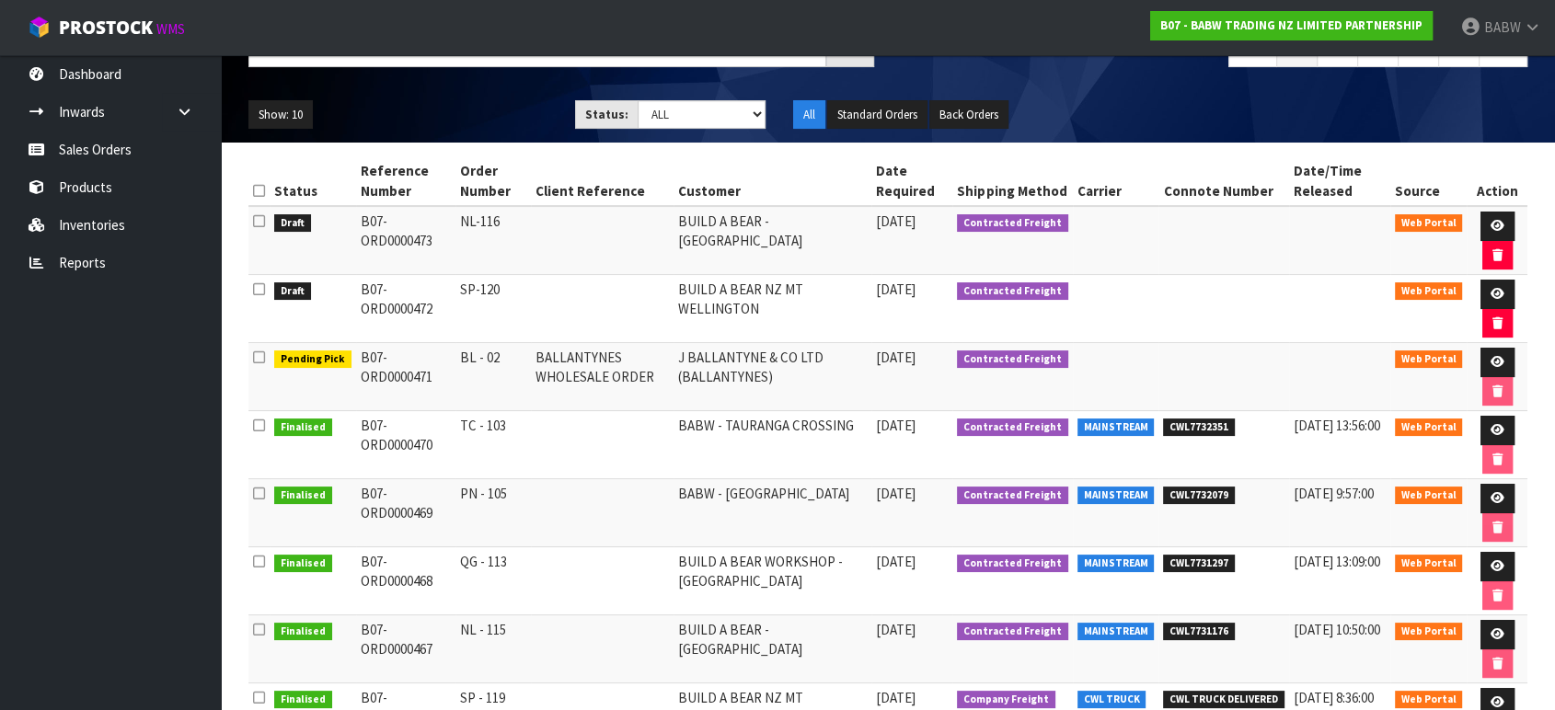
scroll to position [122, 0]
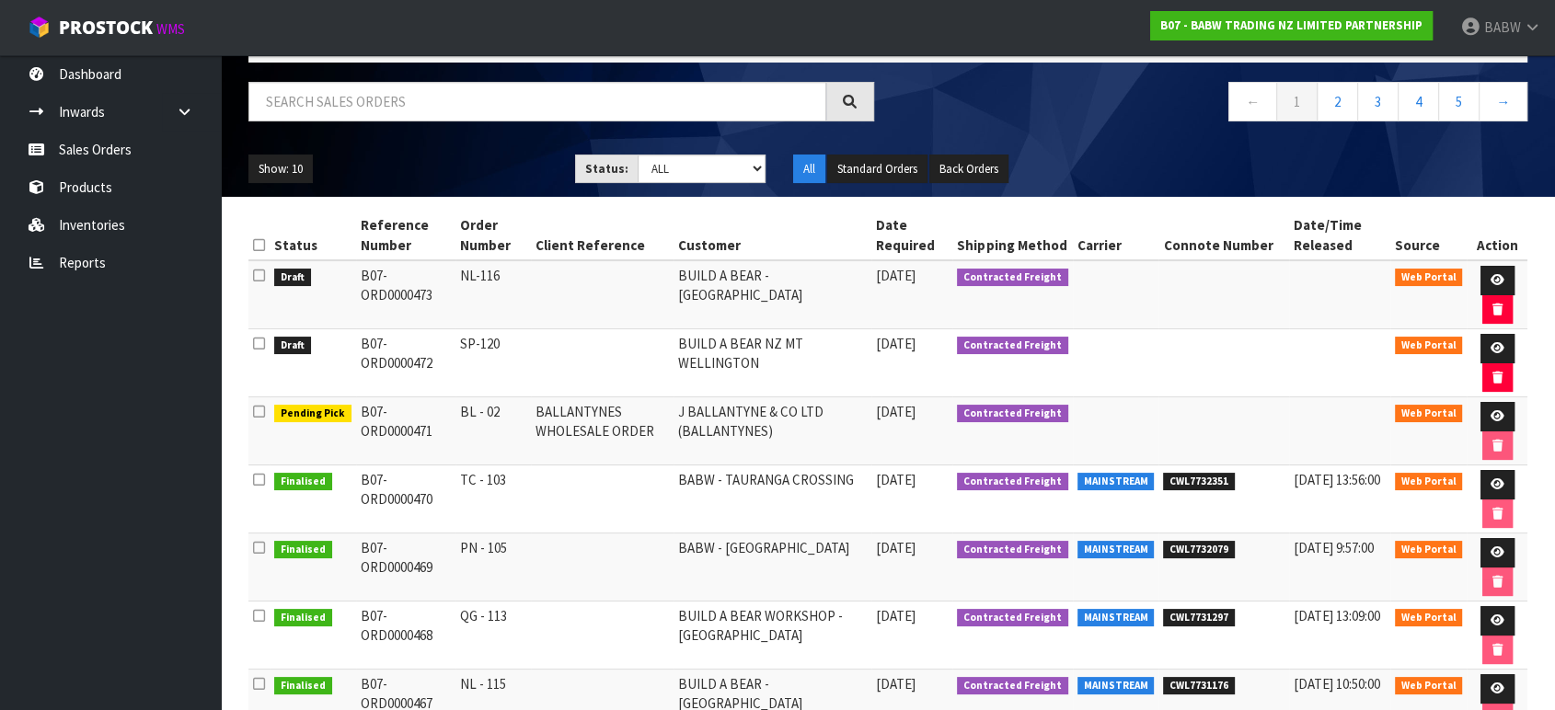
drag, startPoint x: 469, startPoint y: 276, endPoint x: 504, endPoint y: 427, distance: 154.9
click at [485, 299] on td "NL-116" at bounding box center [493, 294] width 75 height 69
click at [456, 570] on td "PN - 105" at bounding box center [493, 568] width 75 height 68
drag, startPoint x: 465, startPoint y: 616, endPoint x: 531, endPoint y: 618, distance: 66.3
click at [530, 618] on td "QG - 113" at bounding box center [493, 636] width 75 height 68
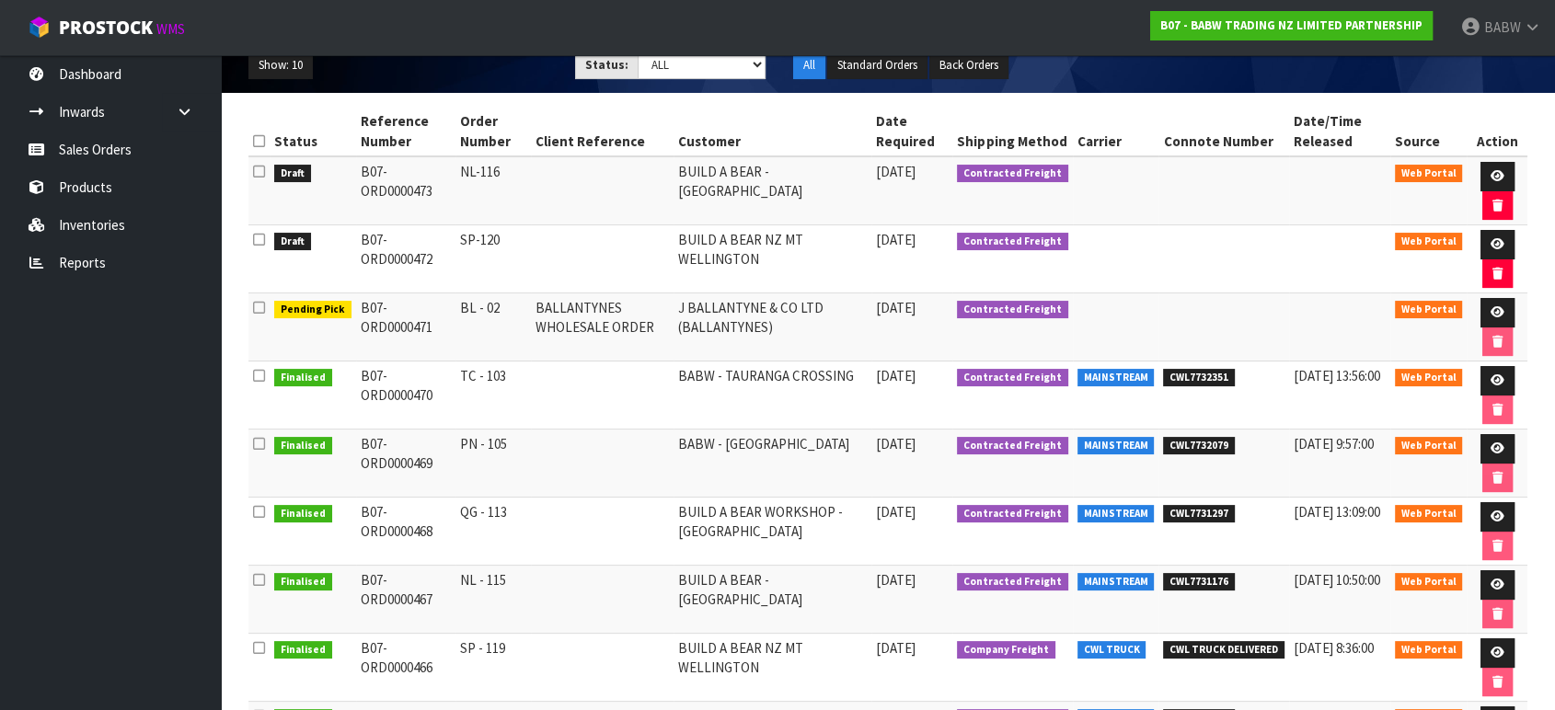
scroll to position [327, 0]
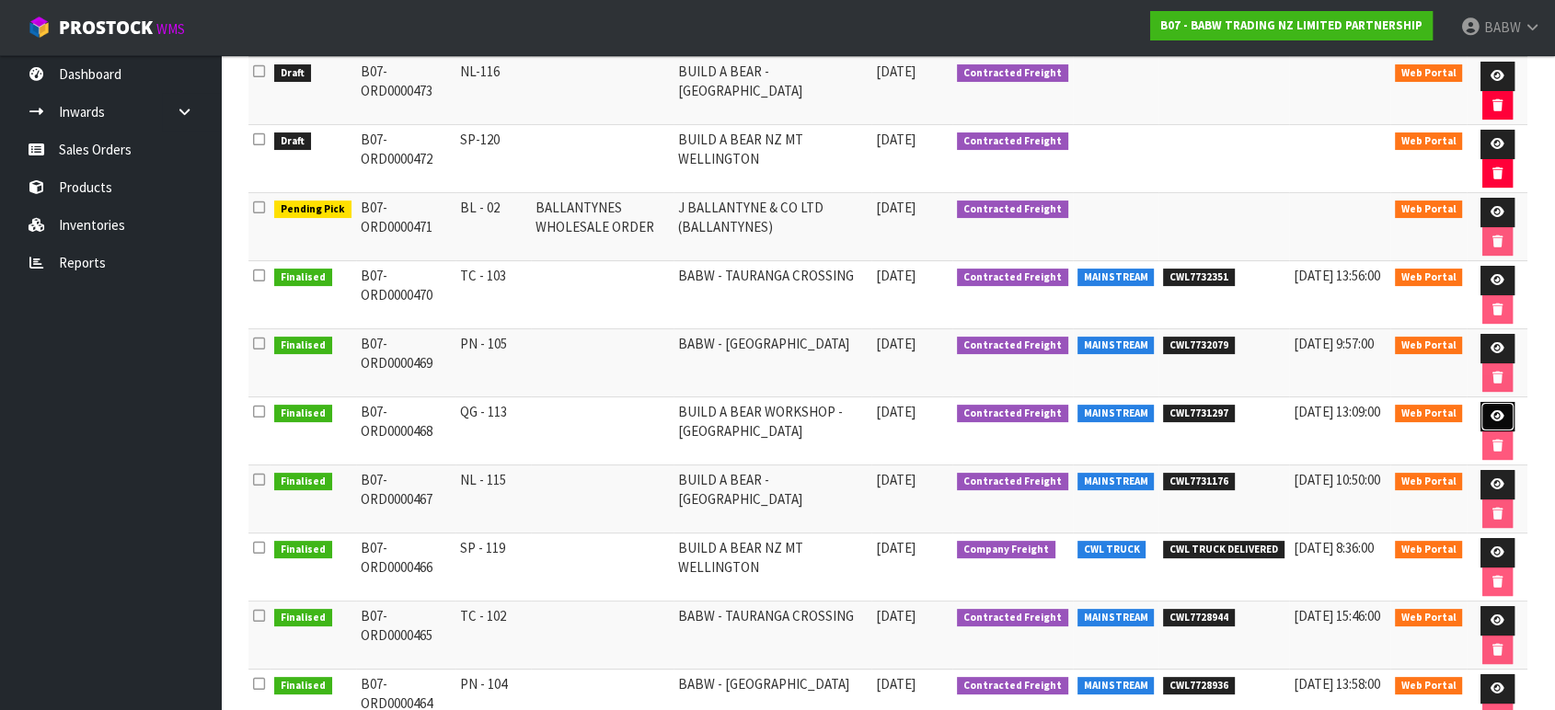
click at [1488, 414] on link at bounding box center [1498, 416] width 34 height 29
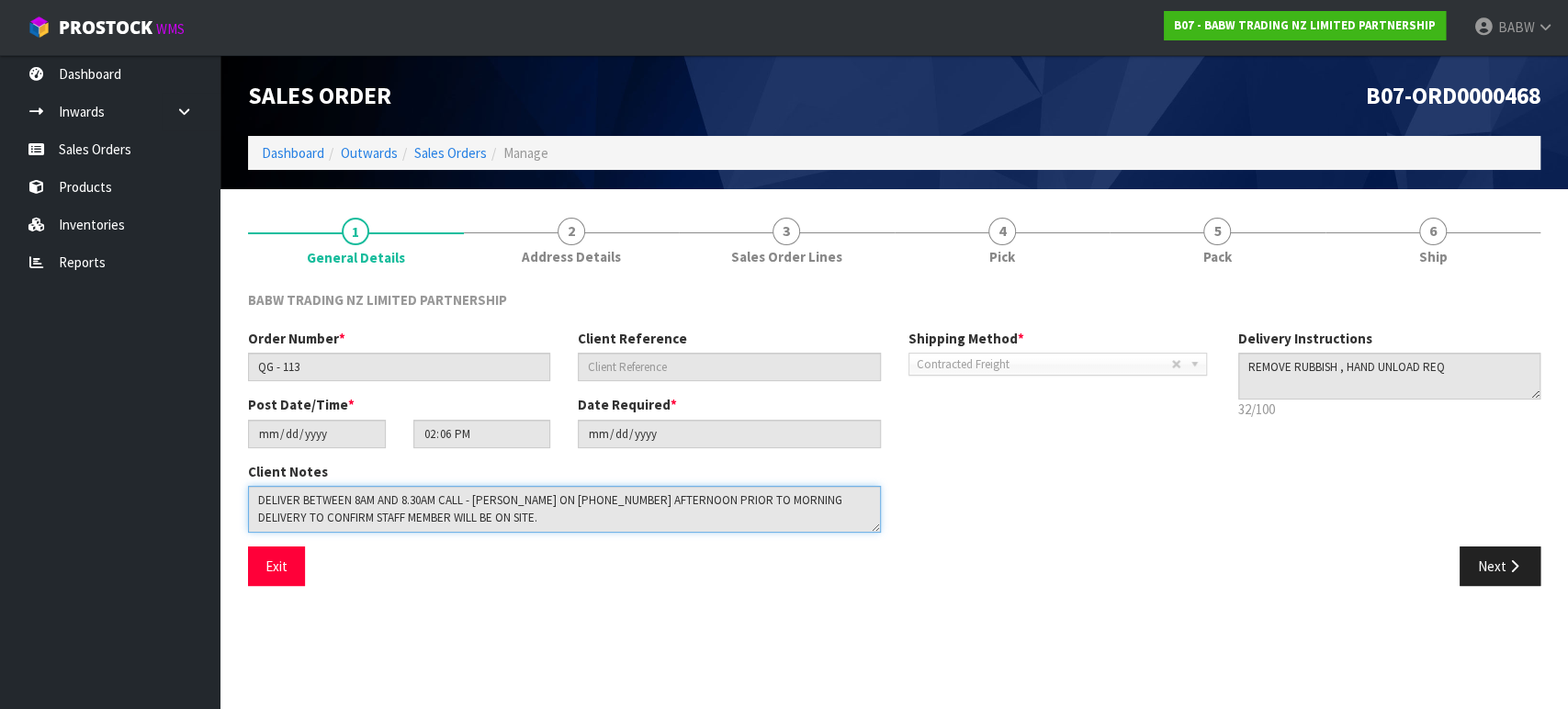
drag, startPoint x: 539, startPoint y: 515, endPoint x: 7, endPoint y: 461, distance: 534.7
click at [0, 462] on body "Toggle navigation ProStock WMS B07 - BABW TRADING NZ LIMITED PARTNERSHIP BABW L…" at bounding box center [784, 354] width 1568 height 709
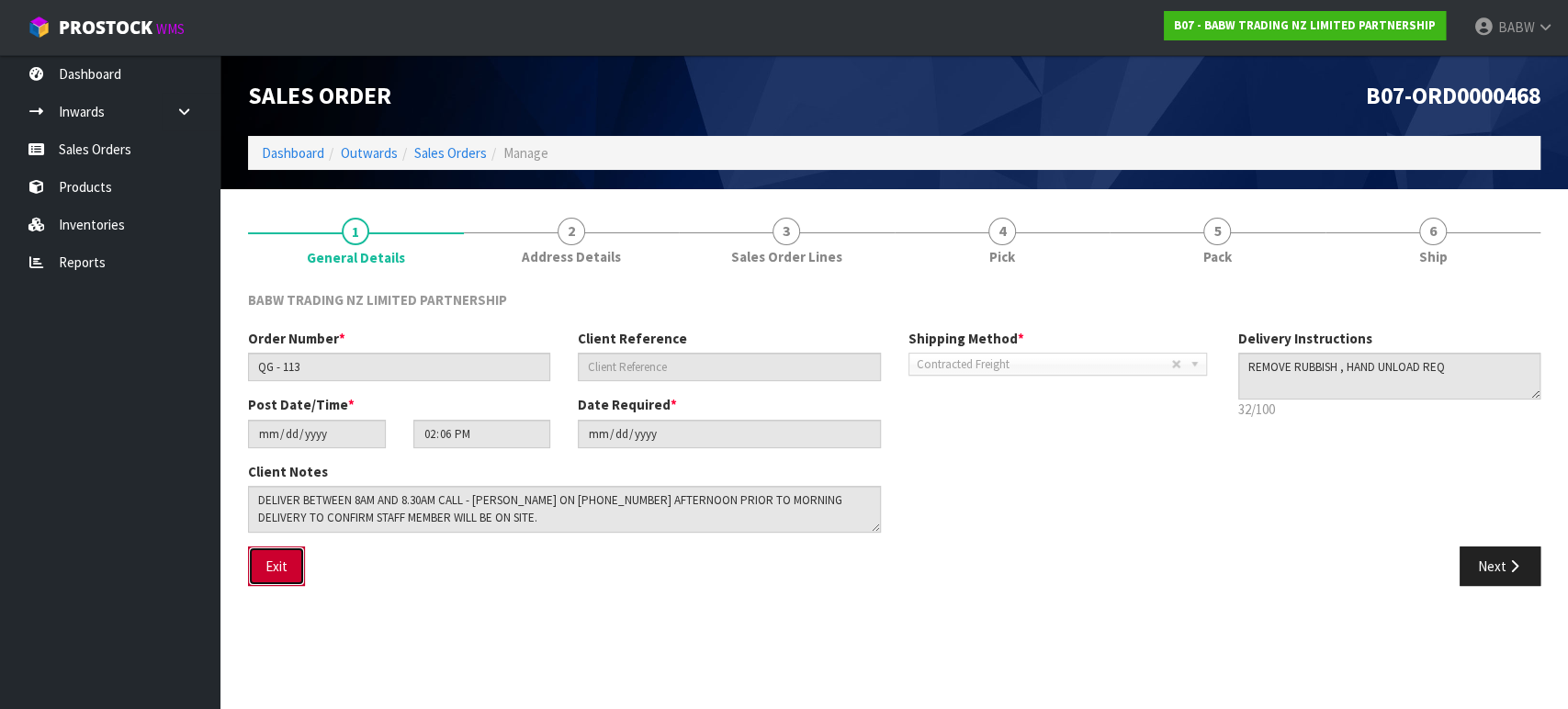
click at [261, 571] on button "Exit" at bounding box center [275, 567] width 57 height 40
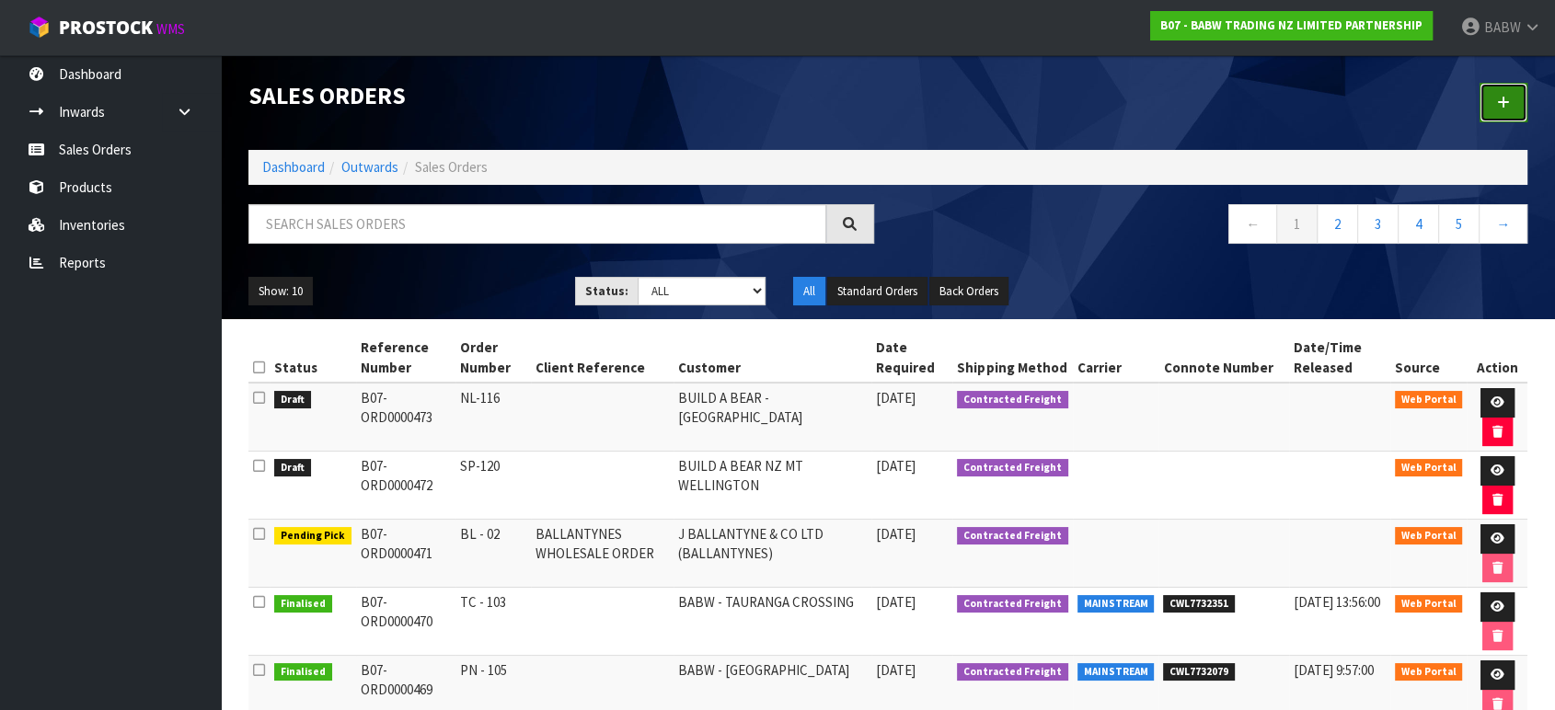
click at [1515, 88] on link at bounding box center [1504, 103] width 48 height 40
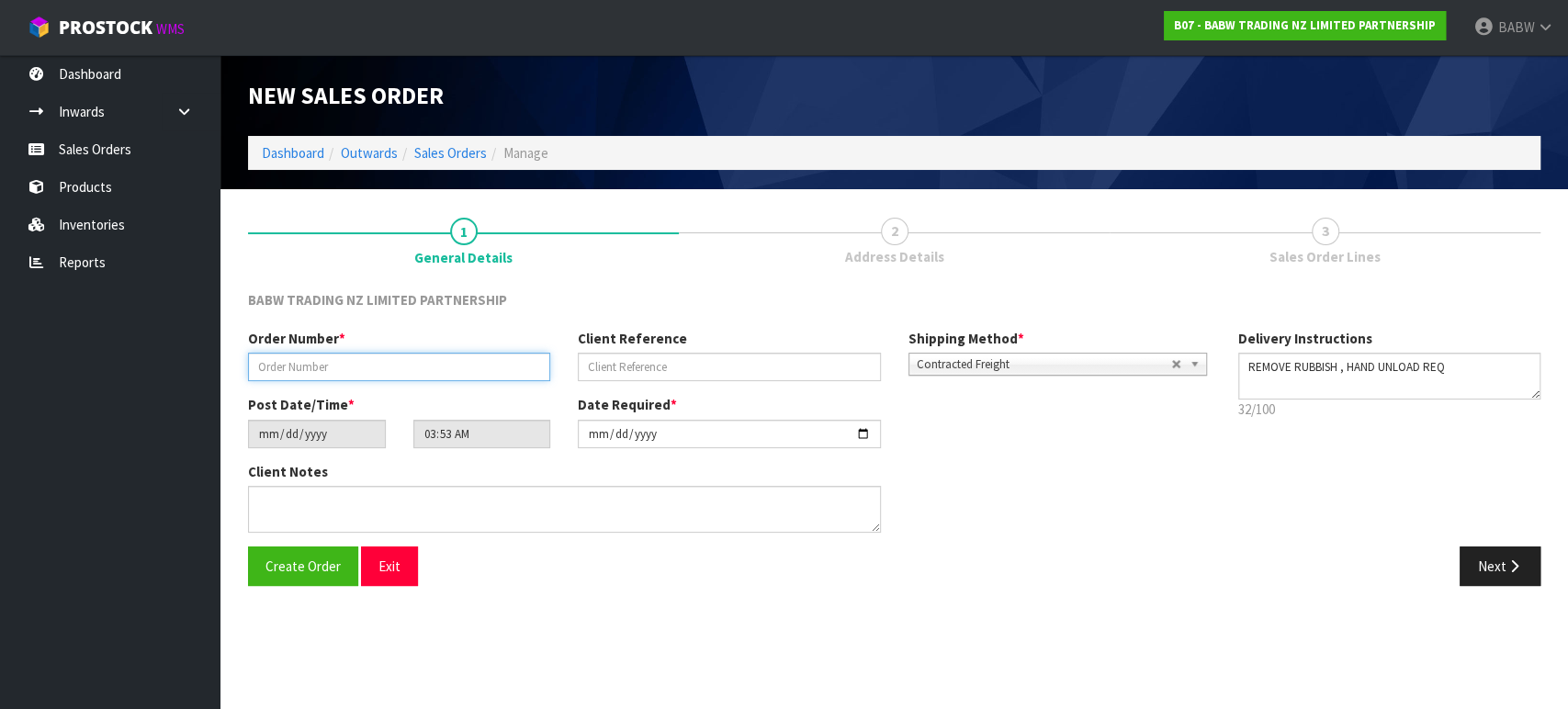
click at [374, 360] on input "text" at bounding box center [398, 366] width 302 height 29
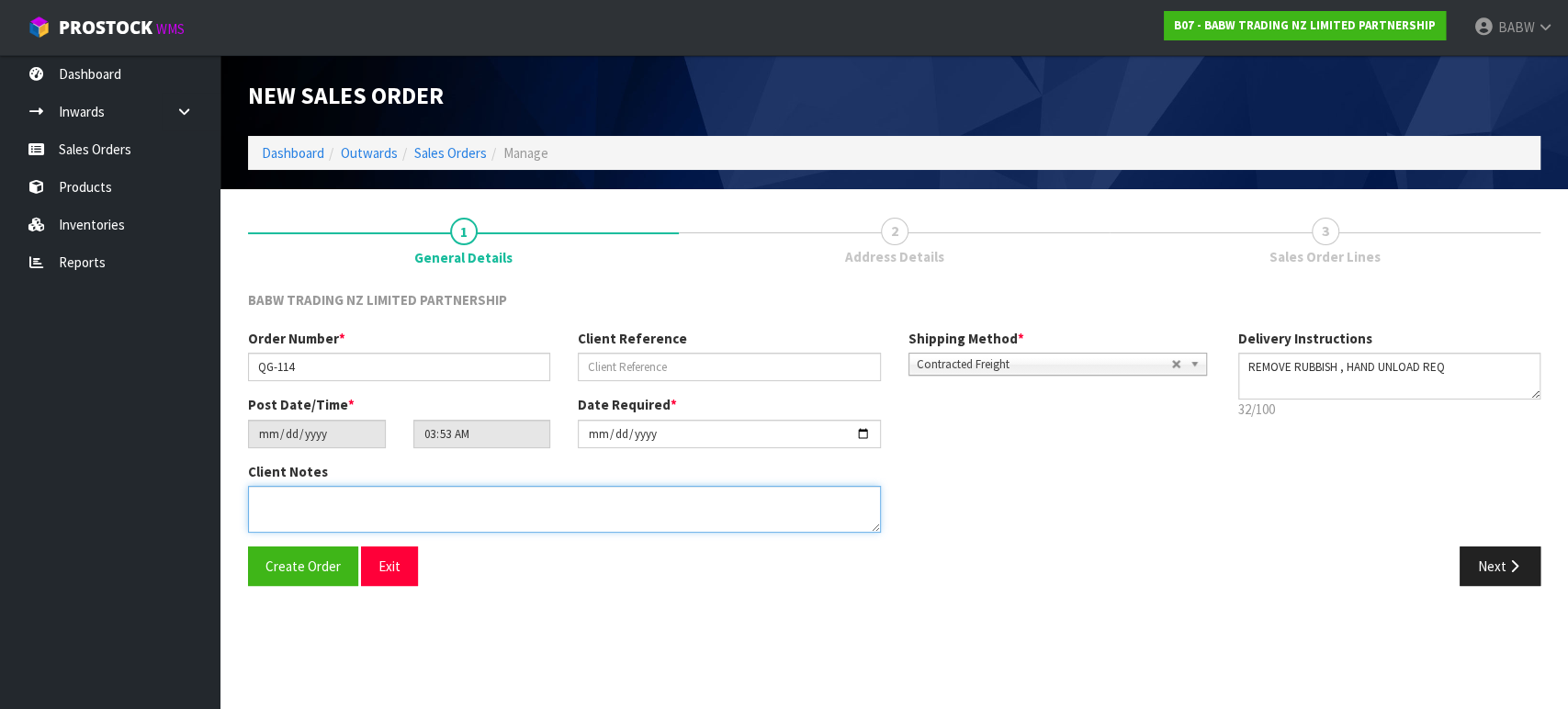
click at [409, 512] on textarea at bounding box center [564, 509] width 633 height 47
paste textarea "DELIVER BETWEEN 8AM AND 8.30AM CALL - [PERSON_NAME] ON [PHONE_NUMBER] AFTERNOON…"
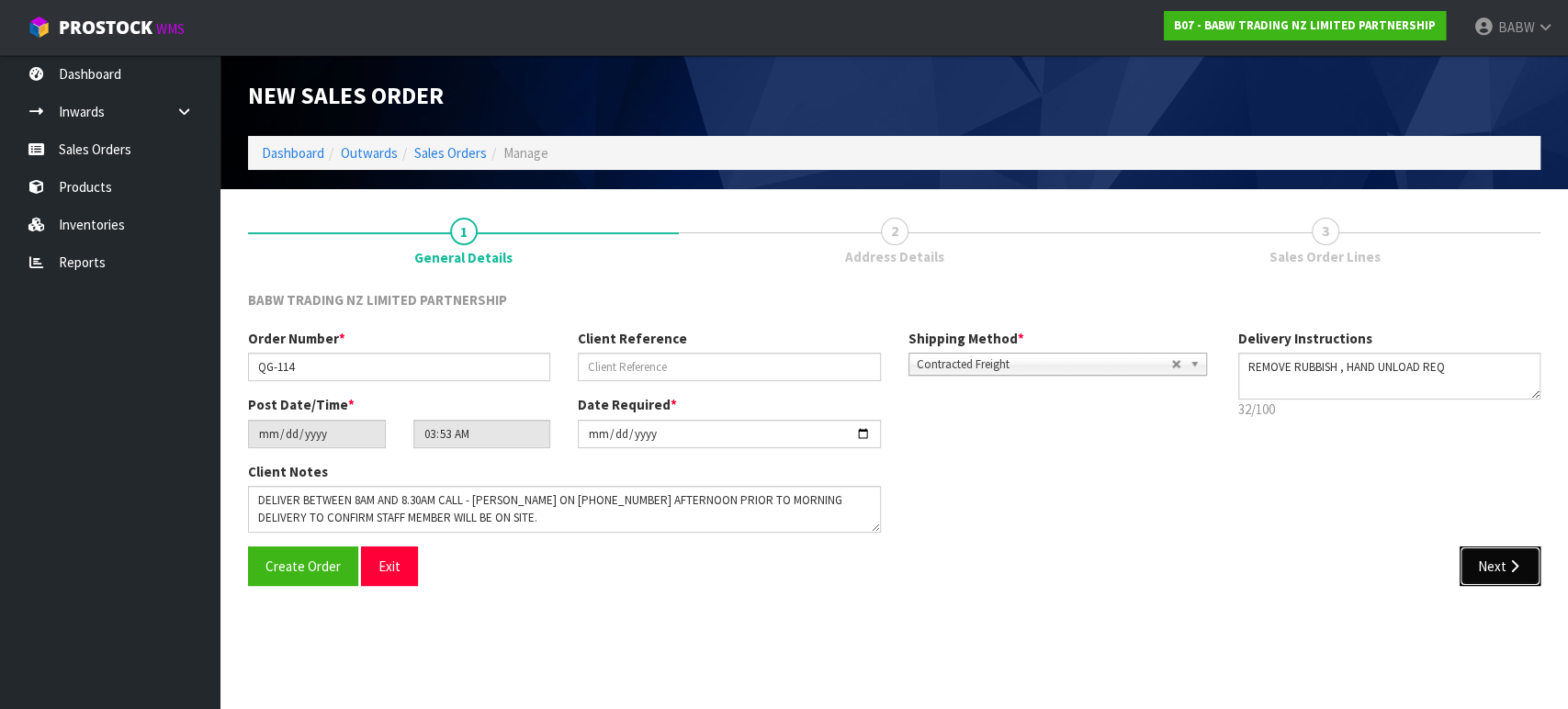
drag, startPoint x: 1506, startPoint y: 568, endPoint x: 1453, endPoint y: 537, distance: 61.4
click at [1507, 568] on icon "button" at bounding box center [1513, 566] width 17 height 14
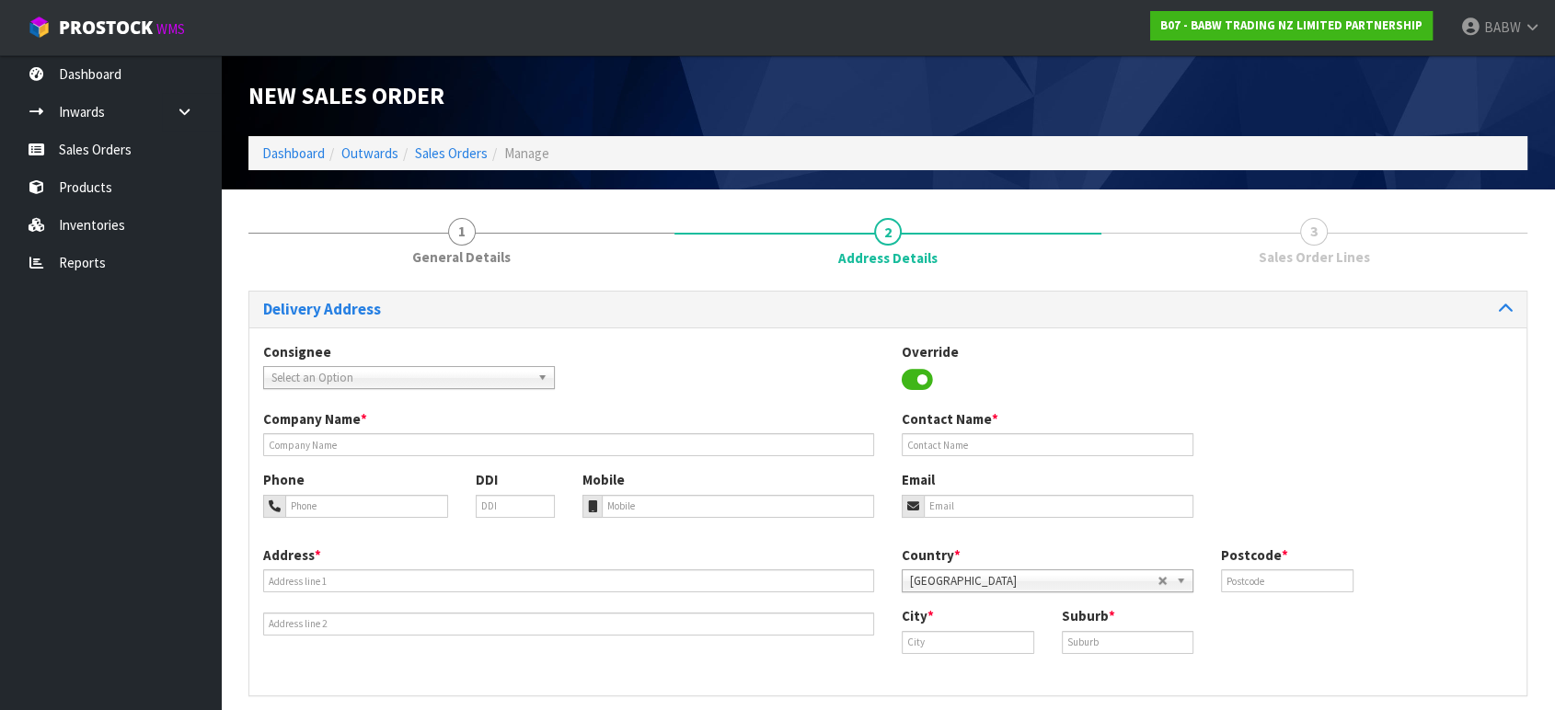
click at [339, 375] on span "Select an Option" at bounding box center [400, 378] width 259 height 22
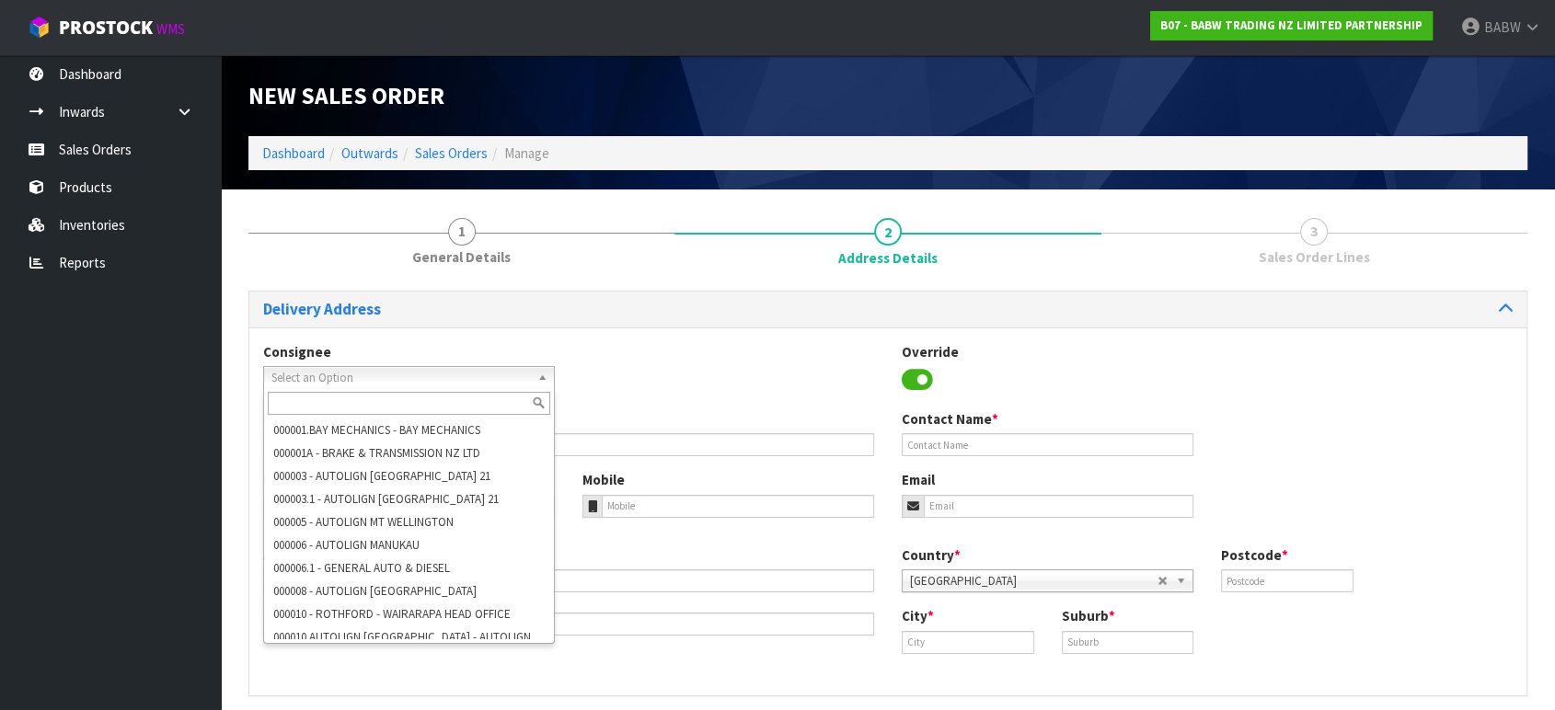
paste input "BABQUEENSGATE"
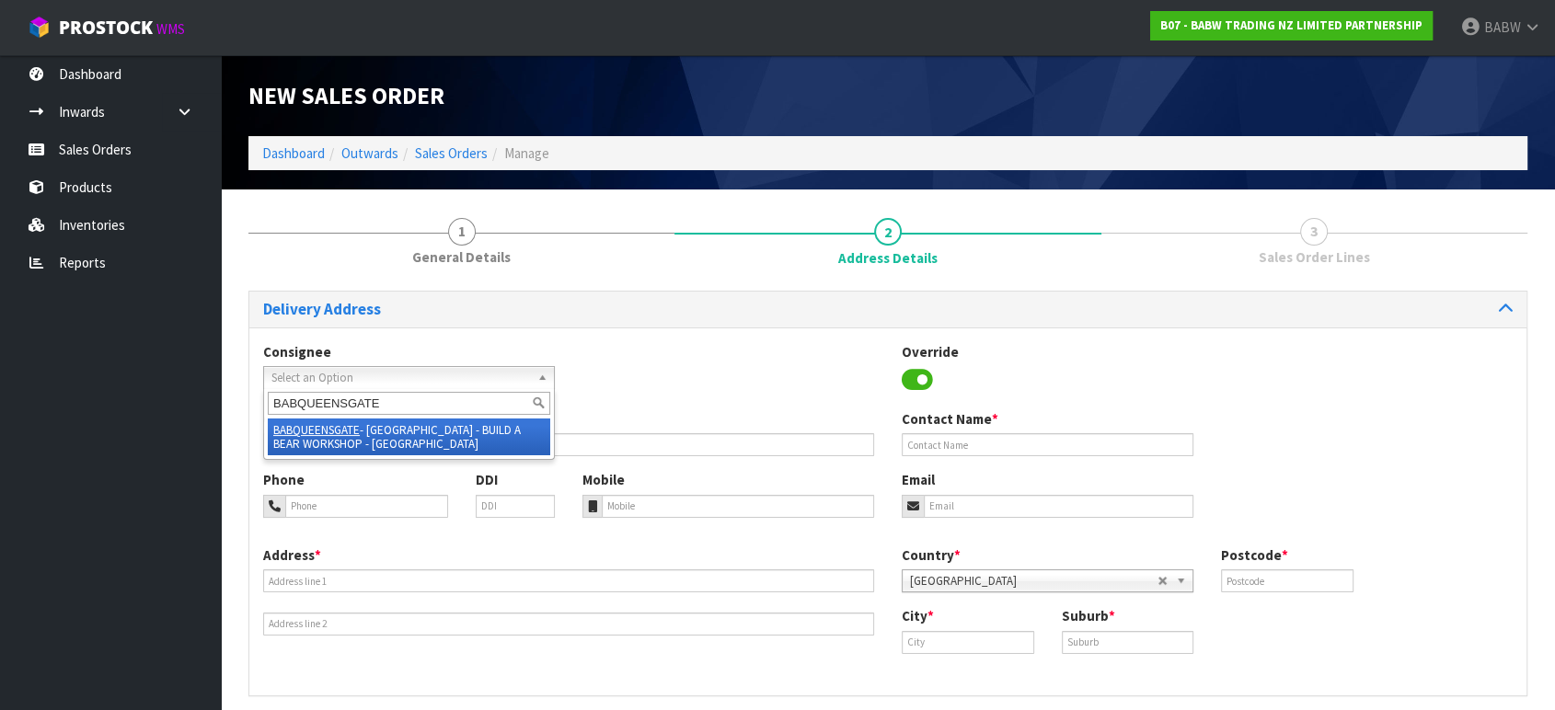
drag, startPoint x: 428, startPoint y: 433, endPoint x: 447, endPoint y: 436, distance: 19.5
click at [429, 433] on li "BABQUEENSGATE - [GEOGRAPHIC_DATA] - BUILD A BEAR WORKSHOP - [GEOGRAPHIC_DATA]" at bounding box center [409, 437] width 283 height 37
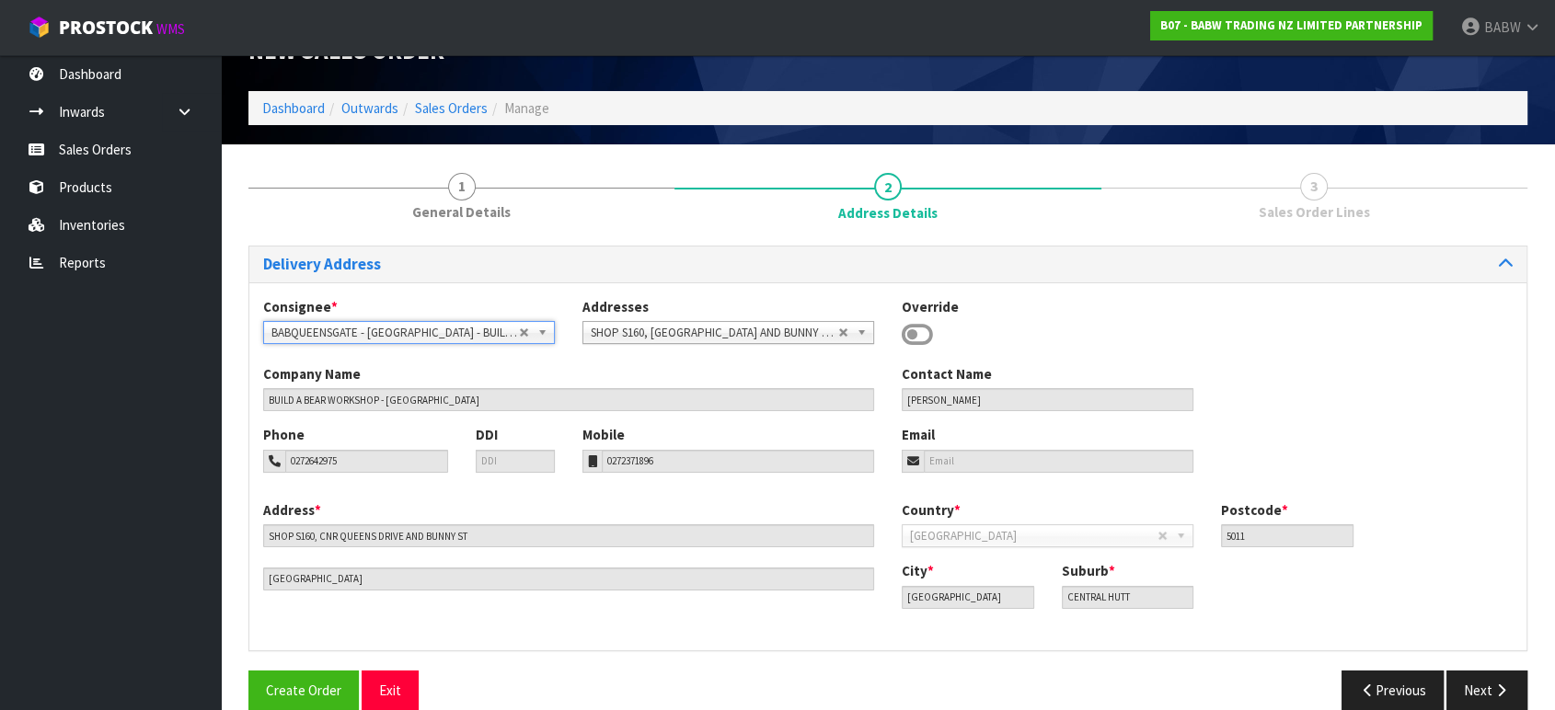
scroll to position [71, 0]
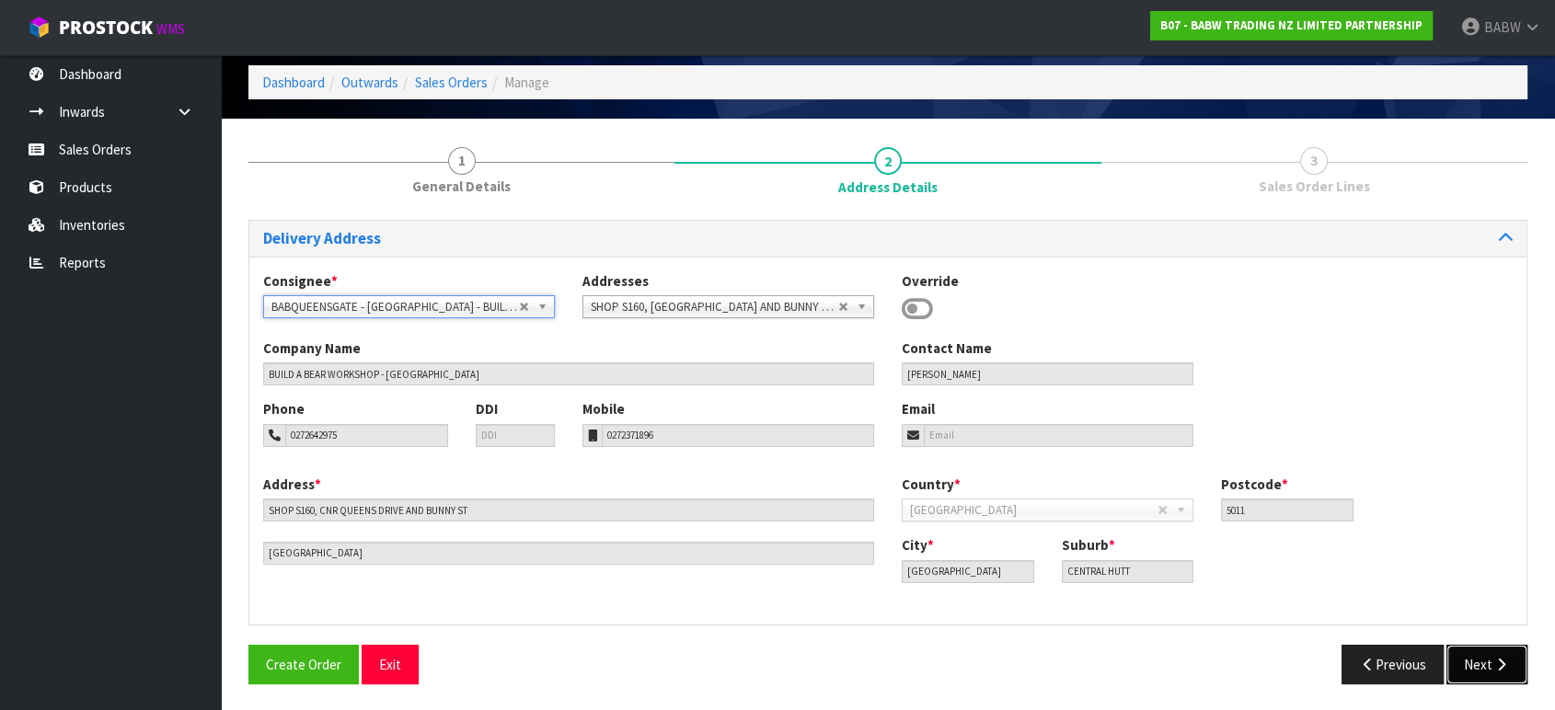
click at [1477, 667] on button "Next" at bounding box center [1487, 665] width 81 height 40
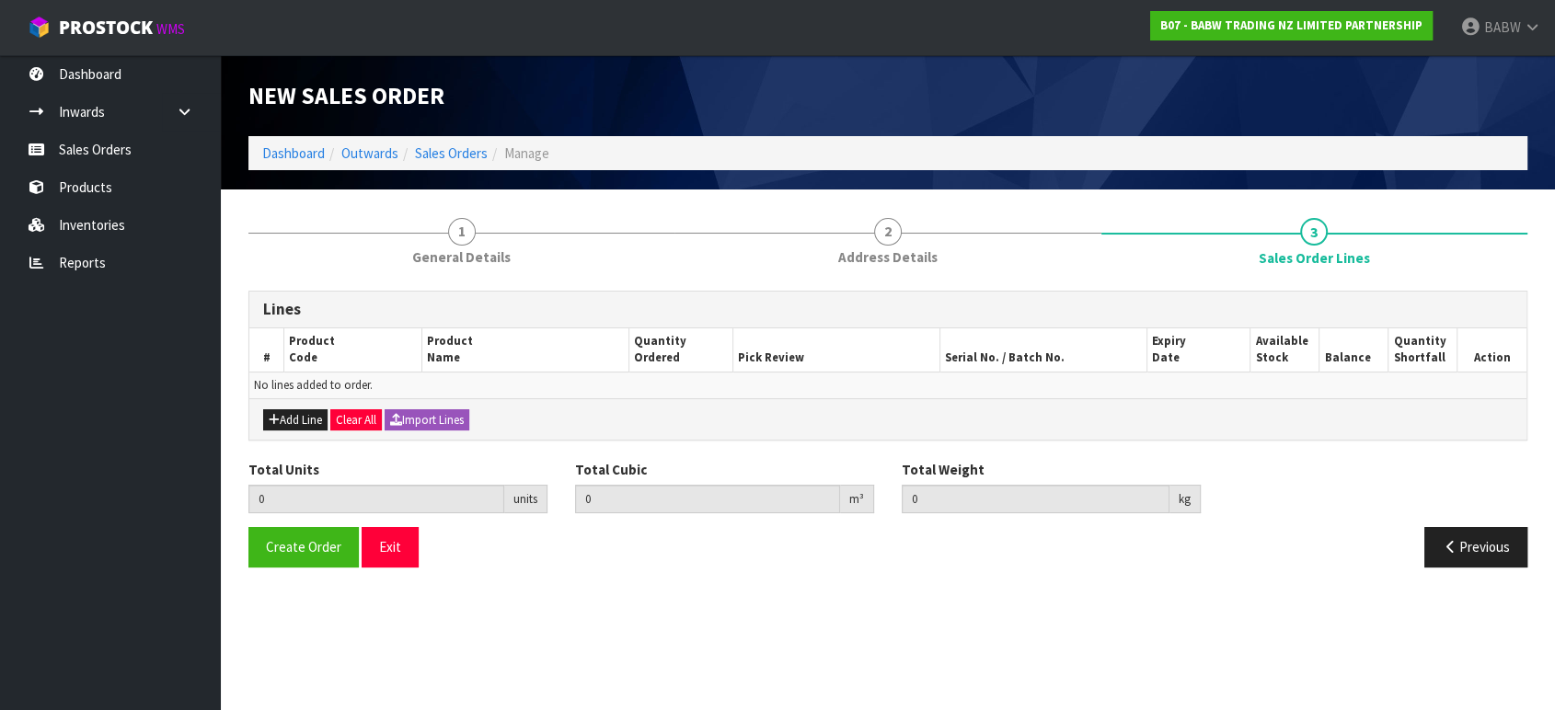
scroll to position [0, 0]
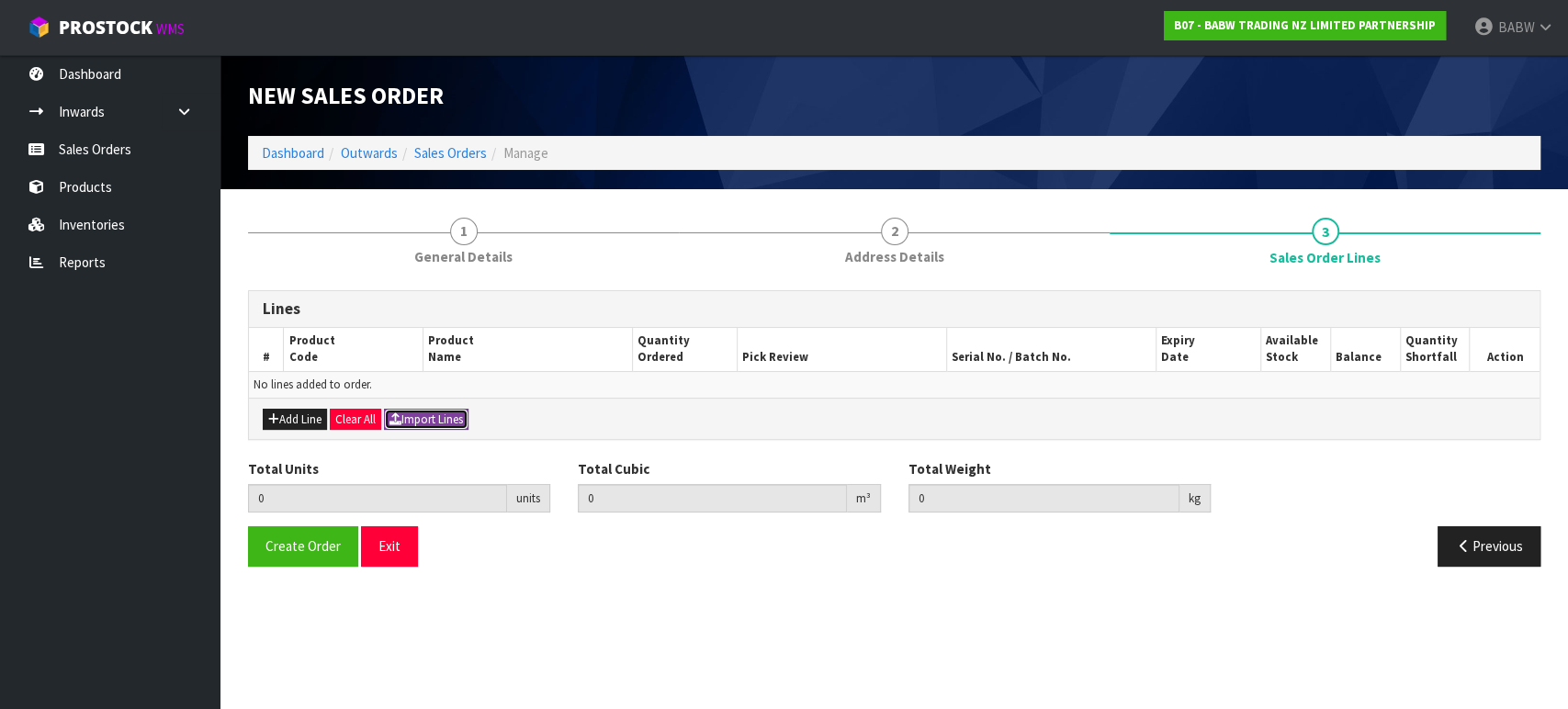
click at [444, 428] on button "Import Lines" at bounding box center [426, 420] width 85 height 22
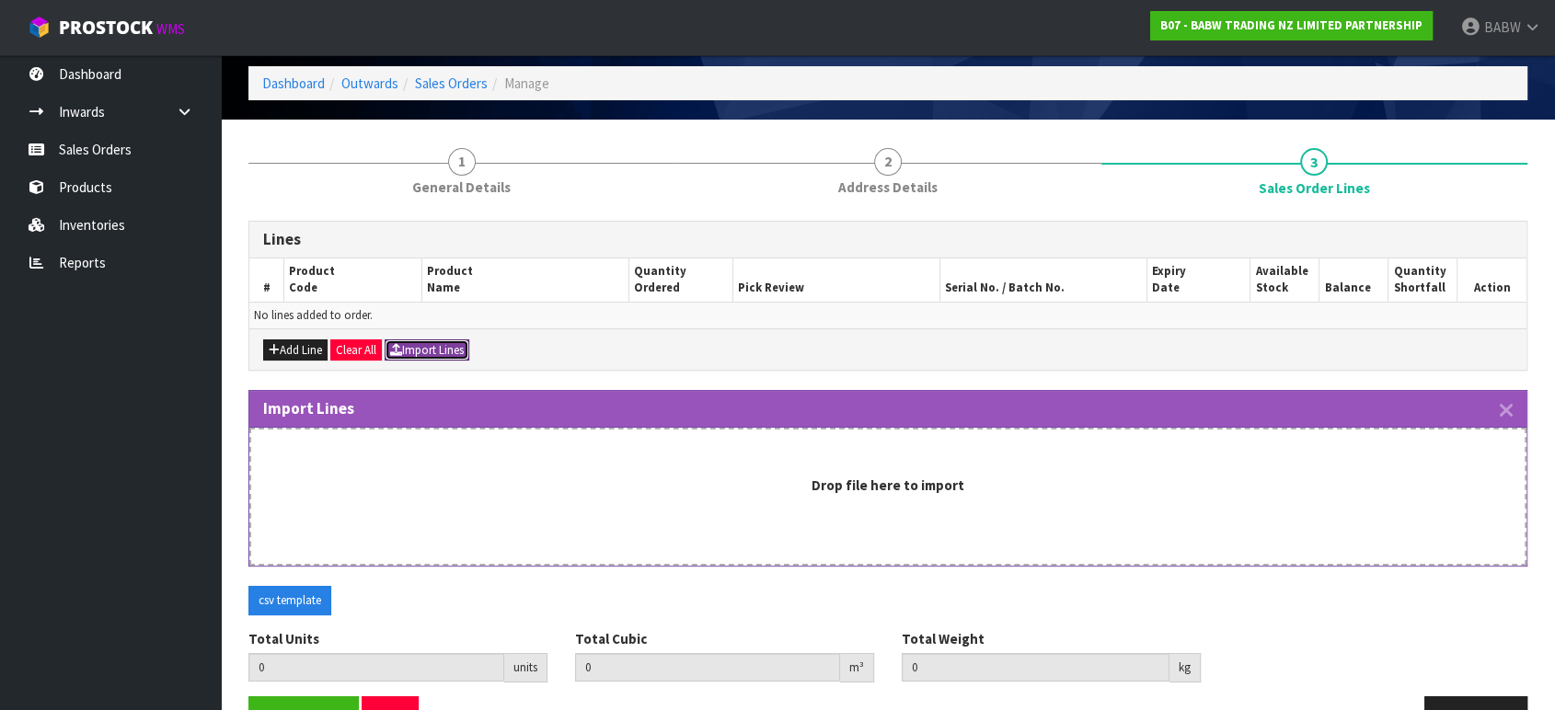
scroll to position [121, 0]
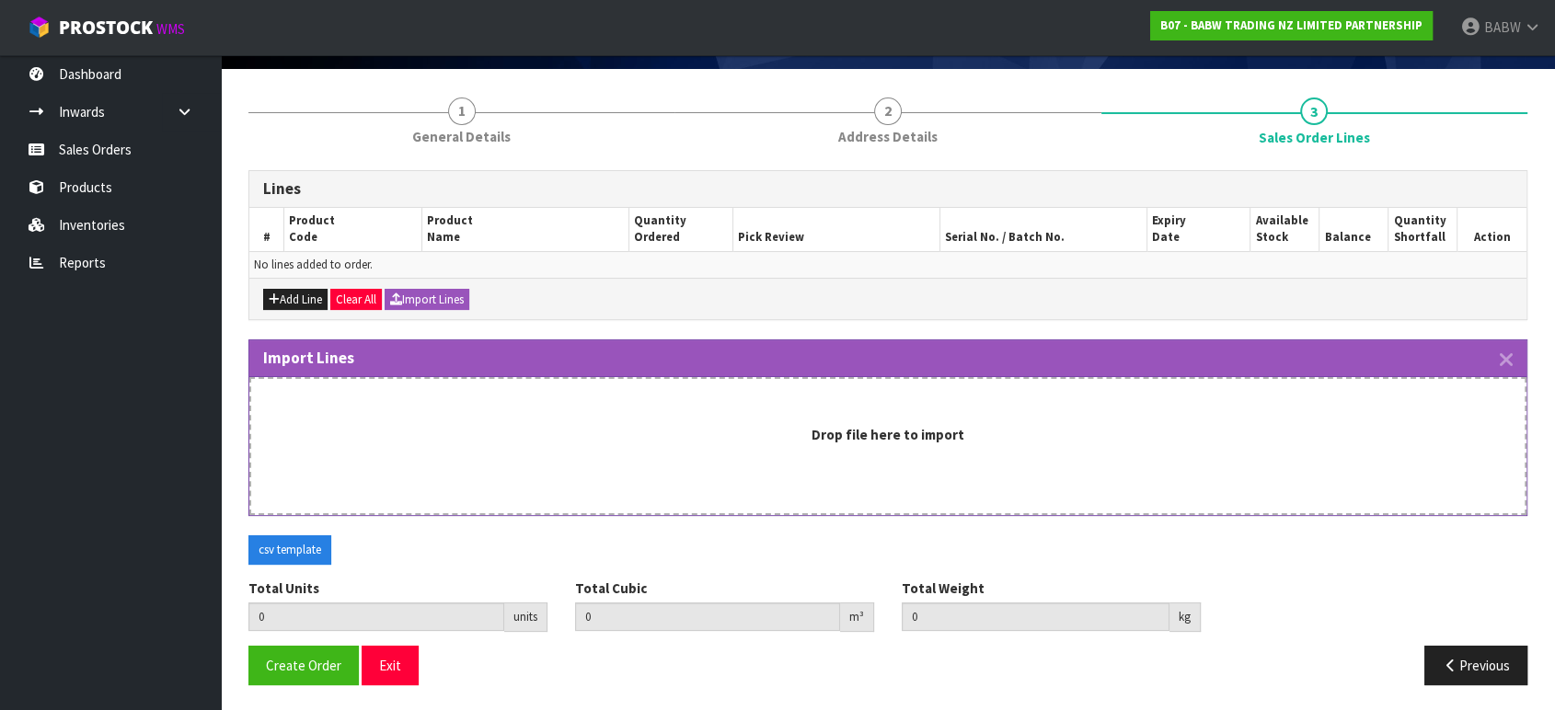
click at [93, 436] on ul "Dashboard Inwards Purchase Orders Receipts Sales Orders Products Inventories Re…" at bounding box center [110, 382] width 221 height 655
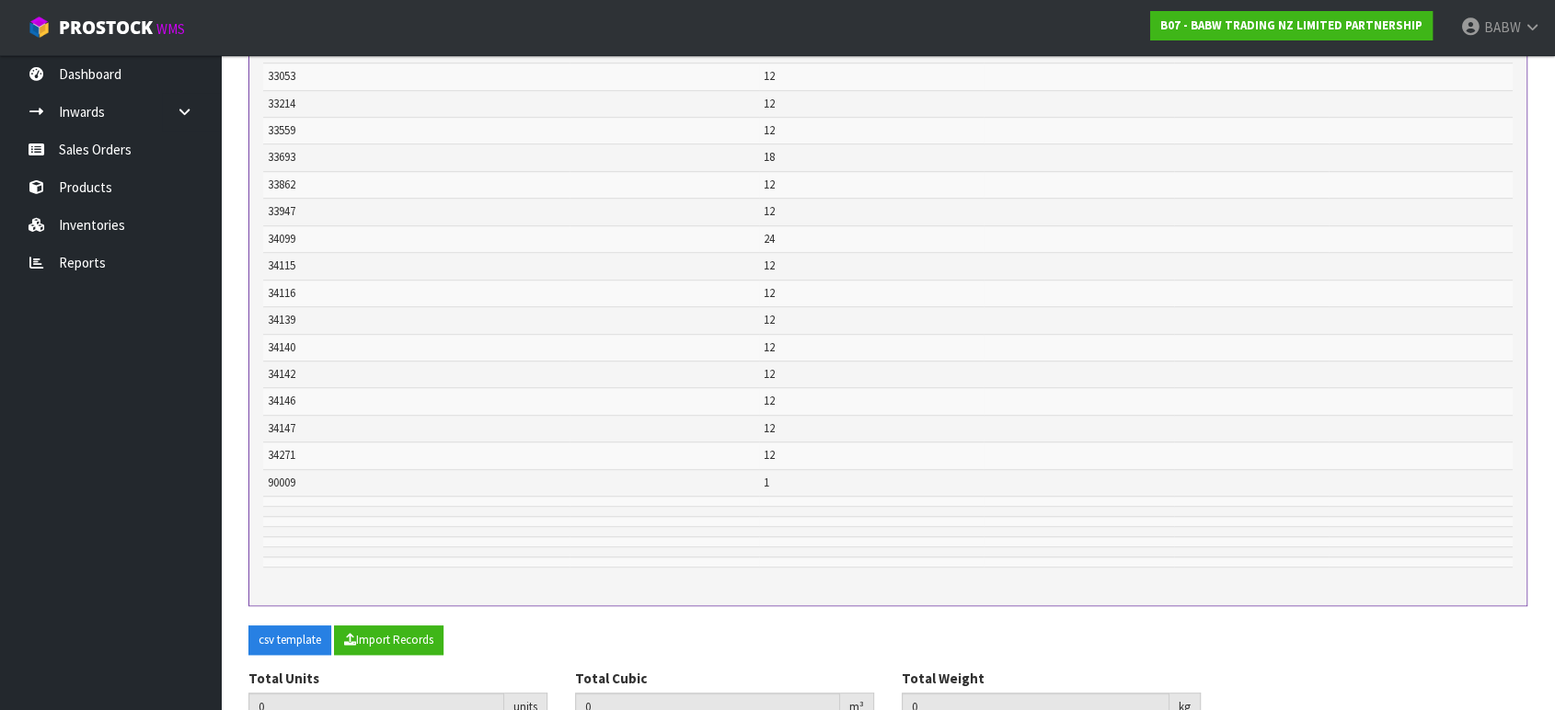
scroll to position [1315, 0]
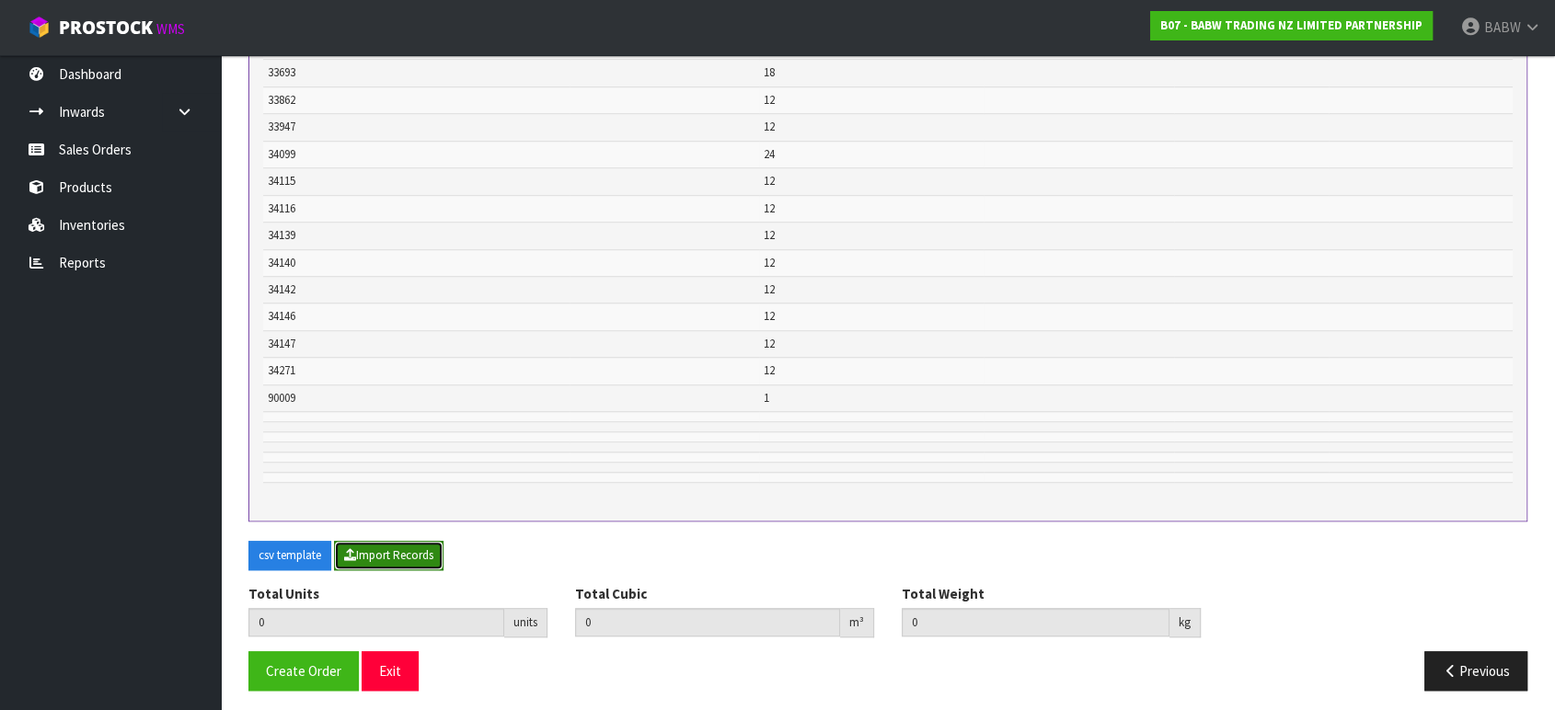
click at [432, 557] on button "Import Records" at bounding box center [389, 555] width 110 height 29
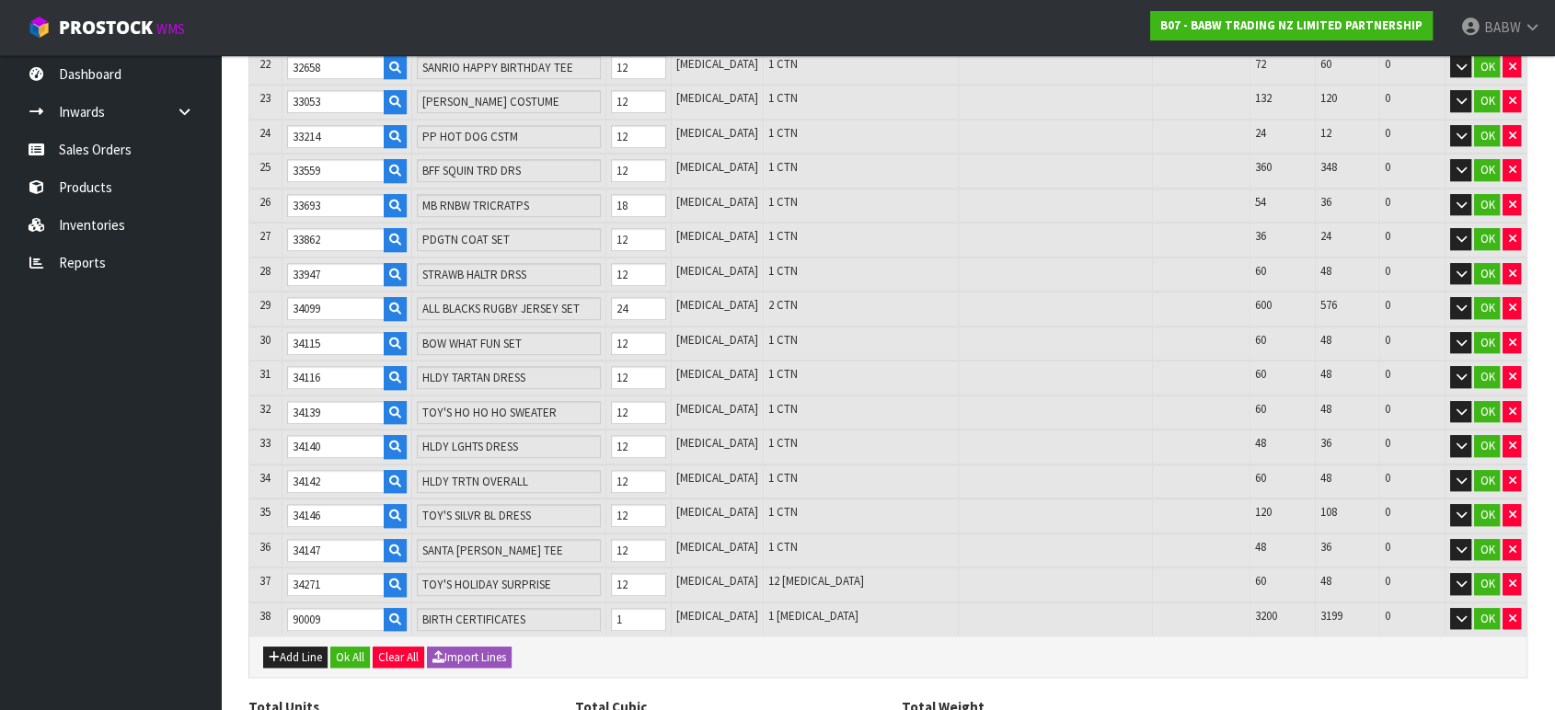
scroll to position [1116, 0]
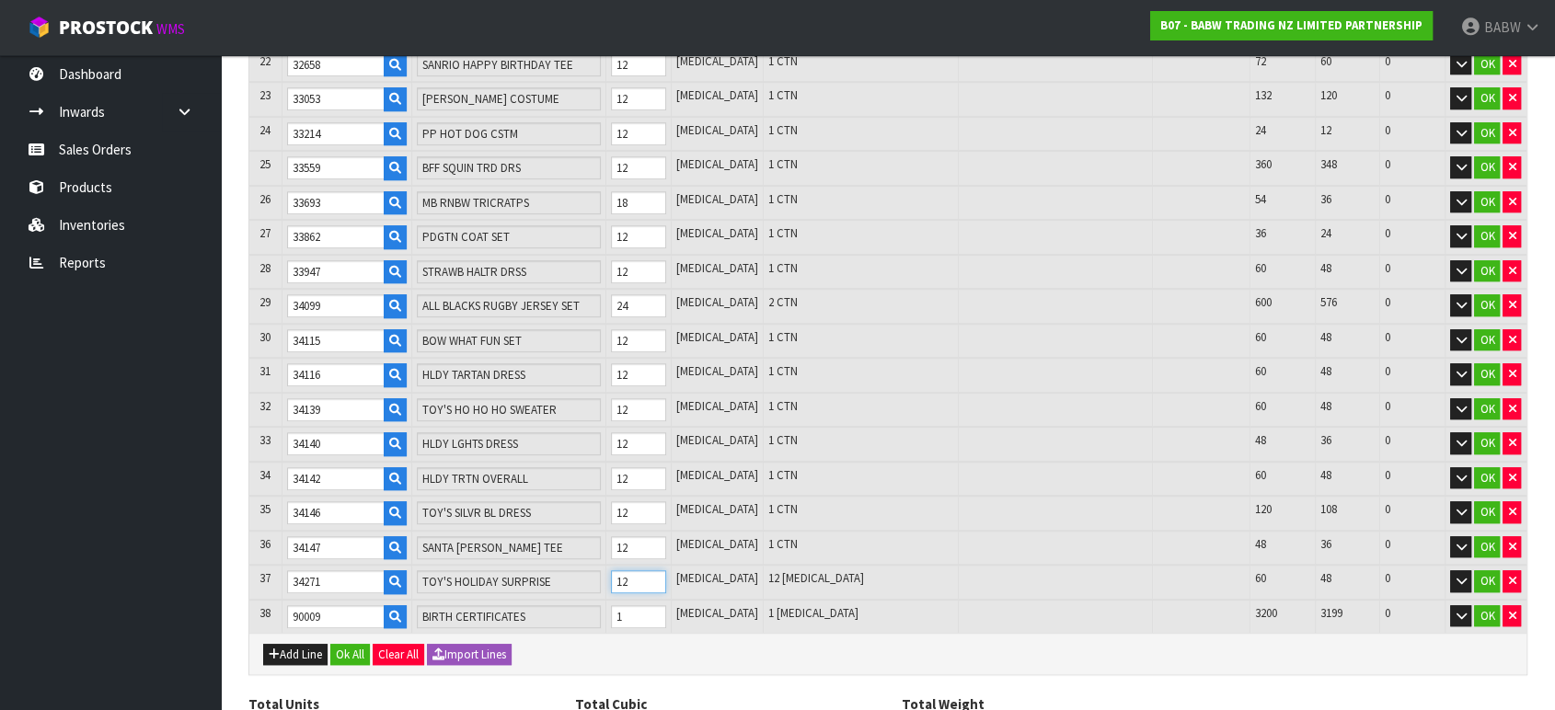
drag, startPoint x: 574, startPoint y: 553, endPoint x: 549, endPoint y: 548, distance: 25.5
click at [557, 565] on tr "37 34271 TOY'S HOLIDAY SURPRISE 12 [MEDICAL_DATA] 12 [MEDICAL_DATA] 60 48 0 OK" at bounding box center [887, 582] width 1277 height 35
click at [655, 606] on input "1" at bounding box center [638, 617] width 55 height 23
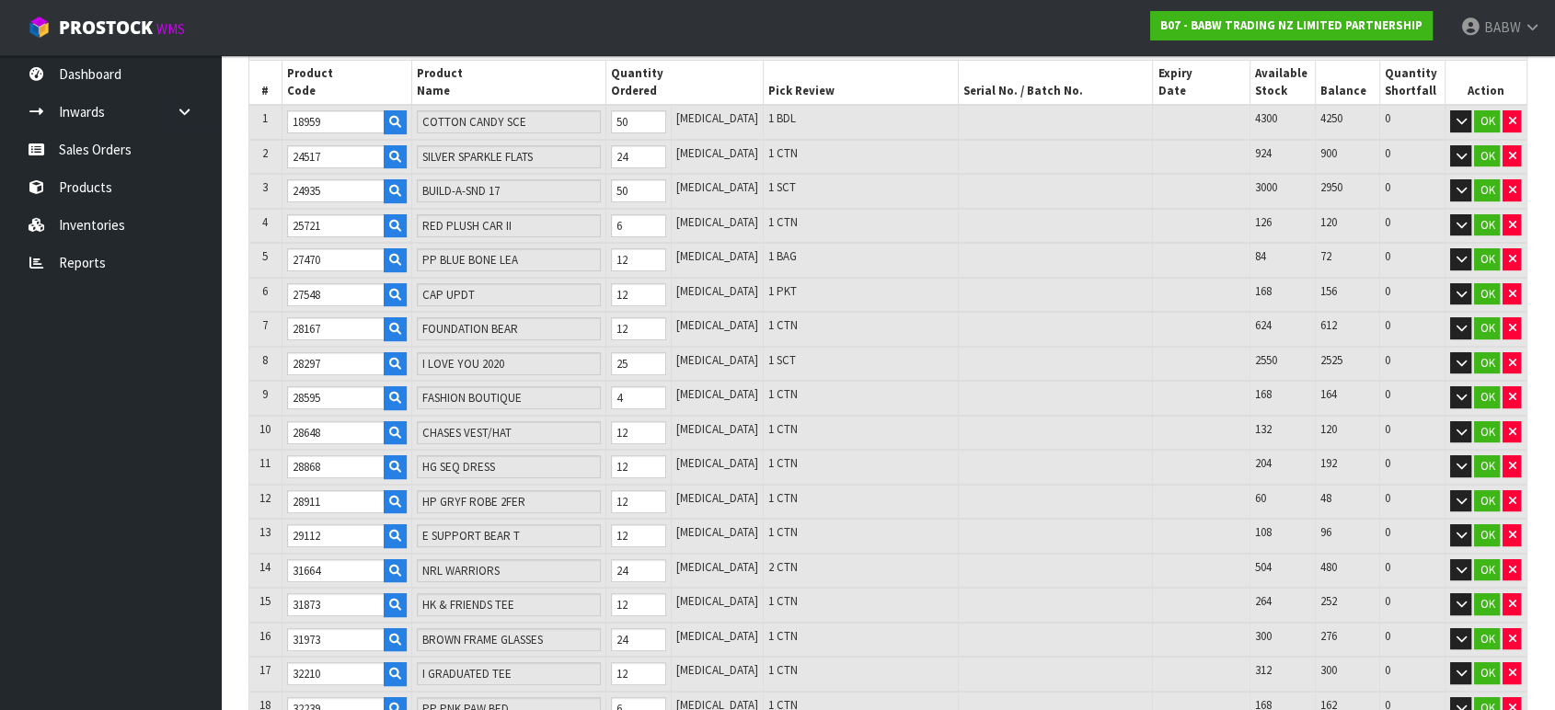
scroll to position [196, 0]
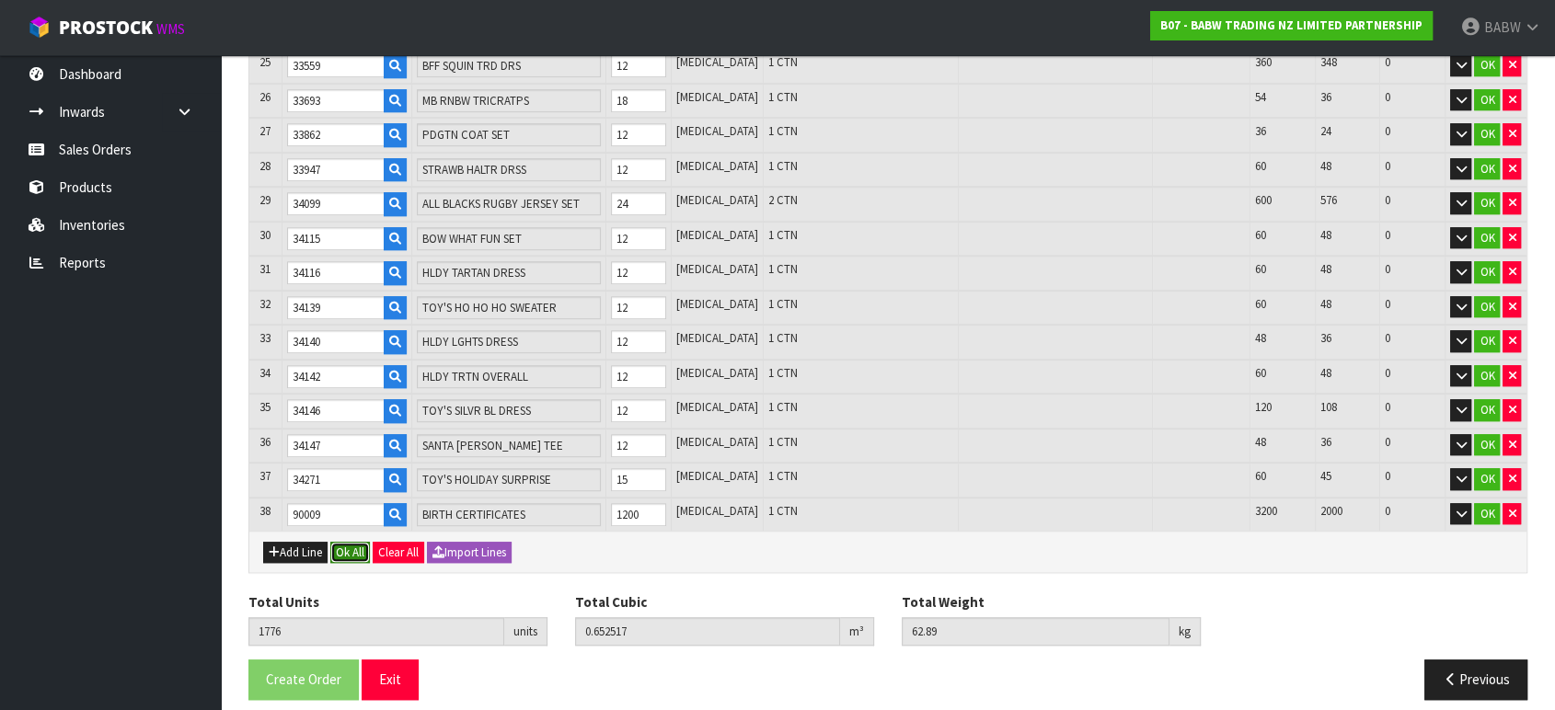
click at [339, 542] on button "Ok All" at bounding box center [350, 553] width 40 height 22
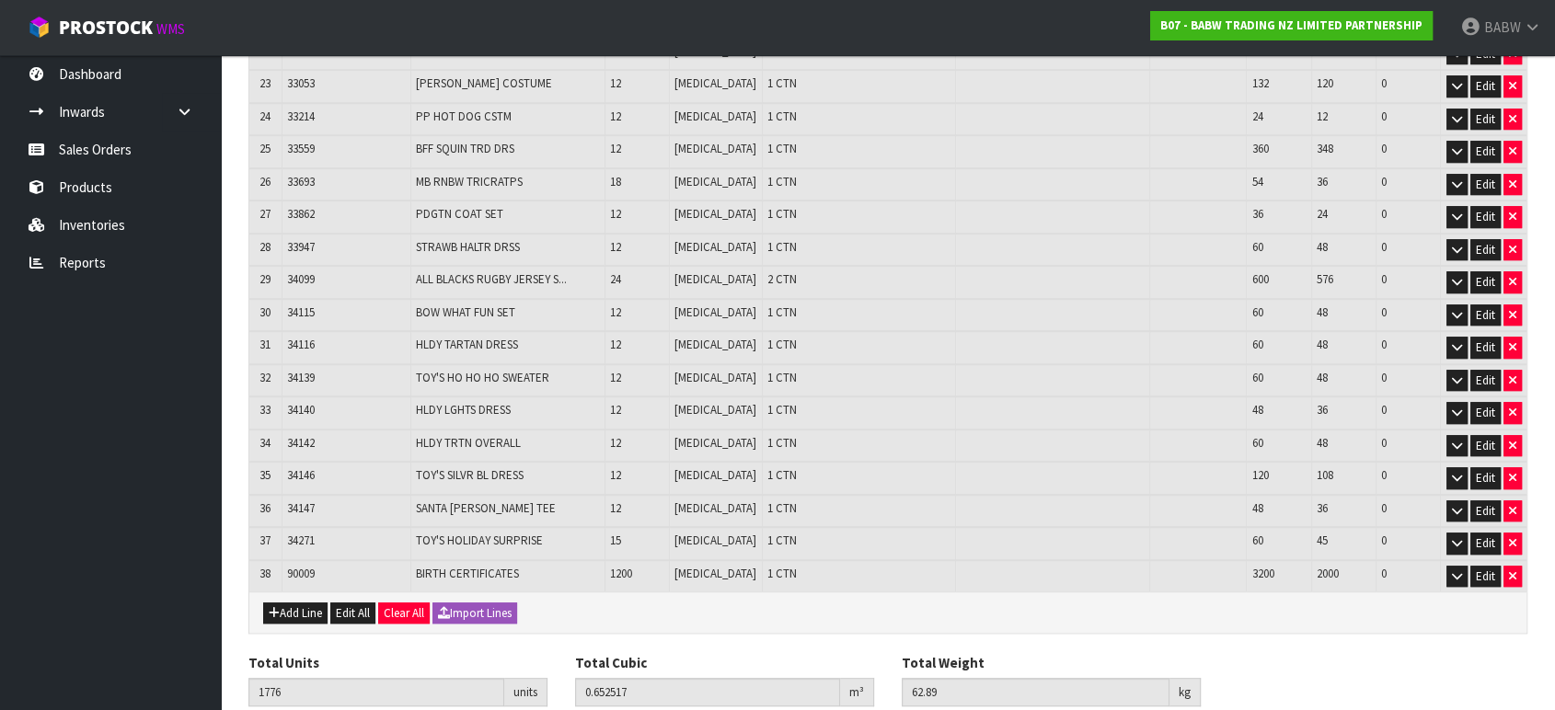
scroll to position [1149, 0]
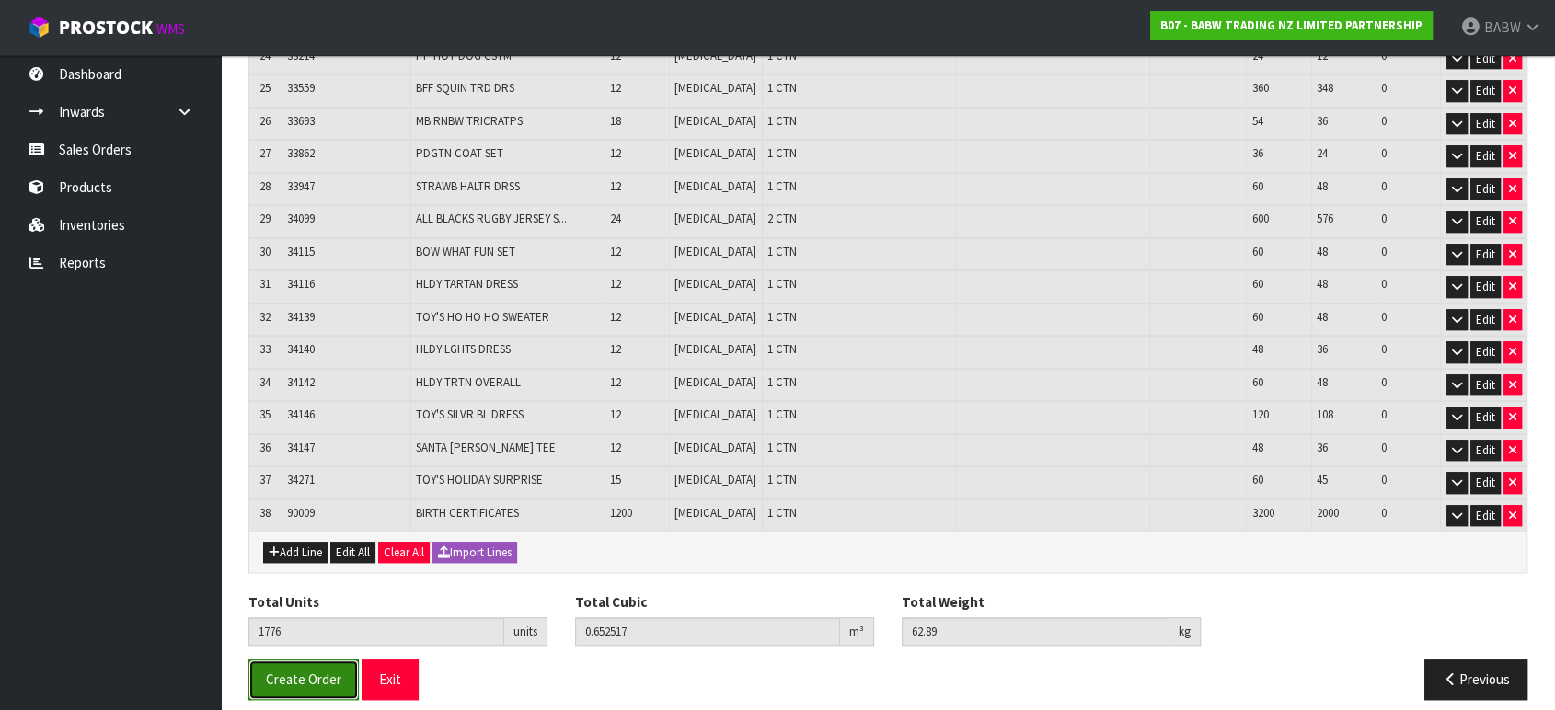
click at [316, 671] on span "Create Order" at bounding box center [303, 679] width 75 height 17
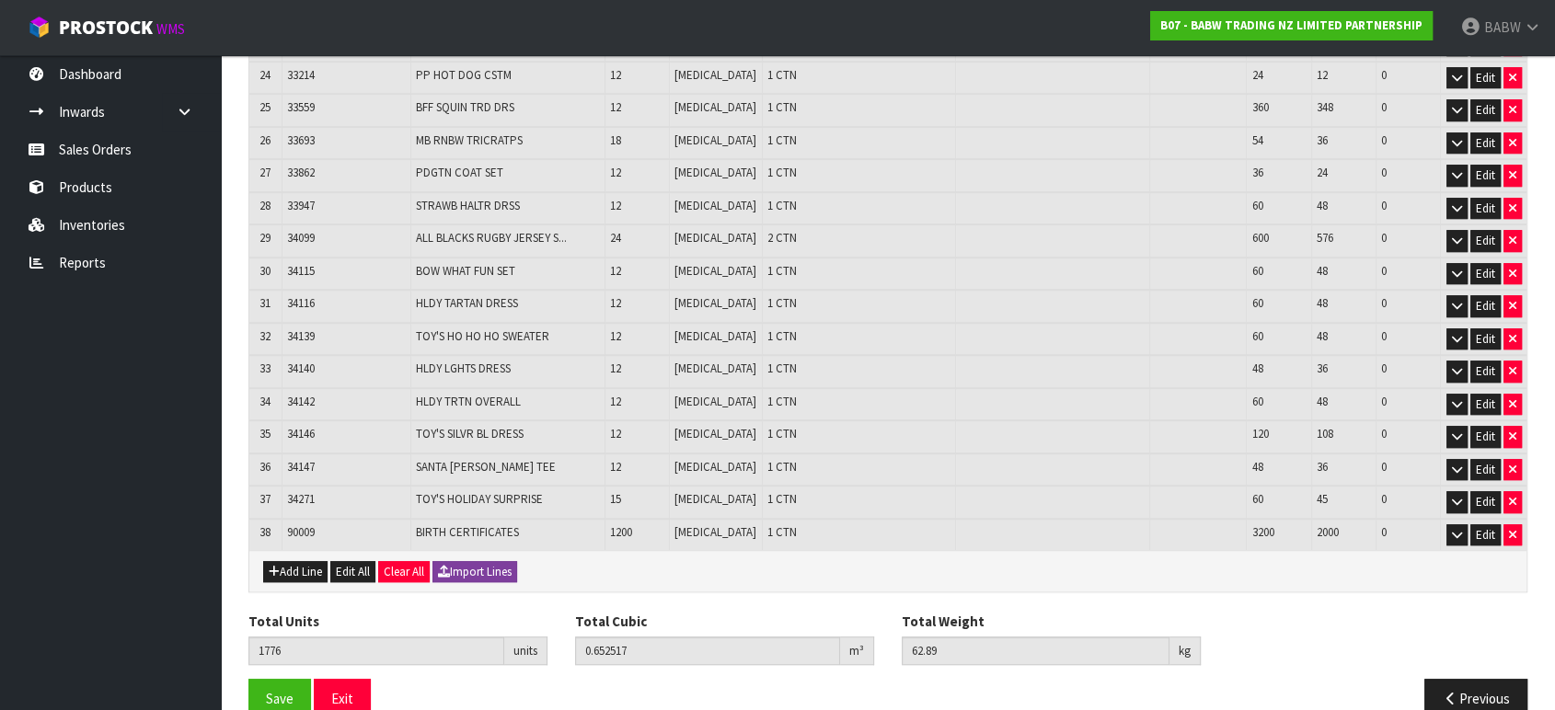
scroll to position [1149, 0]
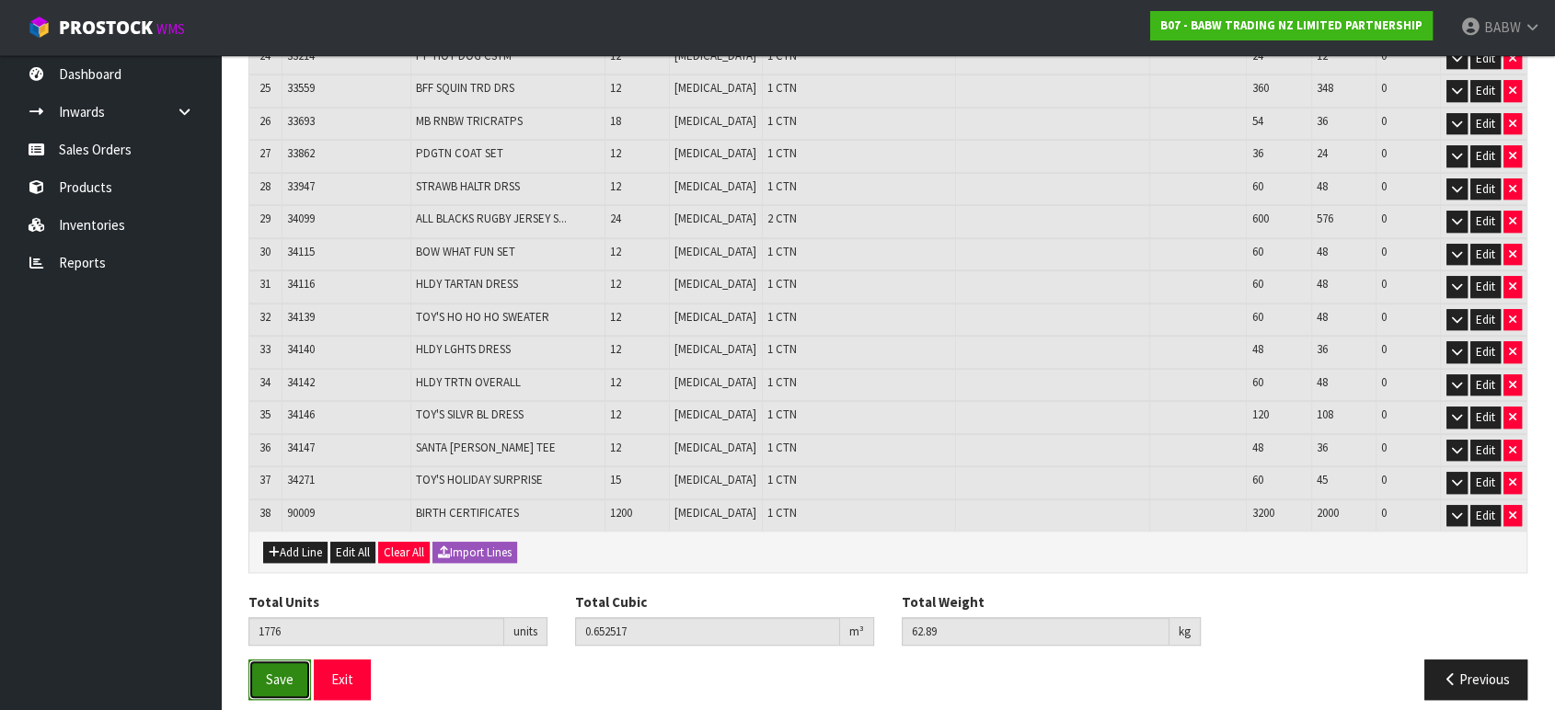
click at [309, 660] on button "Save" at bounding box center [279, 680] width 63 height 40
click at [351, 660] on button "Exit" at bounding box center [342, 680] width 57 height 40
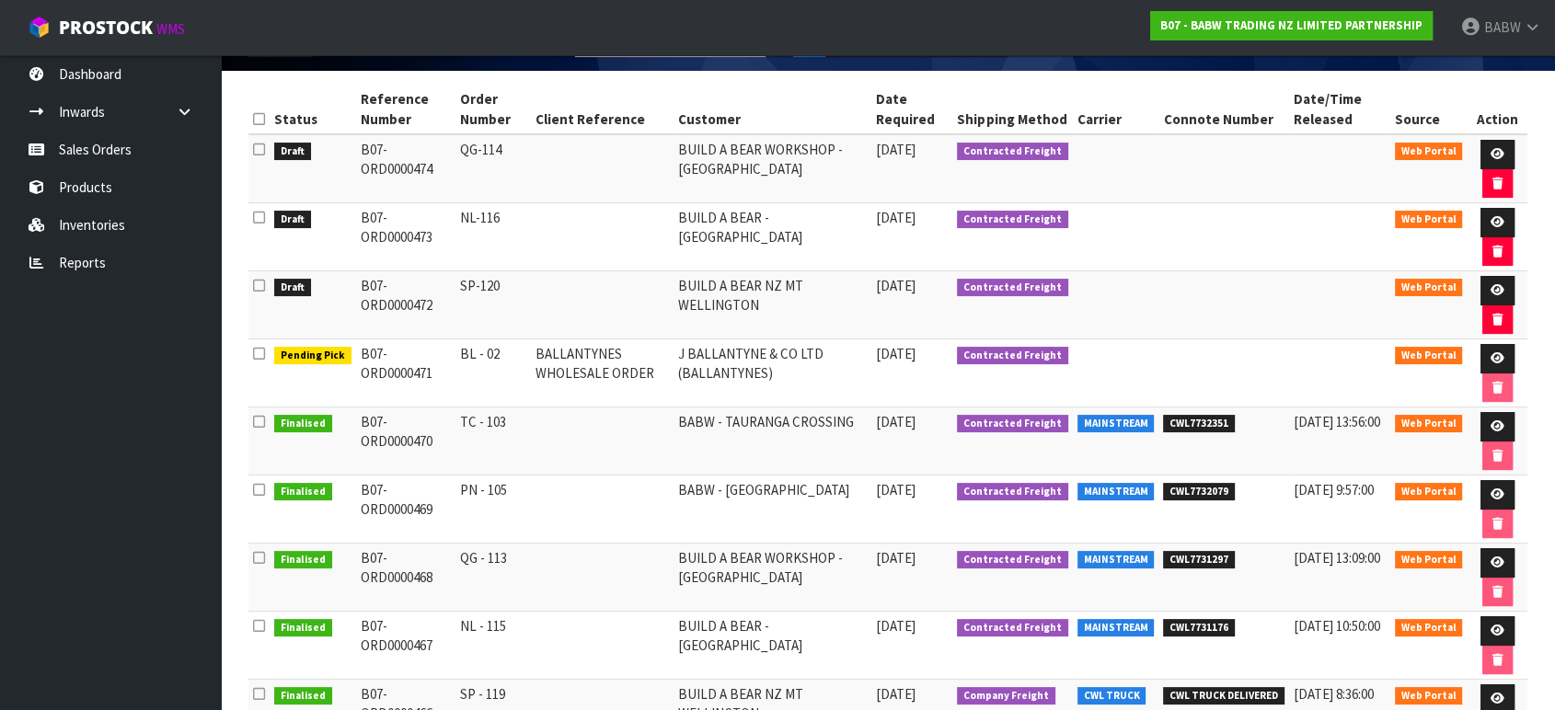
scroll to position [306, 0]
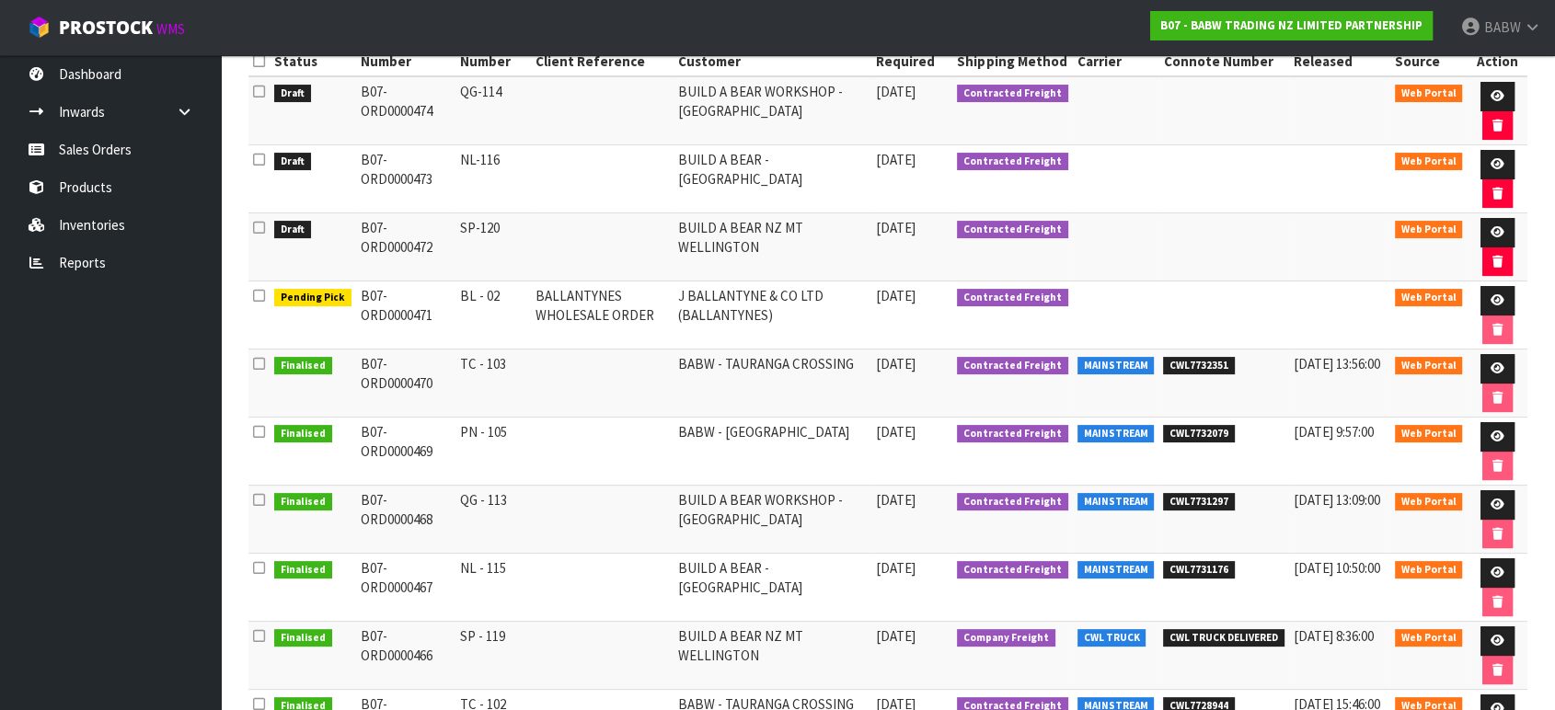
drag, startPoint x: 463, startPoint y: 564, endPoint x: 548, endPoint y: 560, distance: 84.7
click at [548, 560] on tr "Finalised B07-ORD0000467 NL - 115 BUILD A BEAR - [GEOGRAPHIC_DATA] [DATE] Contr…" at bounding box center [887, 588] width 1279 height 68
drag, startPoint x: 548, startPoint y: 566, endPoint x: 525, endPoint y: 543, distance: 31.9
click at [547, 566] on td at bounding box center [602, 588] width 143 height 68
click at [463, 504] on td "QG - 113" at bounding box center [493, 520] width 75 height 68
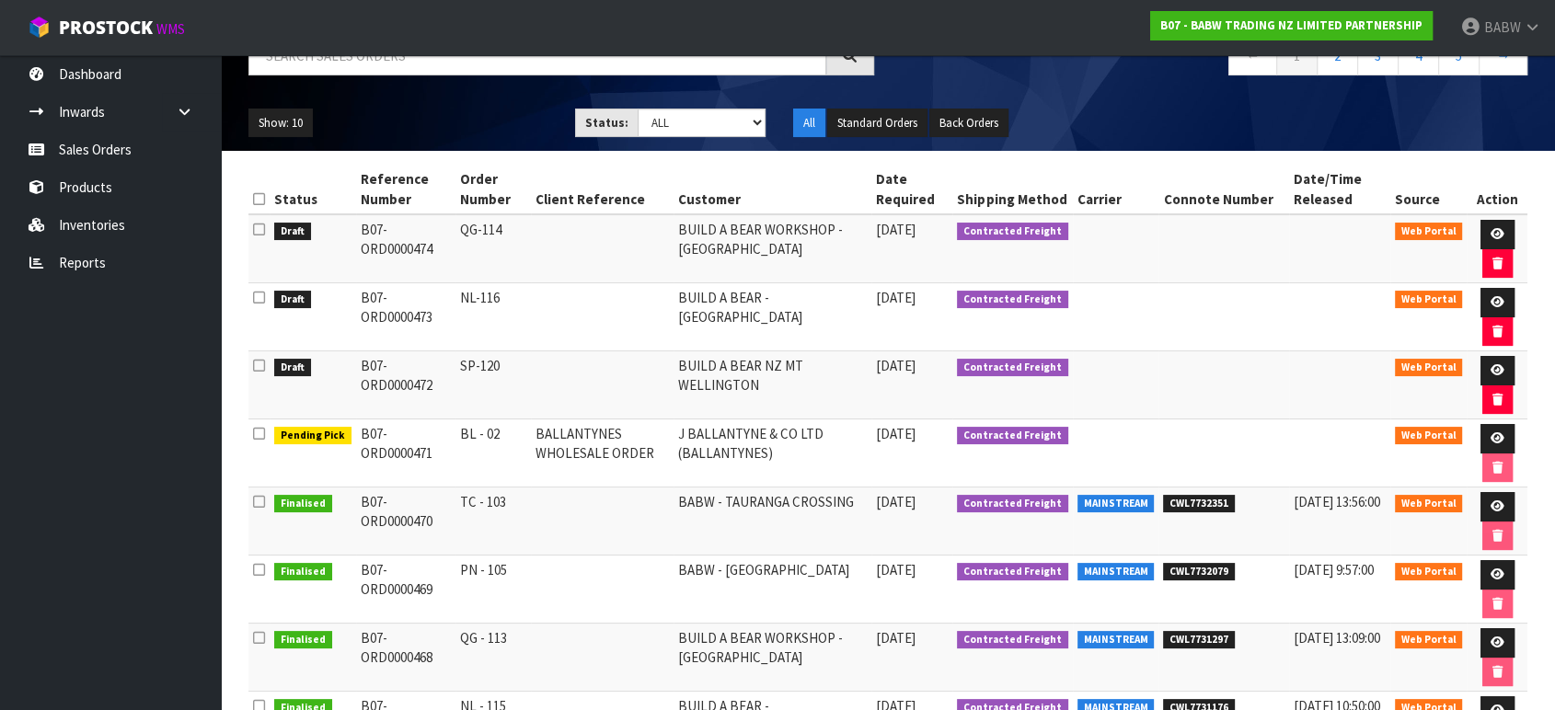
scroll to position [204, 0]
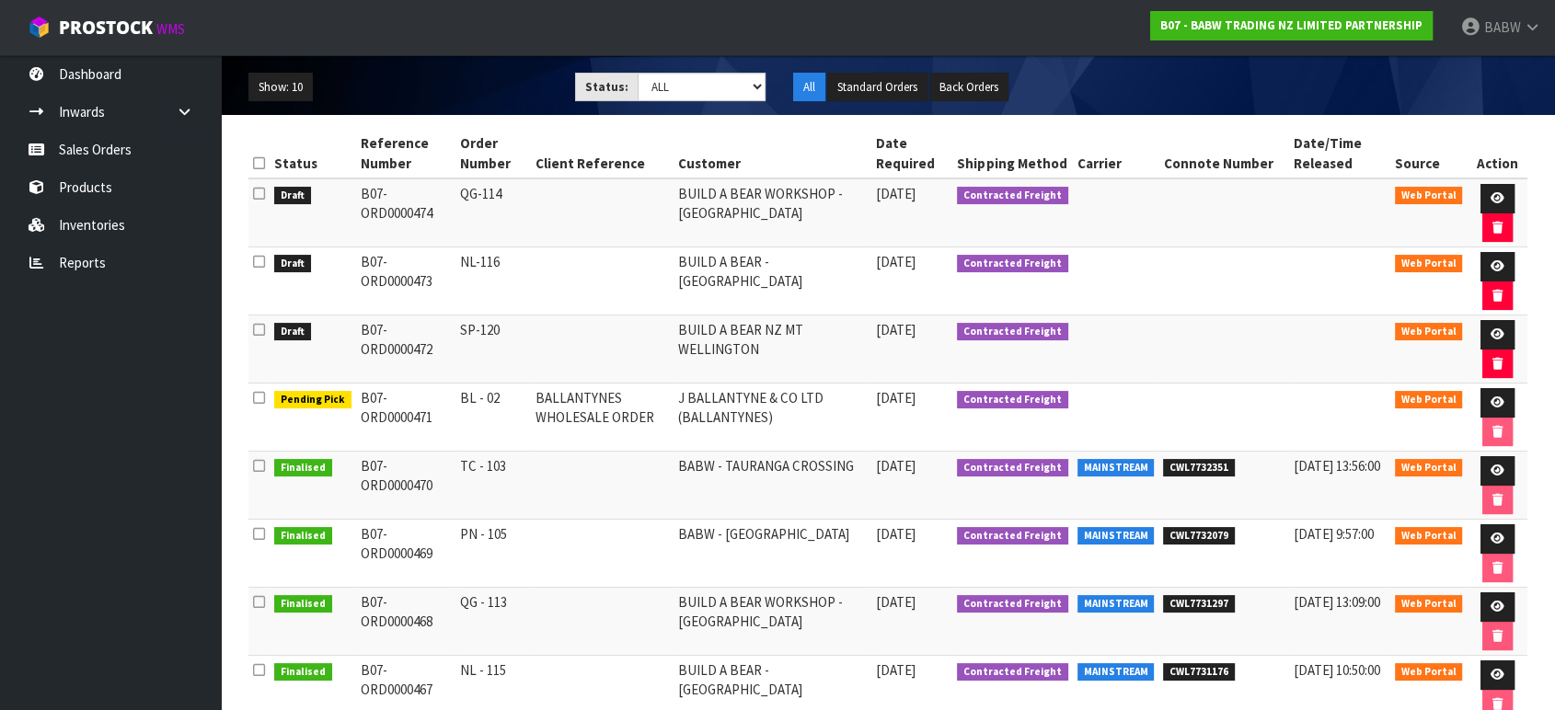
drag, startPoint x: 449, startPoint y: 529, endPoint x: 586, endPoint y: 529, distance: 137.1
click at [578, 529] on tr "Finalised B07-ORD0000469 PN - 105 [GEOGRAPHIC_DATA] - [GEOGRAPHIC_DATA] [DATE] …" at bounding box center [887, 554] width 1279 height 68
click at [1500, 533] on icon at bounding box center [1498, 539] width 14 height 12
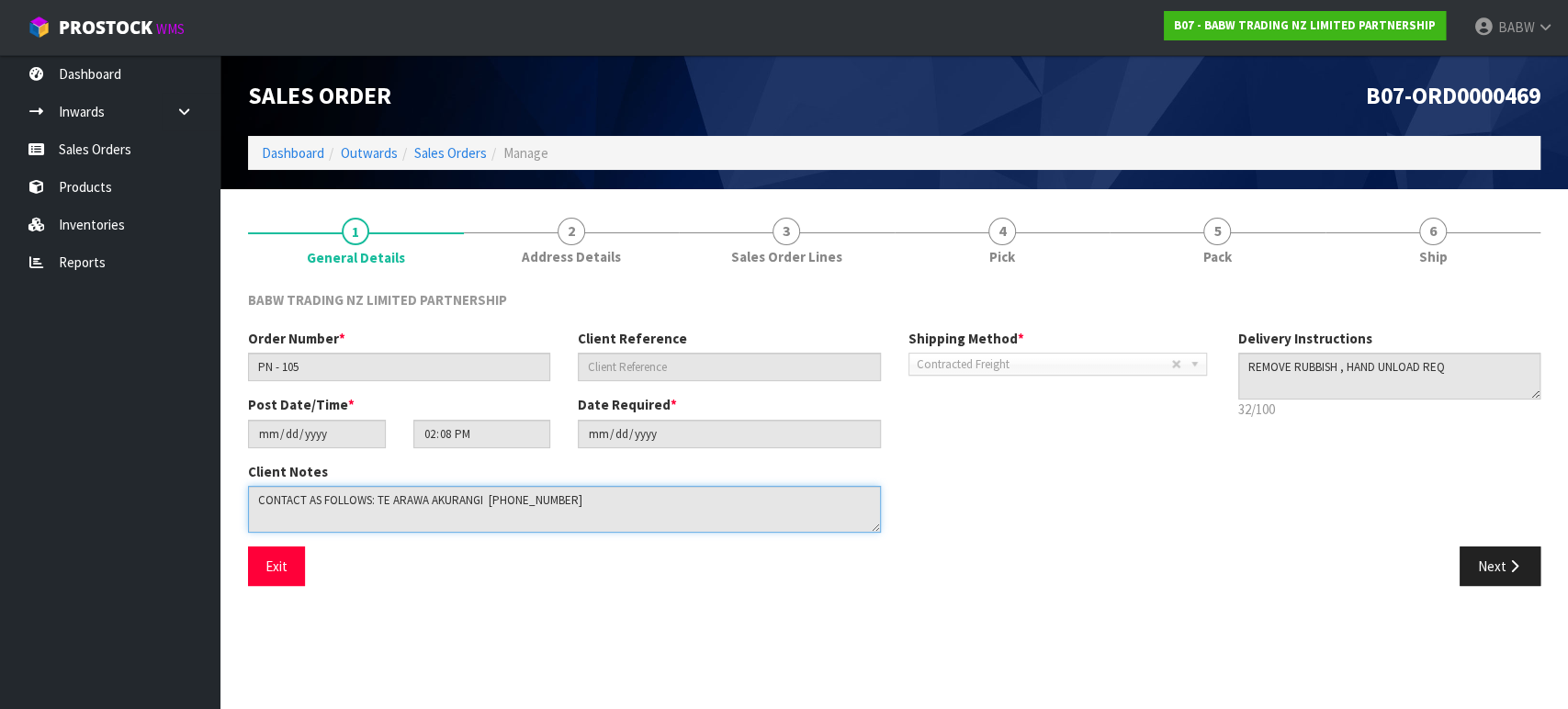
drag, startPoint x: 668, startPoint y: 505, endPoint x: 0, endPoint y: 476, distance: 668.6
click at [0, 476] on body "Toggle navigation ProStock WMS B07 - BABW TRADING NZ LIMITED PARTNERSHIP BABW L…" at bounding box center [784, 354] width 1568 height 709
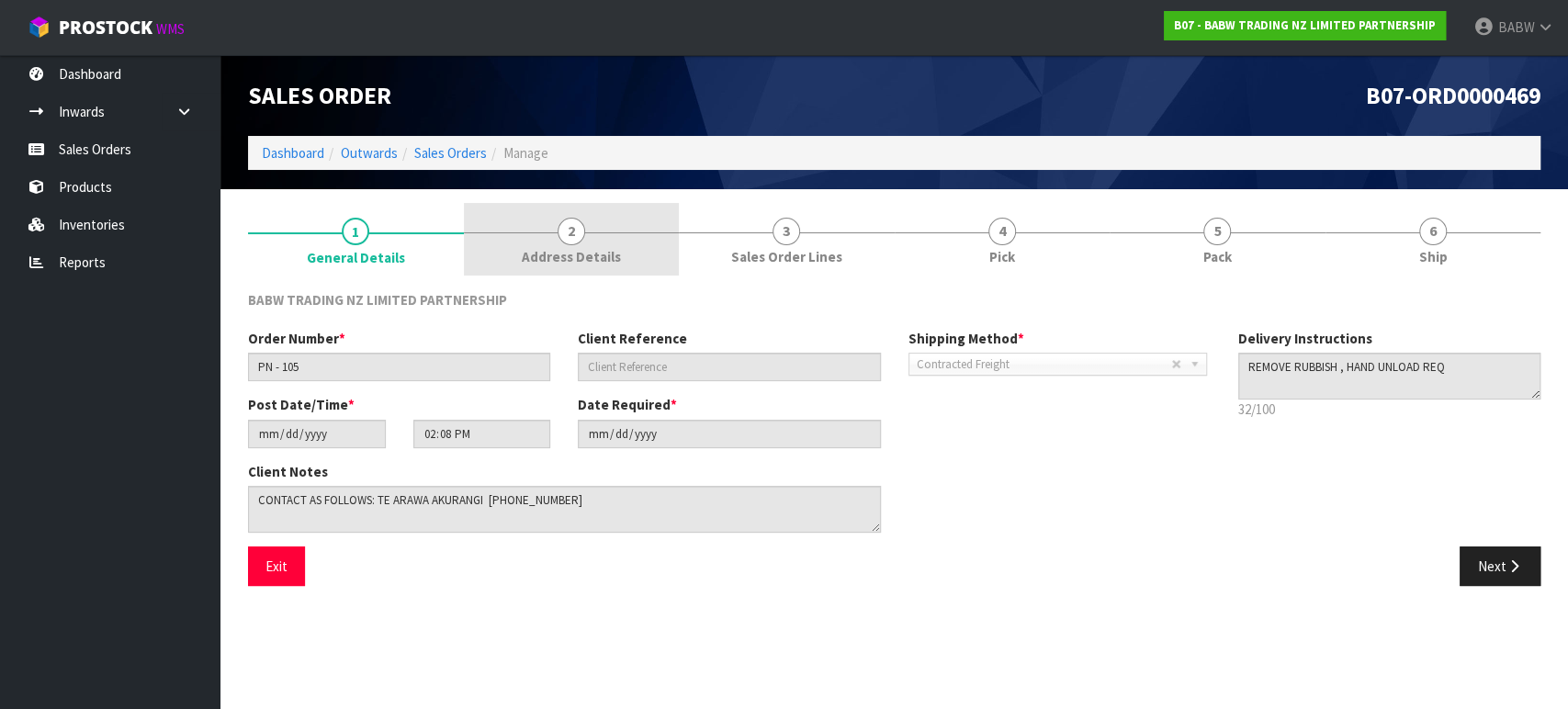
click at [571, 248] on span "Address Details" at bounding box center [571, 257] width 99 height 19
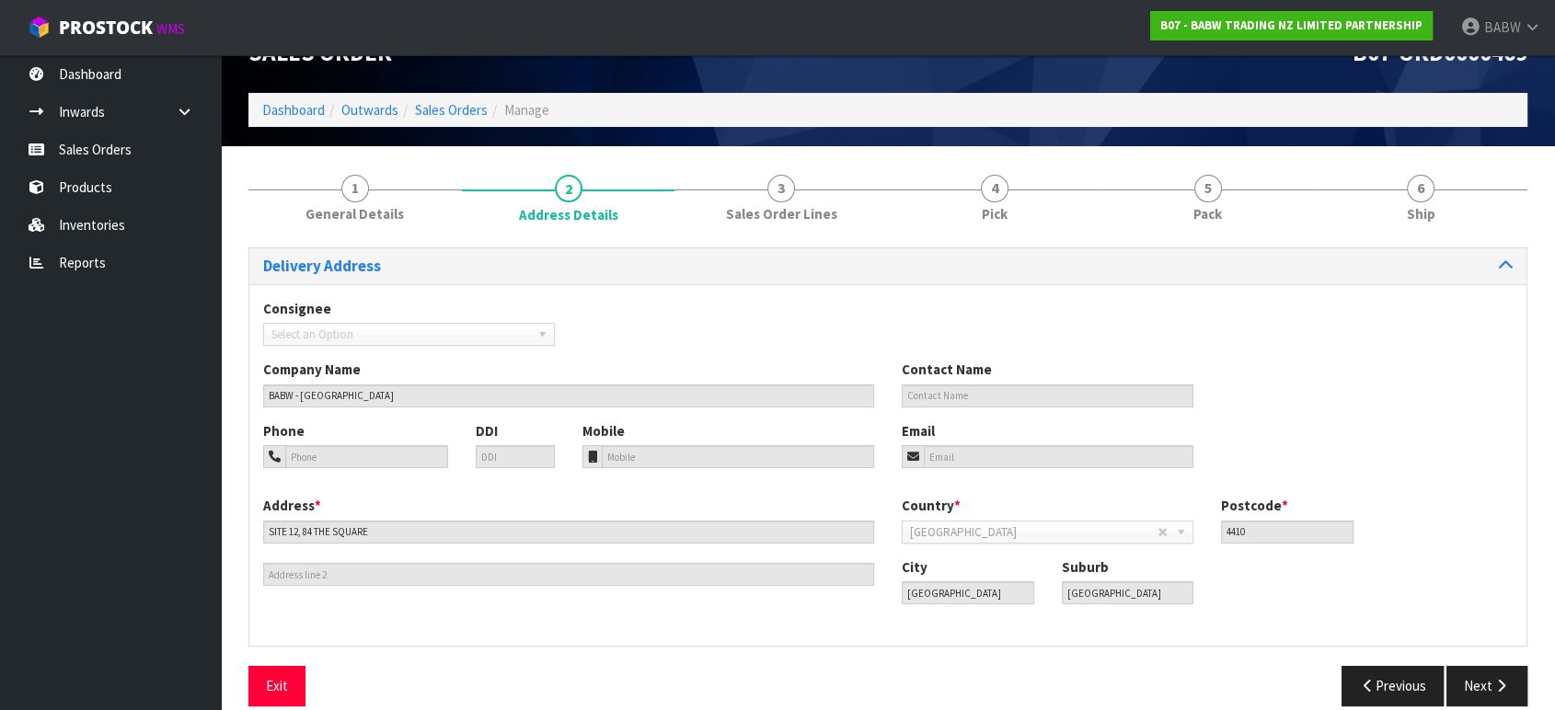
scroll to position [65, 0]
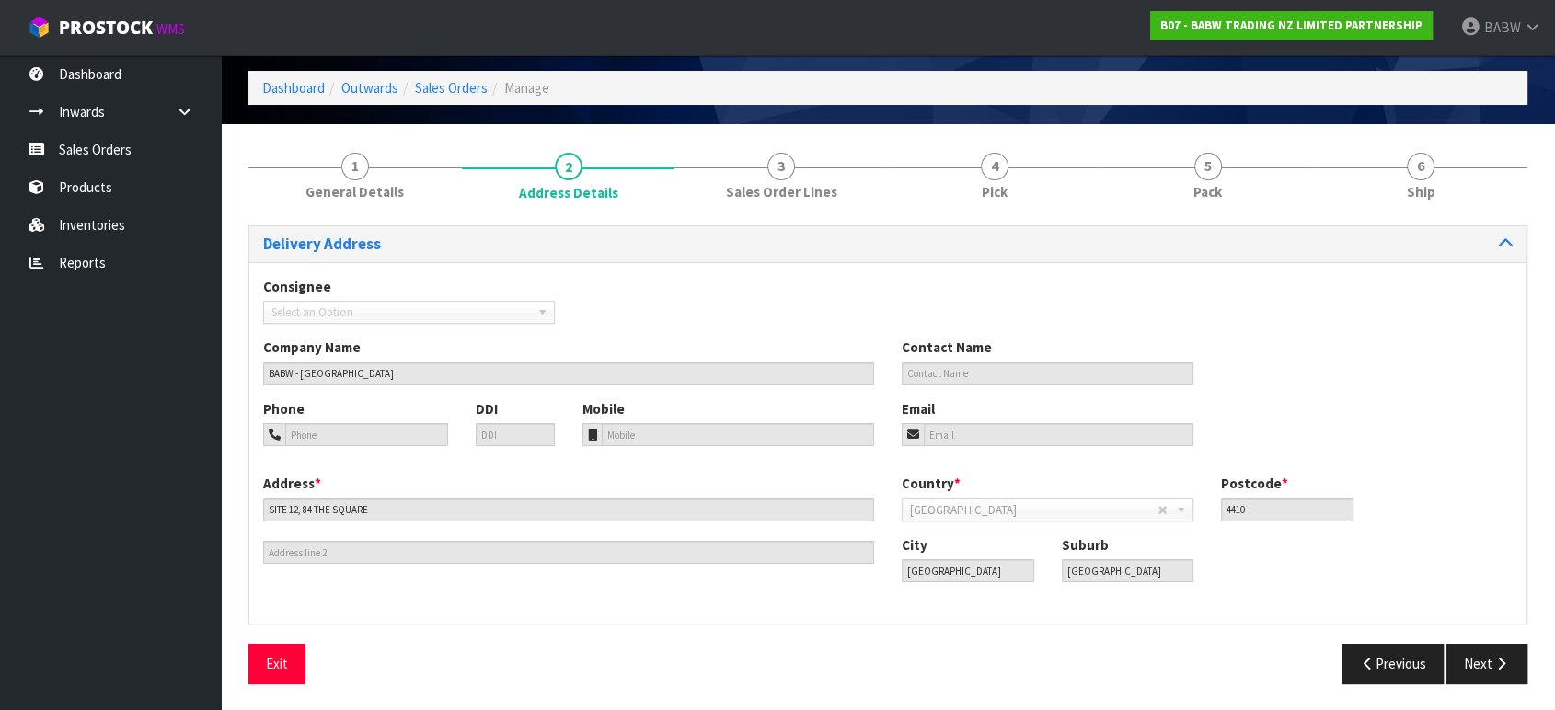
click at [118, 579] on ul "Dashboard Inwards Purchase Orders Receipts Sales Orders Products Inventories Re…" at bounding box center [110, 382] width 221 height 655
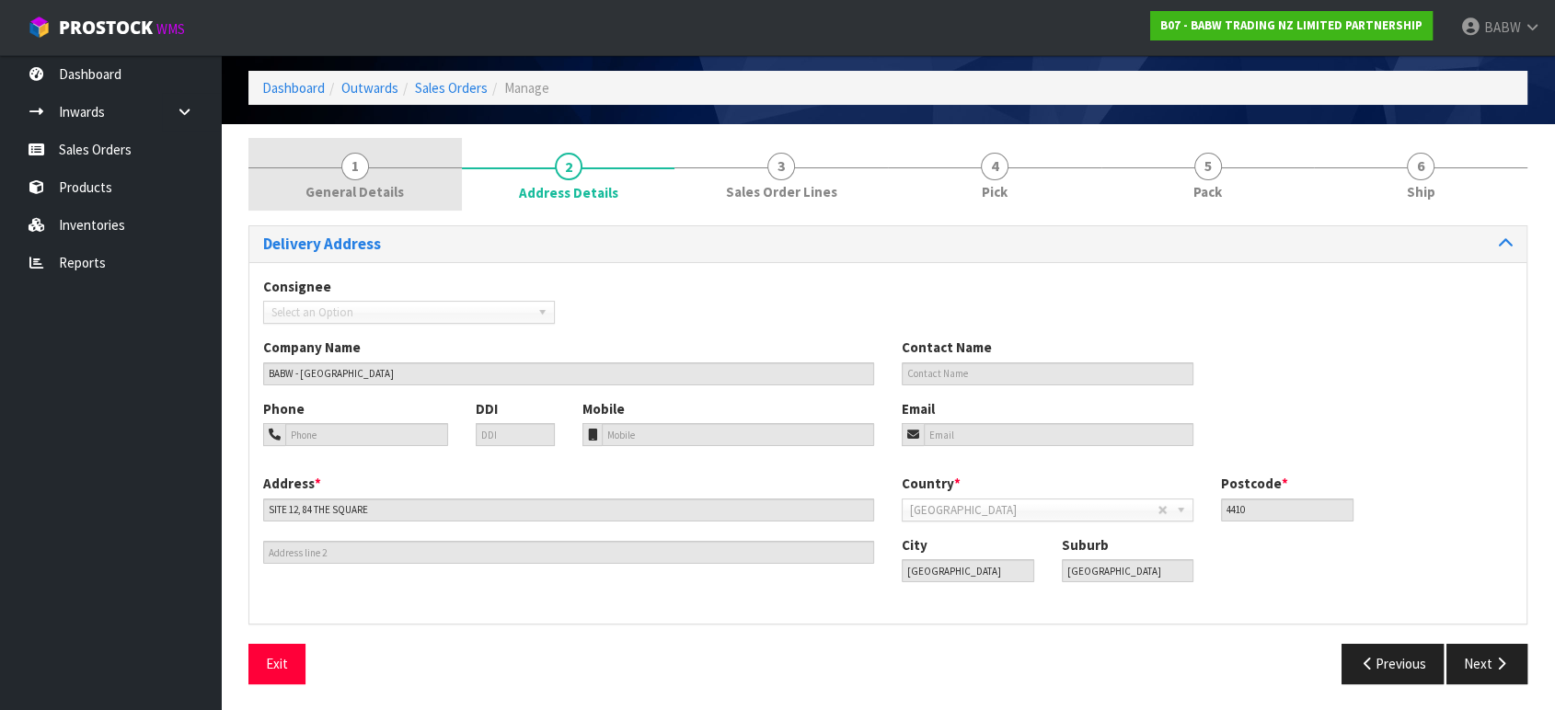
click at [358, 173] on span "1" at bounding box center [355, 167] width 28 height 28
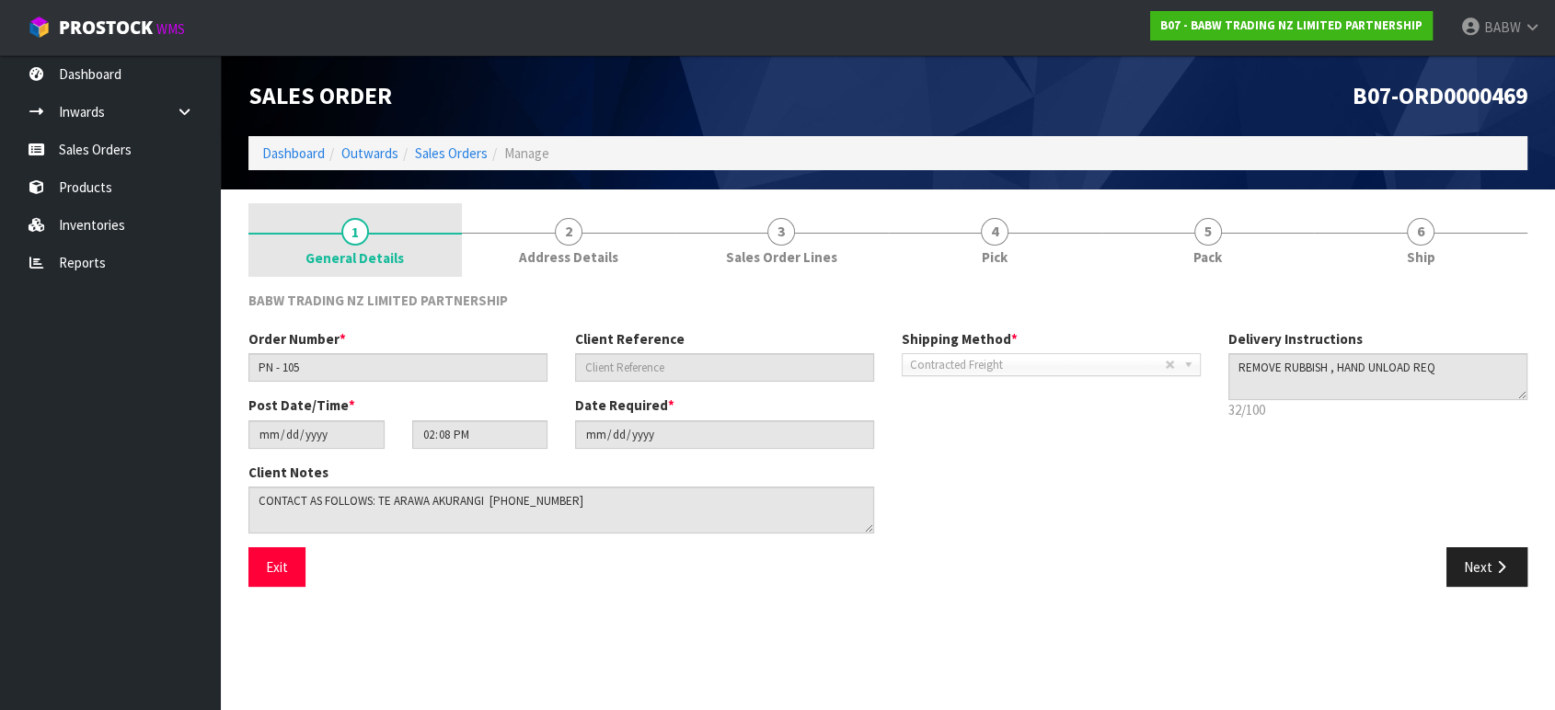
scroll to position [0, 0]
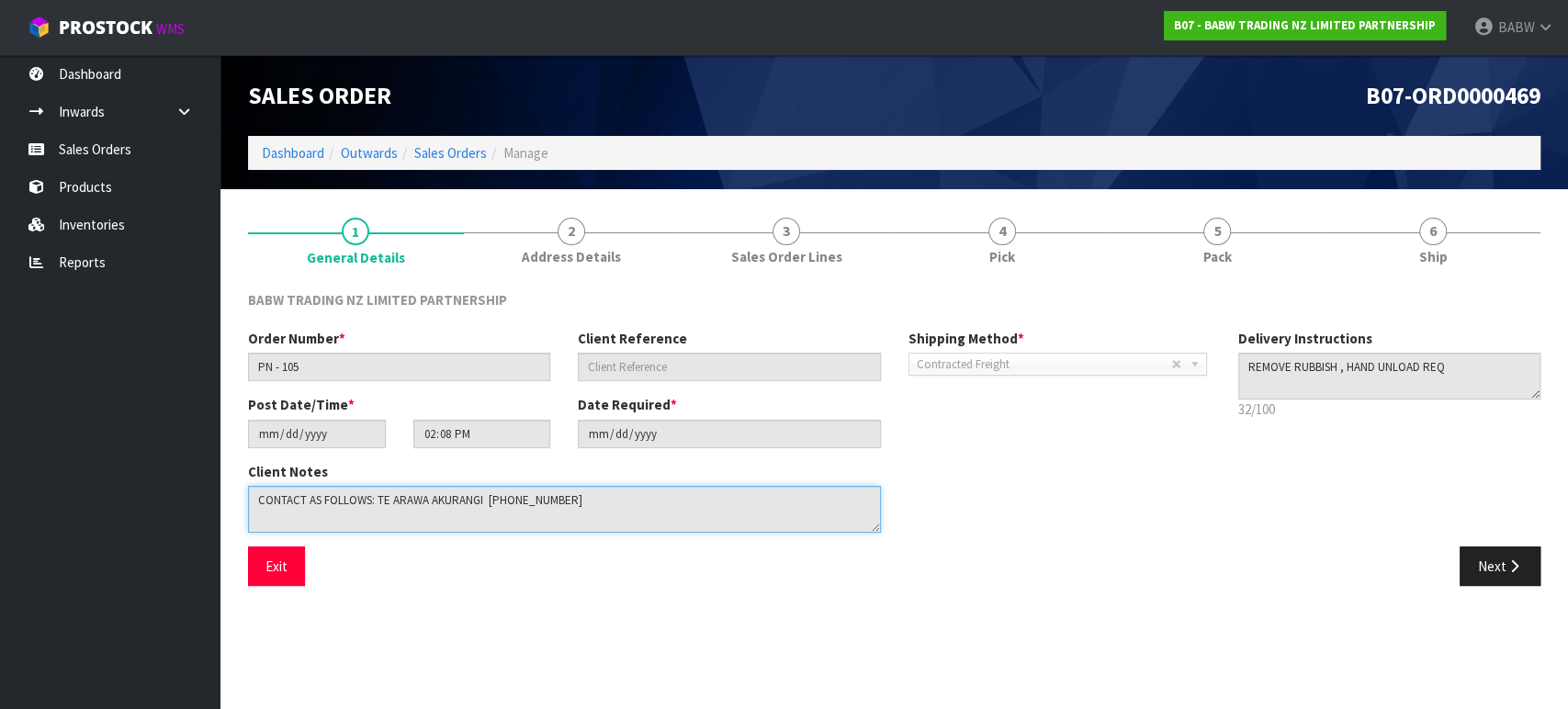
drag, startPoint x: 609, startPoint y: 493, endPoint x: 150, endPoint y: 501, distance: 459.1
click at [0, 460] on body "Toggle navigation ProStock WMS B07 - BABW TRADING NZ LIMITED PARTNERSHIP BABW L…" at bounding box center [784, 354] width 1568 height 709
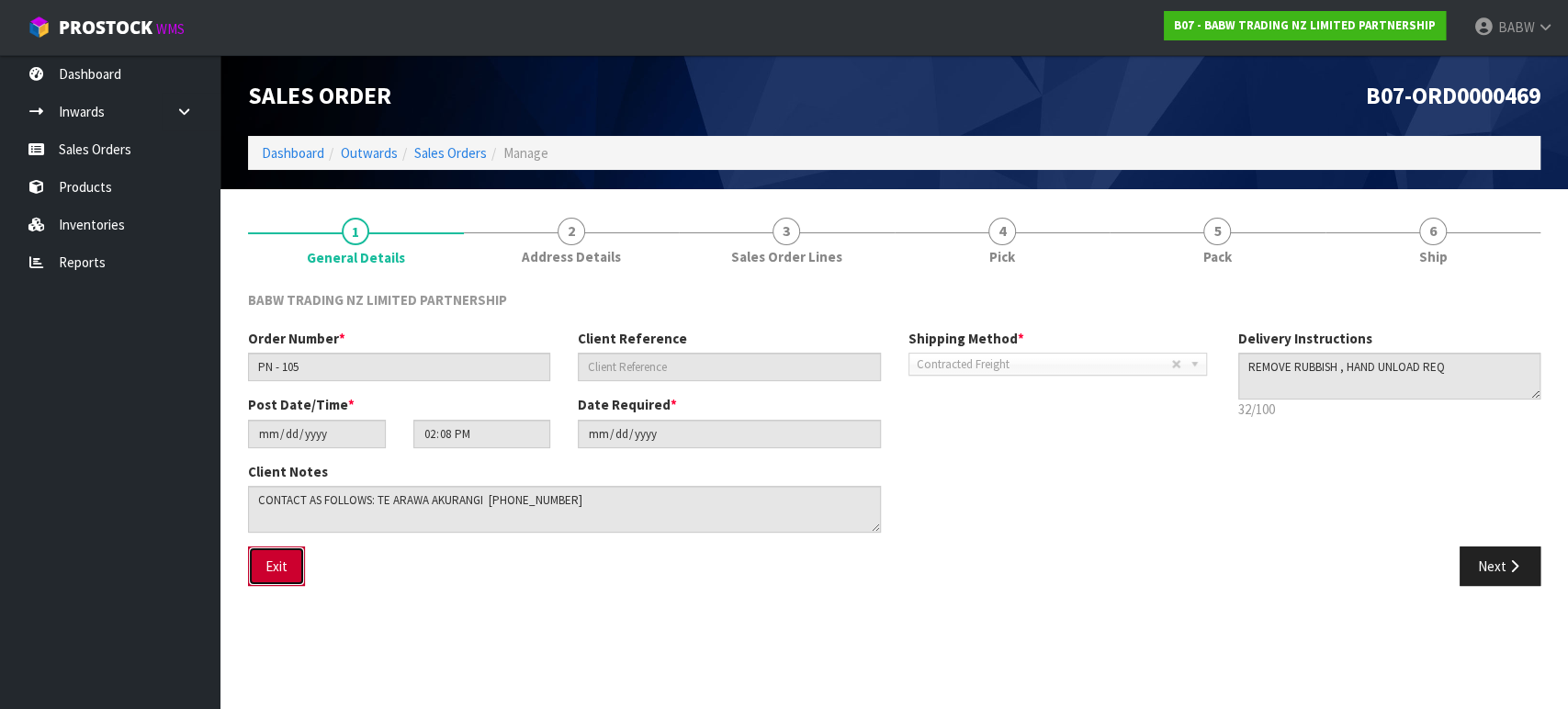
click at [276, 580] on button "Exit" at bounding box center [275, 567] width 57 height 40
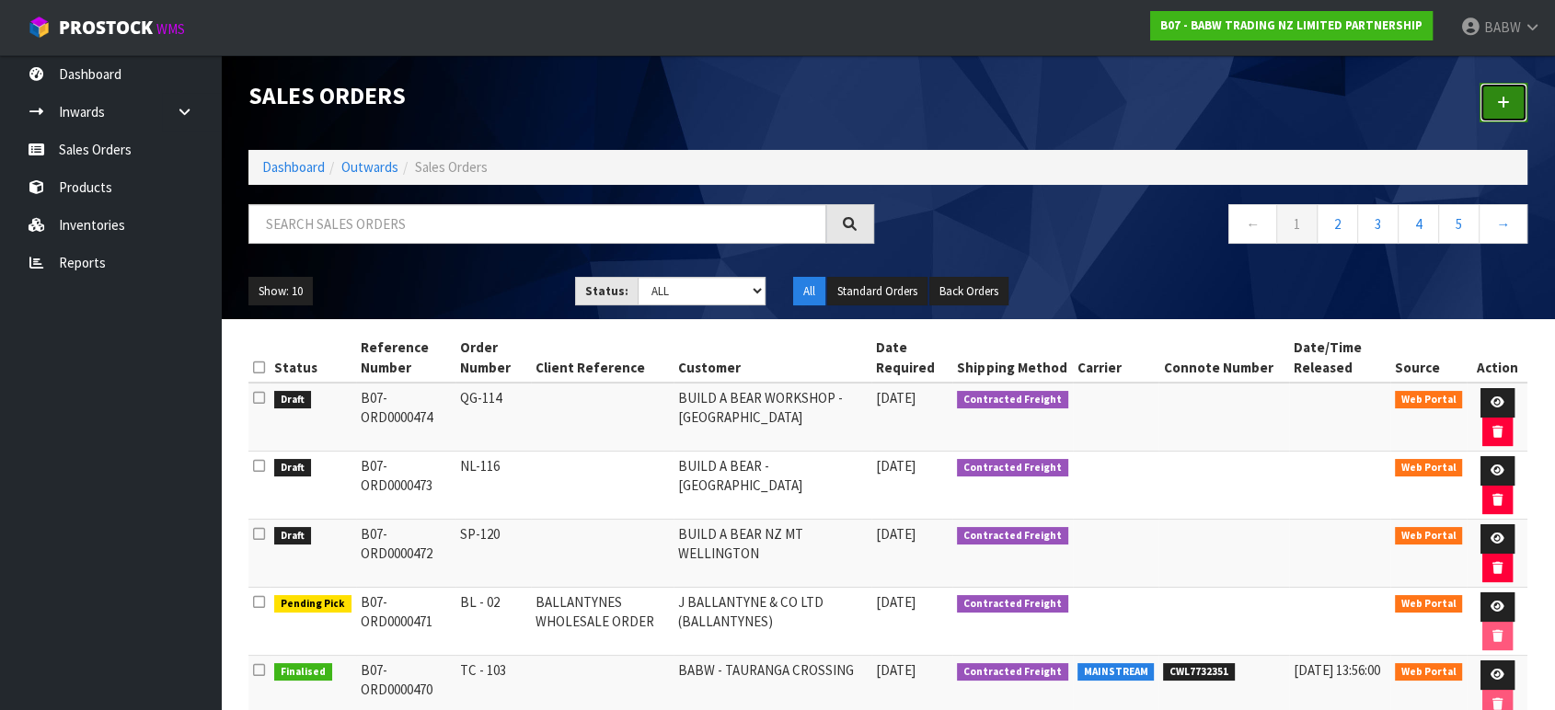
click at [1515, 101] on link at bounding box center [1504, 103] width 48 height 40
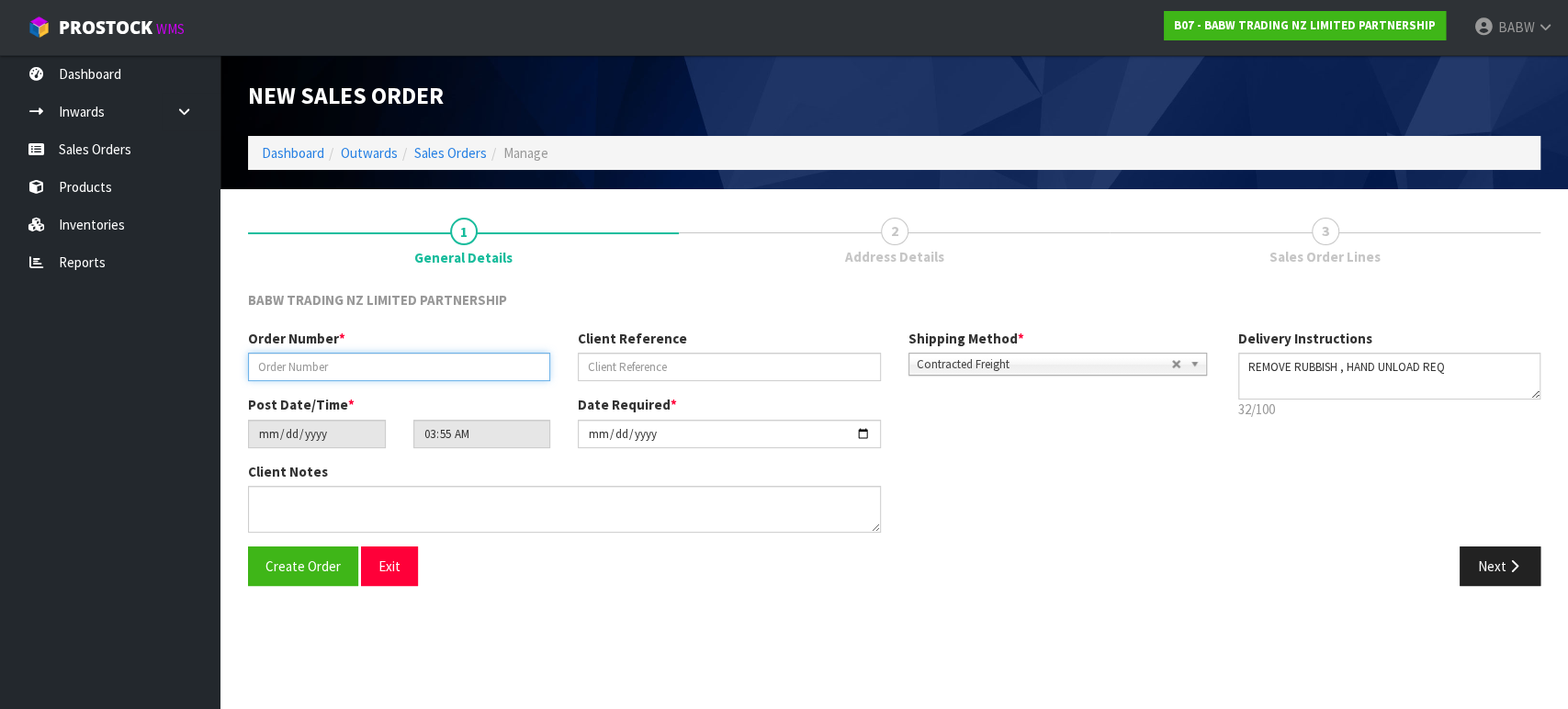
click at [386, 367] on input "text" at bounding box center [398, 366] width 302 height 29
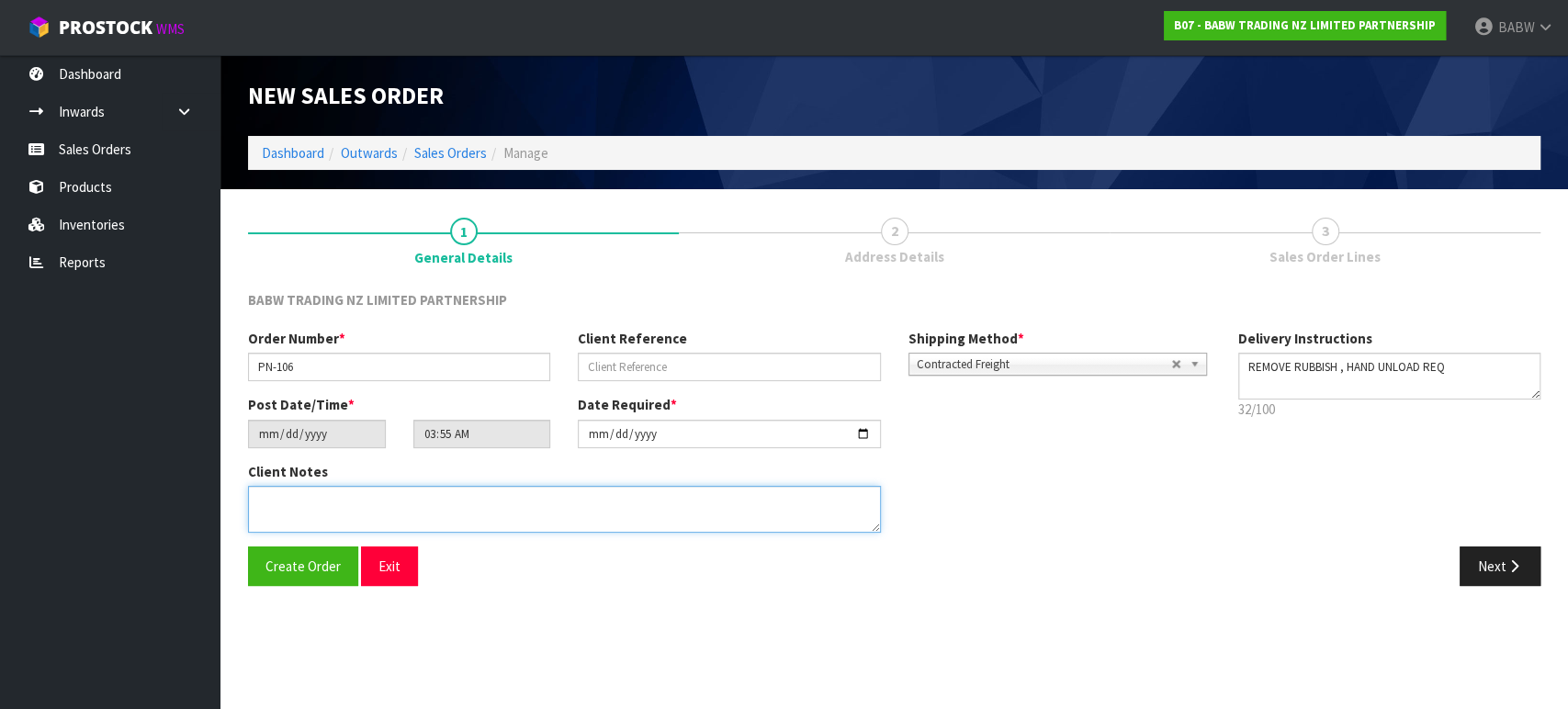
click at [442, 491] on textarea at bounding box center [564, 509] width 633 height 47
paste textarea "CONTACT AS FOLLOWS: TE ARAWA AKURANGI [PHONE_NUMBER]"
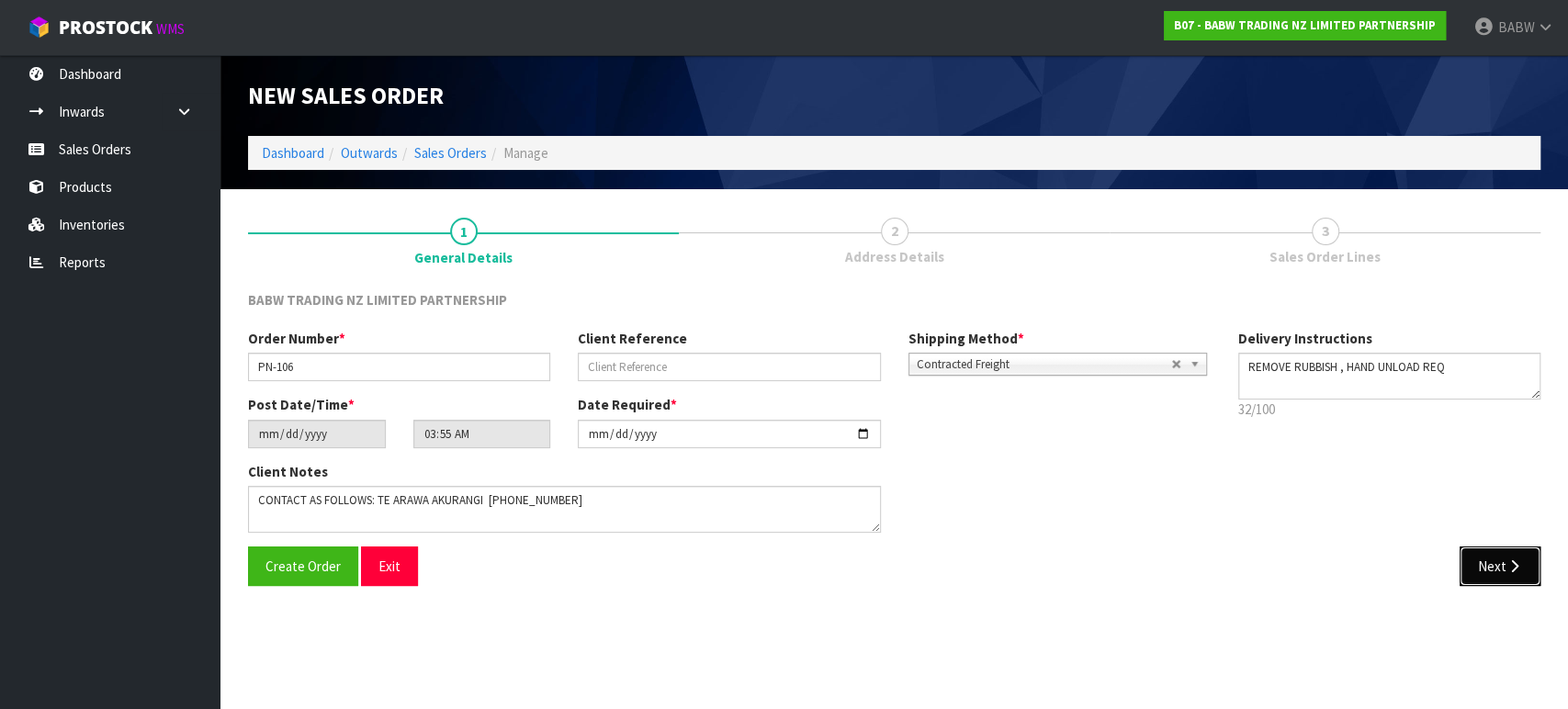
click at [1478, 576] on button "Next" at bounding box center [1499, 567] width 81 height 40
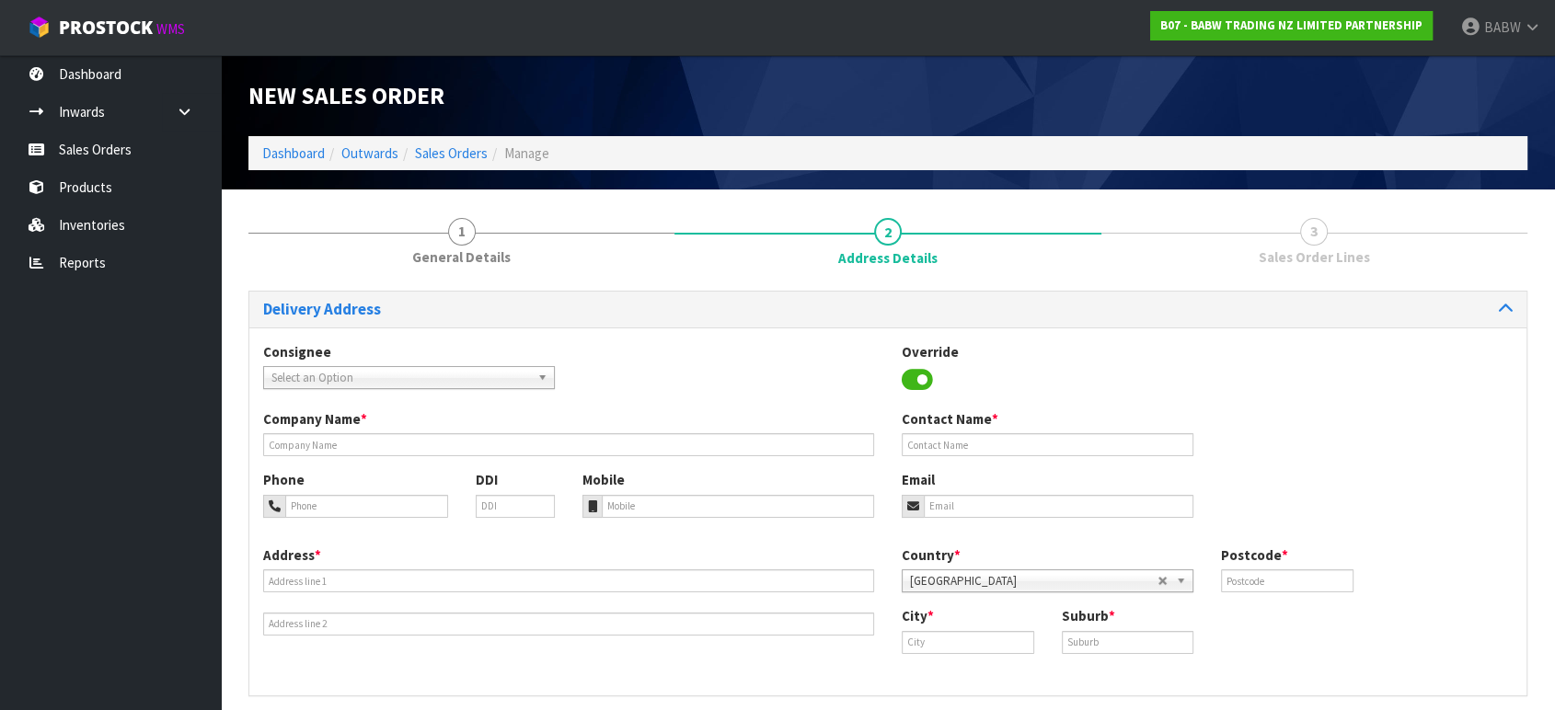
click at [433, 374] on span "Select an Option" at bounding box center [400, 378] width 259 height 22
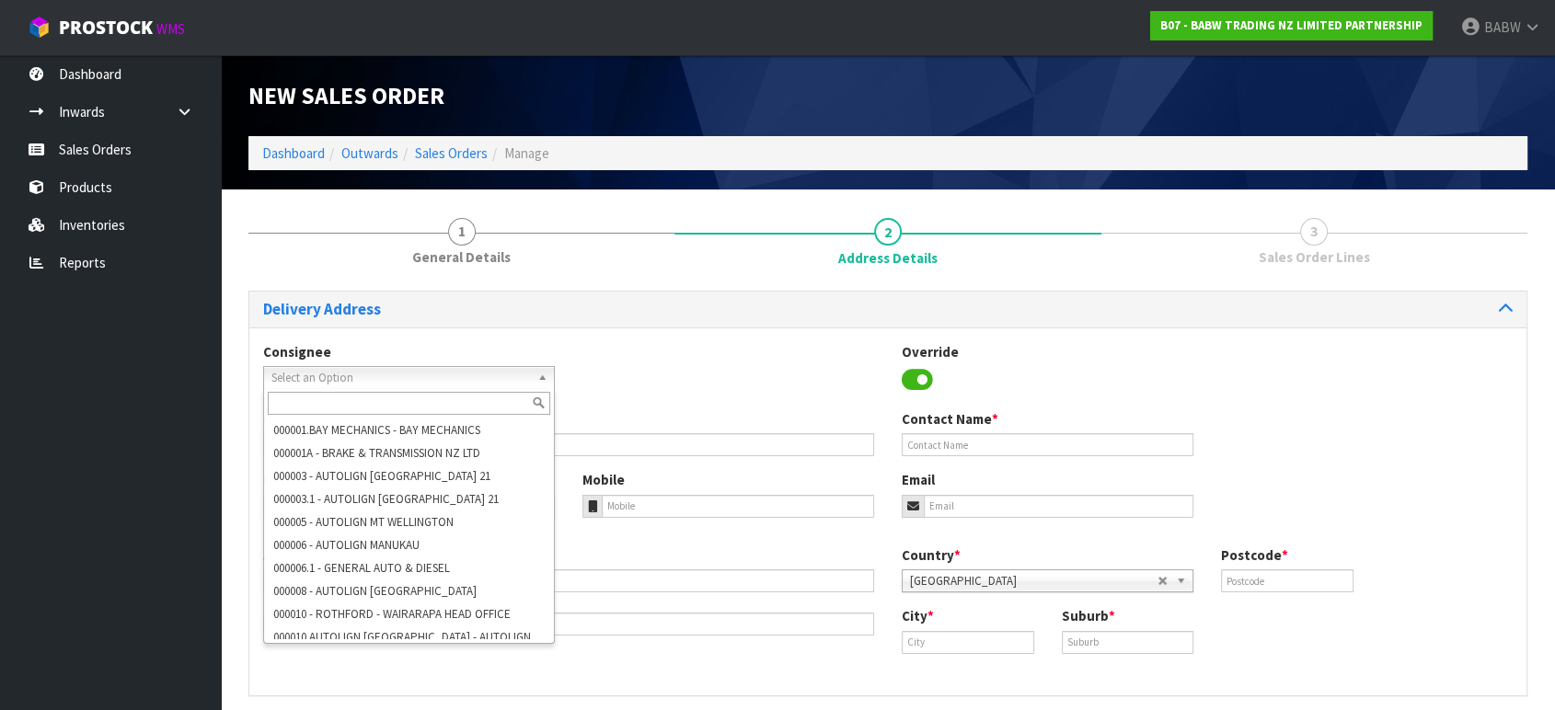
click at [176, 506] on ul "Dashboard Inwards Purchase Orders Receipts Sales Orders Products Inventories Re…" at bounding box center [110, 382] width 221 height 655
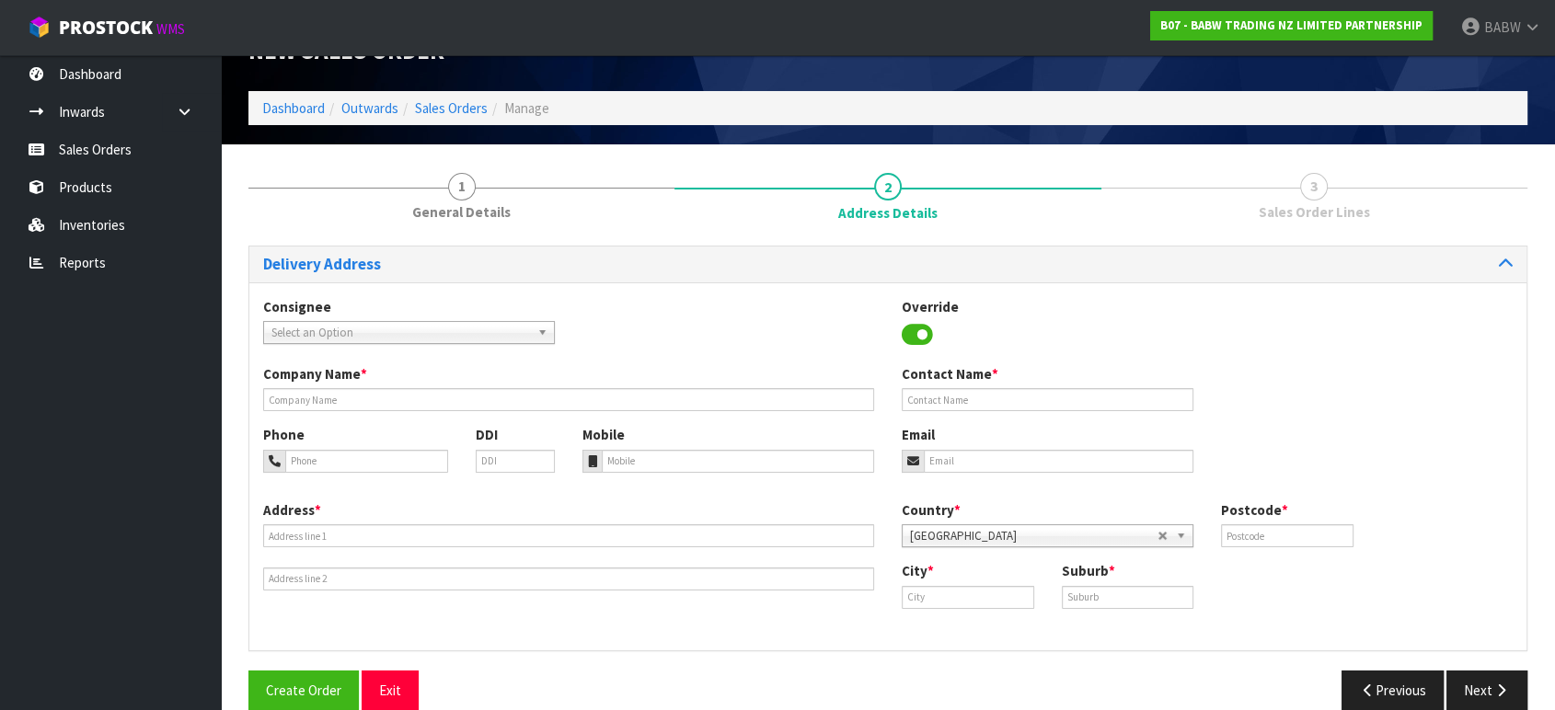
scroll to position [71, 0]
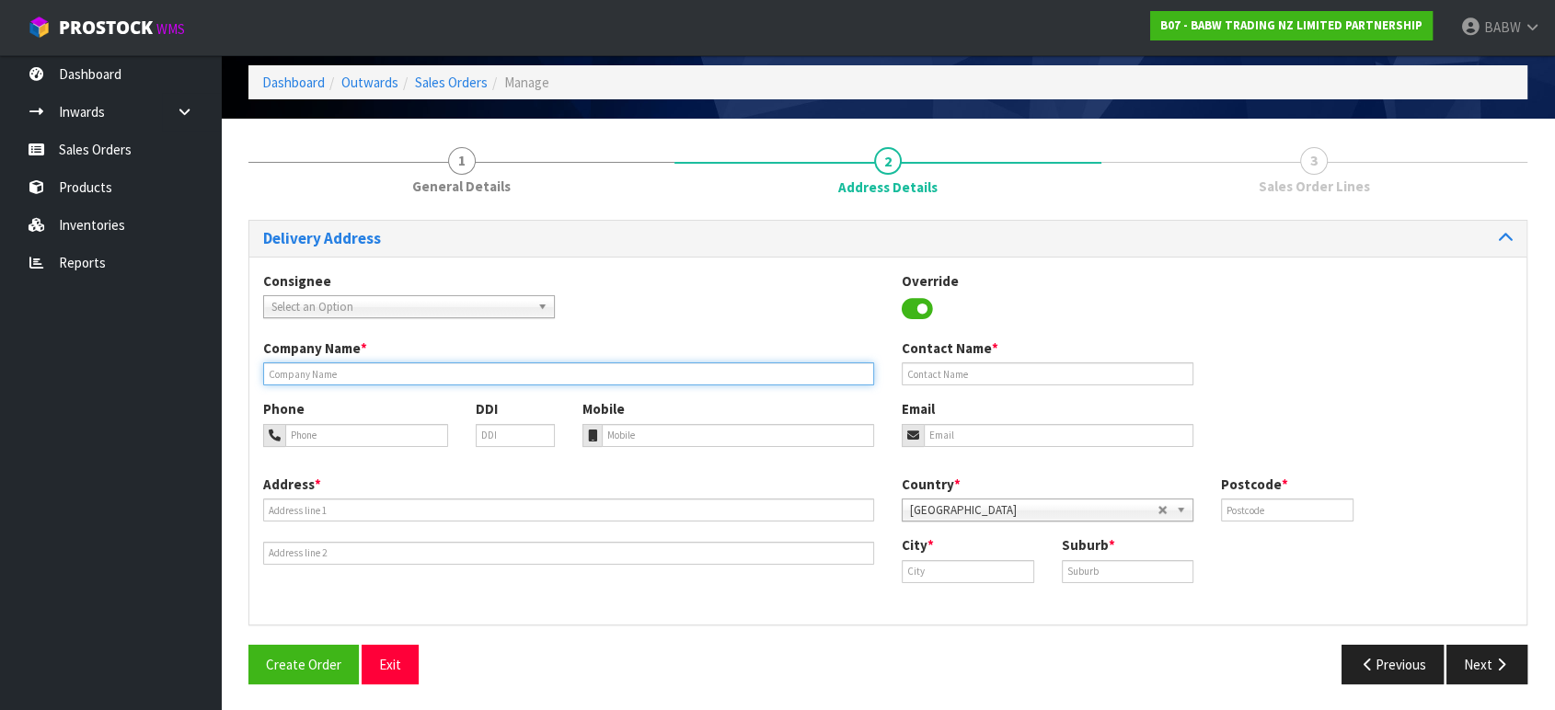
click at [519, 381] on input "text" at bounding box center [568, 374] width 611 height 23
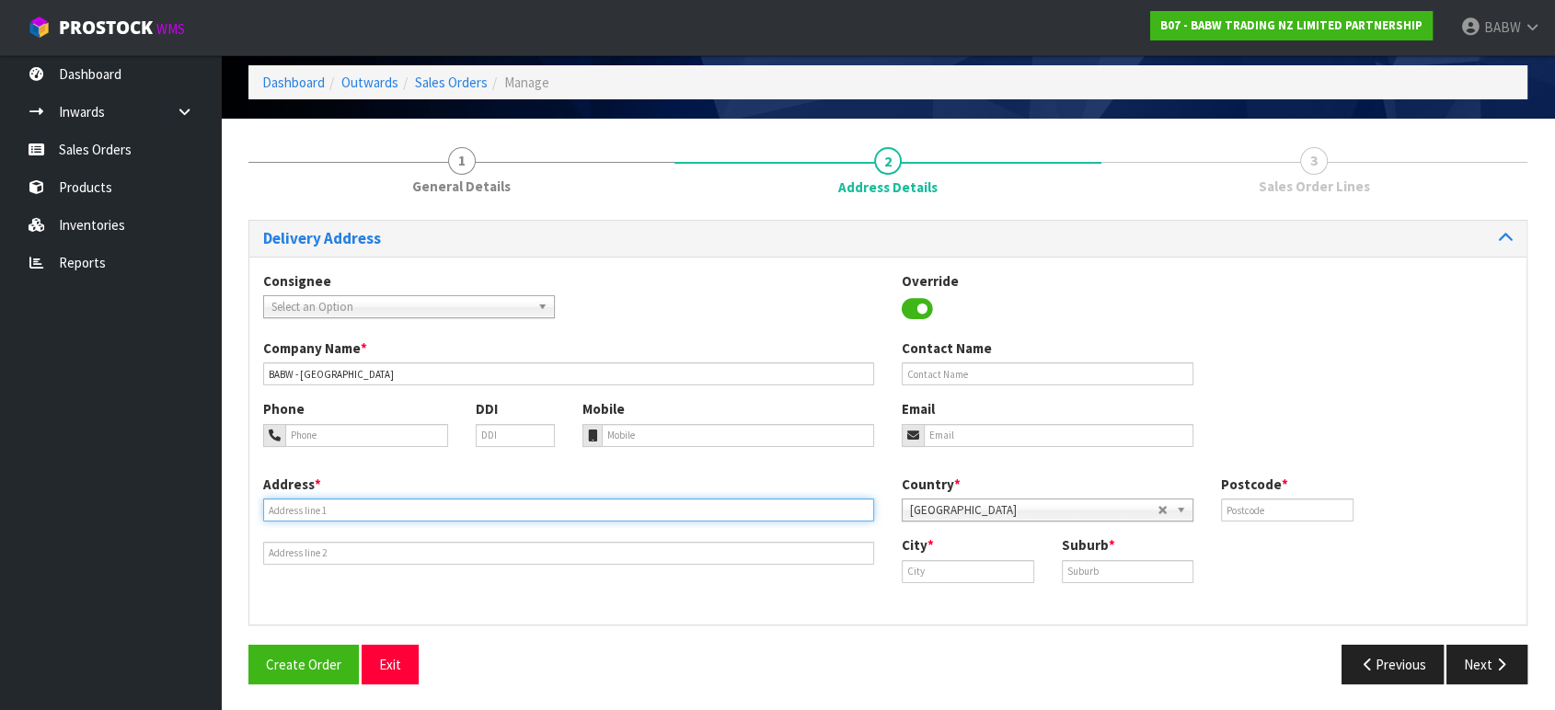
drag, startPoint x: 367, startPoint y: 513, endPoint x: 429, endPoint y: 528, distance: 63.6
click at [367, 513] on input "text" at bounding box center [568, 510] width 611 height 23
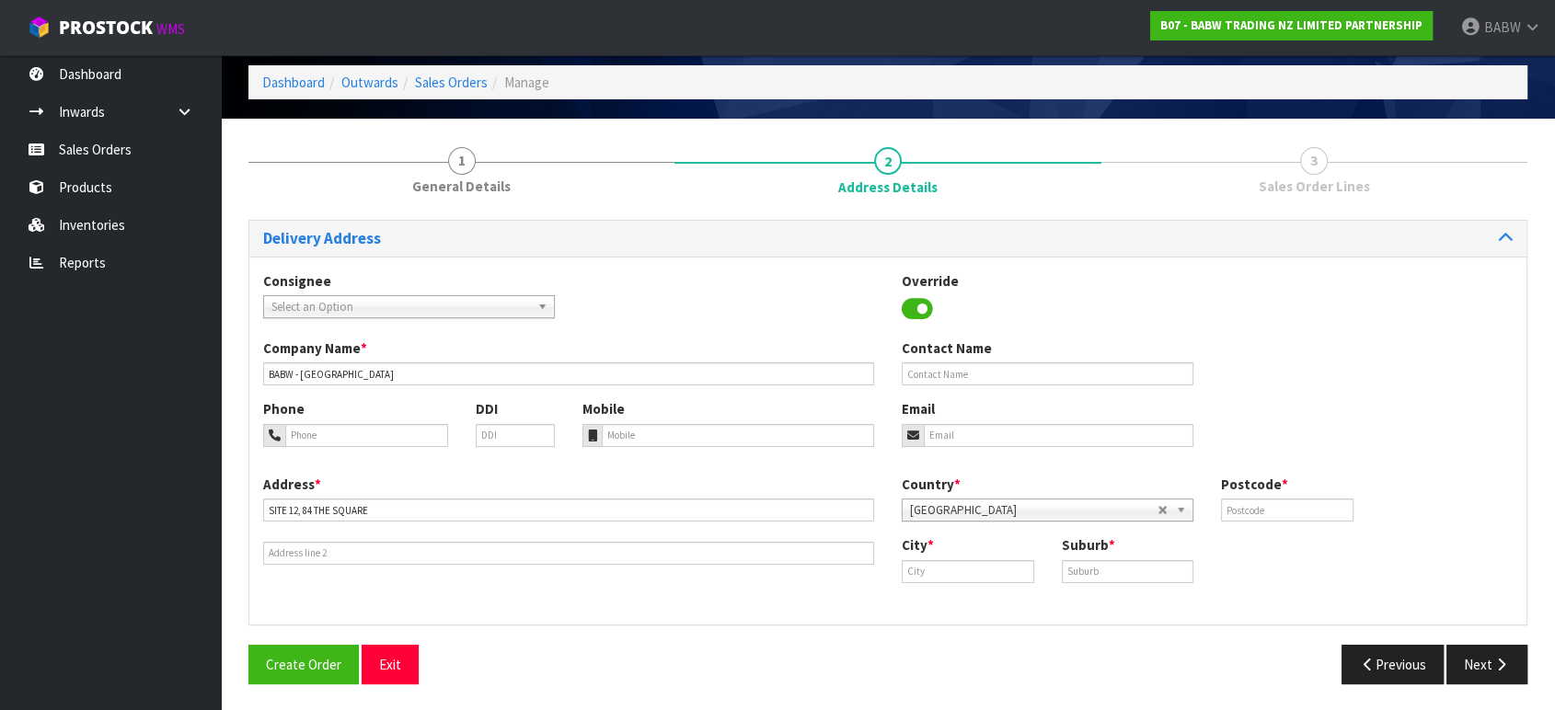
click at [1299, 495] on div "Postcode *" at bounding box center [1287, 498] width 160 height 47
click at [1284, 514] on input "text" at bounding box center [1287, 510] width 133 height 23
click at [964, 583] on div "City * Suburb *" at bounding box center [1207, 566] width 639 height 61
click at [971, 572] on input "text" at bounding box center [968, 571] width 133 height 23
click at [987, 617] on link "[GEOGRAPHIC_DATA]" at bounding box center [992, 627] width 179 height 25
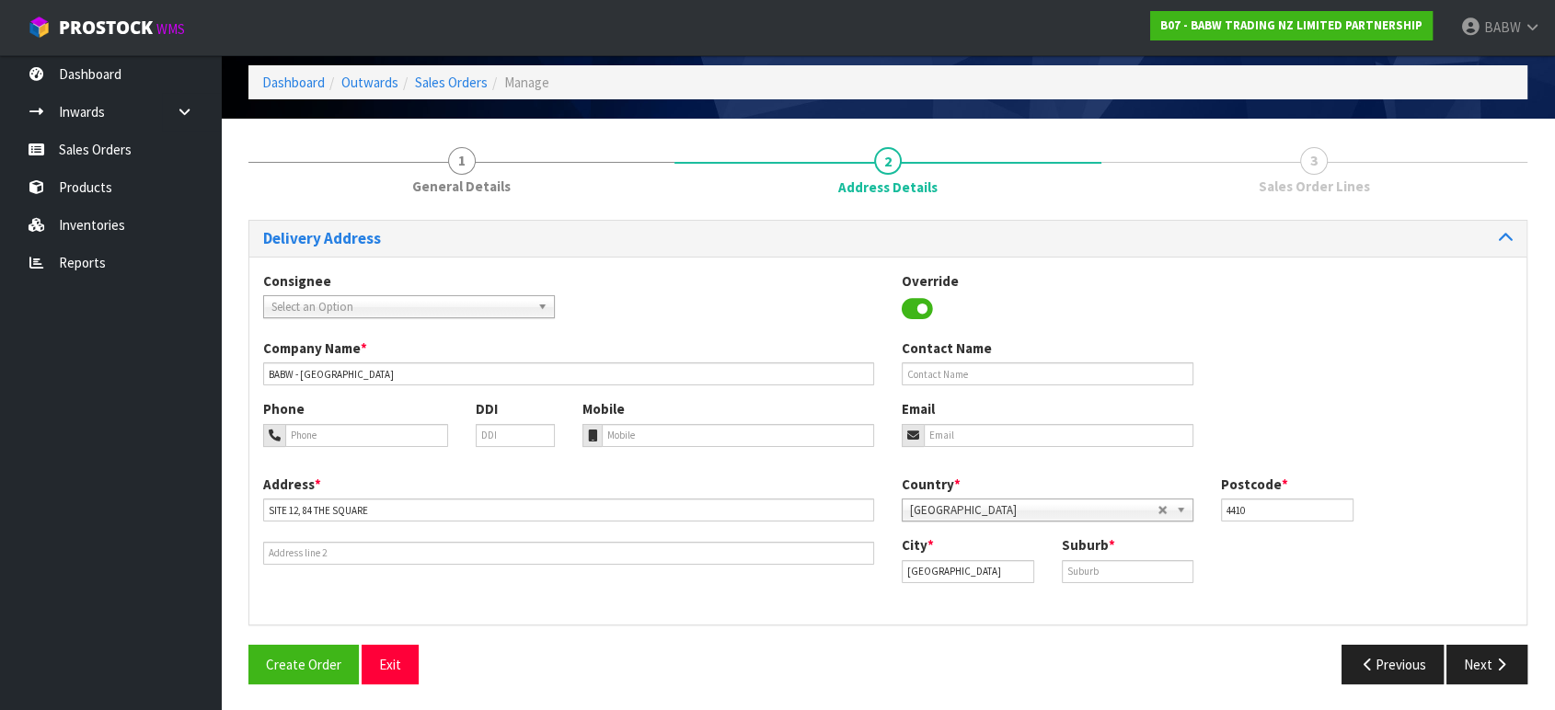
click at [1094, 548] on label "Suburb *" at bounding box center [1088, 545] width 53 height 19
click at [1096, 567] on input "text" at bounding box center [1128, 571] width 133 height 23
click at [1051, 619] on div "Consignee 000001.BAY MECHANICS - BAY MECHANICS 000001A - BRAKE & TRANSMISSION N…" at bounding box center [887, 441] width 1277 height 368
click at [826, 649] on div "Create Order Exit" at bounding box center [561, 665] width 653 height 40
click at [1480, 658] on button "Next" at bounding box center [1487, 665] width 81 height 40
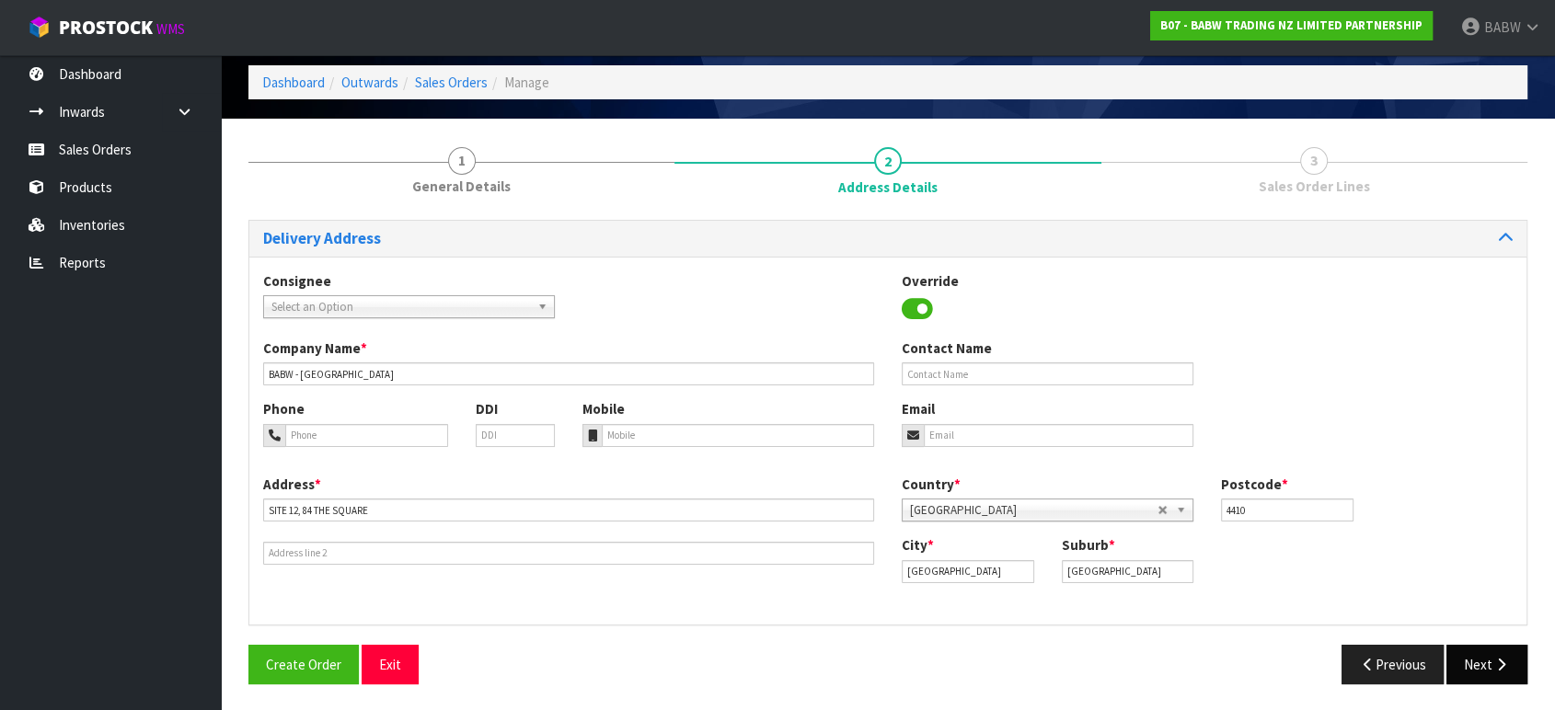
scroll to position [0, 0]
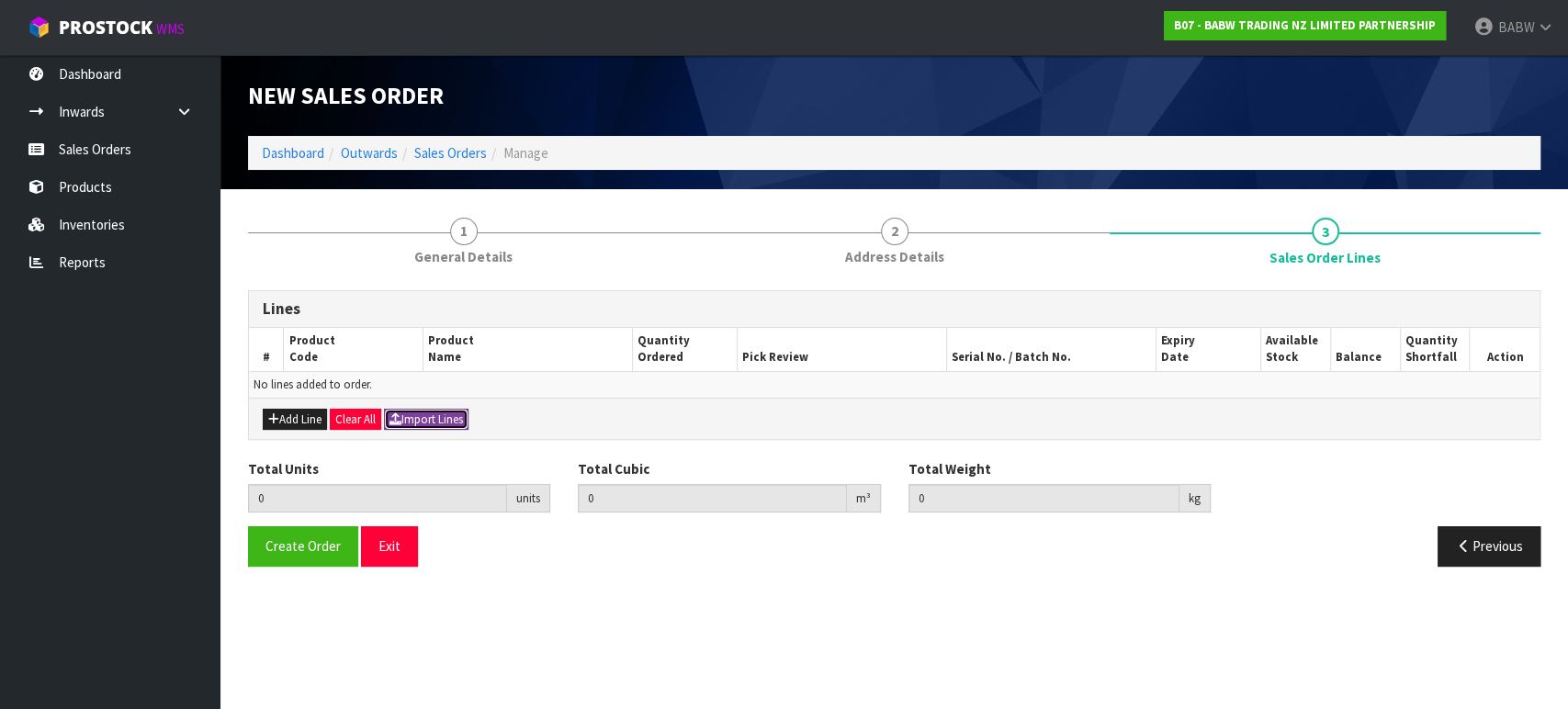
click at [454, 422] on button "Import Lines" at bounding box center [426, 420] width 85 height 22
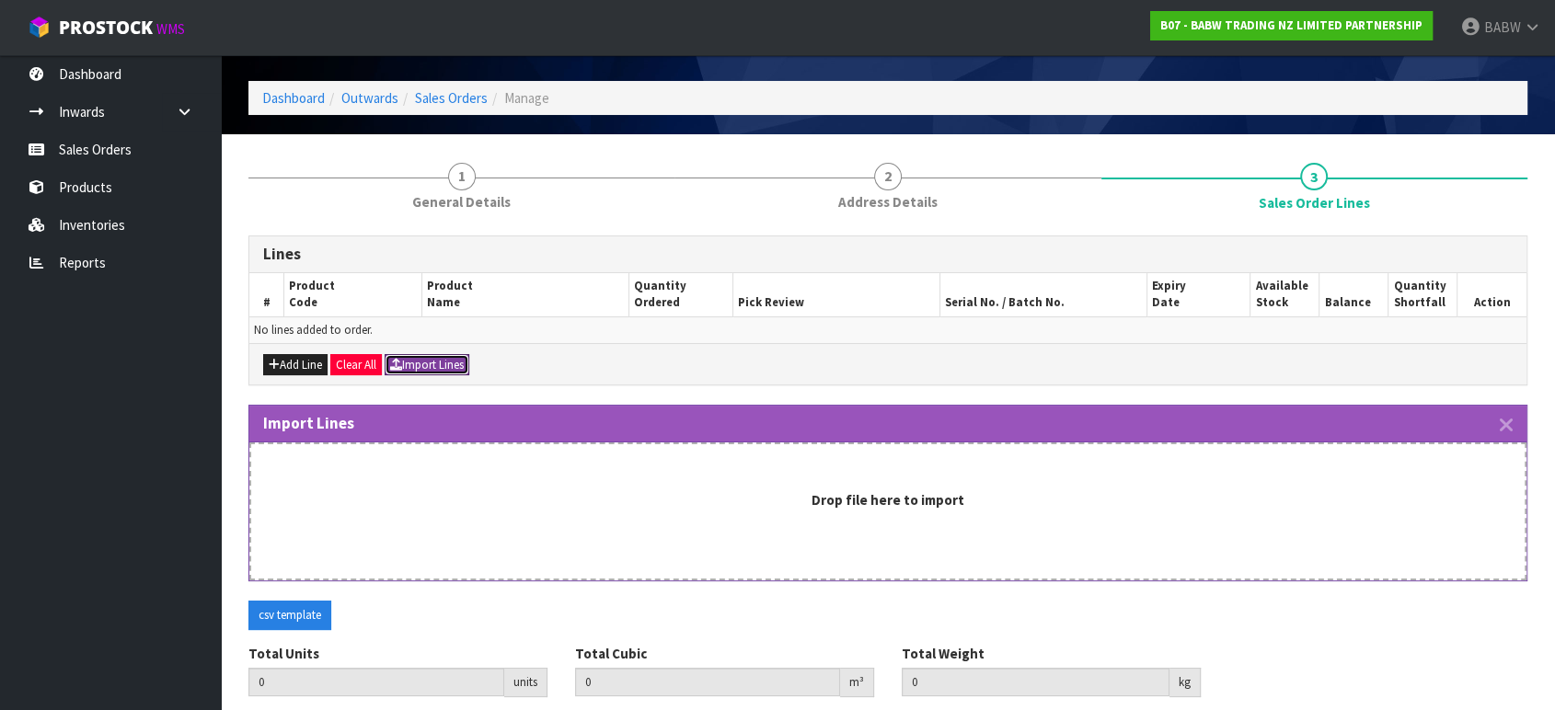
scroll to position [121, 0]
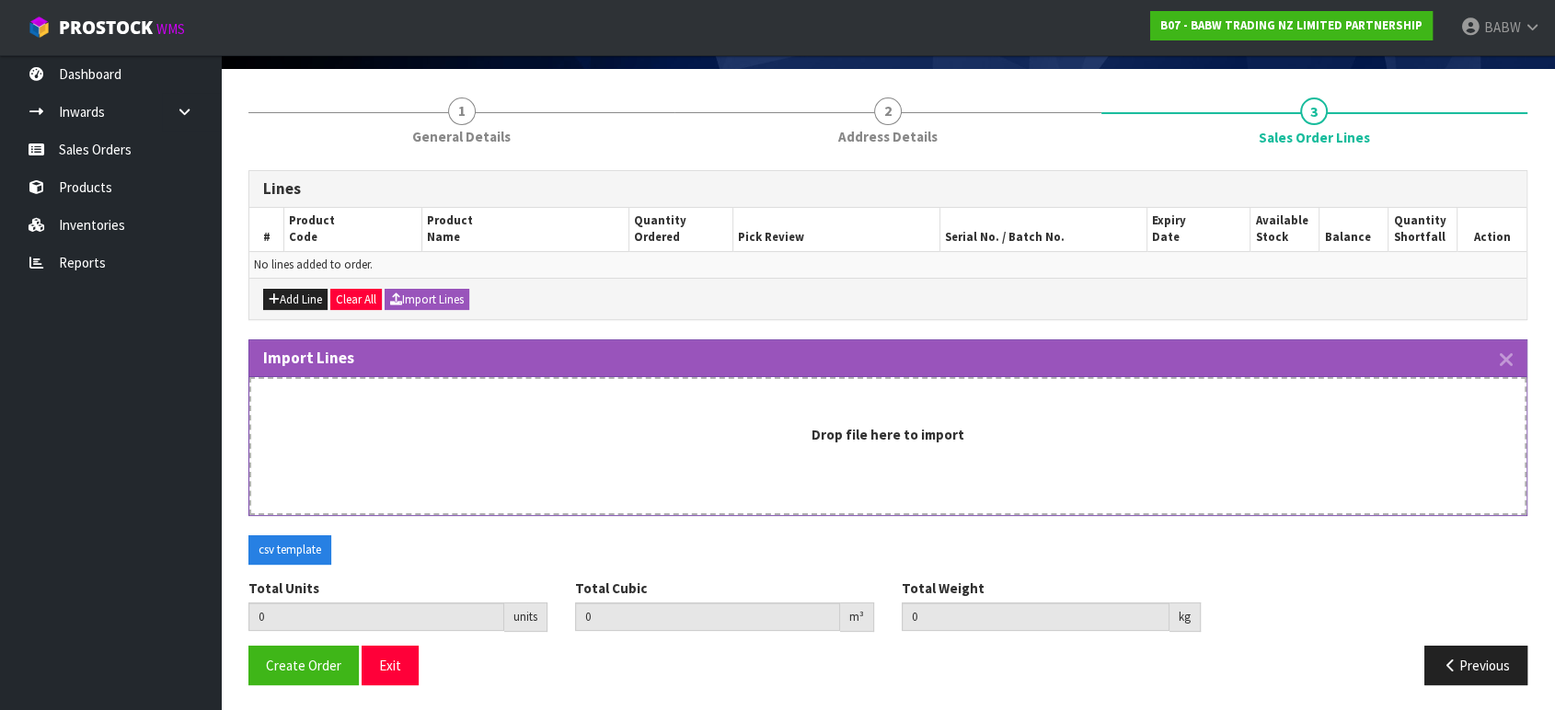
drag, startPoint x: 87, startPoint y: 392, endPoint x: 177, endPoint y: 477, distance: 123.7
click at [87, 392] on ul "Dashboard Inwards Purchase Orders Receipts Sales Orders Products Inventories Re…" at bounding box center [110, 382] width 221 height 655
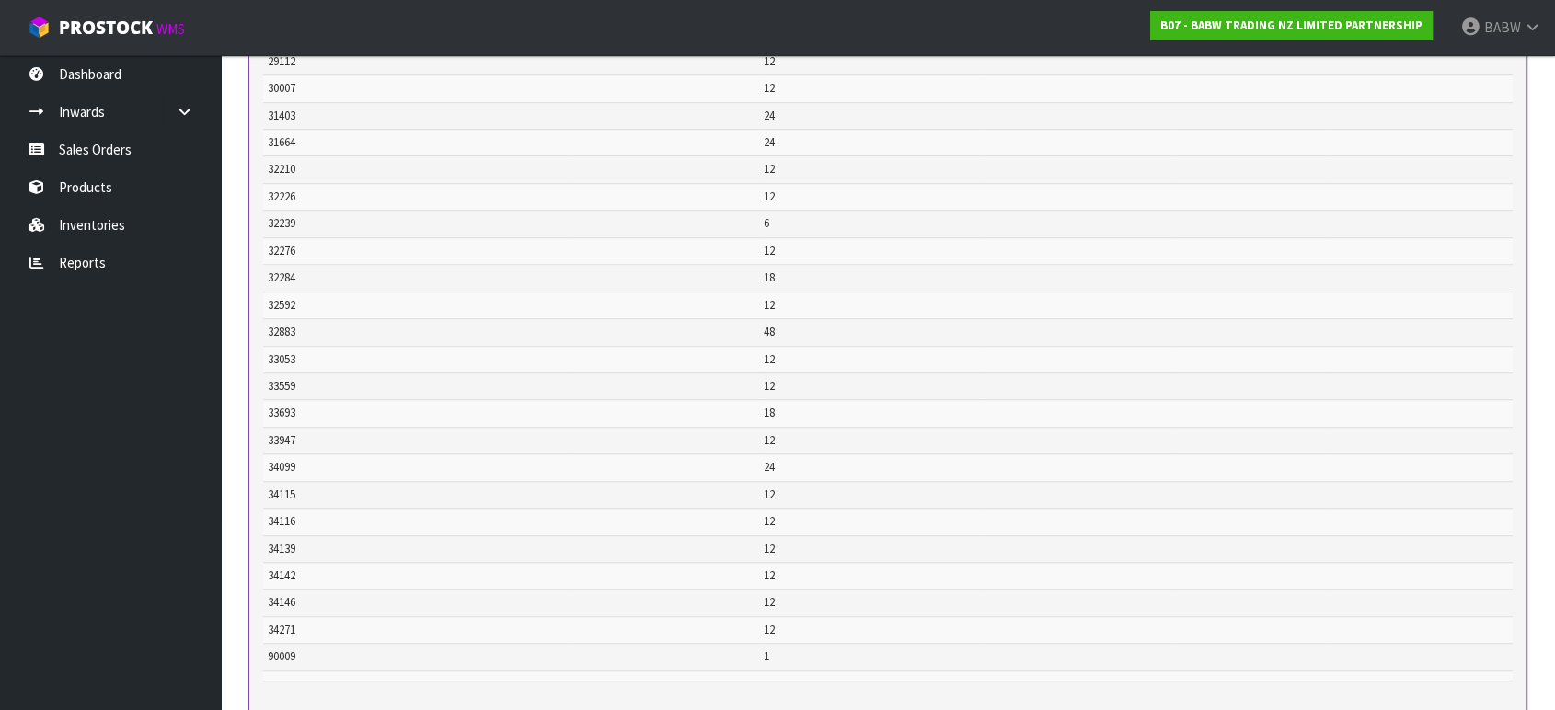
scroll to position [1417, 0]
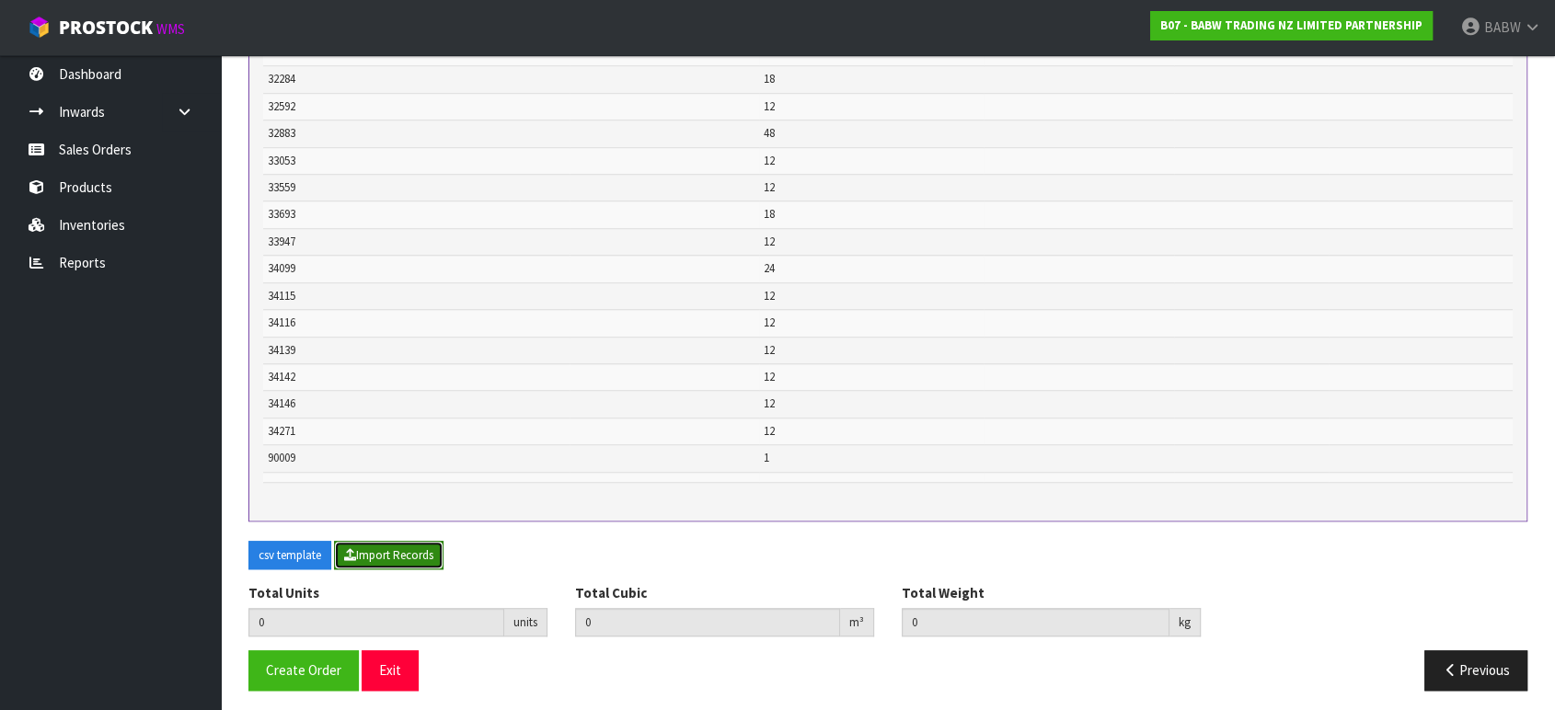
drag, startPoint x: 367, startPoint y: 546, endPoint x: 398, endPoint y: 548, distance: 30.4
click at [368, 546] on button "Import Records" at bounding box center [389, 555] width 110 height 29
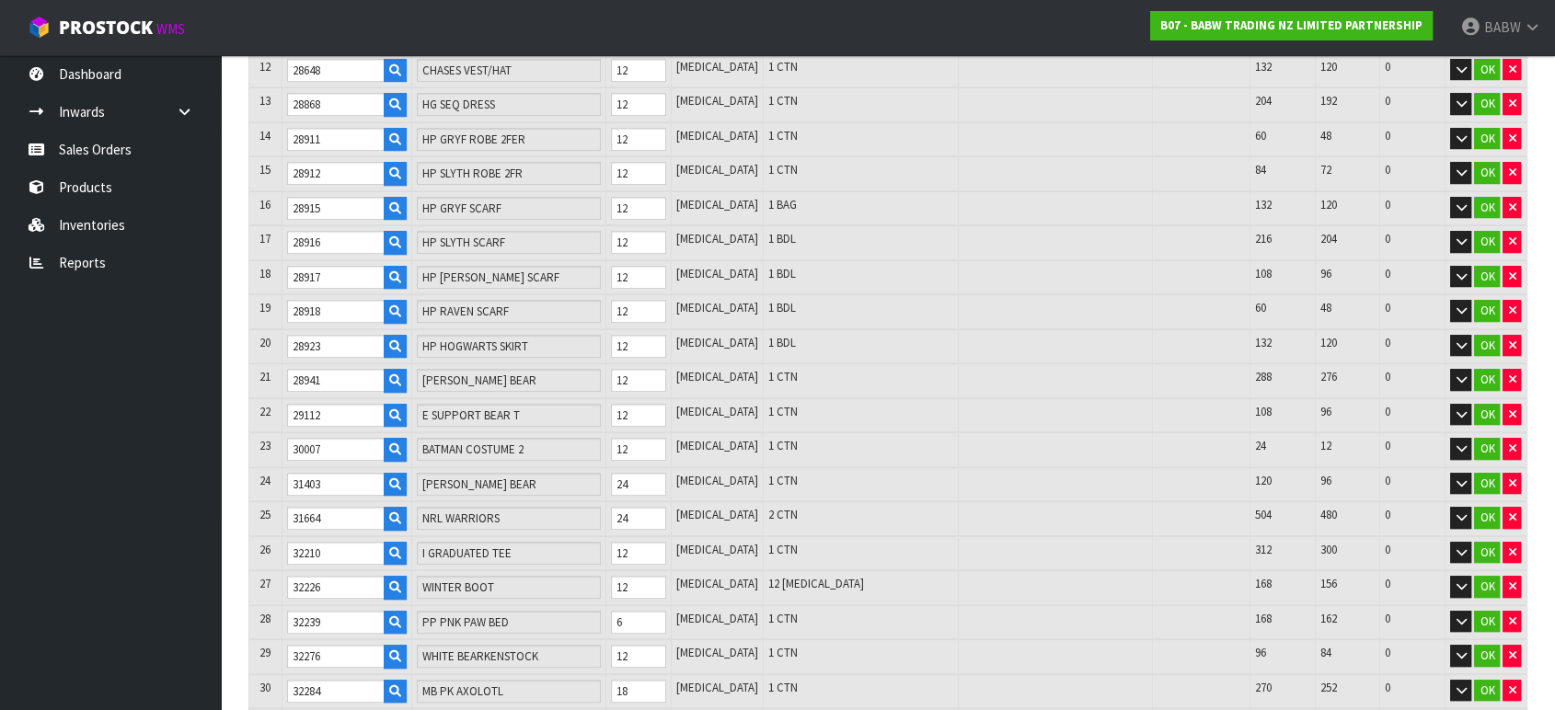
scroll to position [879, 0]
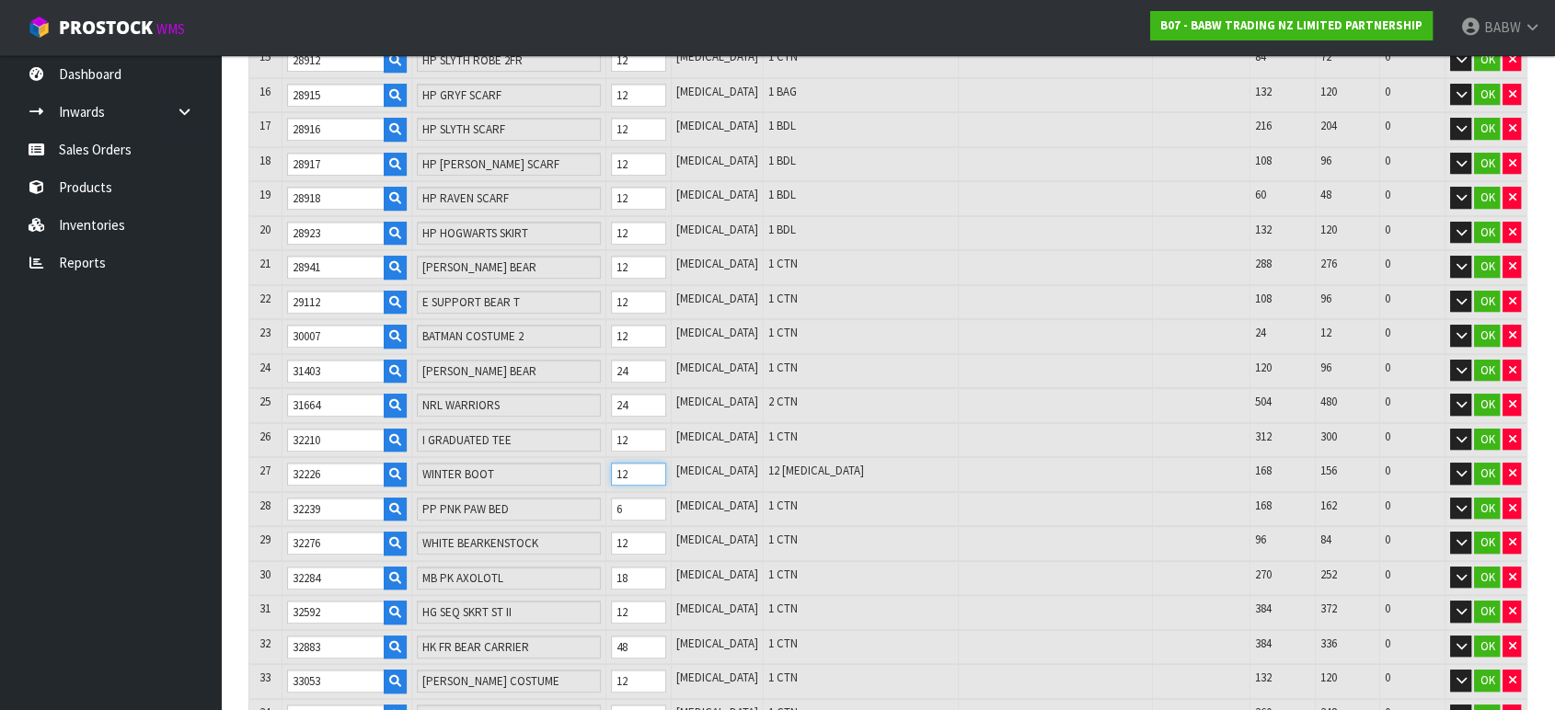
click at [536, 465] on tr "27 32226 WINTER BOOT 12 [MEDICAL_DATA] 12 [MEDICAL_DATA] 168 156 0 OK" at bounding box center [887, 474] width 1277 height 35
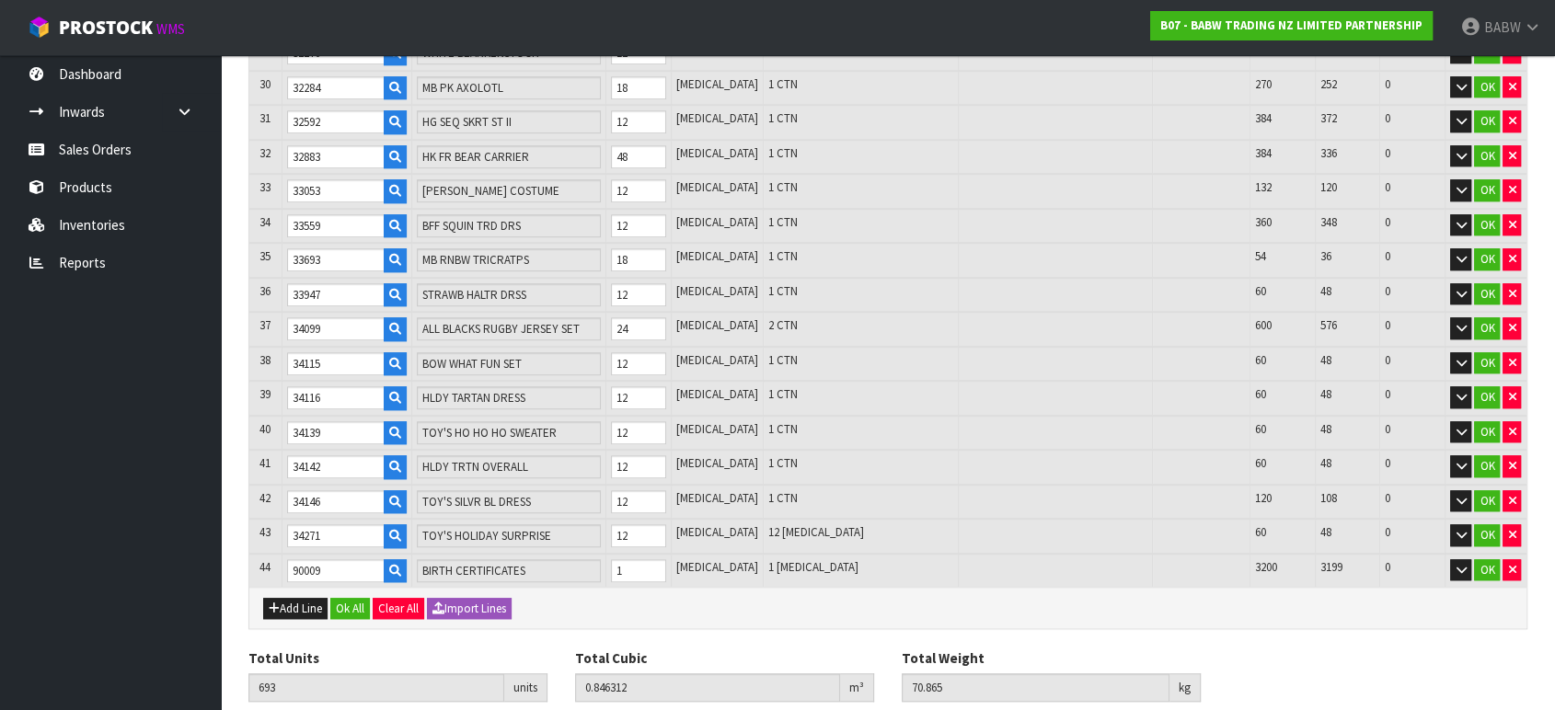
scroll to position [1391, 0]
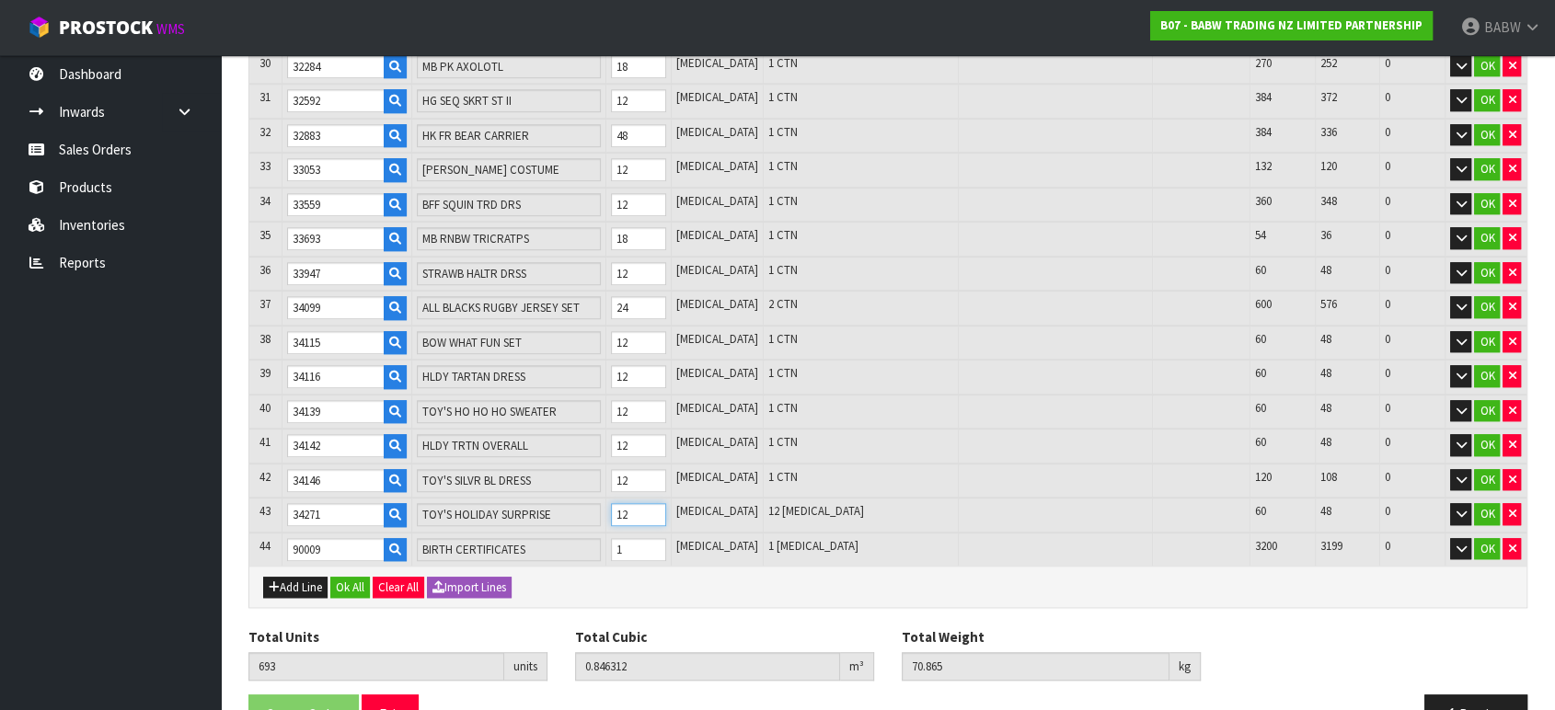
click at [618, 498] on tr "43 34271 TOY'S HOLIDAY SURPRISE 12 [MEDICAL_DATA] 12 [MEDICAL_DATA] 60 48 0 OK" at bounding box center [887, 515] width 1277 height 35
click at [659, 538] on input "1" at bounding box center [638, 549] width 55 height 23
click at [618, 533] on tr "44 90009 BIRTH CERTIFICATES 1 [MEDICAL_DATA] 1 [MEDICAL_DATA] 3200 3199 0 OK" at bounding box center [887, 550] width 1277 height 34
click at [648, 538] on input "1" at bounding box center [638, 549] width 55 height 23
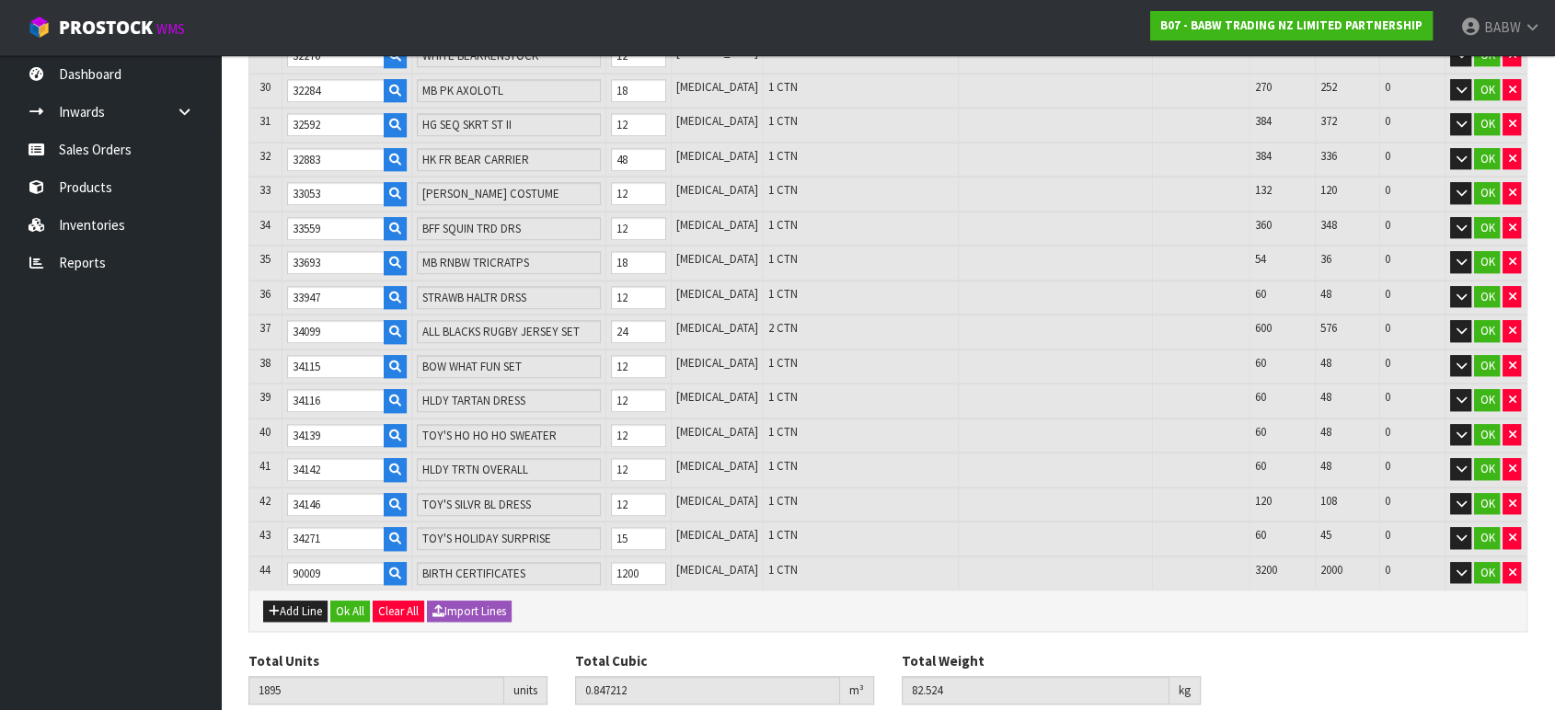
scroll to position [1423, 0]
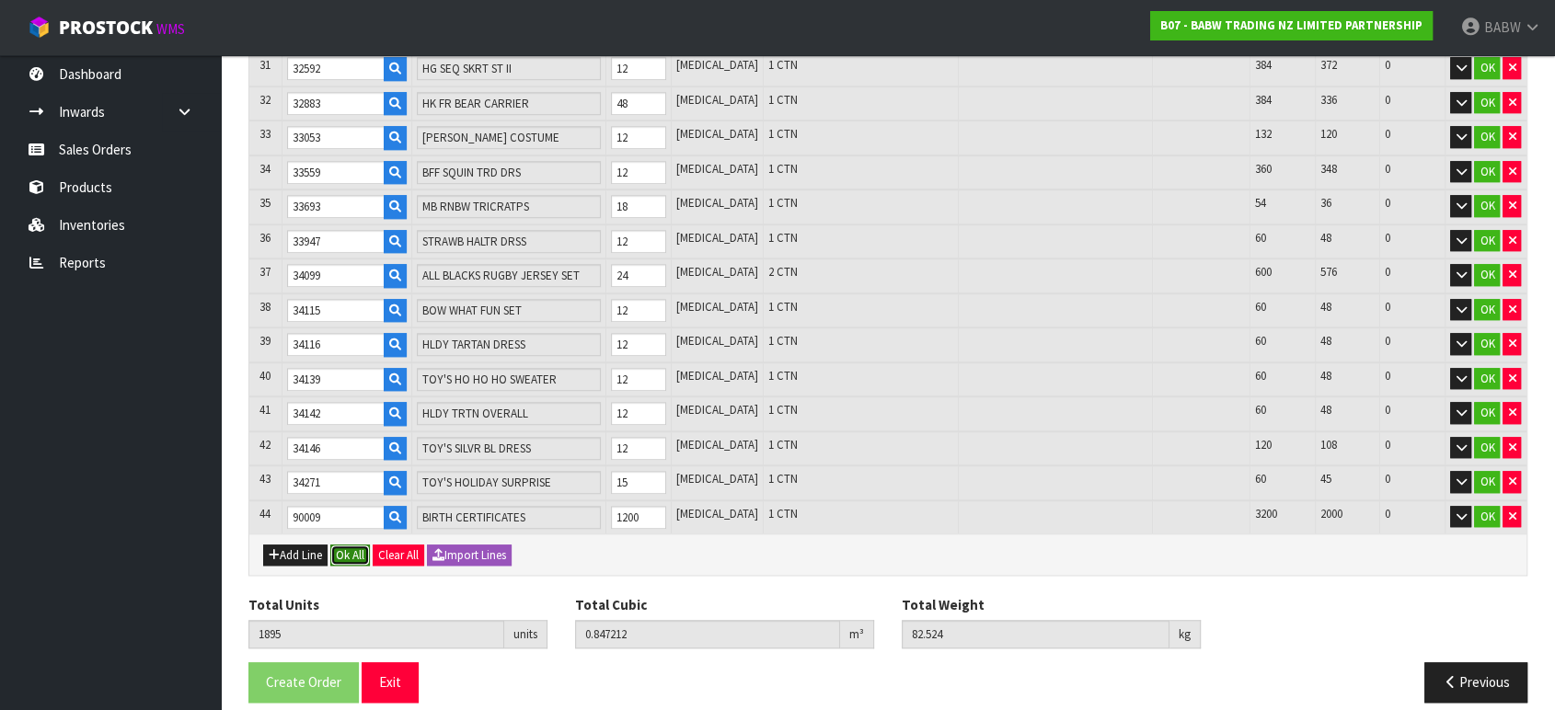
click at [352, 545] on button "Ok All" at bounding box center [350, 556] width 40 height 22
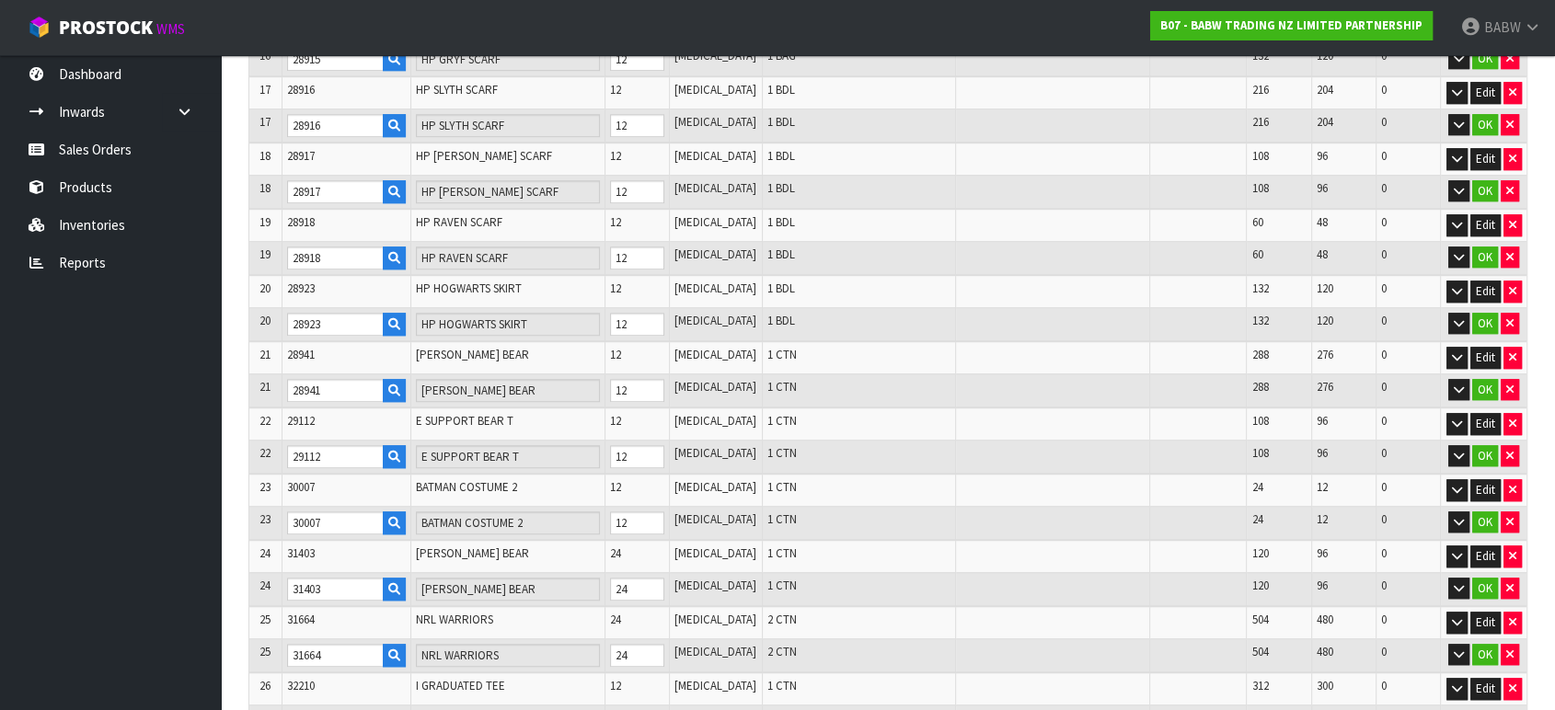
scroll to position [1342, 0]
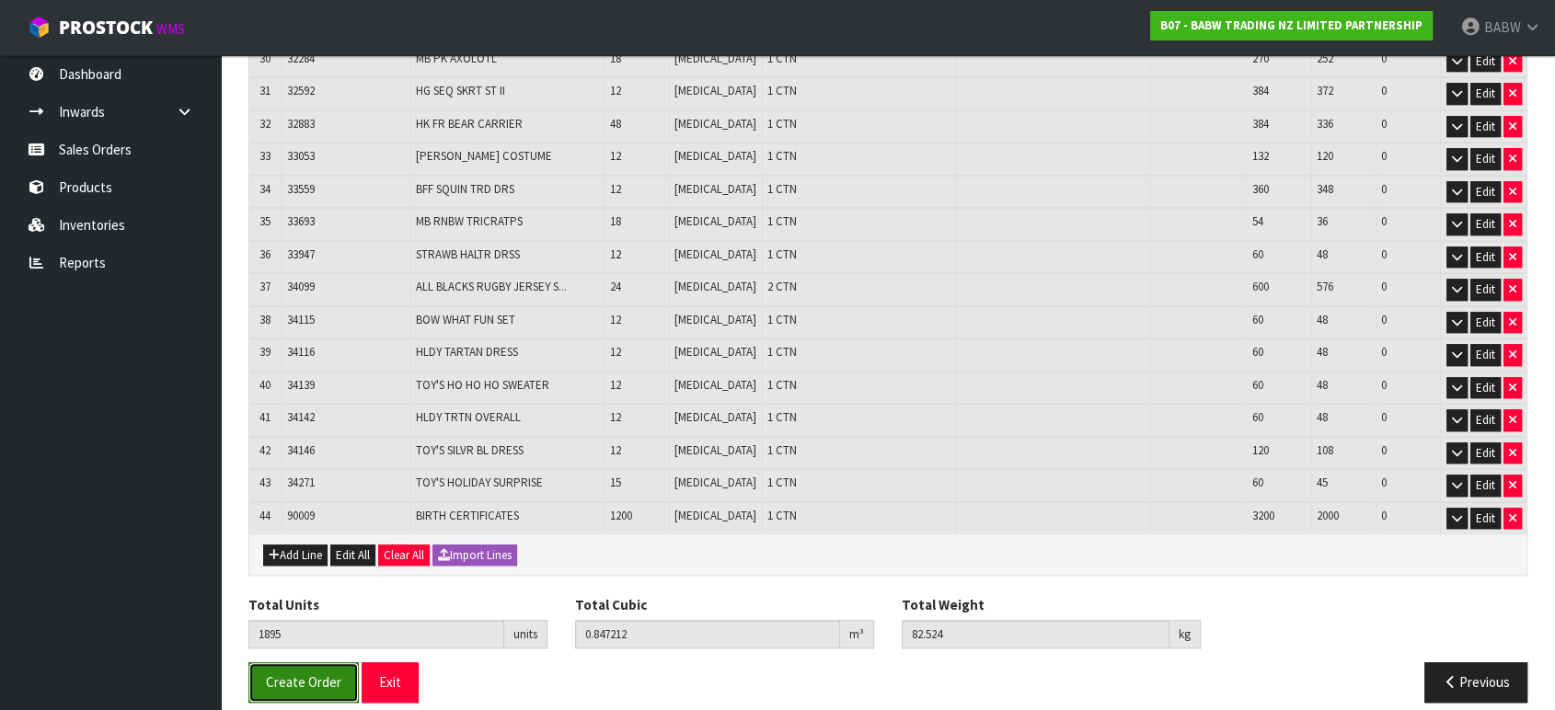
click at [304, 676] on button "Create Order" at bounding box center [303, 683] width 110 height 40
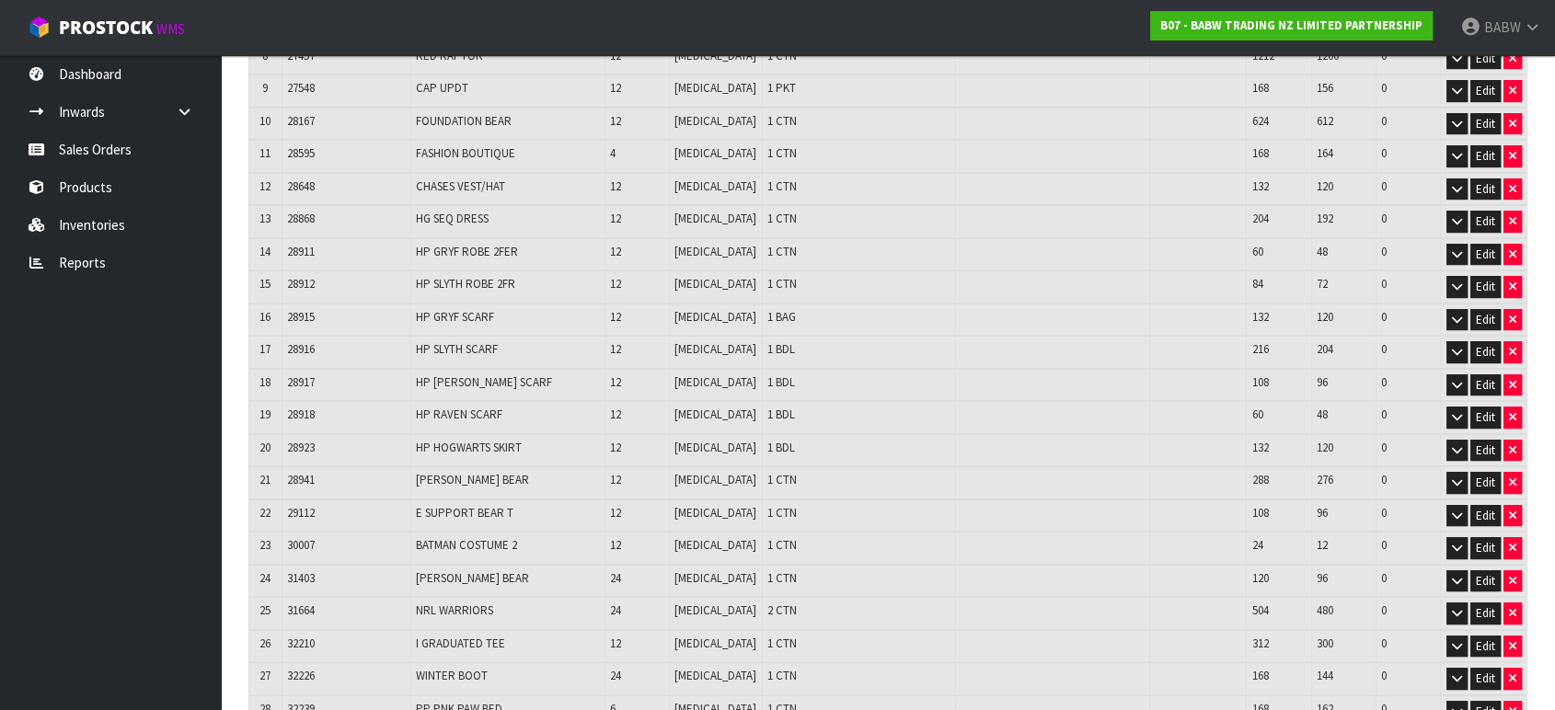
scroll to position [519, 0]
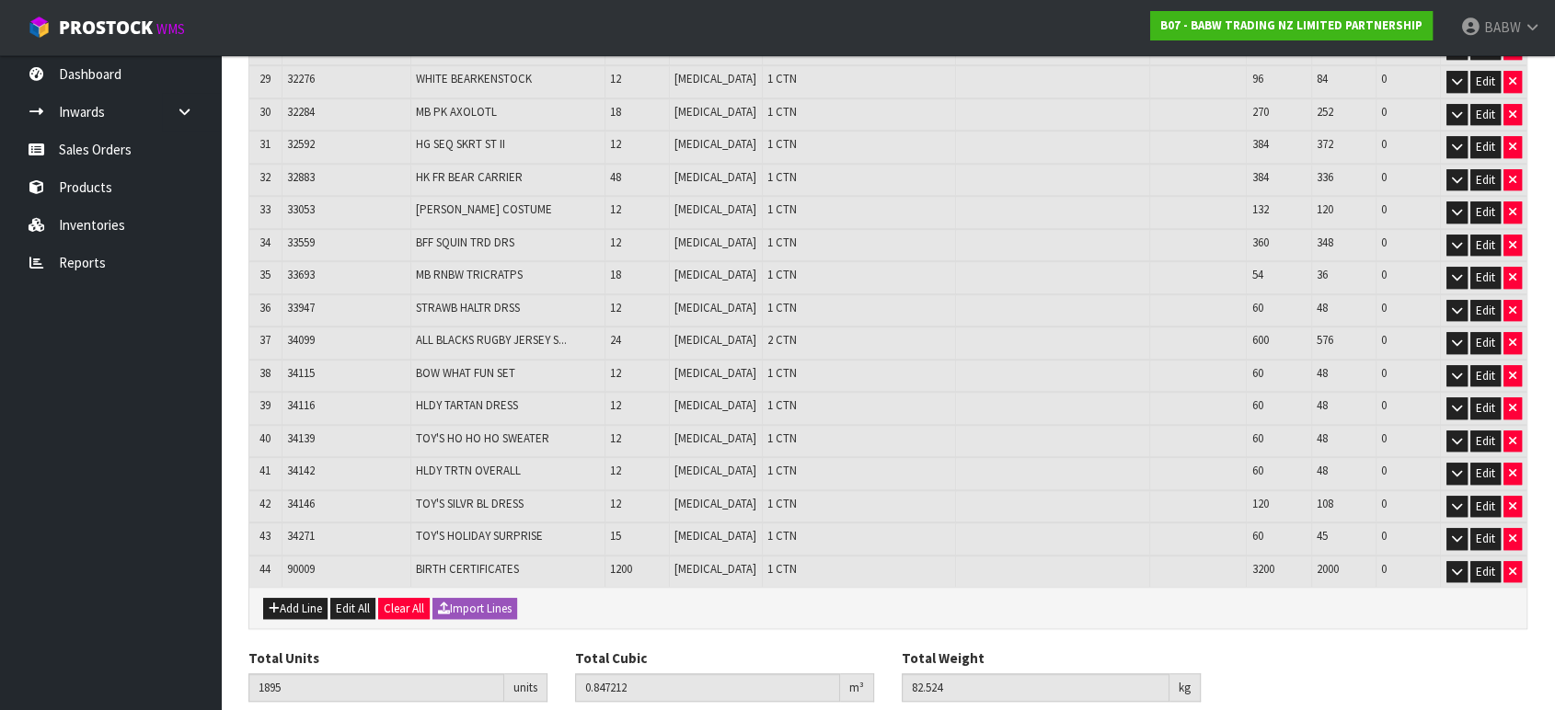
scroll to position [1342, 0]
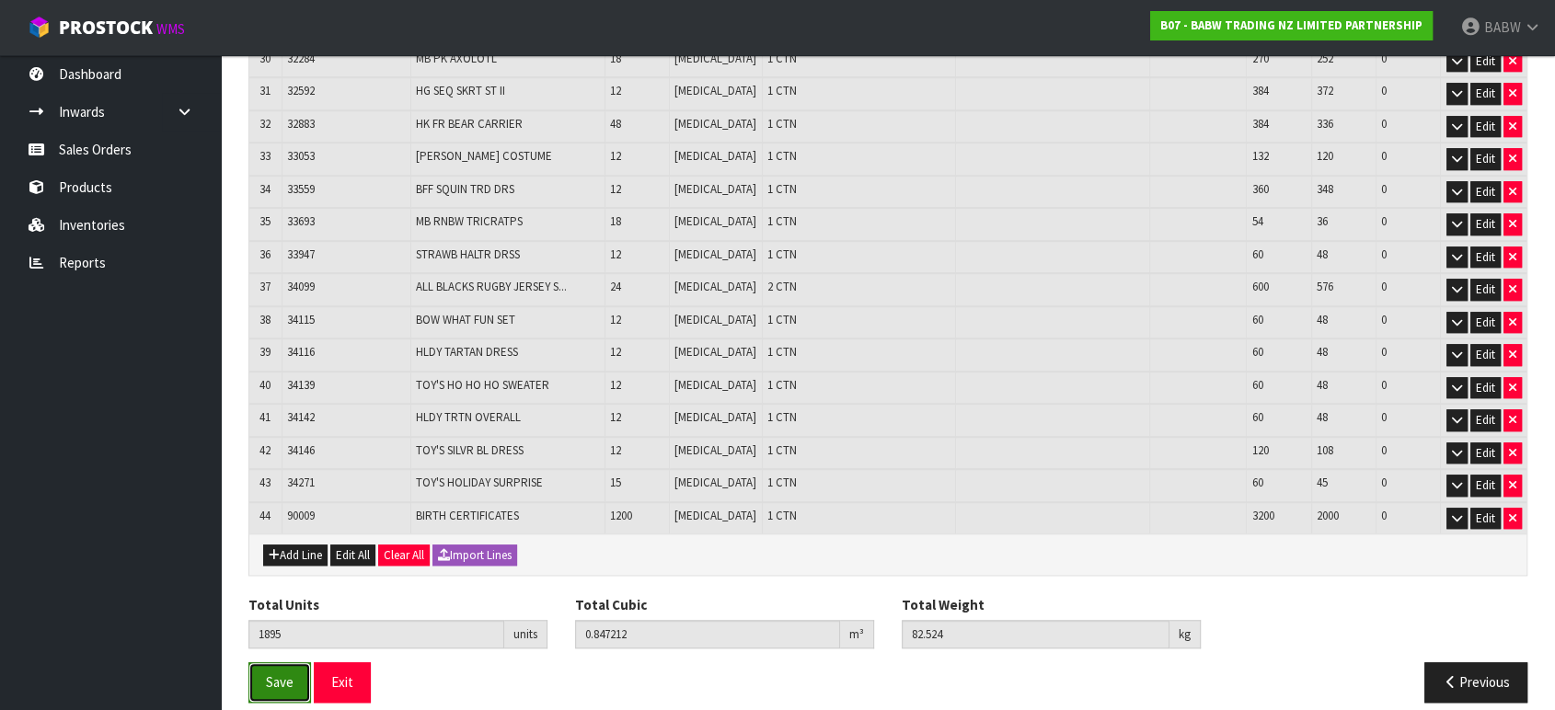
click at [286, 674] on span "Save" at bounding box center [280, 682] width 28 height 17
click at [356, 664] on button "Exit" at bounding box center [342, 683] width 57 height 40
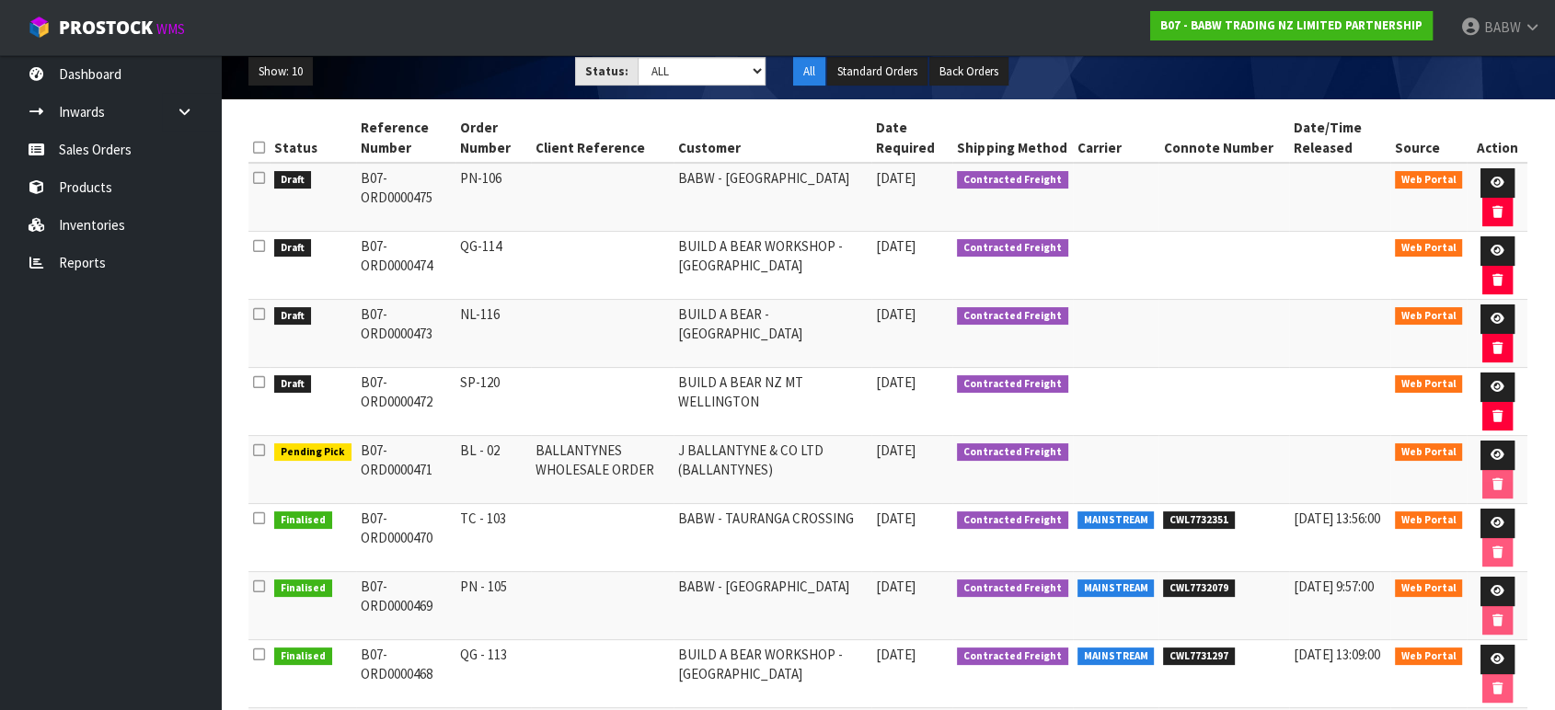
scroll to position [306, 0]
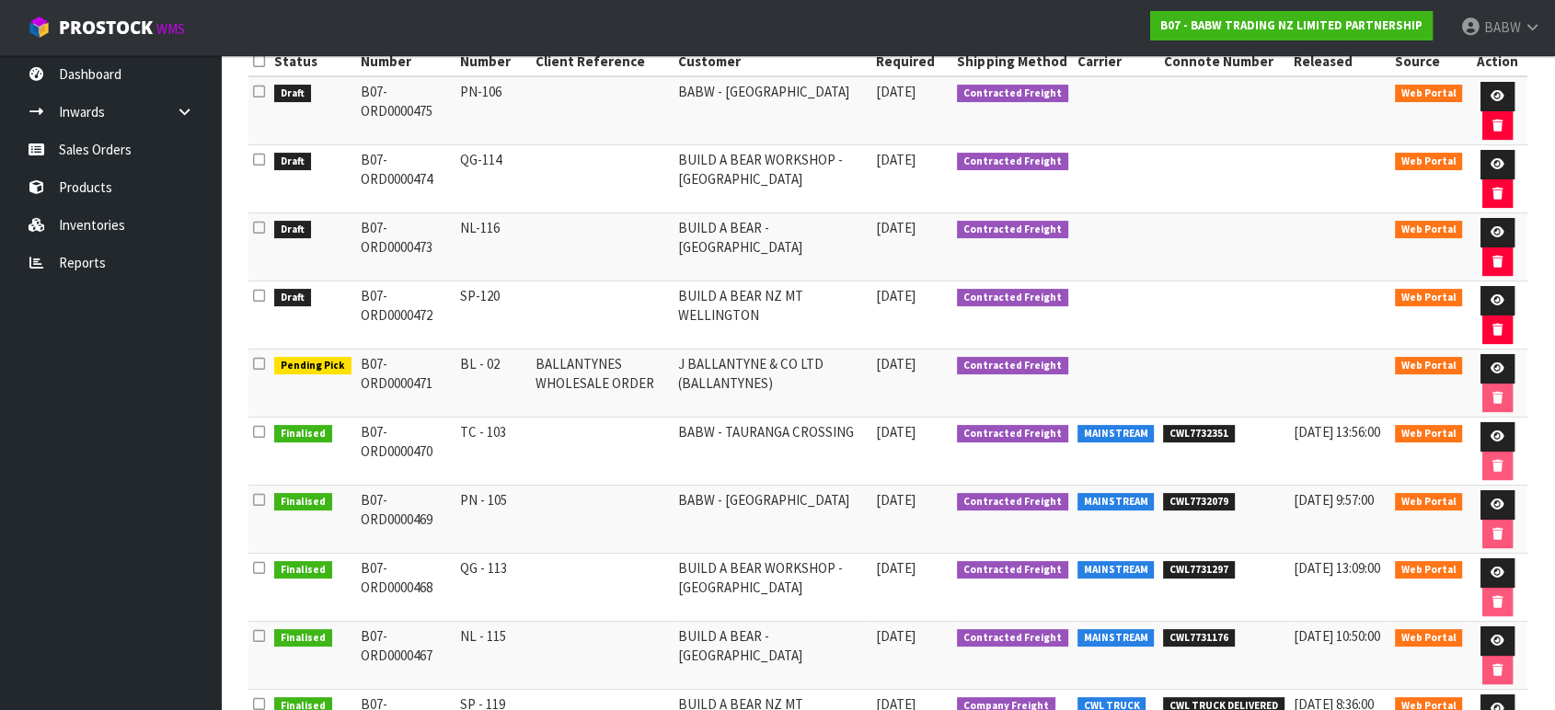
drag, startPoint x: 511, startPoint y: 436, endPoint x: 437, endPoint y: 435, distance: 73.6
click at [437, 435] on tr "Finalised B07-ORD0000470 TC - 103 [GEOGRAPHIC_DATA] [DATE] Contracted Freight M…" at bounding box center [887, 452] width 1279 height 68
click at [1491, 433] on icon at bounding box center [1498, 437] width 14 height 12
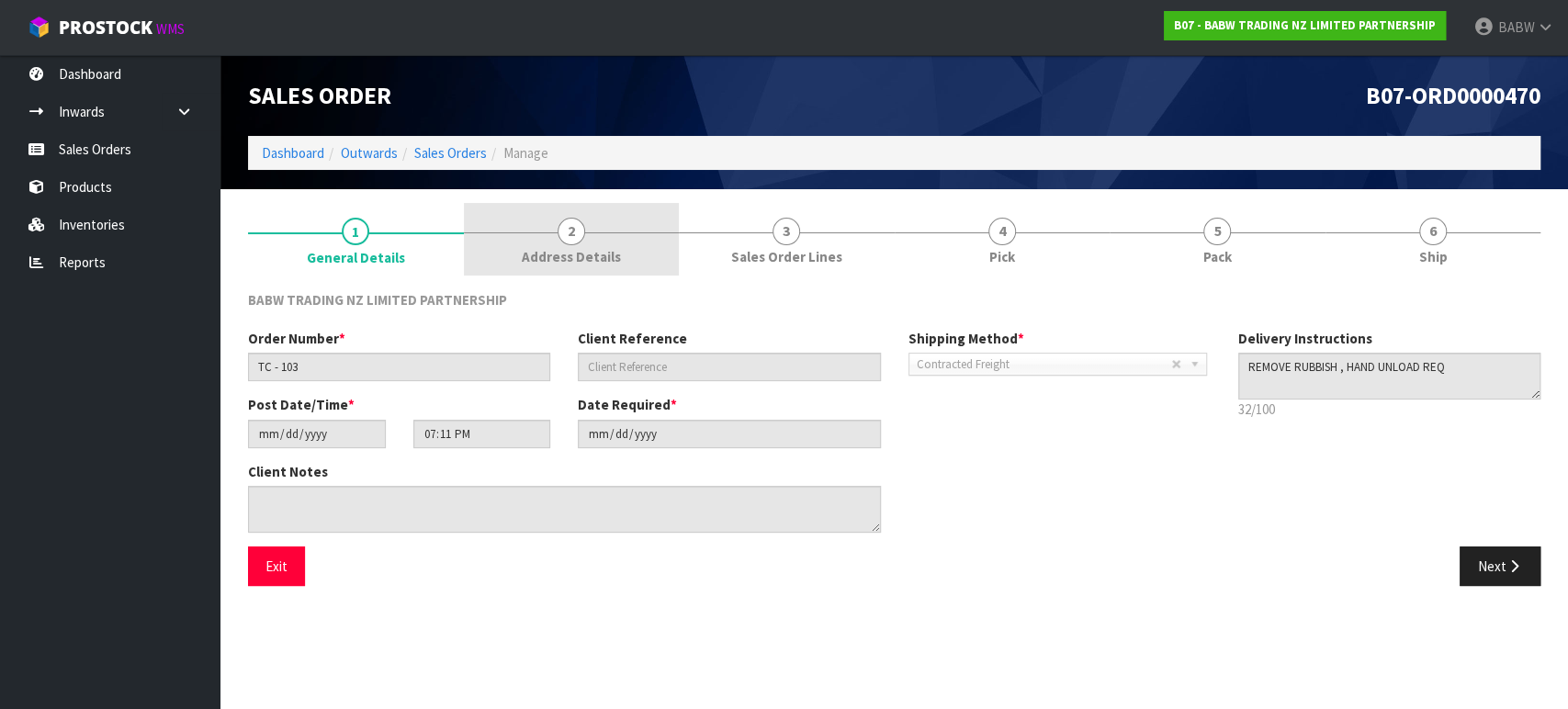
click at [579, 226] on span "2" at bounding box center [572, 232] width 28 height 28
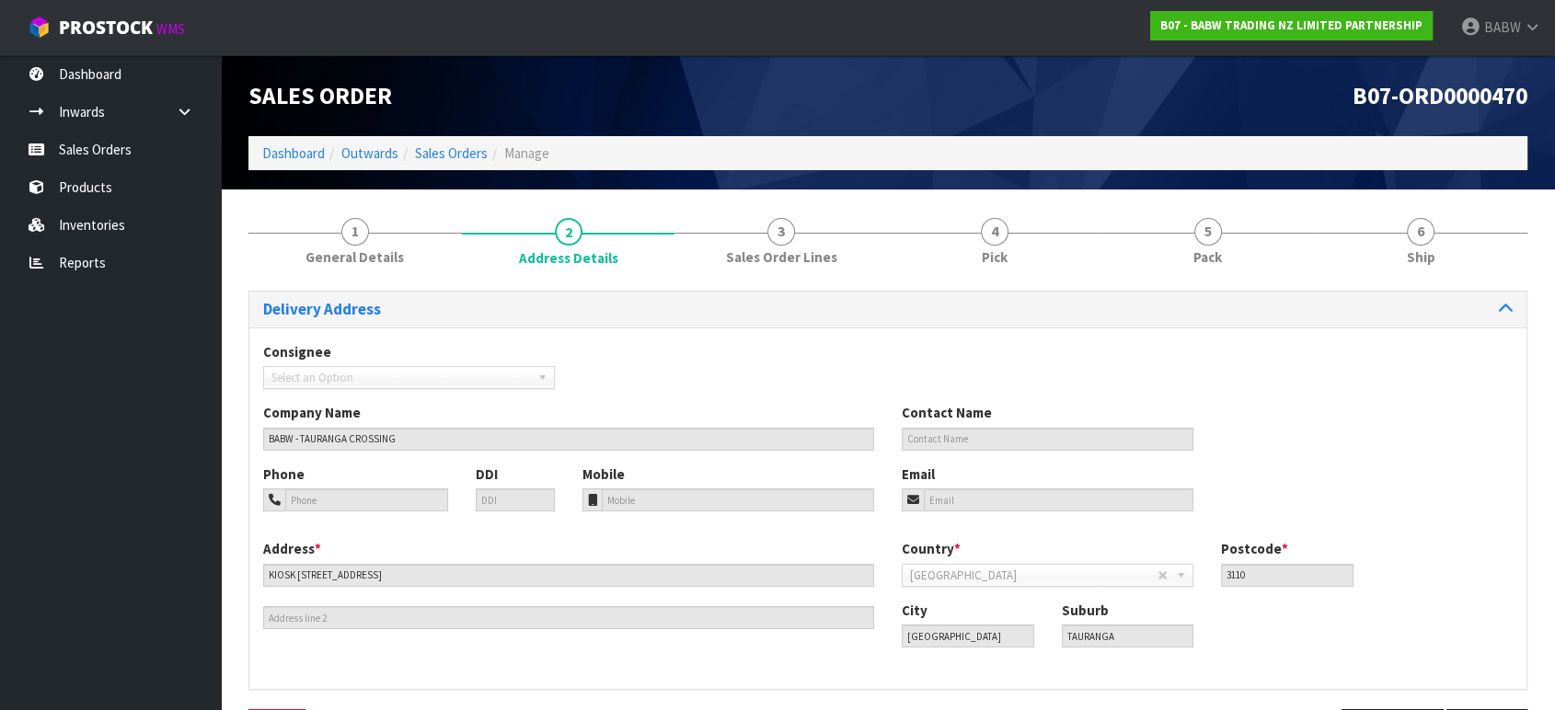
click at [106, 595] on ul "Dashboard Inwards Purchase Orders Receipts Sales Orders Products Inventories Re…" at bounding box center [110, 382] width 221 height 655
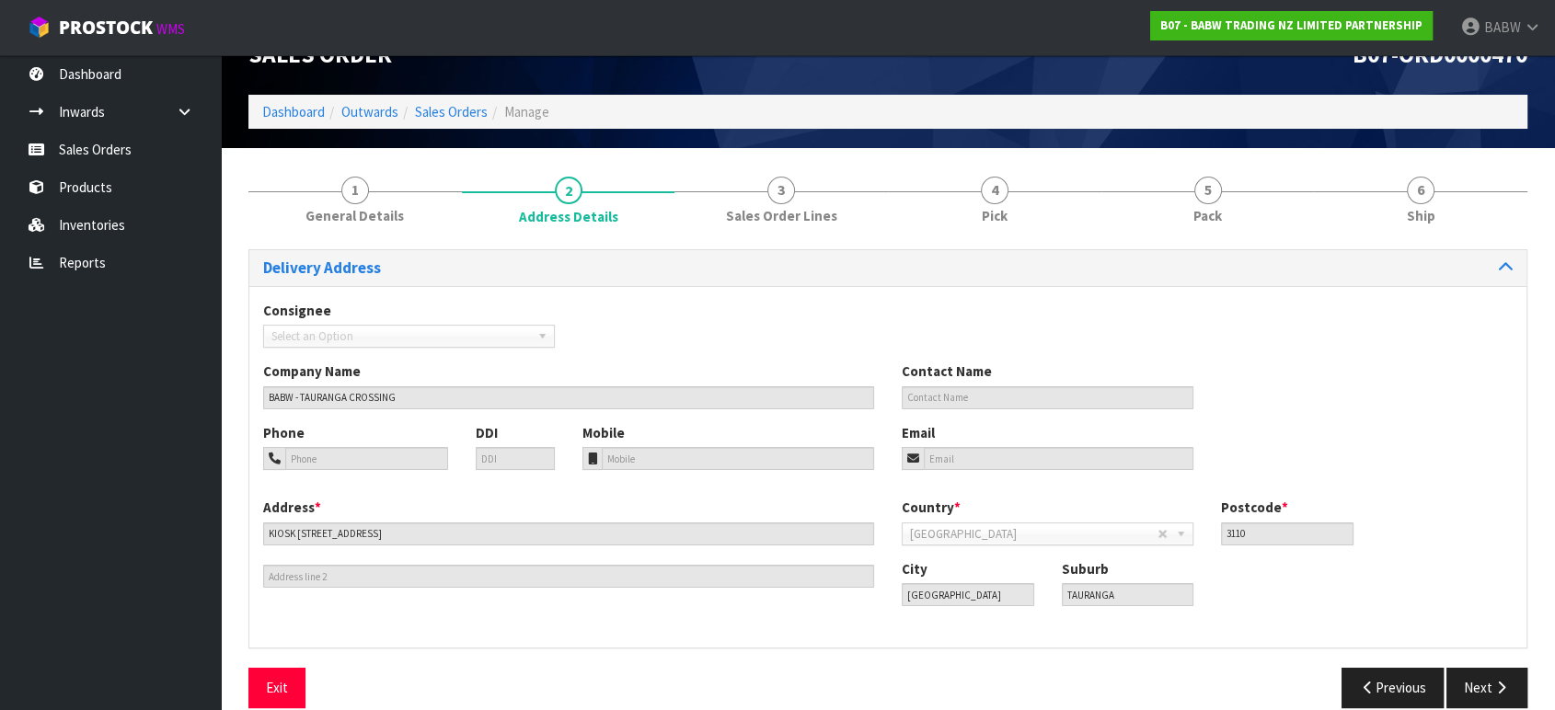
scroll to position [65, 0]
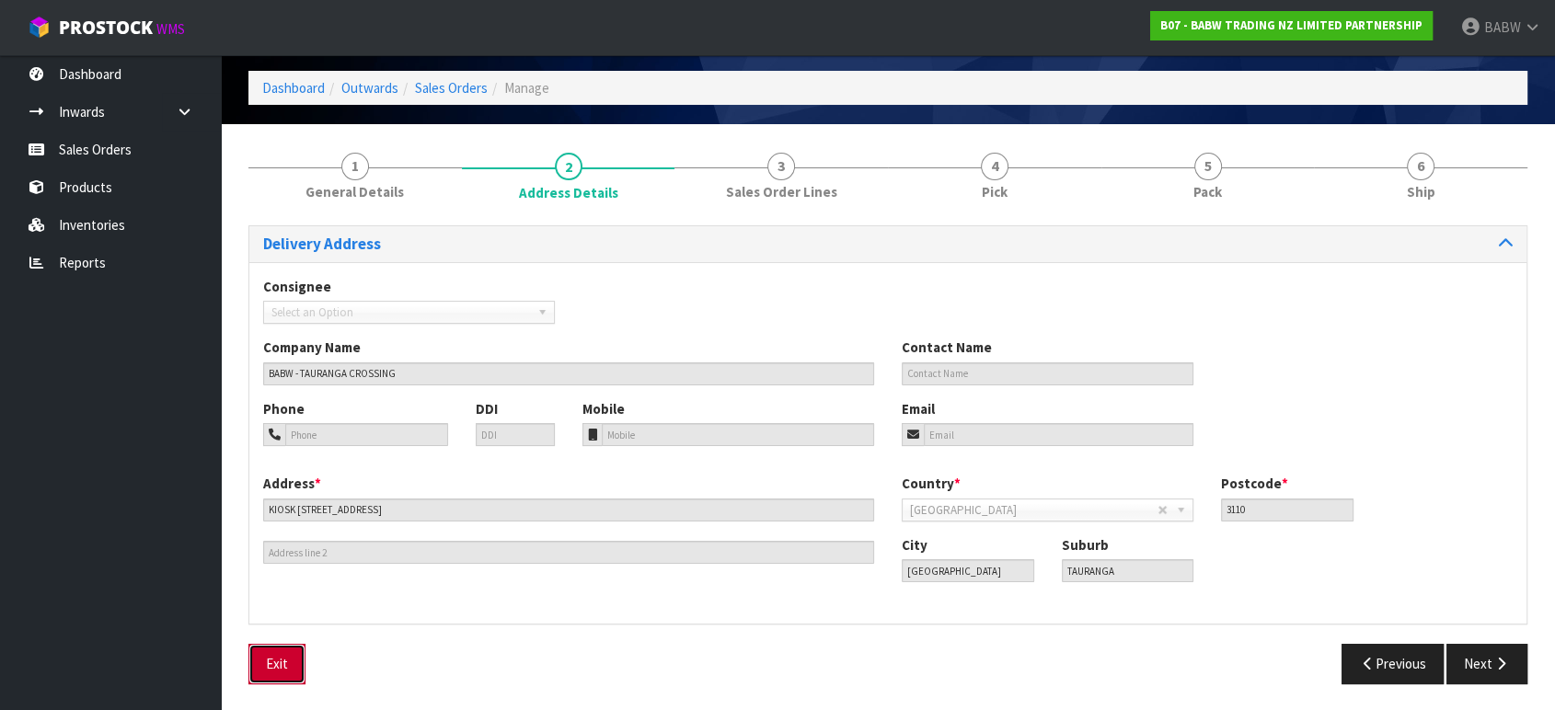
click at [276, 682] on button "Exit" at bounding box center [276, 664] width 57 height 40
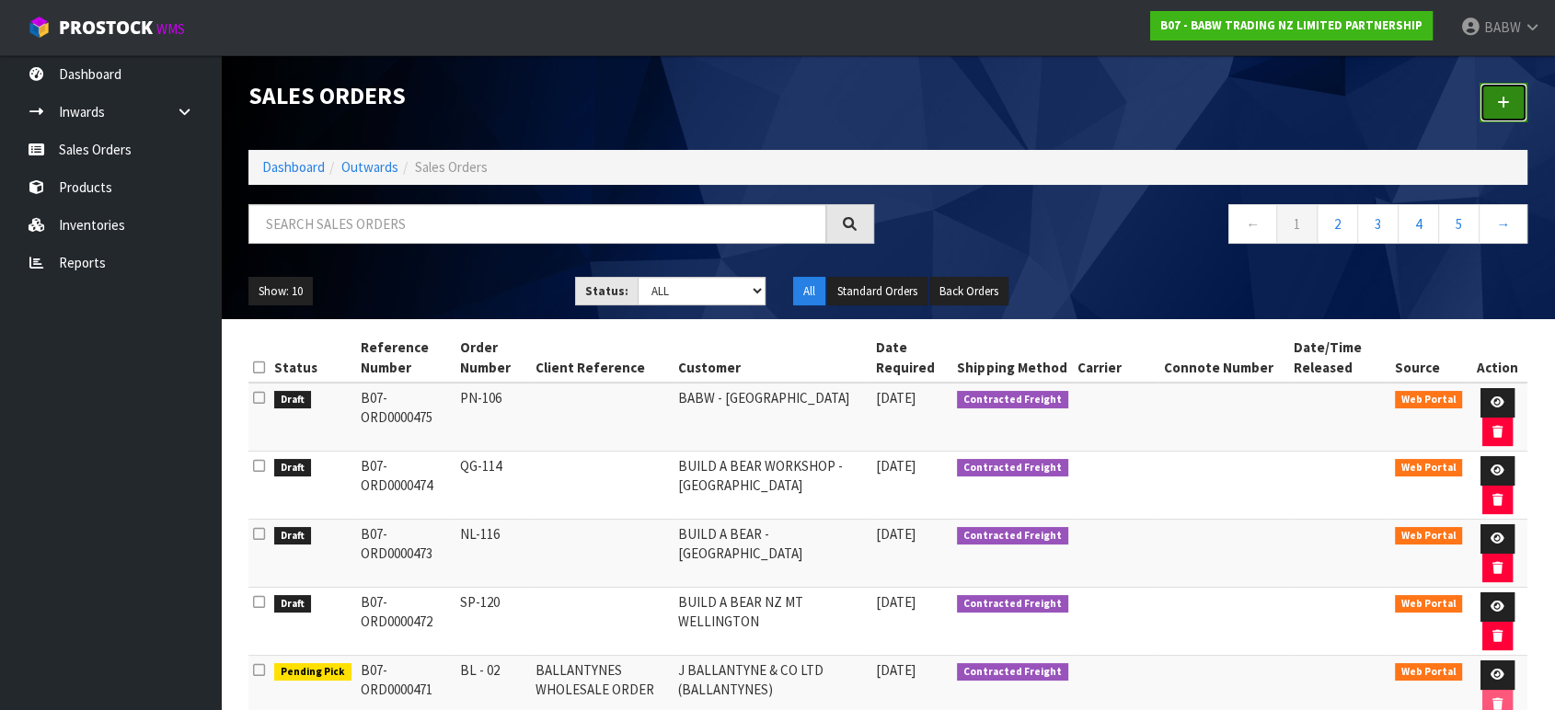
click at [1509, 104] on link at bounding box center [1504, 103] width 48 height 40
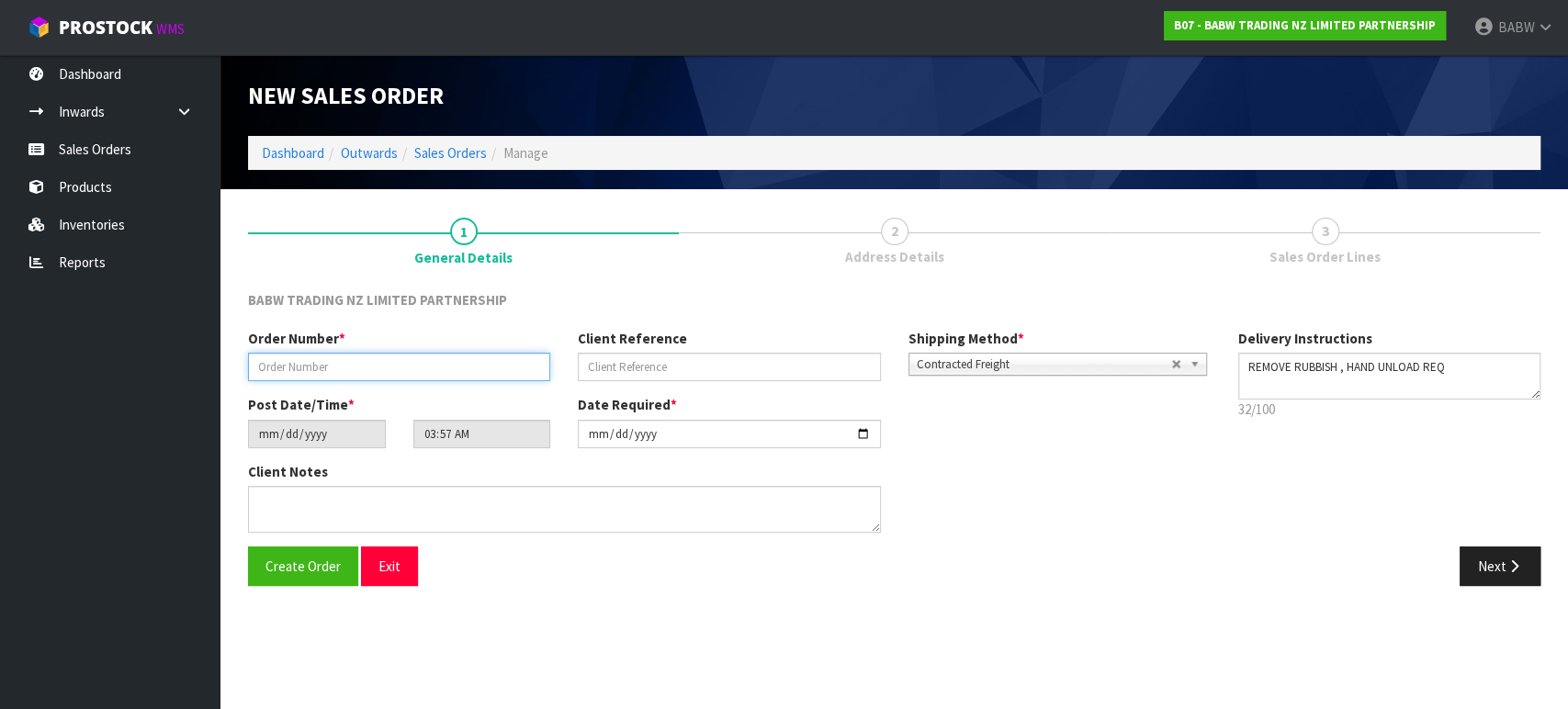
click at [397, 367] on input "text" at bounding box center [398, 366] width 302 height 29
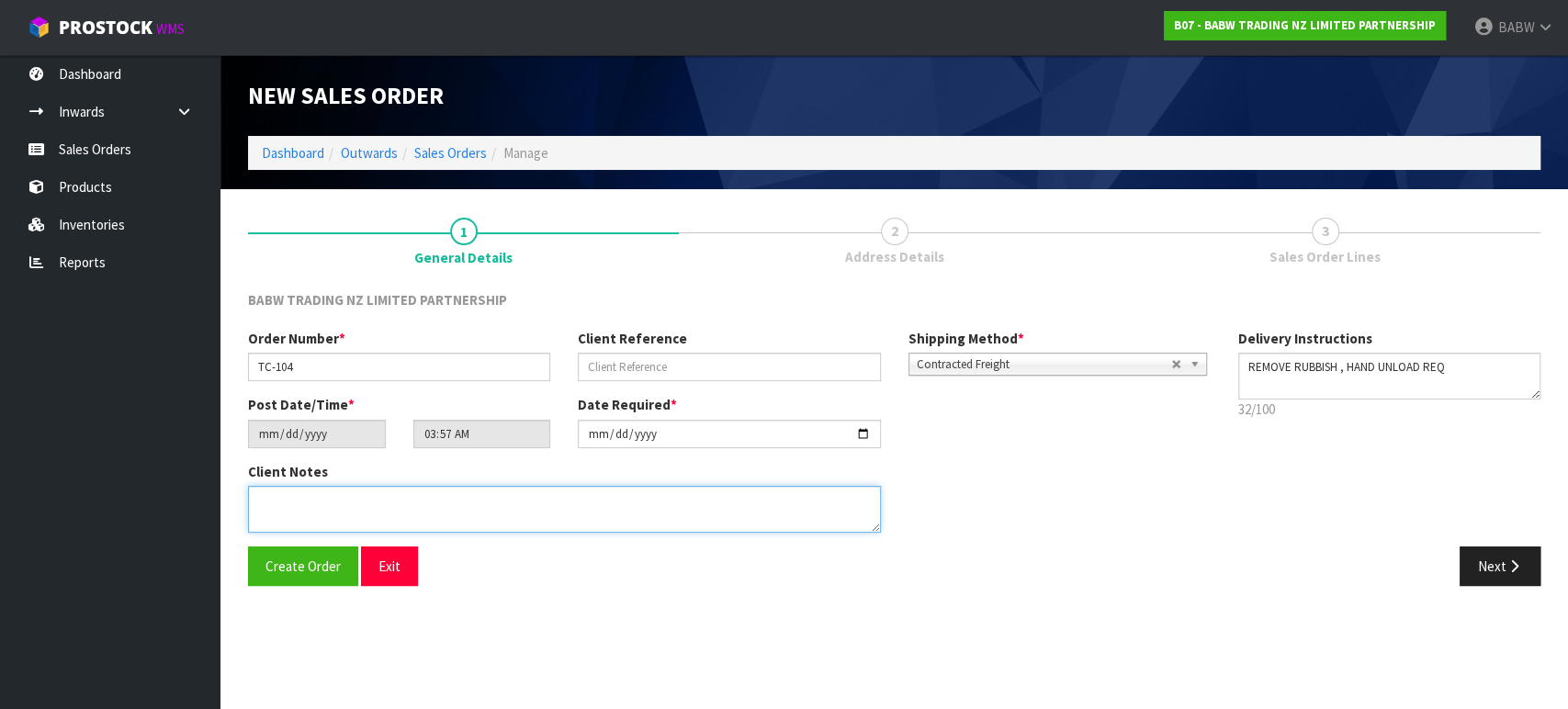
click at [389, 503] on textarea at bounding box center [564, 509] width 633 height 47
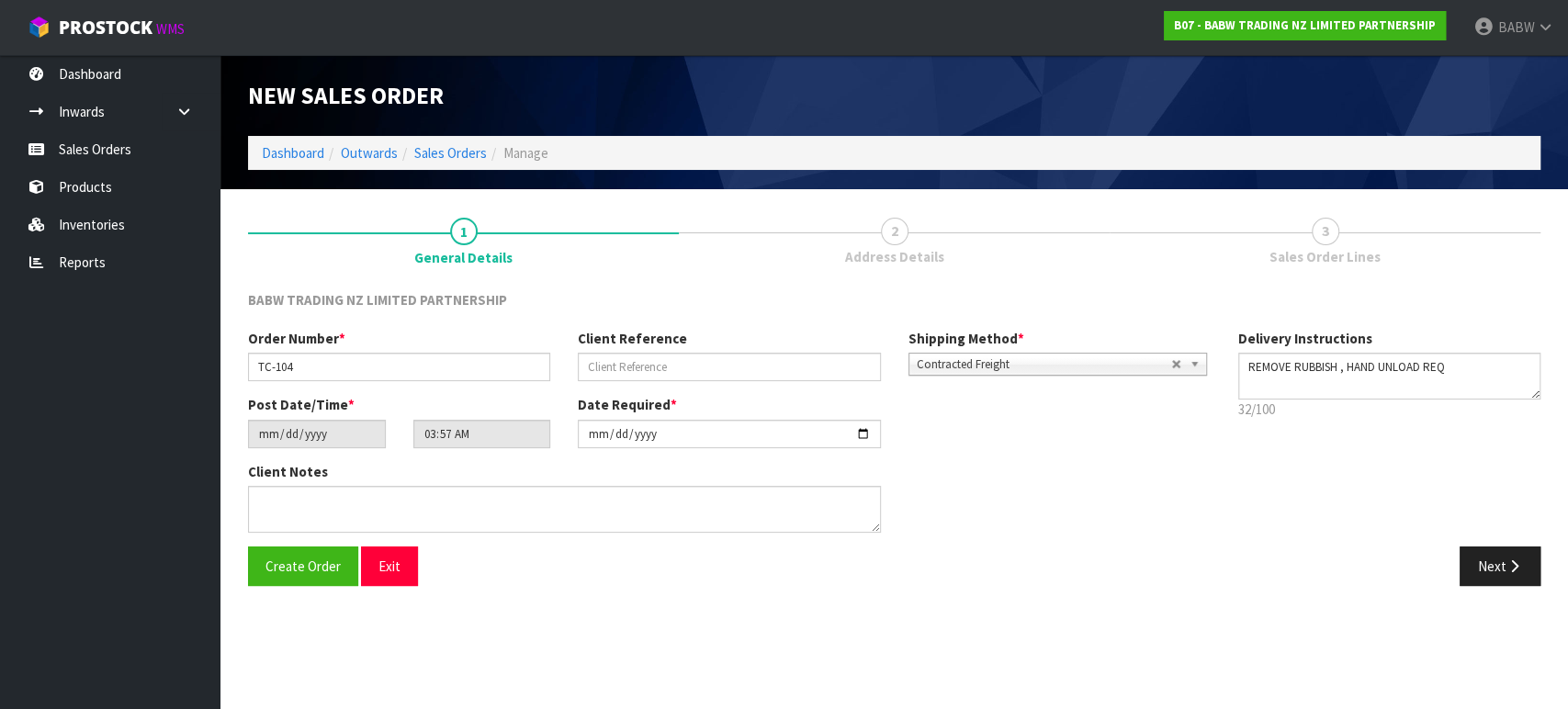
click at [564, 605] on section "1 General Details 2 Address Details 3 Sales Order Lines BABW TRADING NZ LIMITED…" at bounding box center [894, 401] width 1347 height 424
click at [1509, 560] on icon "button" at bounding box center [1513, 566] width 17 height 14
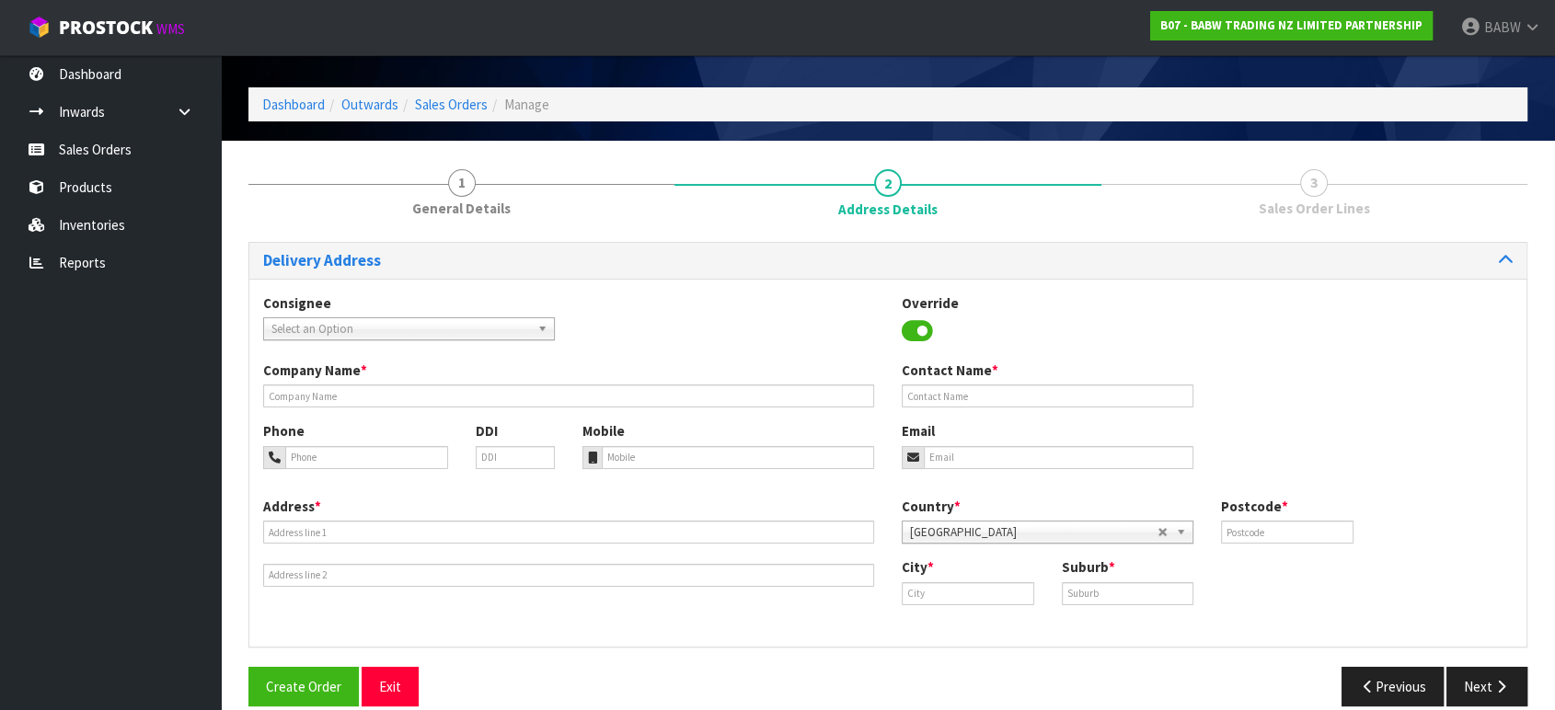
scroll to position [71, 0]
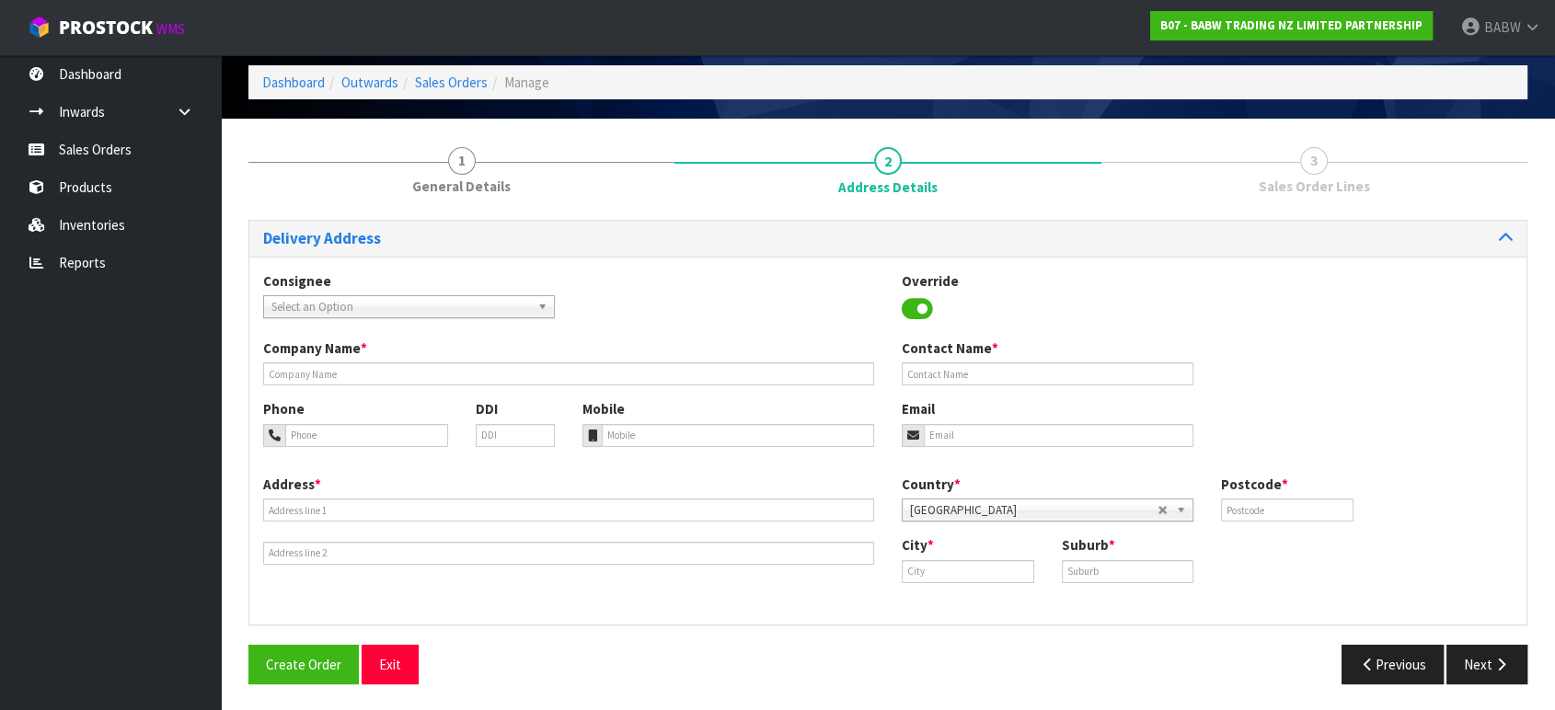
drag, startPoint x: 1336, startPoint y: 373, endPoint x: 1306, endPoint y: 376, distance: 30.6
click at [1336, 373] on div "Company Name * Contact Name *" at bounding box center [887, 369] width 1277 height 61
click at [343, 370] on input "text" at bounding box center [568, 374] width 611 height 23
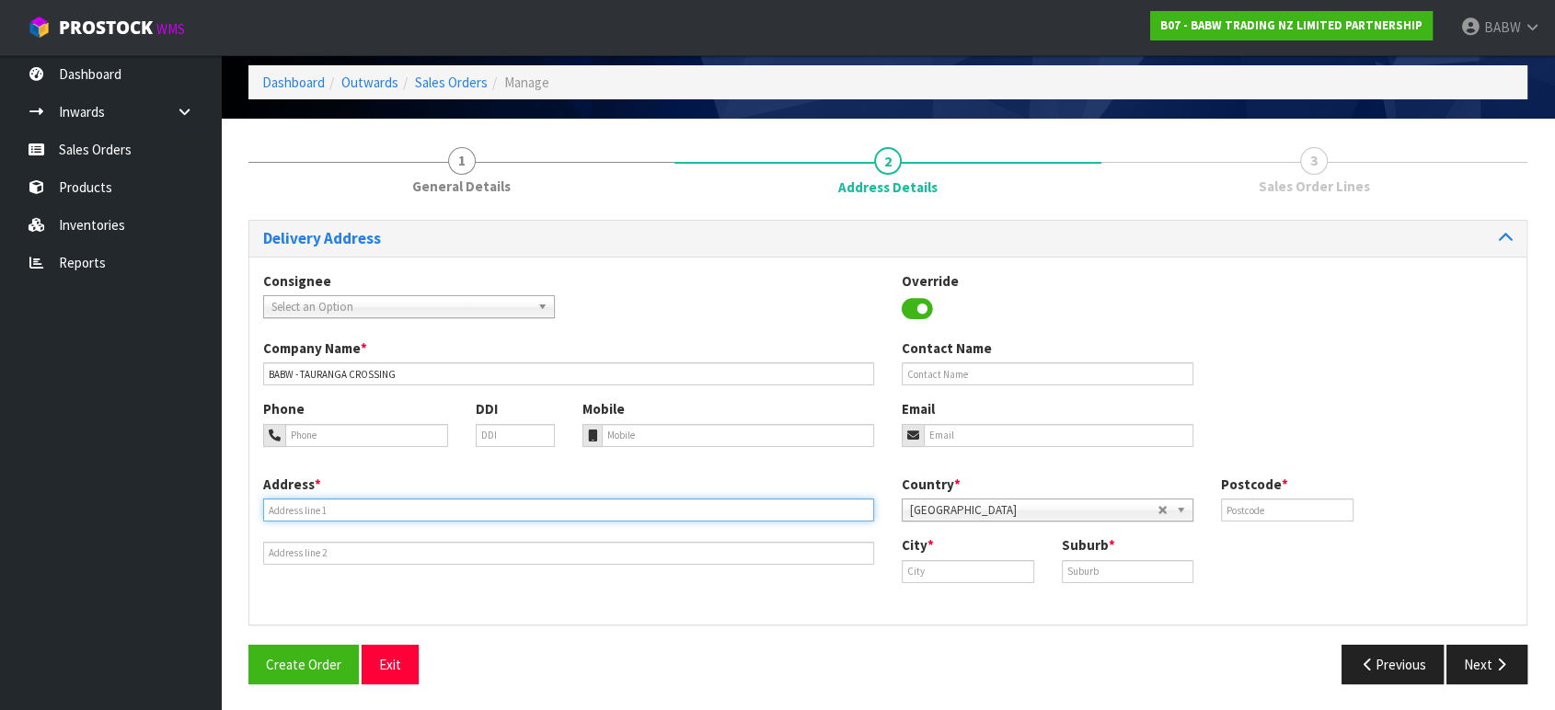
click at [382, 514] on input "text" at bounding box center [568, 510] width 611 height 23
click at [522, 517] on input "text" at bounding box center [568, 510] width 611 height 23
click at [523, 508] on input "KIOSK 16, TAURANGA CROSSING" at bounding box center [568, 510] width 611 height 23
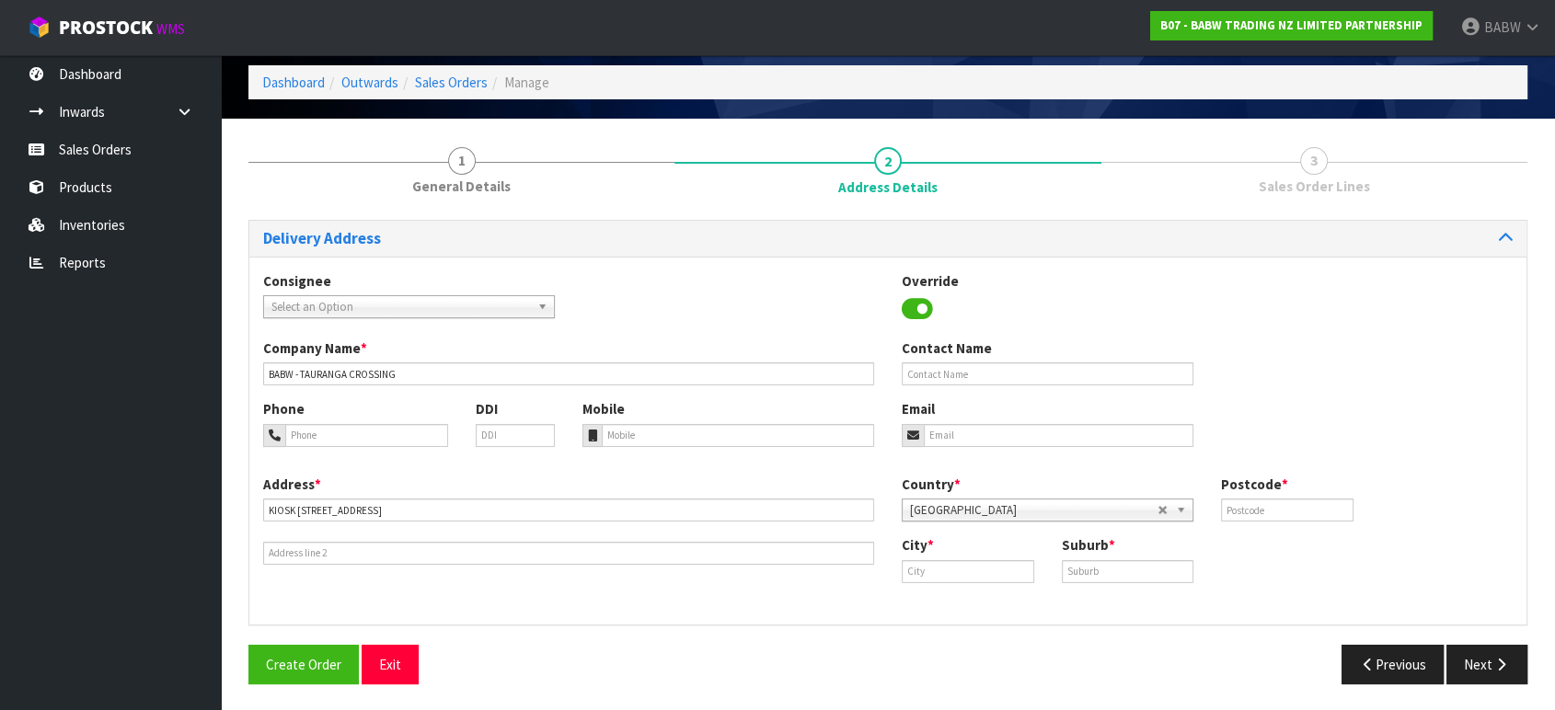
click at [1254, 522] on div "Country * [GEOGRAPHIC_DATA] [GEOGRAPHIC_DATA] [GEOGRAPHIC_DATA] [GEOGRAPHIC_DAT…" at bounding box center [1207, 505] width 639 height 61
click at [1293, 494] on div "Postcode *" at bounding box center [1287, 498] width 160 height 47
click at [1289, 514] on input "text" at bounding box center [1287, 510] width 133 height 23
click at [979, 563] on input "text" at bounding box center [968, 571] width 133 height 23
click at [965, 650] on link "Tau ranga" at bounding box center [975, 653] width 145 height 25
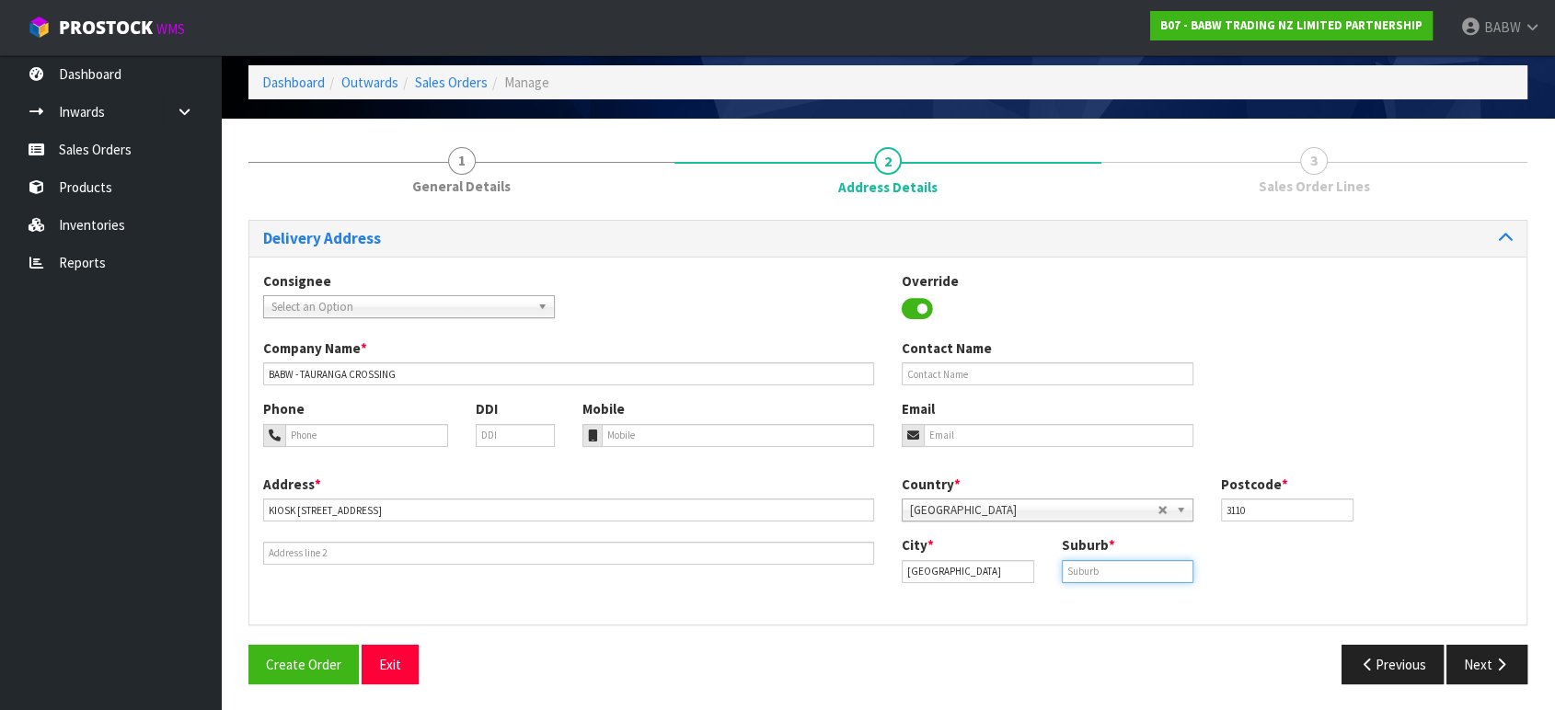
click at [1088, 571] on input "text" at bounding box center [1128, 571] width 133 height 23
click at [1184, 593] on div "City * [GEOGRAPHIC_DATA] Suburb * [GEOGRAPHIC_DATA]" at bounding box center [1207, 566] width 639 height 61
click at [1501, 660] on icon "button" at bounding box center [1501, 665] width 17 height 14
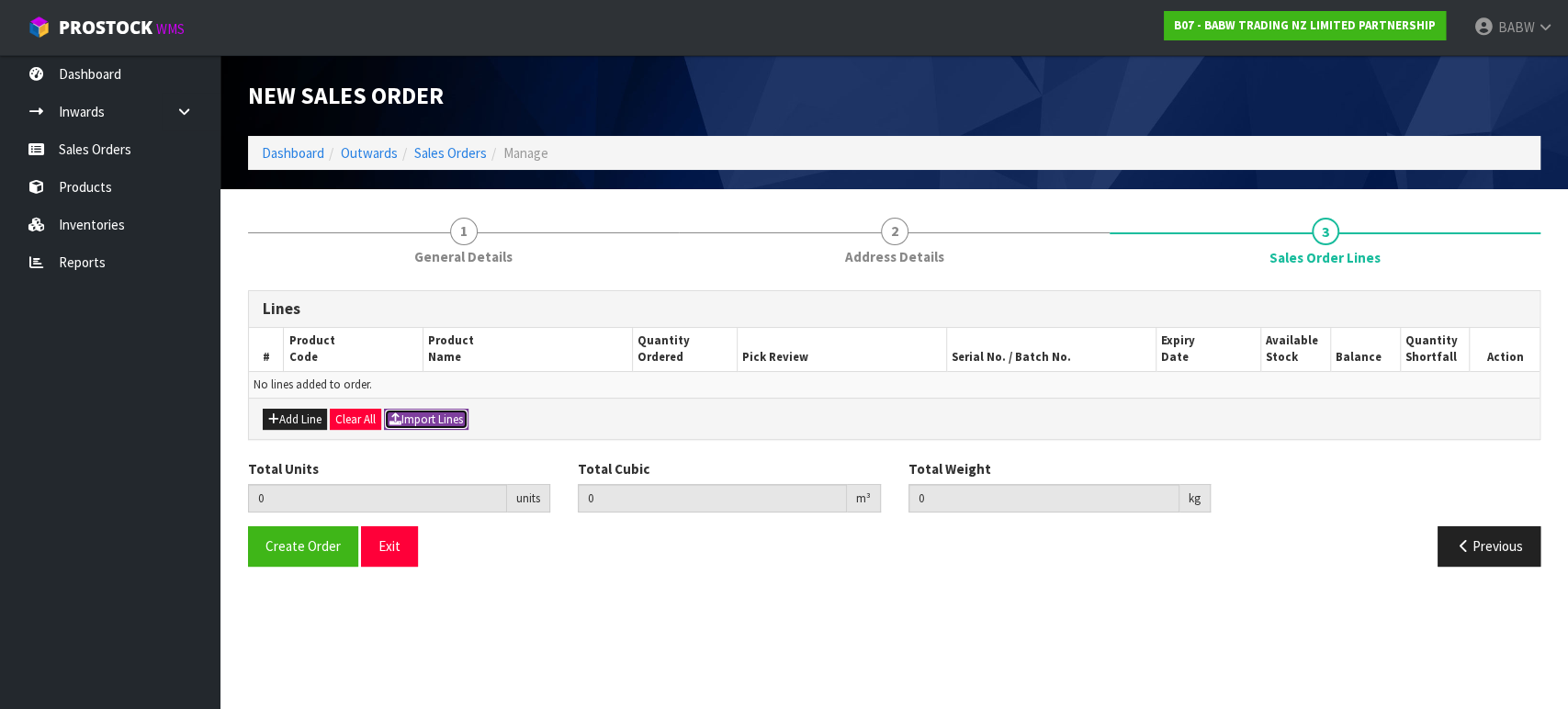
click at [409, 424] on button "Import Lines" at bounding box center [426, 420] width 85 height 22
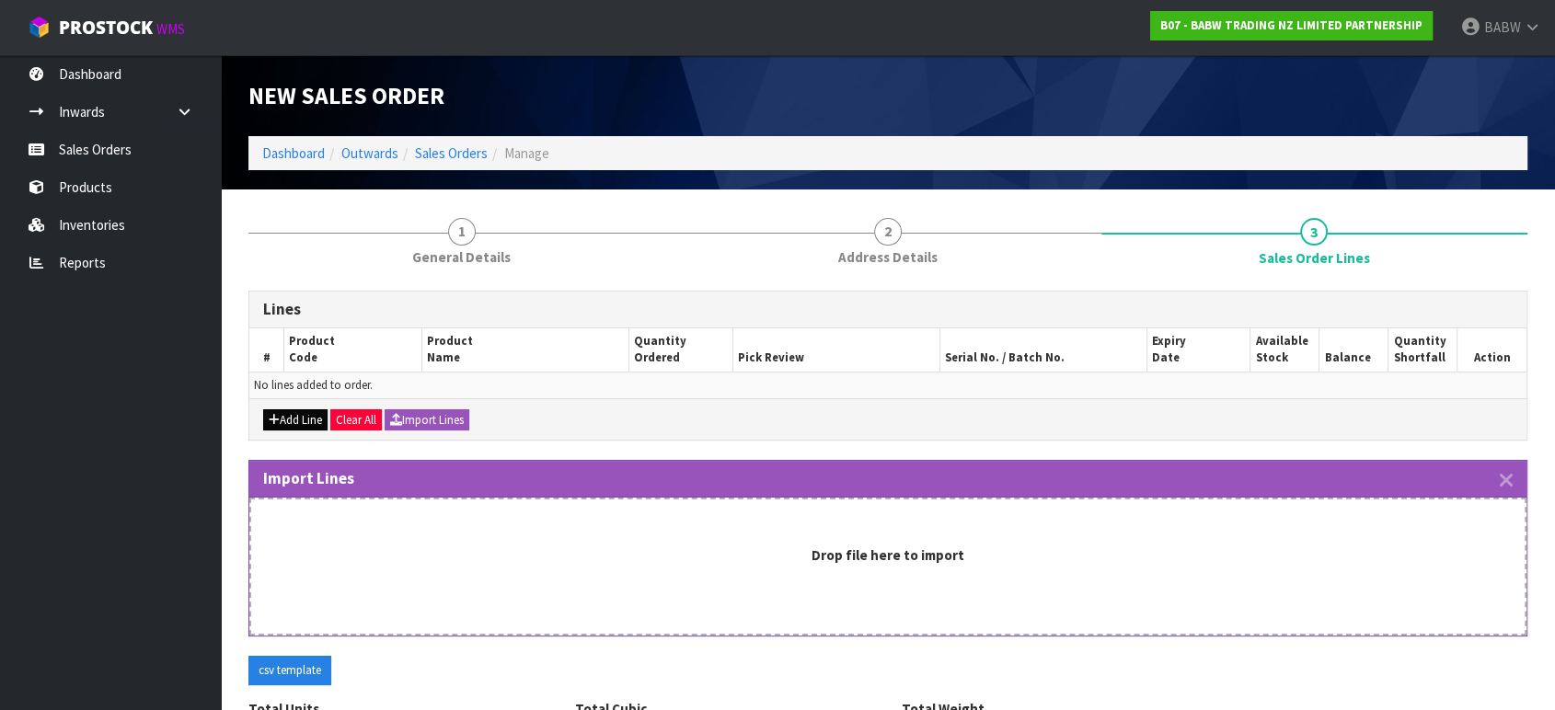
drag, startPoint x: 117, startPoint y: 355, endPoint x: 280, endPoint y: 429, distance: 178.8
click at [117, 356] on ul "Dashboard Inwards Purchase Orders Receipts Sales Orders Products Inventories Re…" at bounding box center [110, 382] width 221 height 655
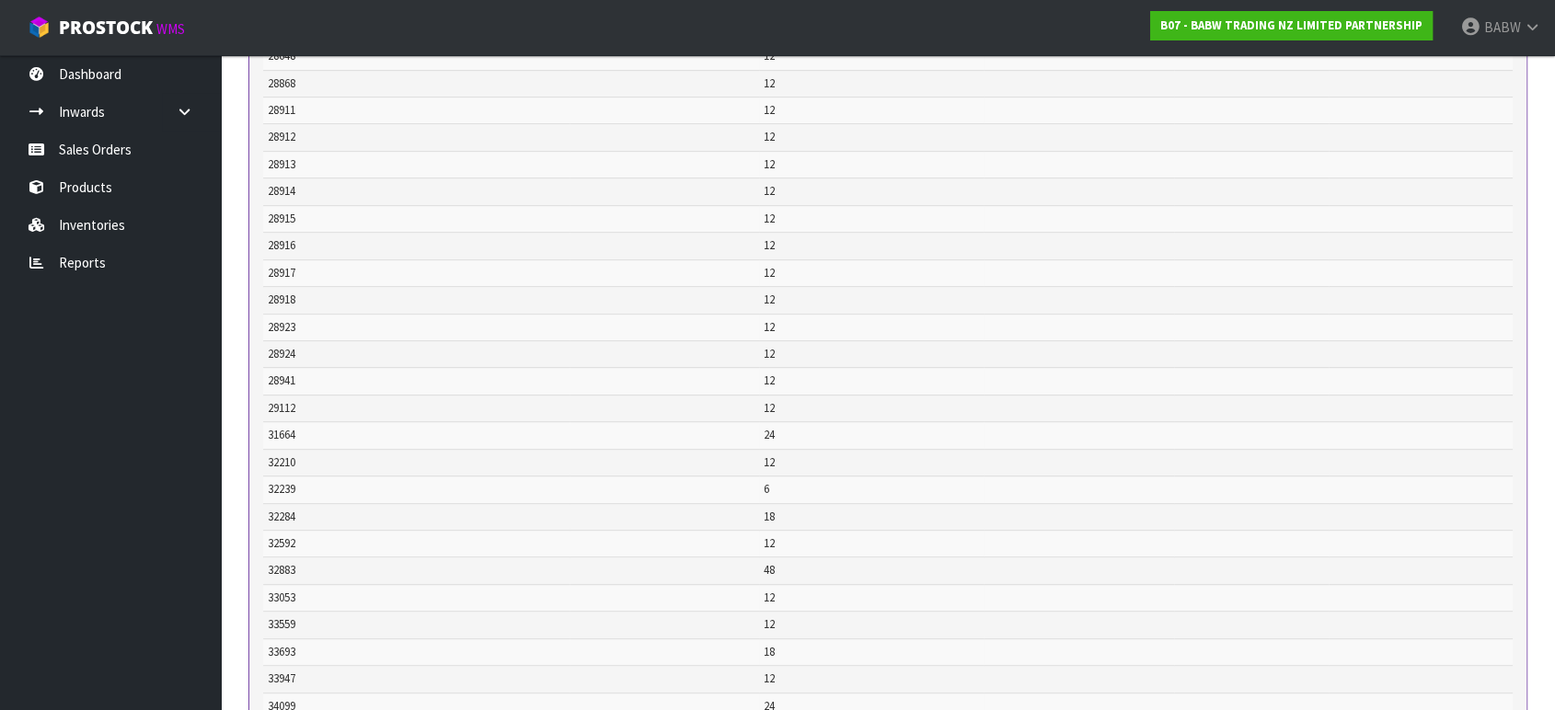
scroll to position [1349, 0]
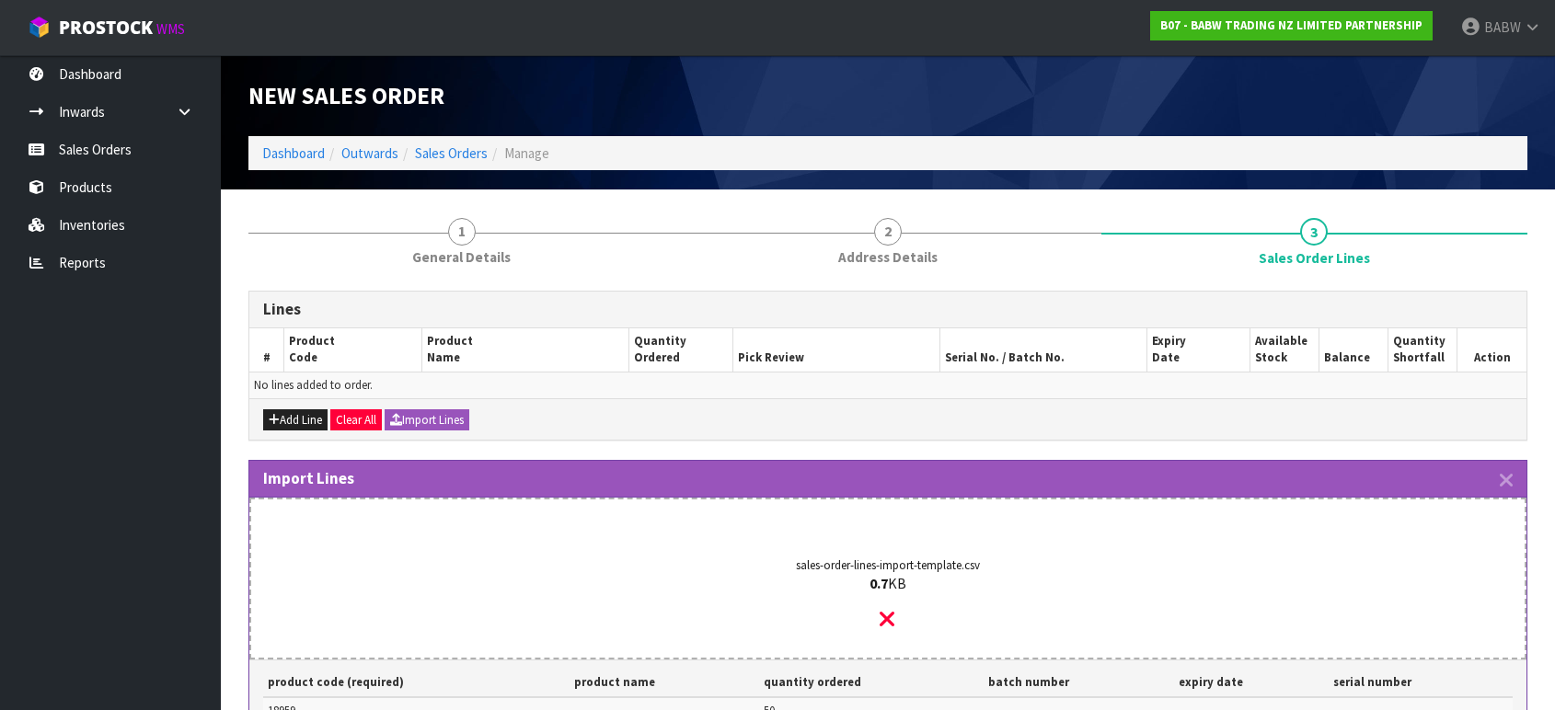
scroll to position [1349, 0]
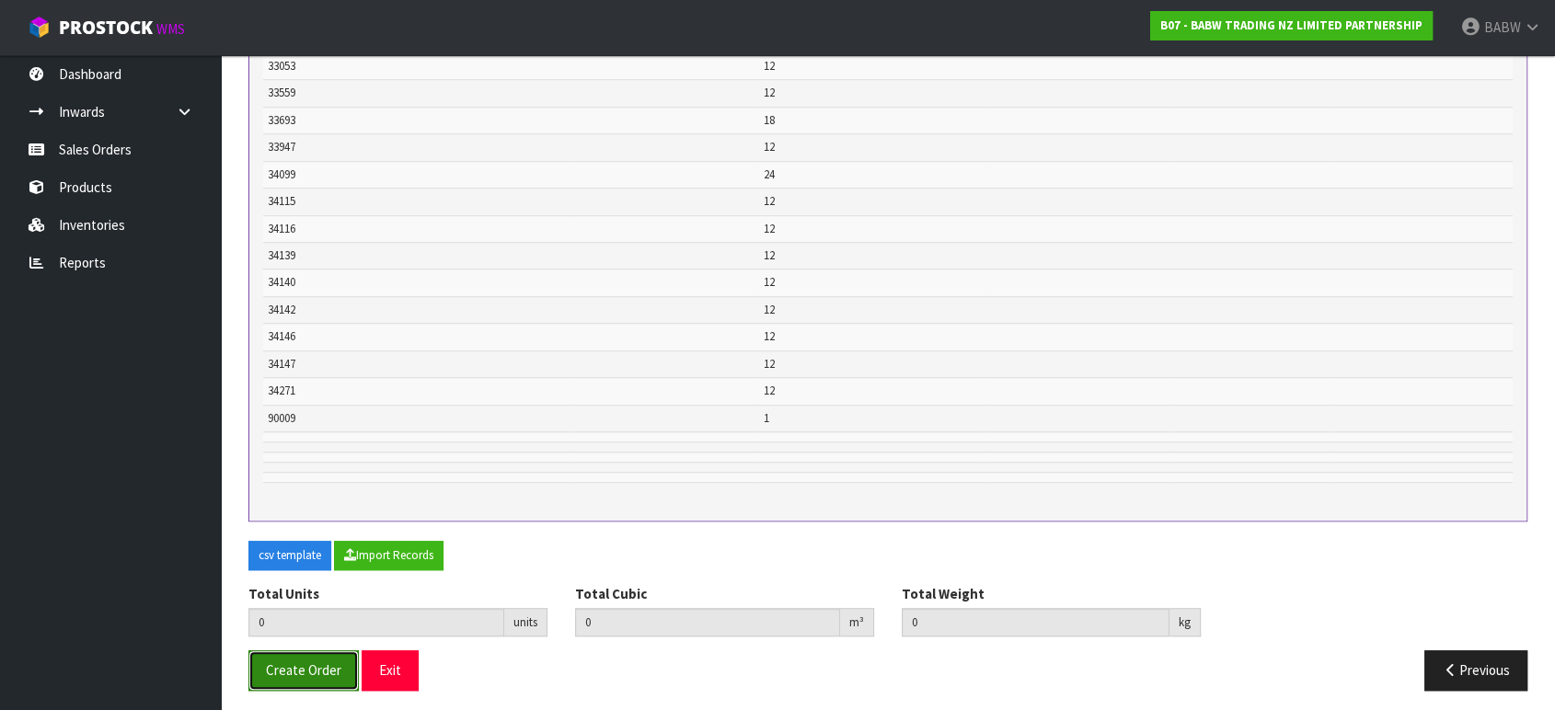
click at [313, 675] on button "Create Order" at bounding box center [303, 671] width 110 height 40
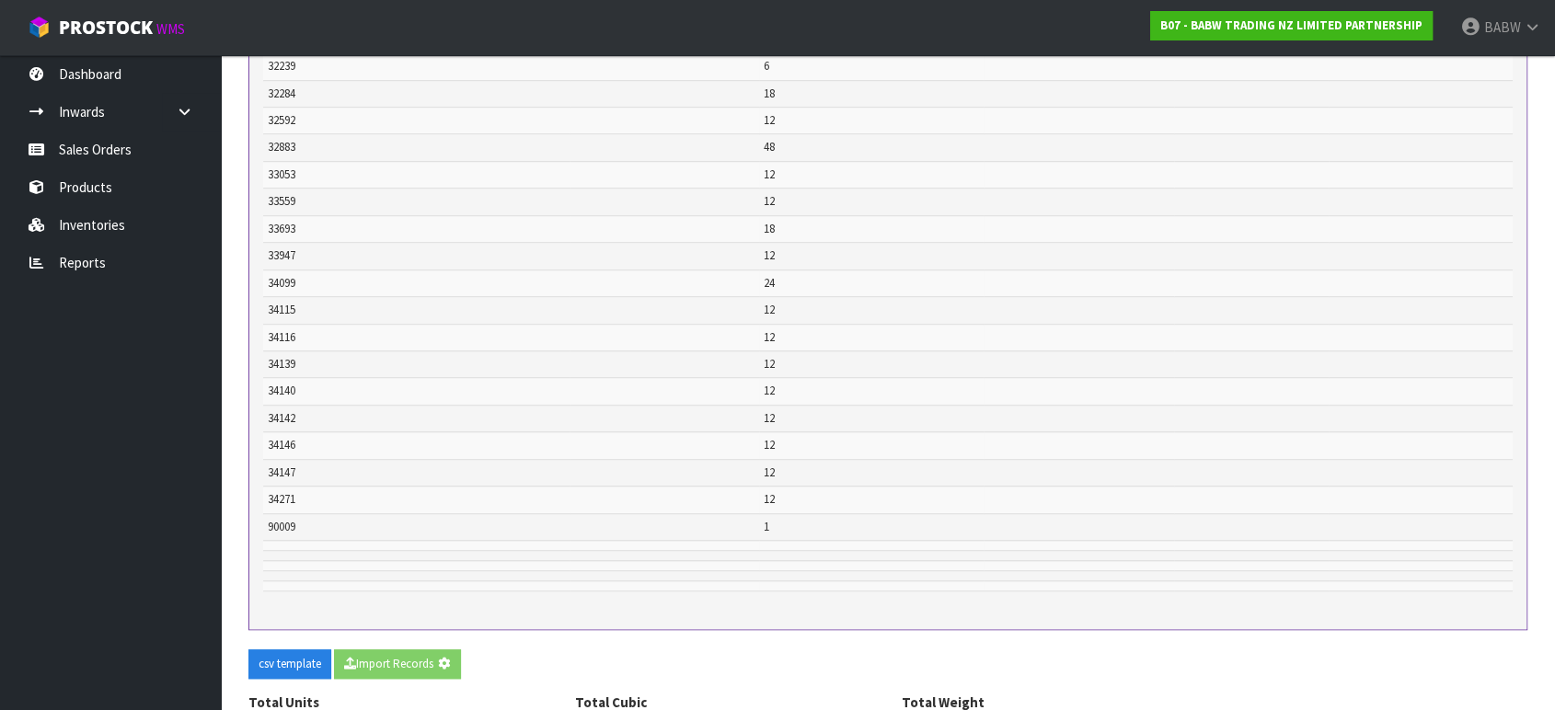
scroll to position [0, 0]
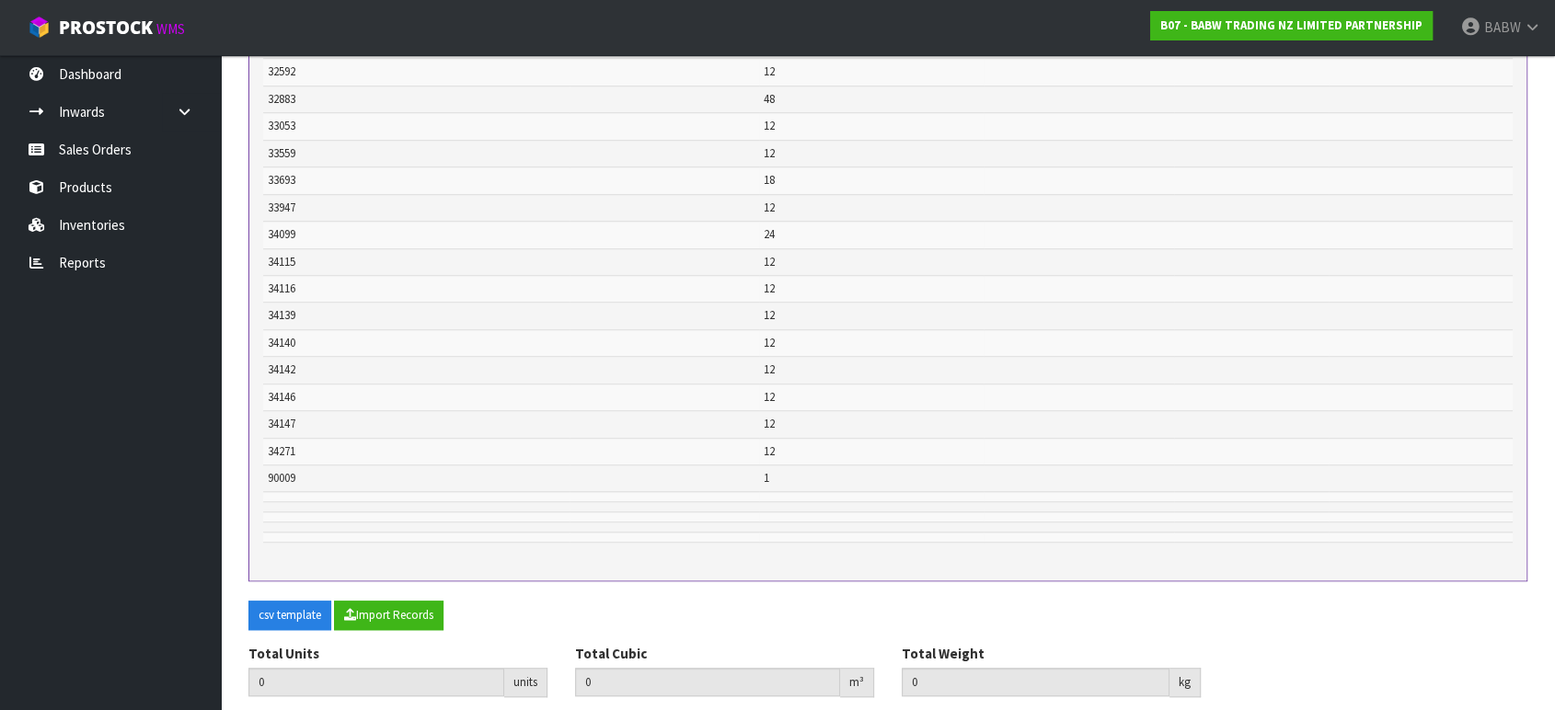
scroll to position [1415, 0]
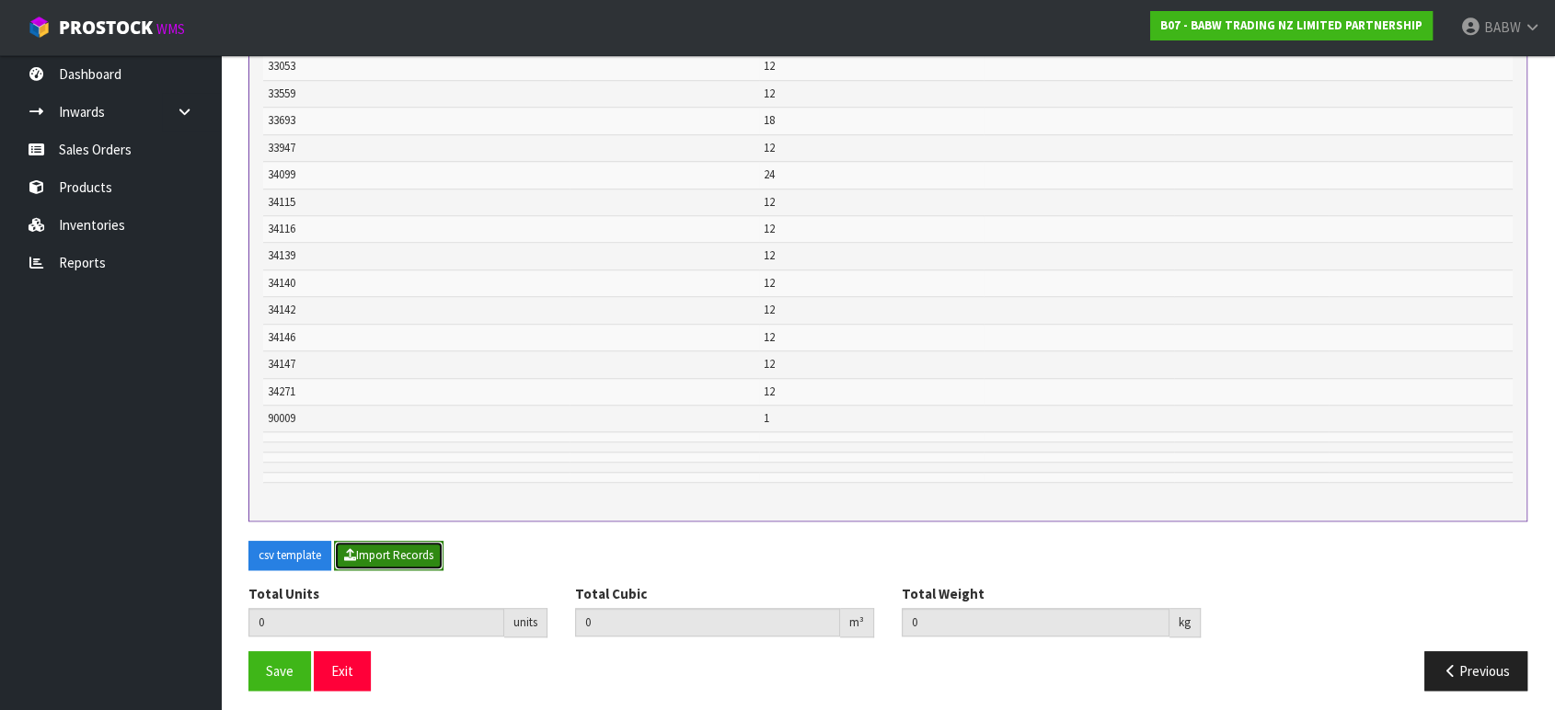
click at [405, 551] on button "Import Records" at bounding box center [389, 555] width 110 height 29
type input "617"
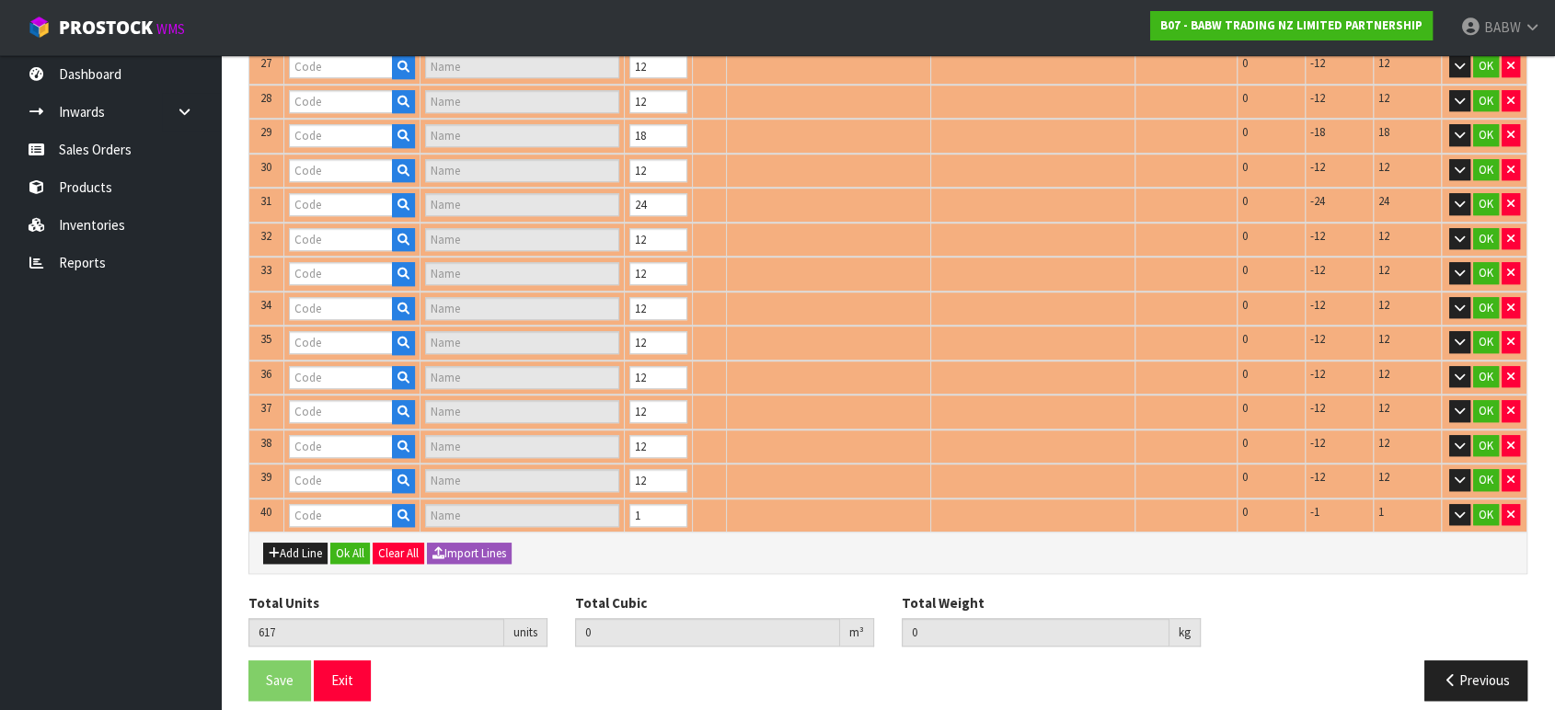
type input "25721"
type input "RED PLUSH CAR II"
type input "27548"
type input "CAP UPDT"
type input "18959"
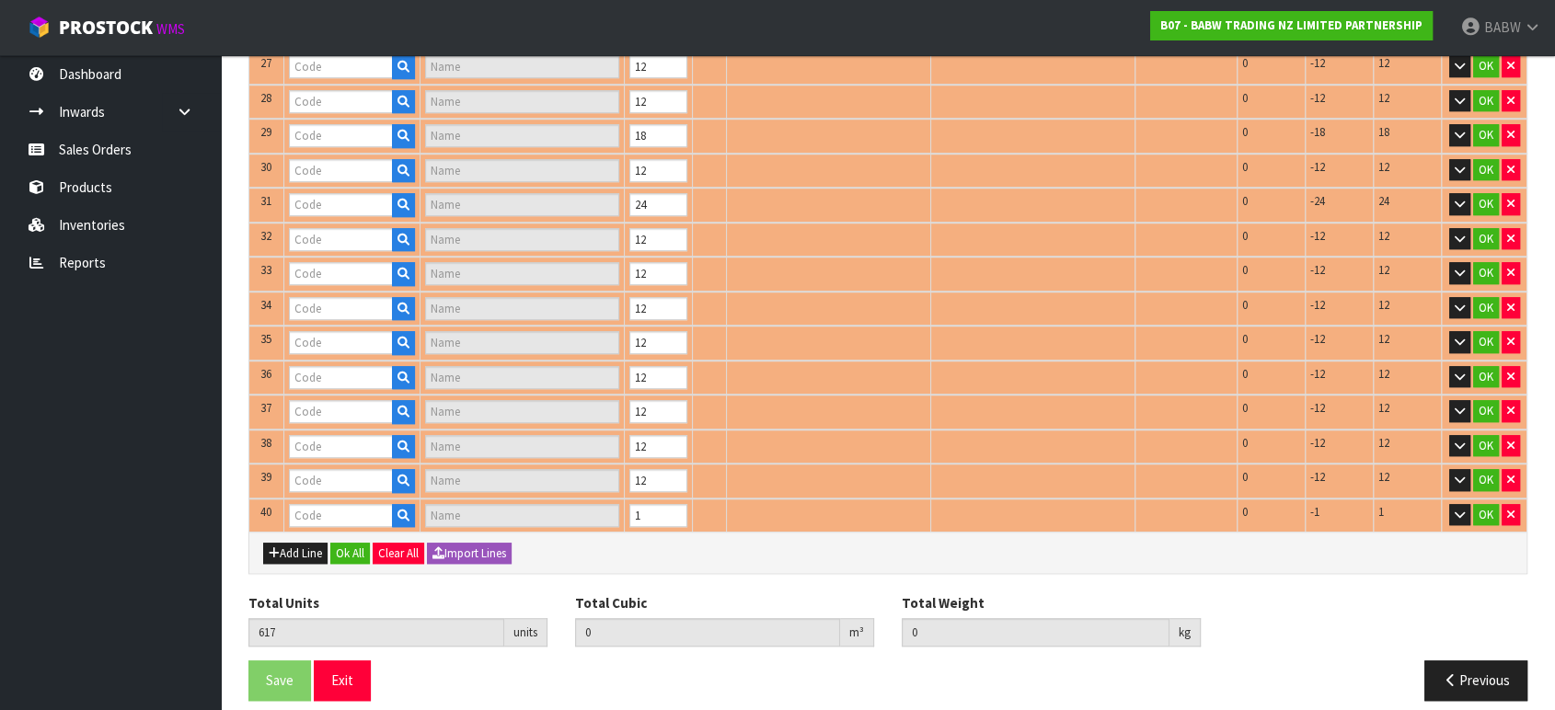
type input "COTTON CANDY SCE"
type input "25539"
type input "SMILEY MONKEY II"
type input "24935"
type input "BUILD-A-SND 17"
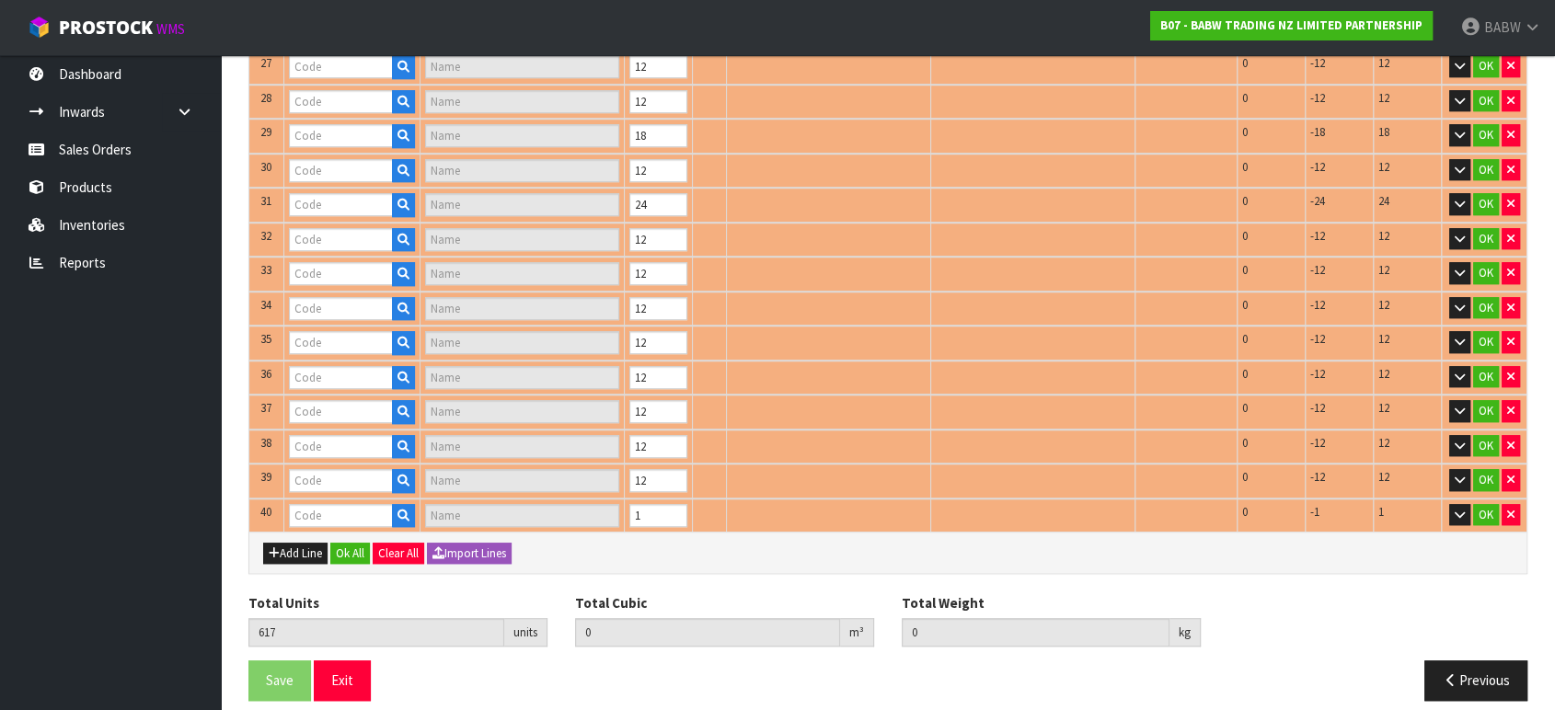
type input "28868"
type input "HG SEQ DRESS"
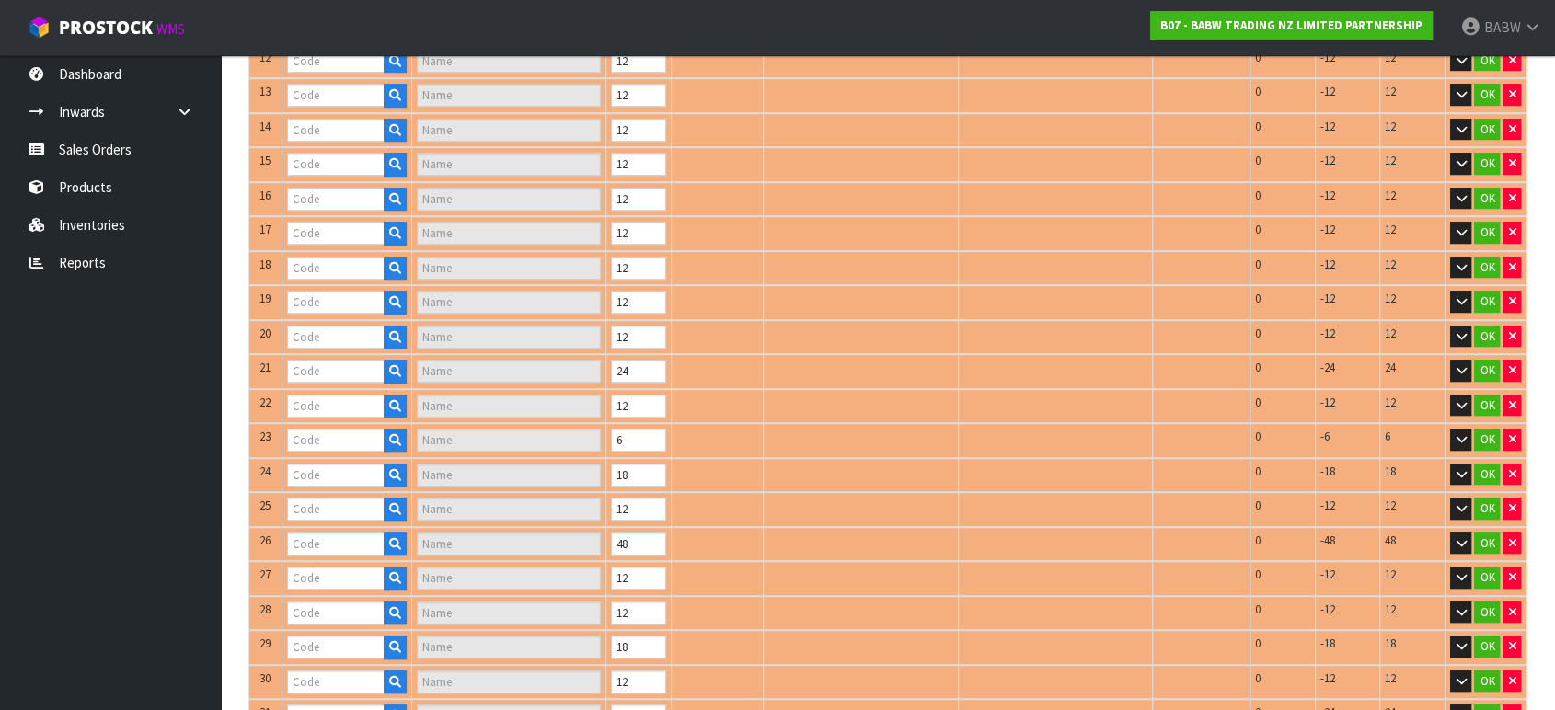
type input "28913"
type input "HP [PERSON_NAME] ROBE 2FR"
type input "28167"
type input "FOUNDATION BEAR"
type input "28914"
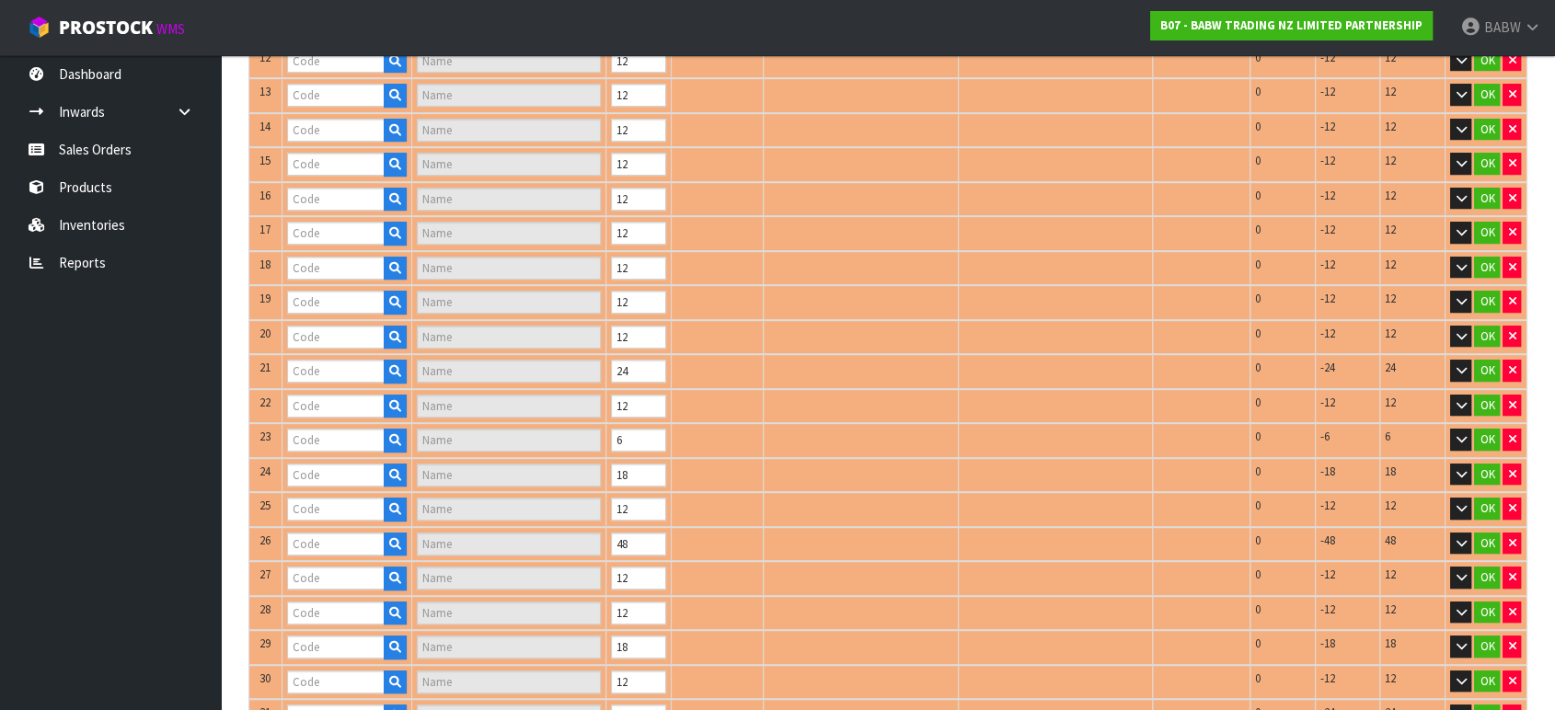
type input "HP RAVEN ROBE 2DR"
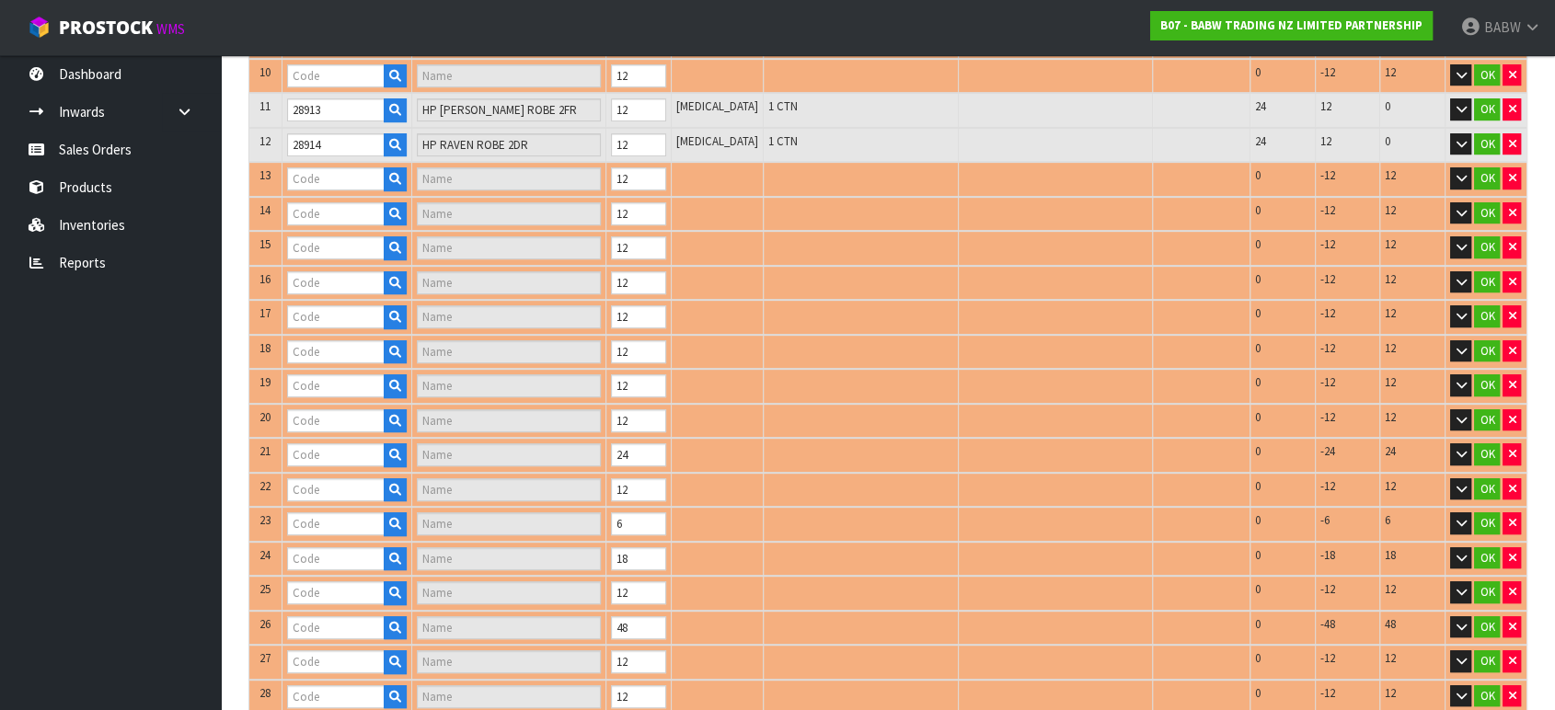
type input "28916"
type input "HP SLYTH SCARF"
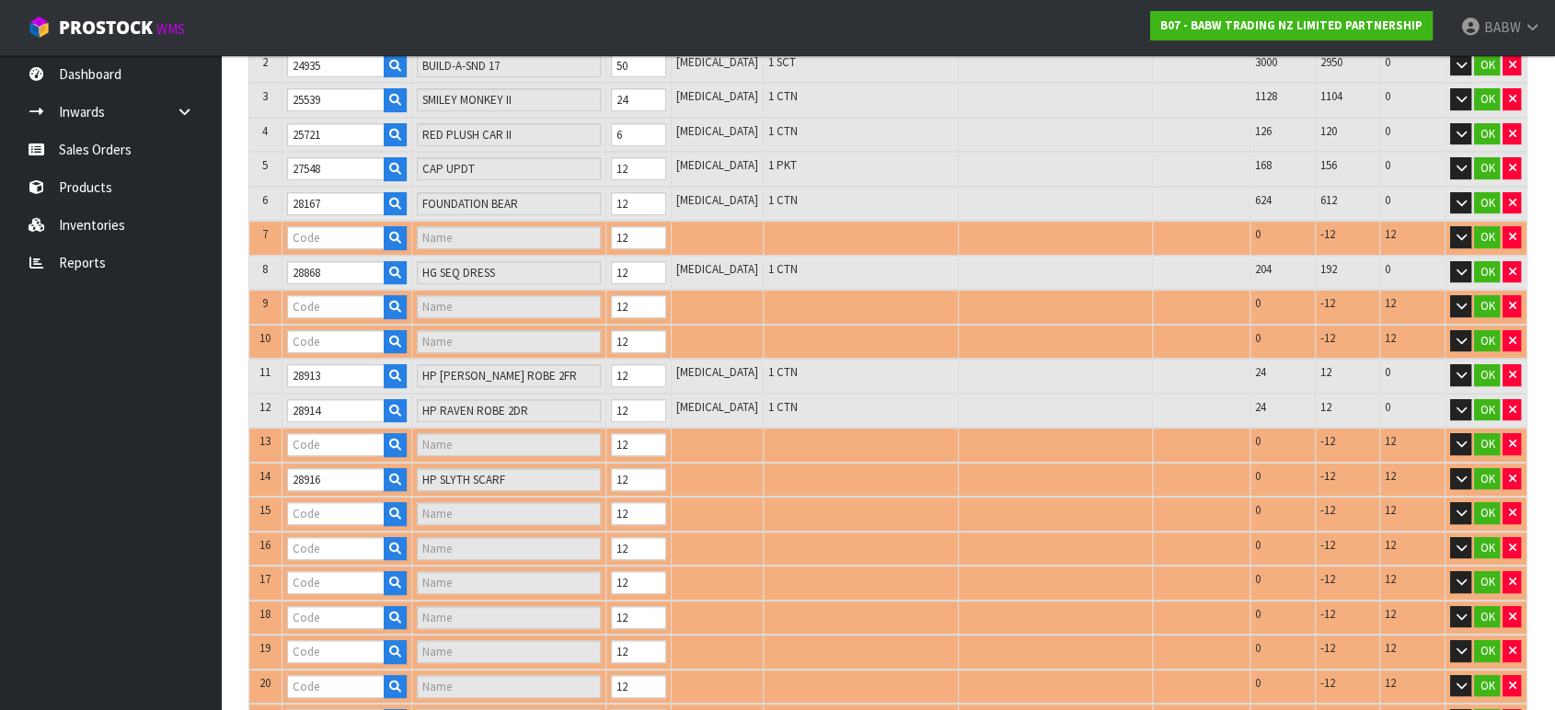
type input "28648"
type input "CHASES VEST/HAT"
type input "28912"
type input "HP SLYTH ROBE 2FR"
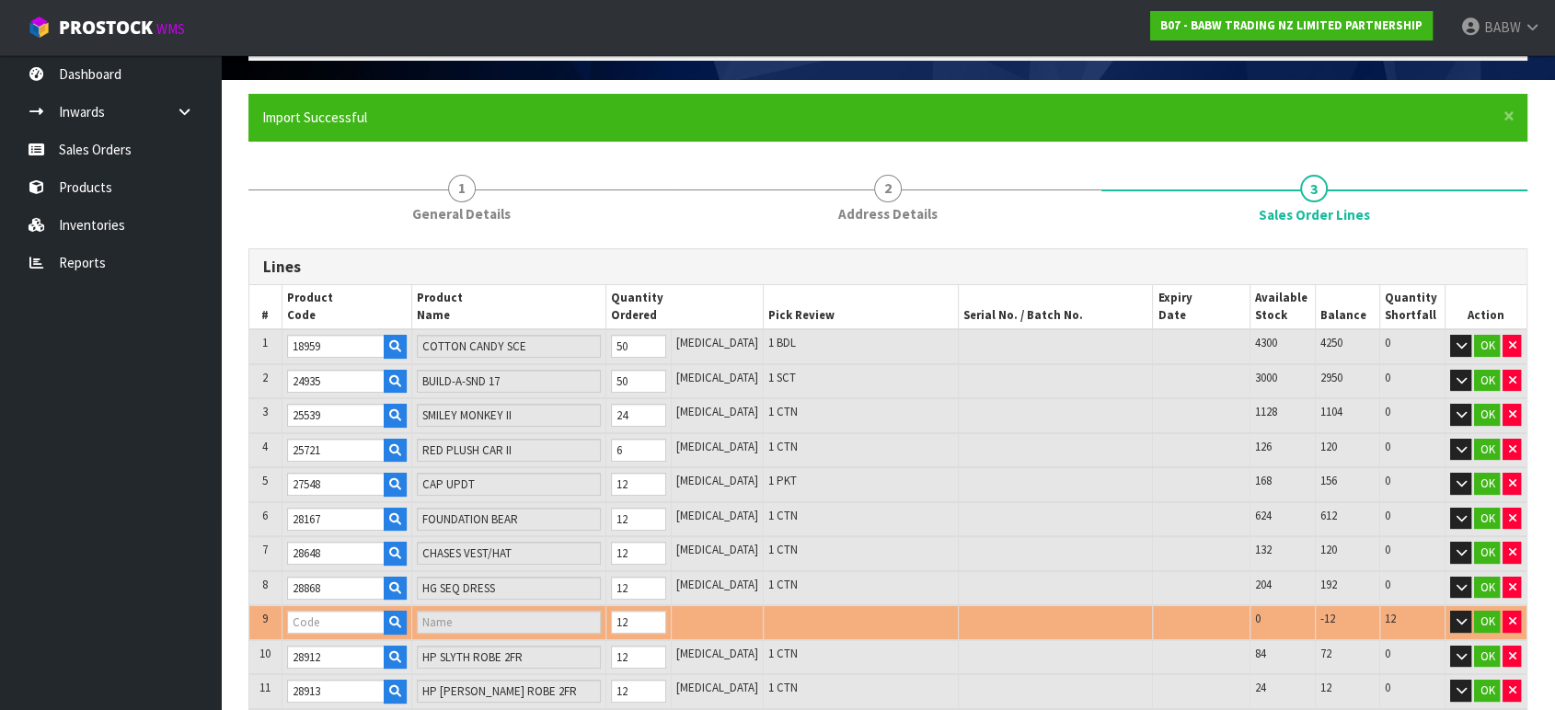
type input "28911"
type input "HP GRYF ROBE 2FER"
type input "28915"
type input "HP GRYF SCARF"
type input "28924"
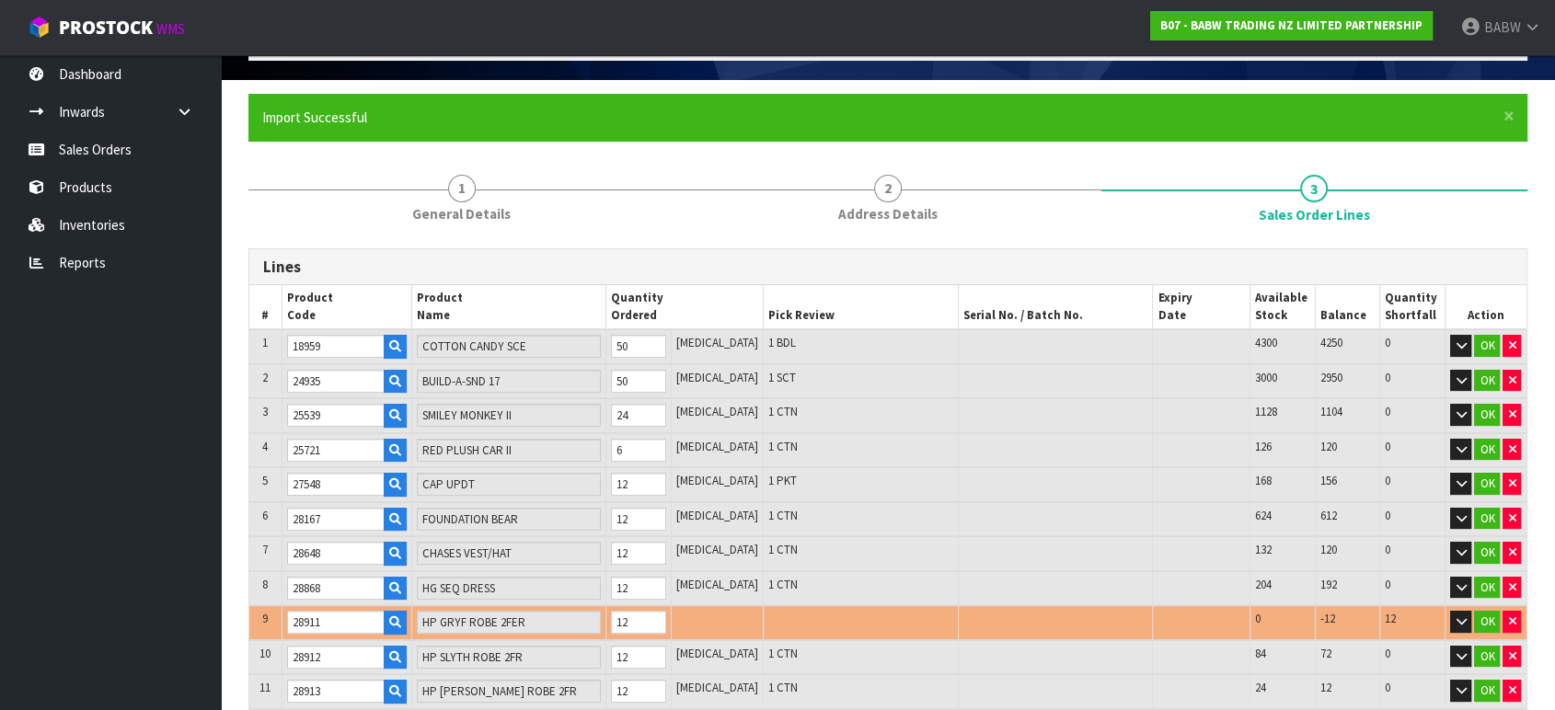
type input "HP HOGWARTS PANTS"
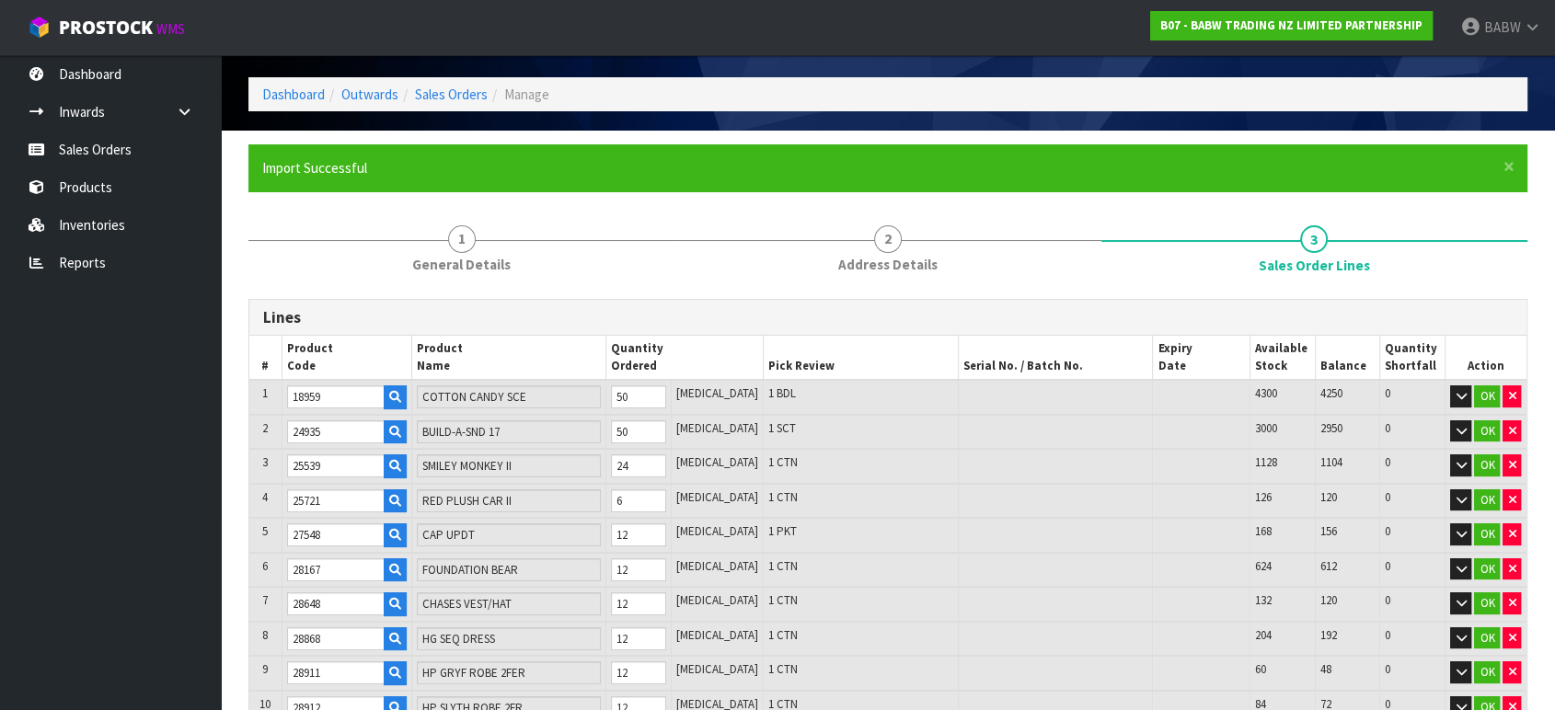
type input "28941"
type input "[PERSON_NAME] BEAR"
type input "28918"
type input "HP RAVEN SCARF"
type input "28917"
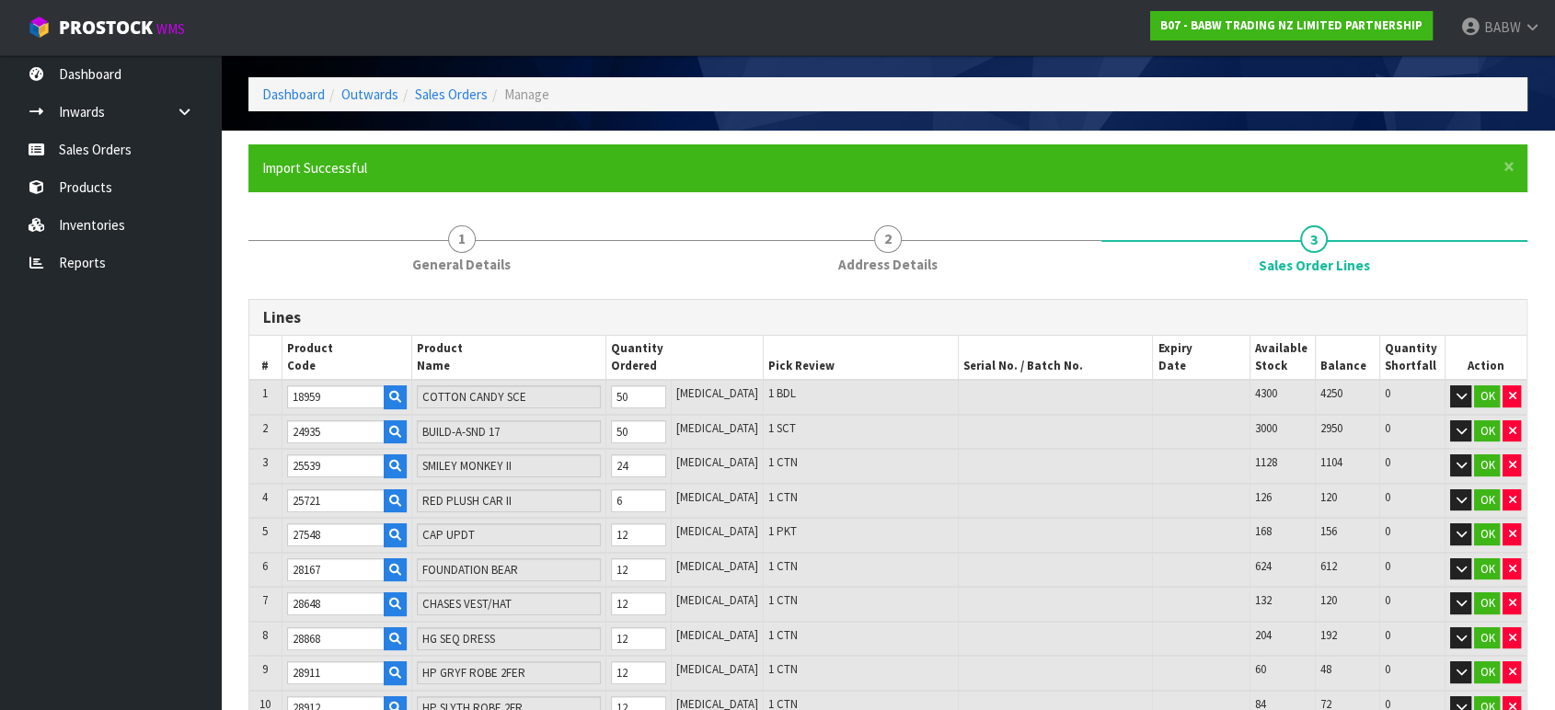
type input "HP [PERSON_NAME] SCARF"
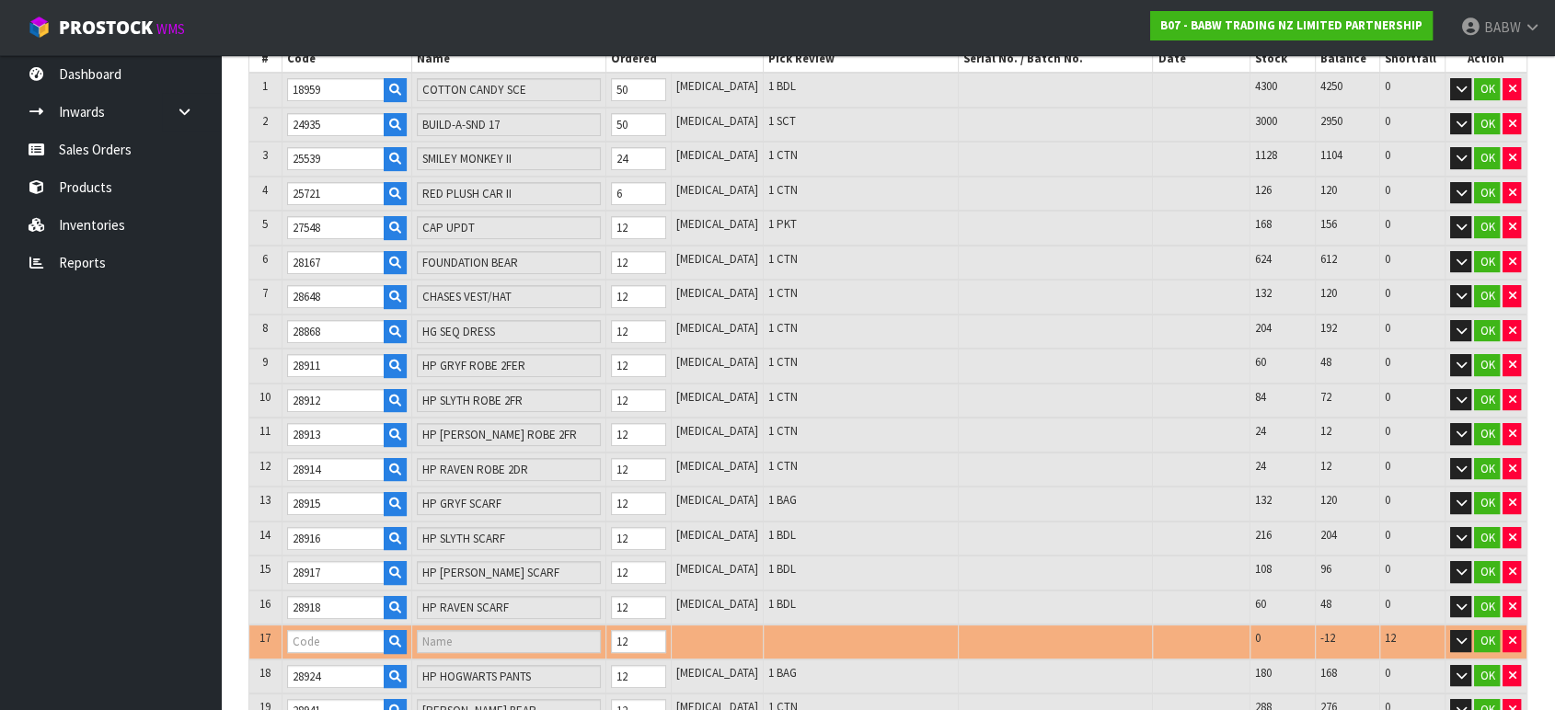
type input "28923"
type input "HP HOGWARTS SKIRT"
type input "31664"
type input "NRL WARRIORS"
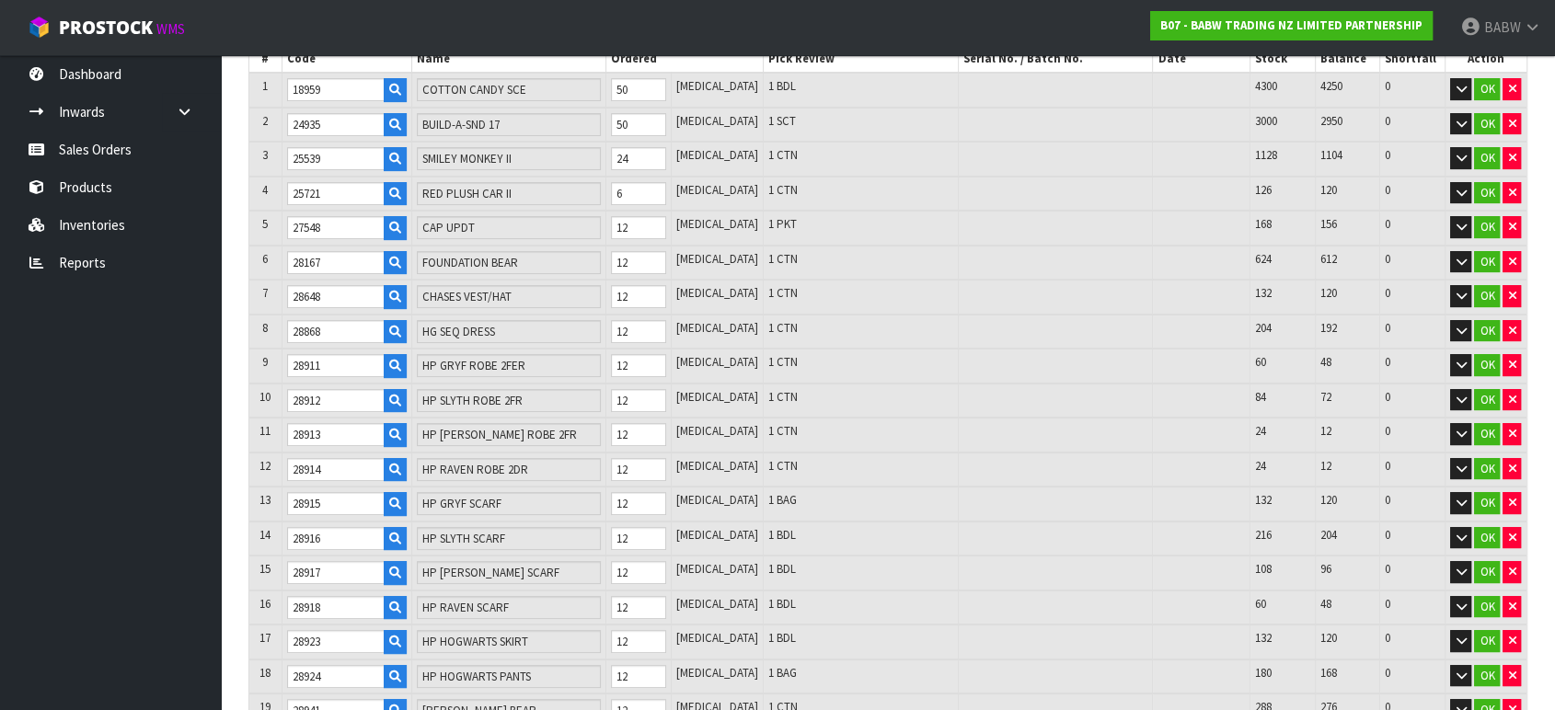
type input "29112"
type input "E SUPPORT BEAR T"
type input "32239"
type input "PP PNK PAW BED"
type input "32284"
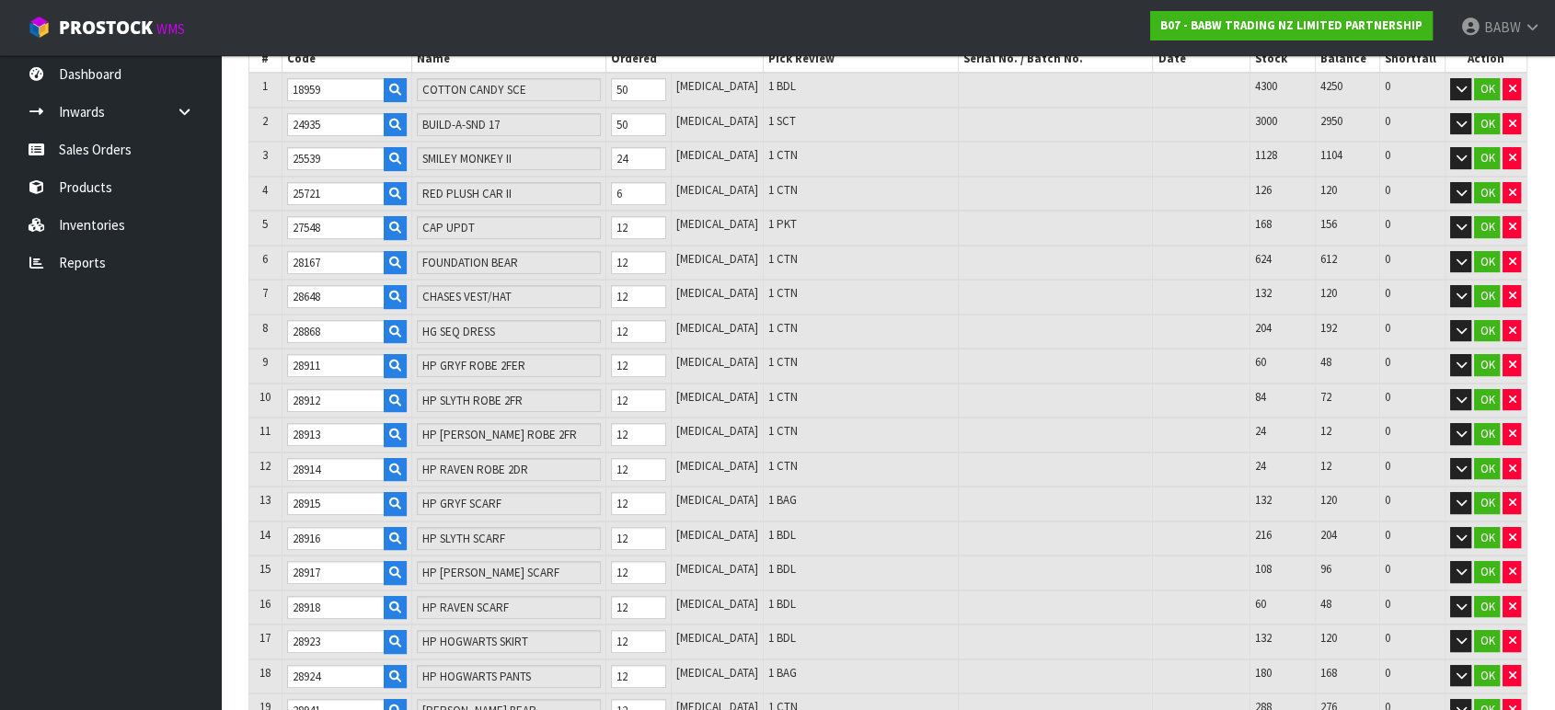
type input "MB PK AXOLOTL"
type input "32210"
type input "I GRADUATED TEE"
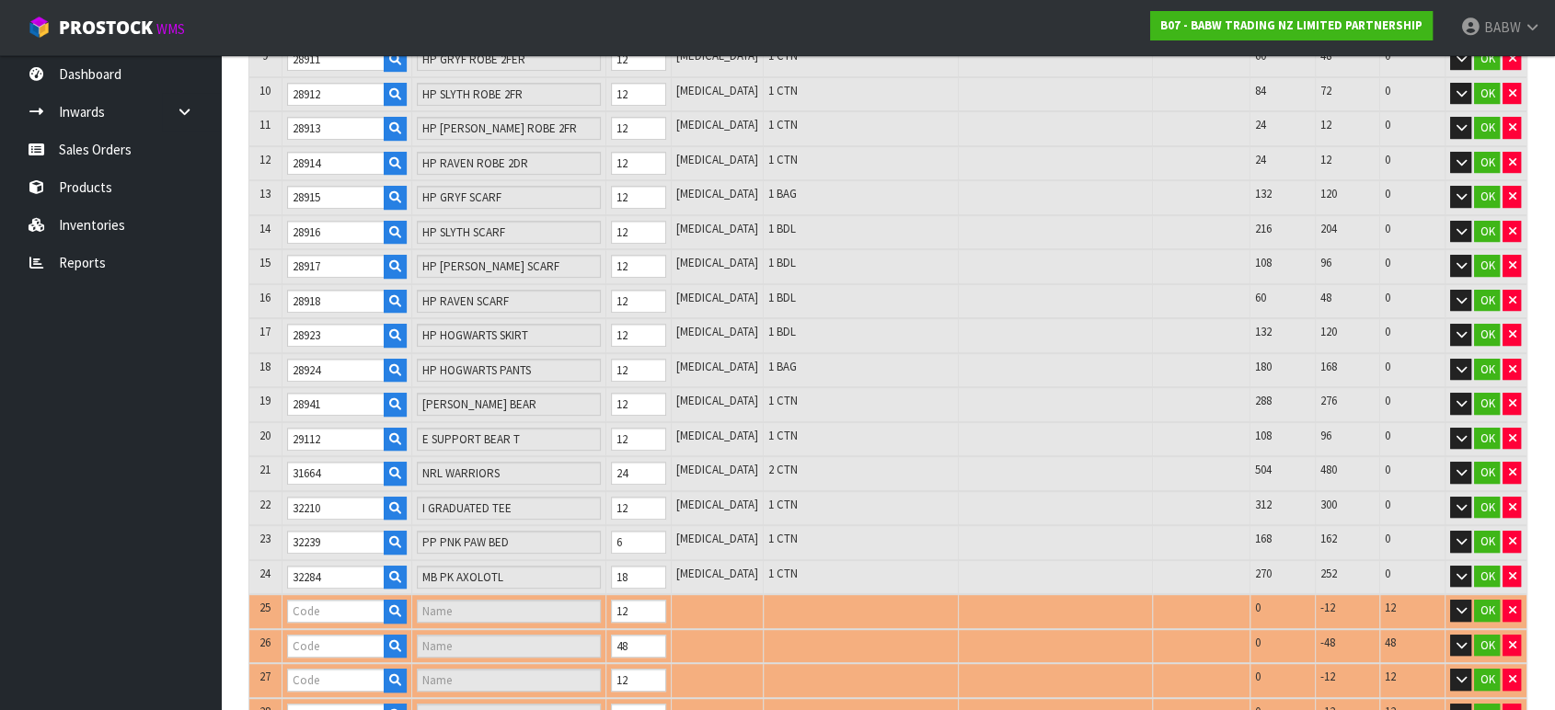
type input "32883"
type input "HK FR BEAR CARRIER"
type input "32592"
type input "HG SEQ SKRT ST II"
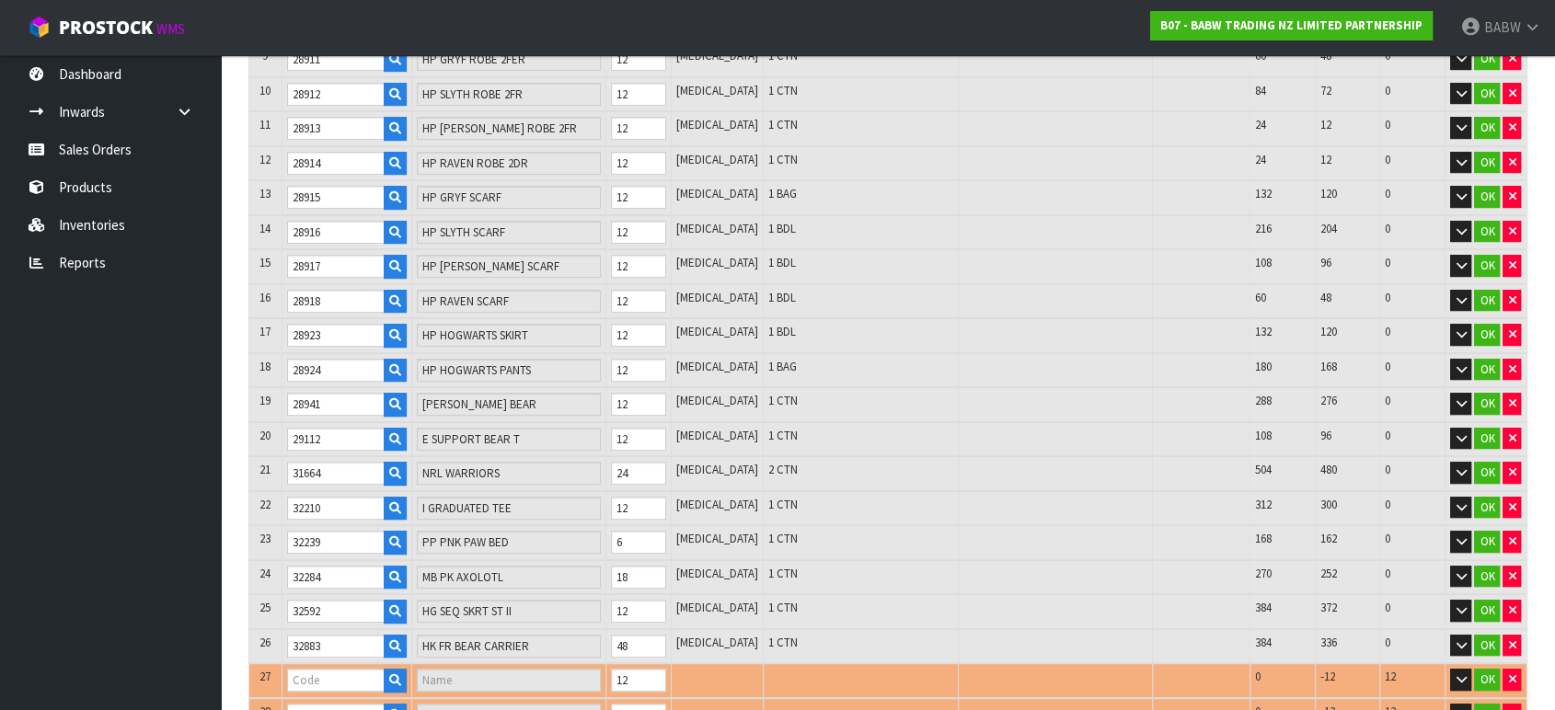
type input "33559"
type input "BFF SQUIN TRD DRS"
type input "33053"
type input "[PERSON_NAME] COSTUME"
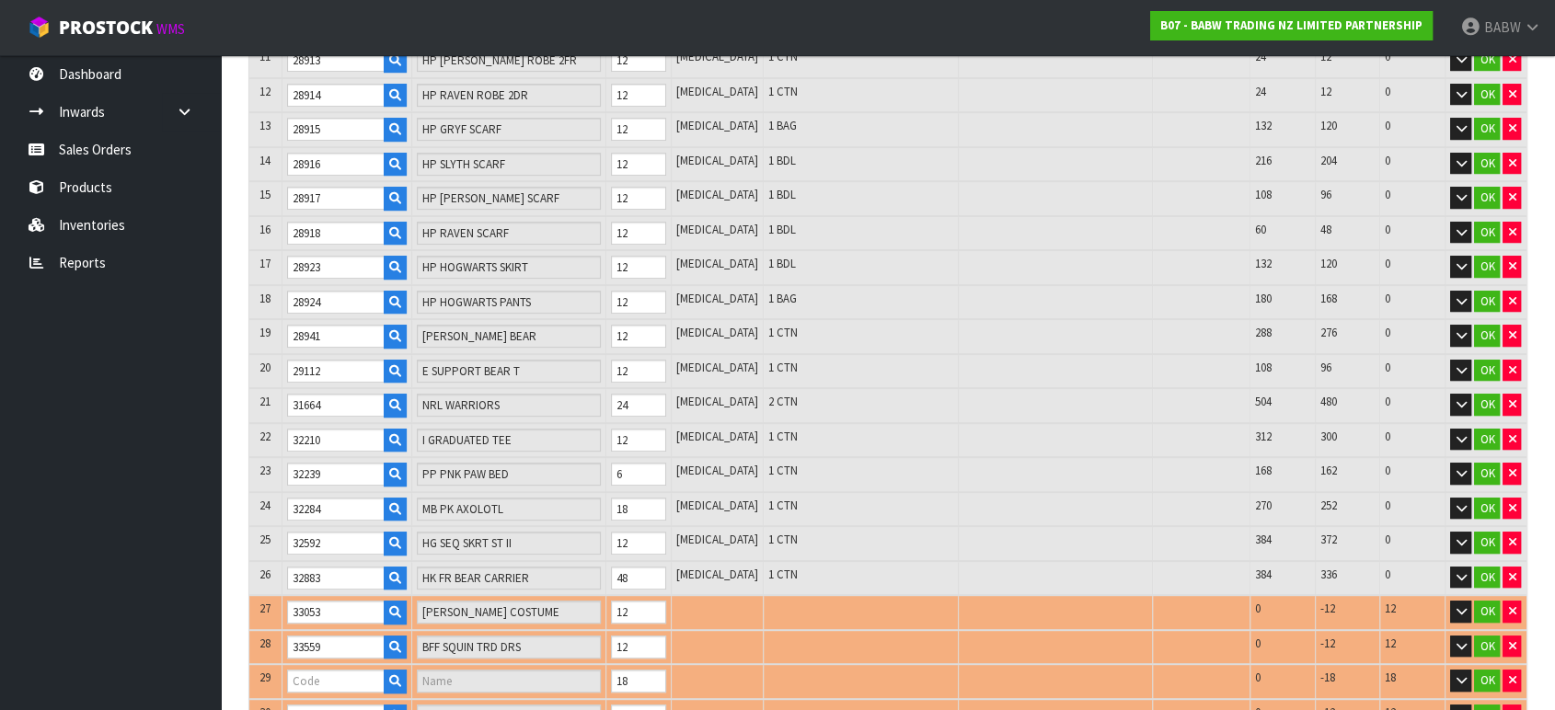
type input "33693"
type input "MB RNBW TRICRATPS"
type input "90009"
type input "BIRTH CERTIFICATES"
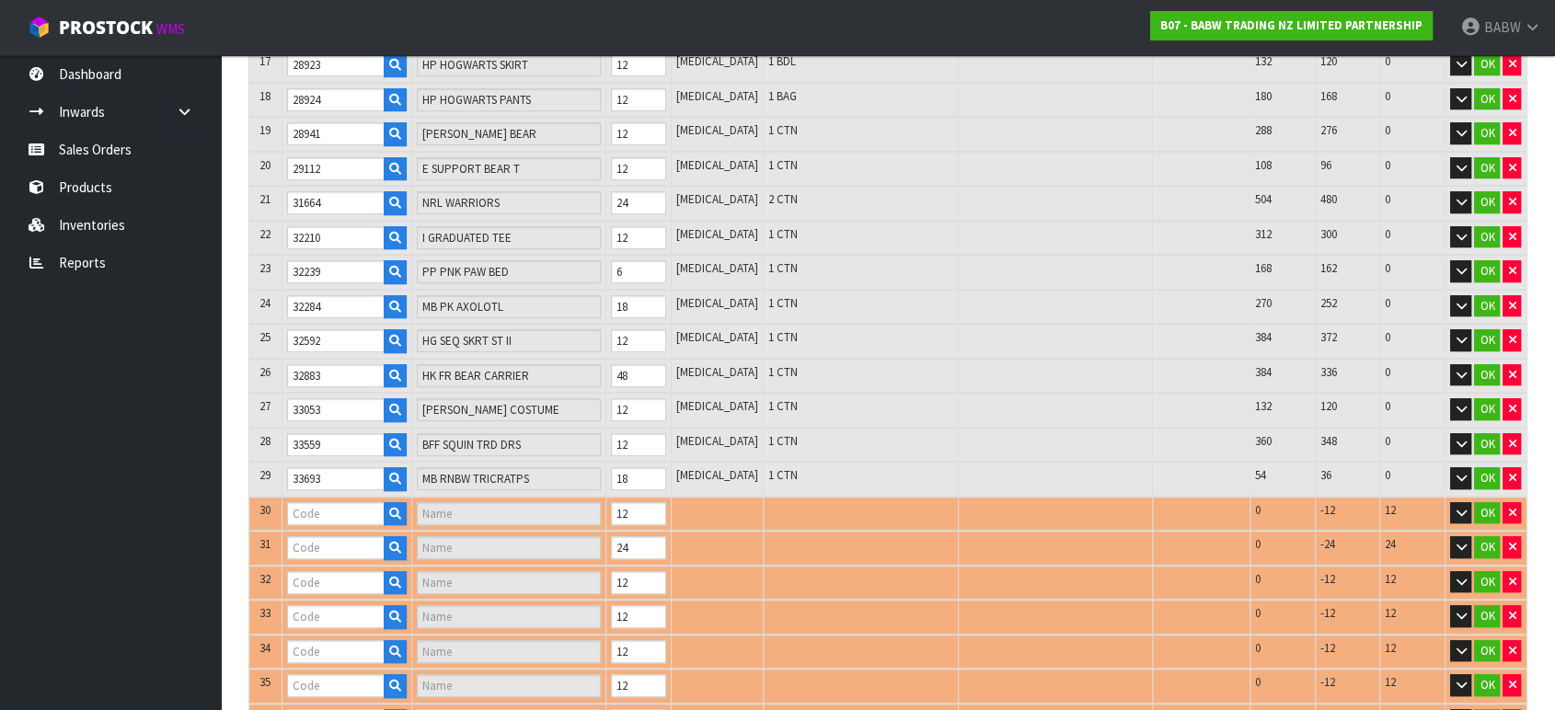
type input "33947"
type input "STRAWB HALTR DRSS"
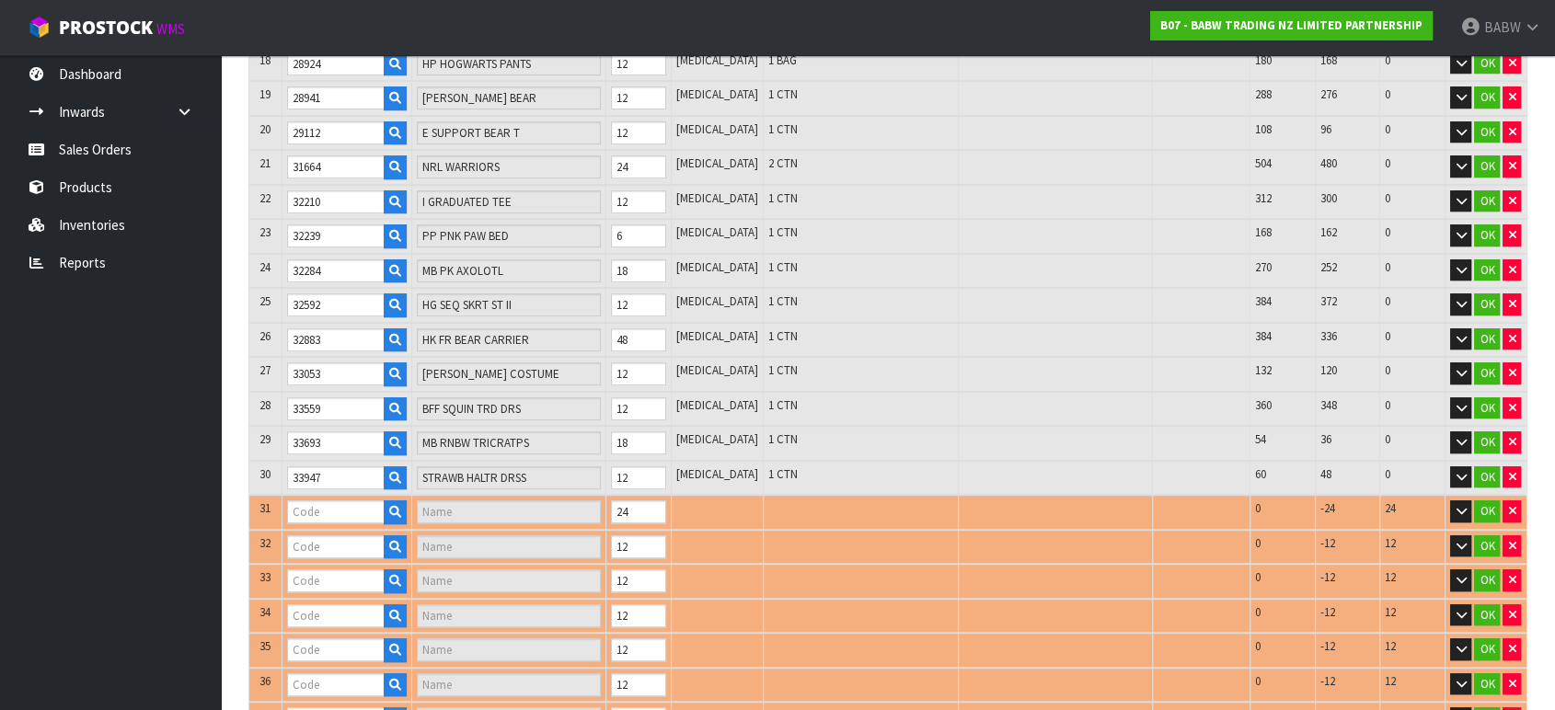
type input "34115"
type input "BOW WHAT FUN SET"
type input "34116"
type input "HLDY TARTAN DRESS"
type input "34099"
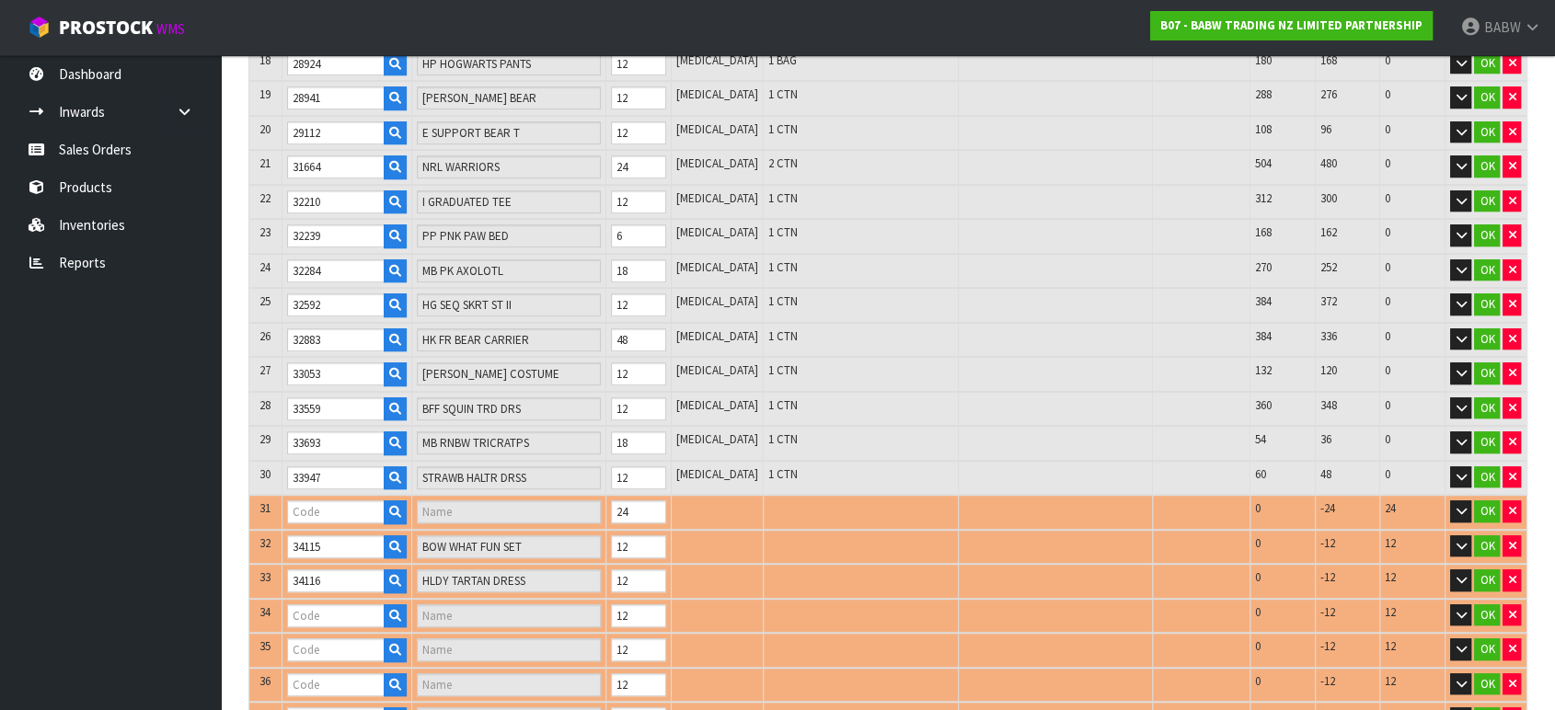
type input "ALL BLACKS RUGBY JERSEY SET"
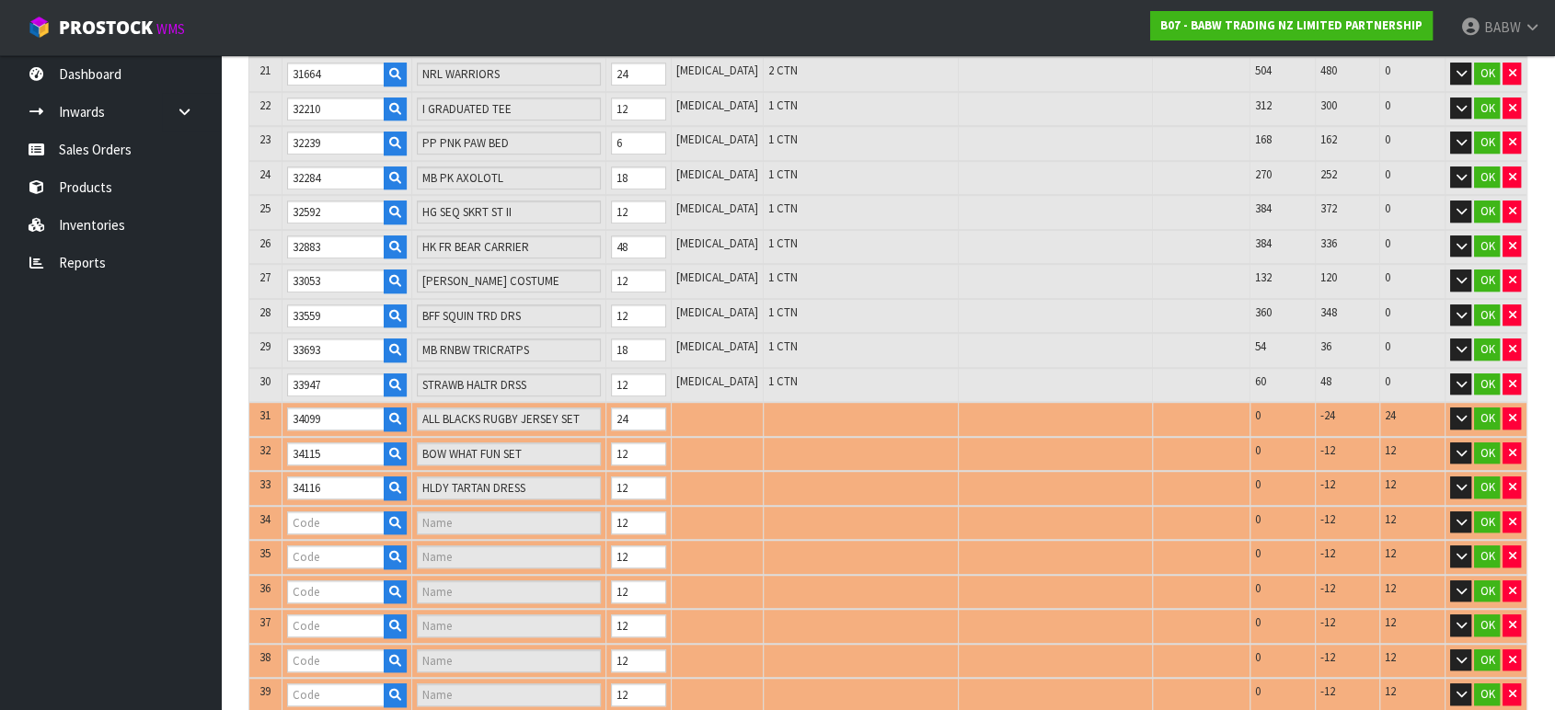
type input "34139"
type input "TOY'S HO HO HO SWEATER"
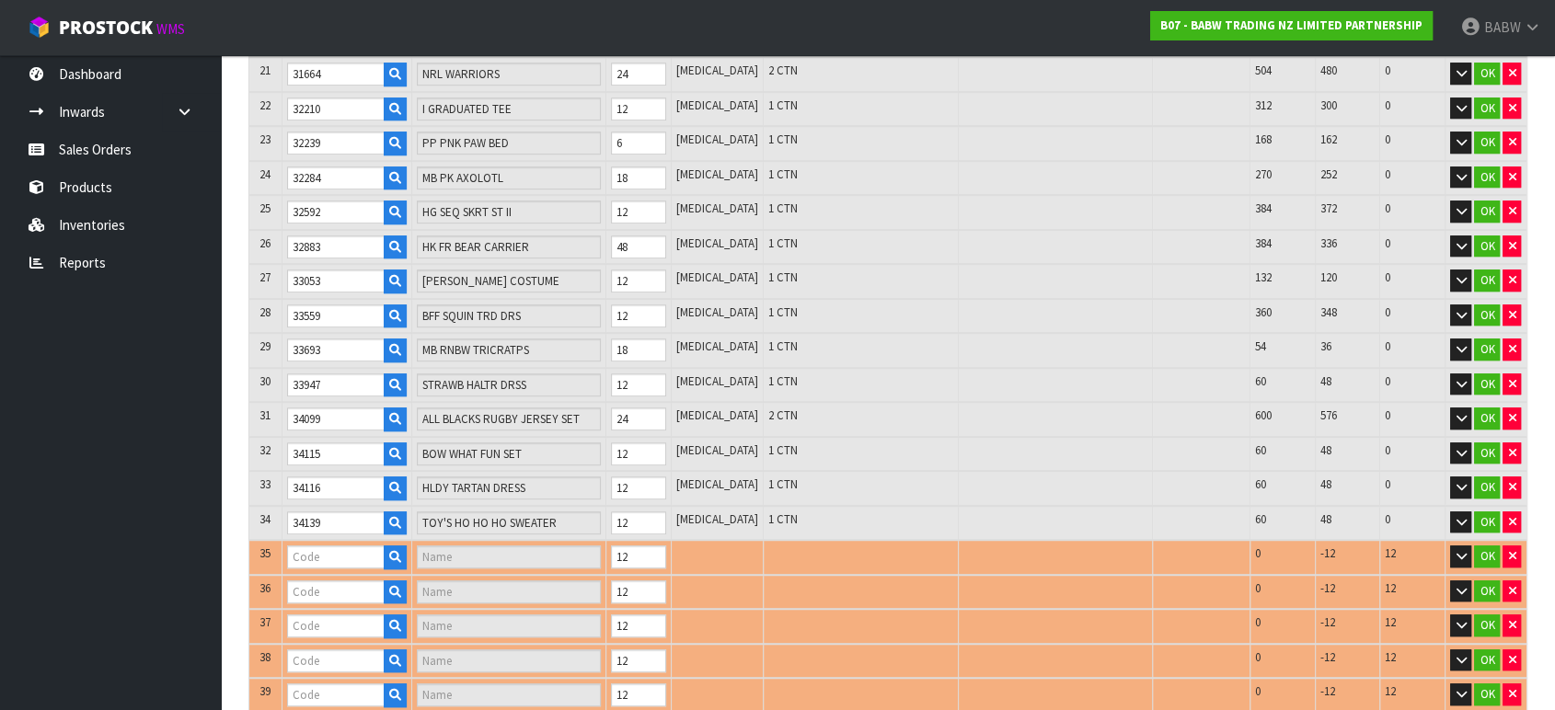
scroll to position [1287, 0]
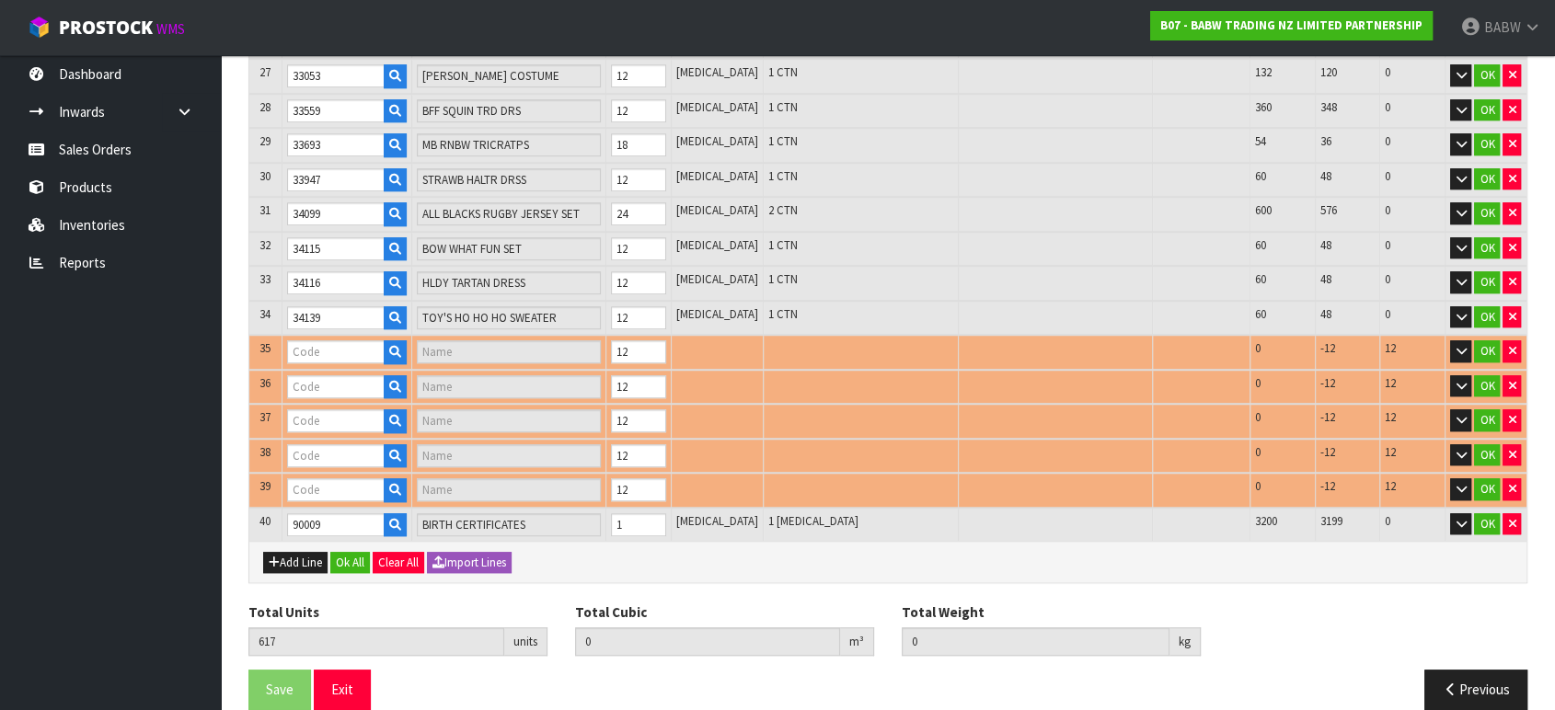
type input "34140"
type input "HLDY LGHTS DRESS"
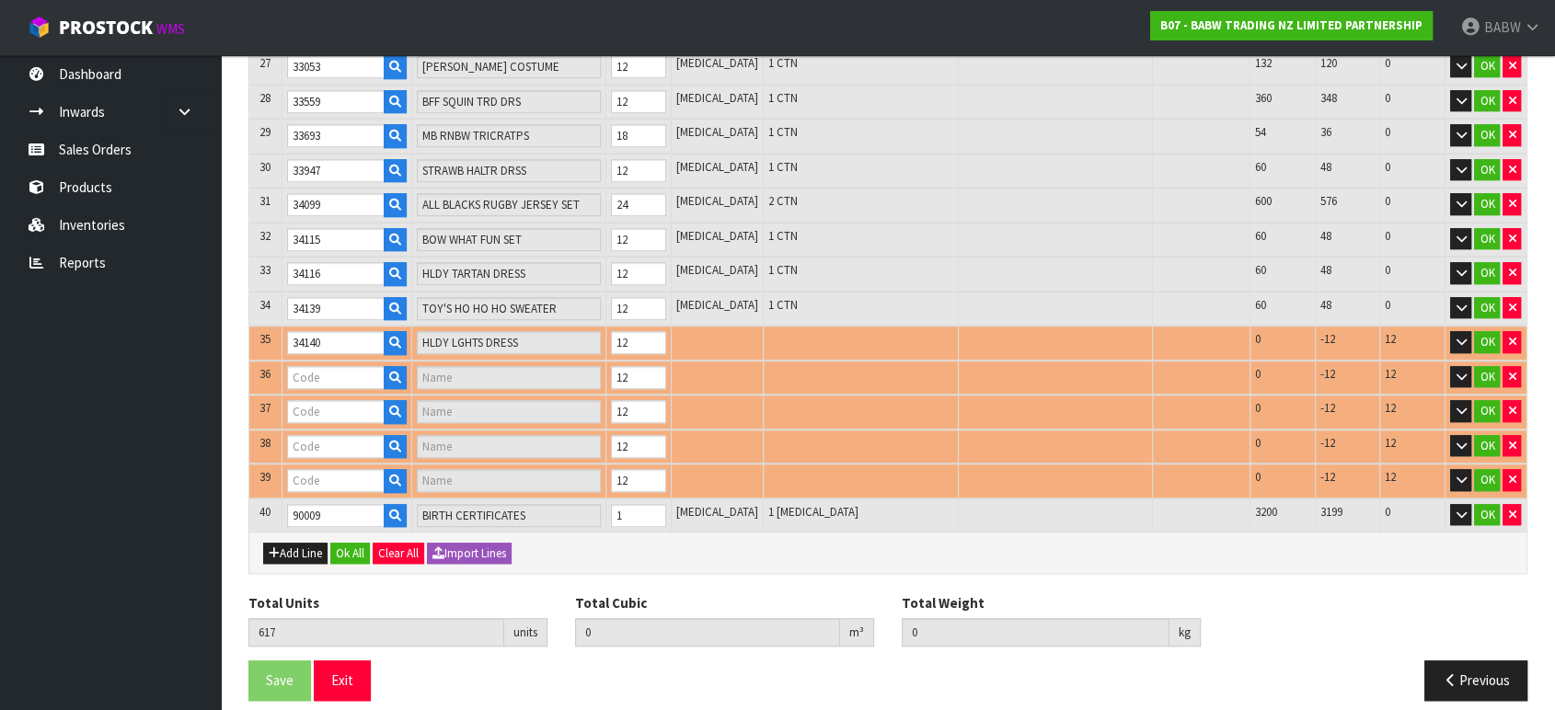
type input "34142"
type input "HLDY TRTN OVERALL"
type input "34146"
type input "TOY'S SILVR BL DRESS"
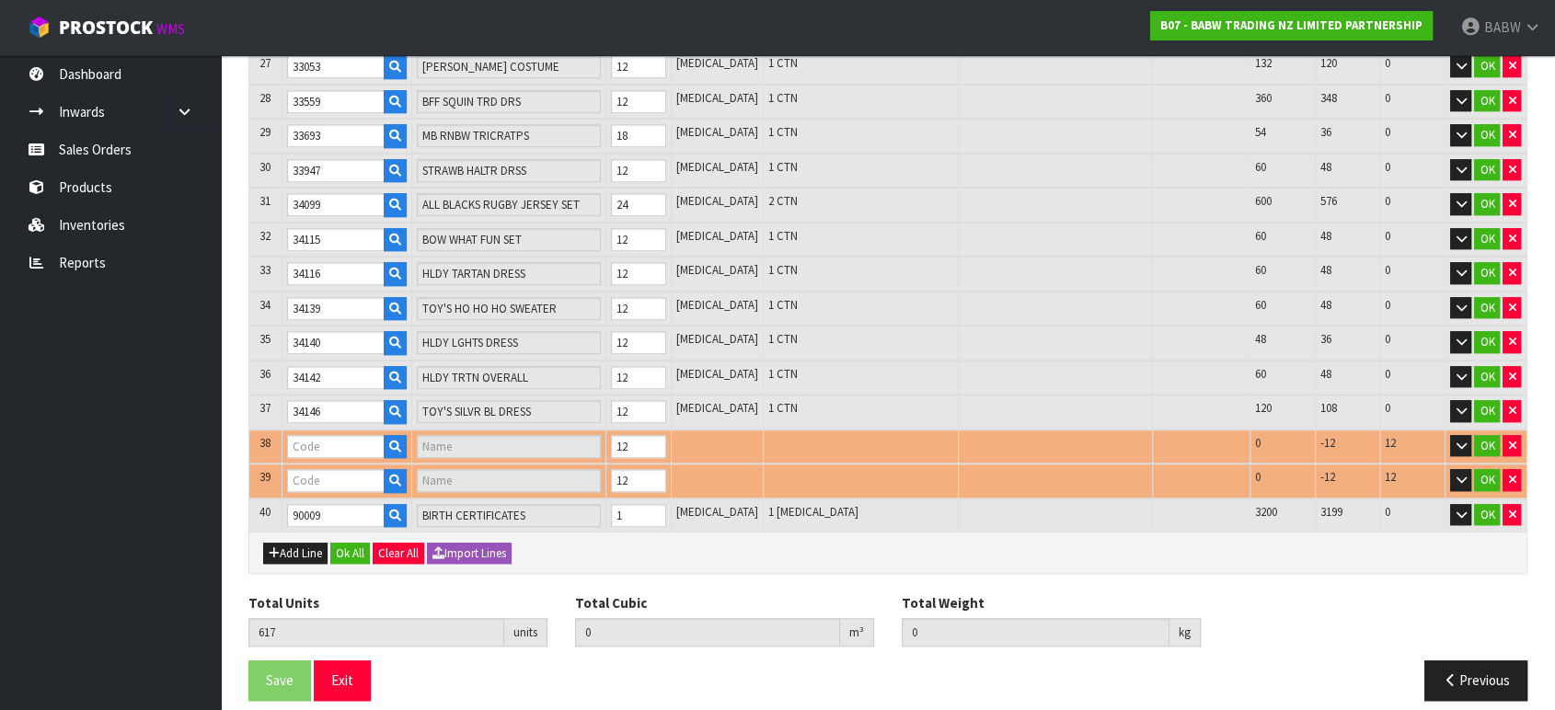
type input "34271"
type input "TOY'S HOLIDAY SURPRISE"
type input "0.499192"
type input "45.611"
type input "34147"
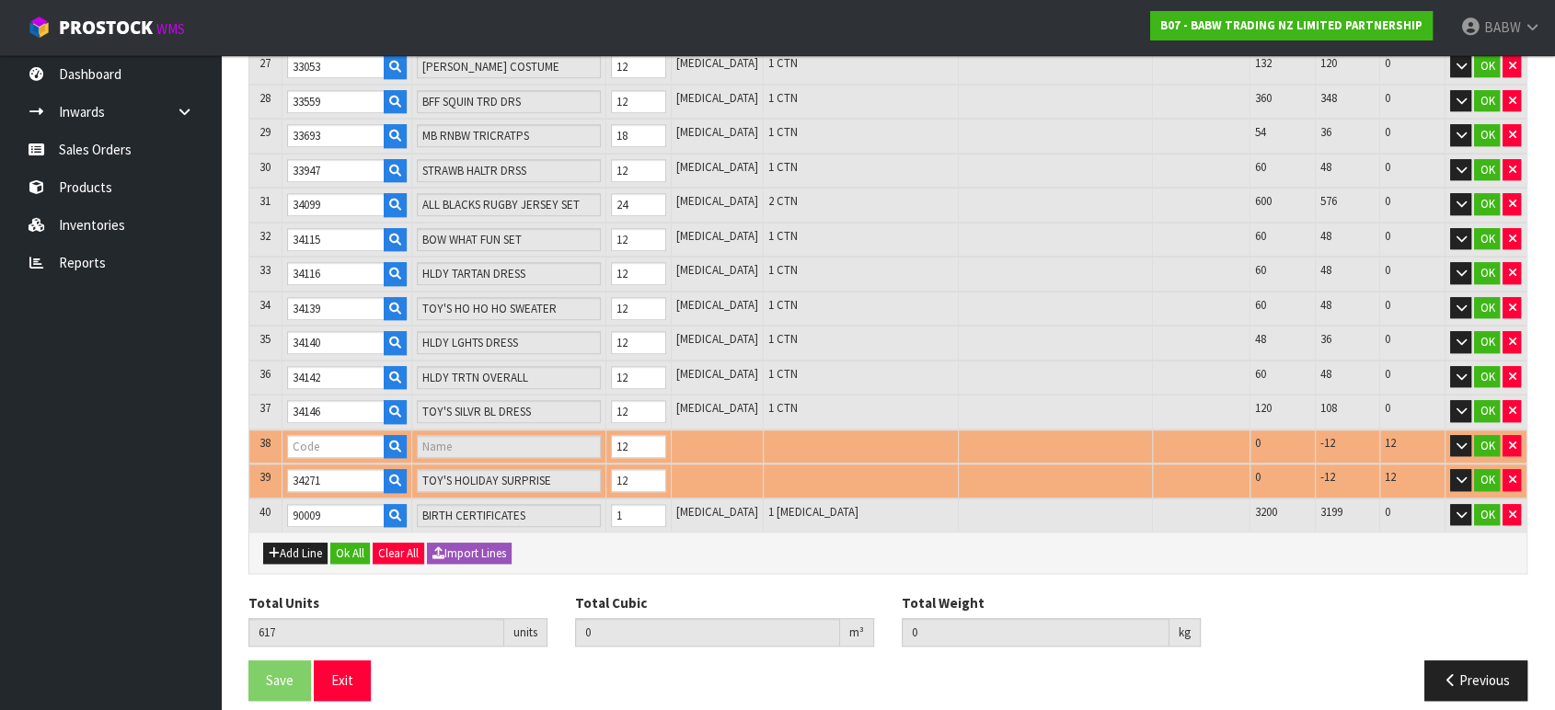
type input "SANTA [PERSON_NAME] TEE"
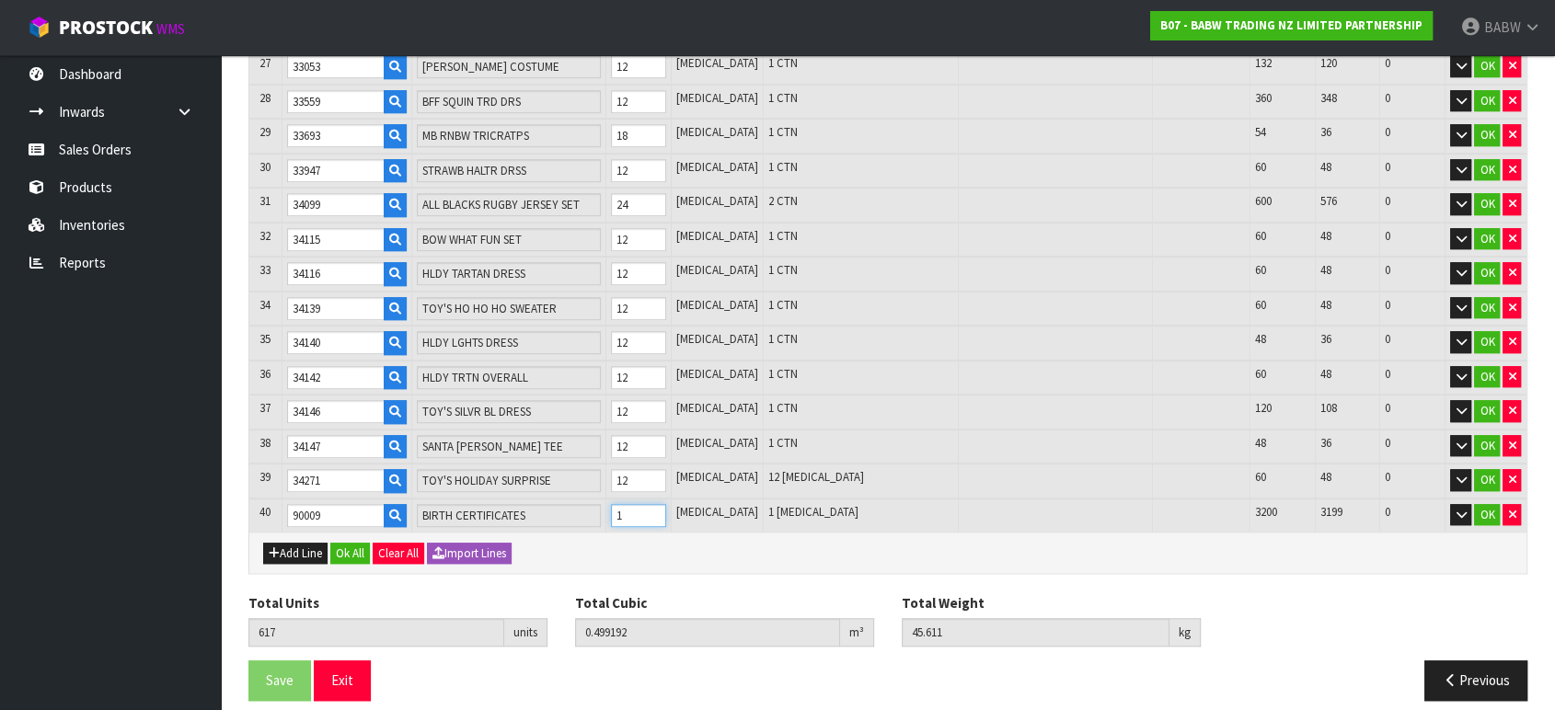
click at [645, 504] on input "1" at bounding box center [638, 515] width 55 height 23
type input "628"
type input "0.701944"
type input "45.622"
type input "12"
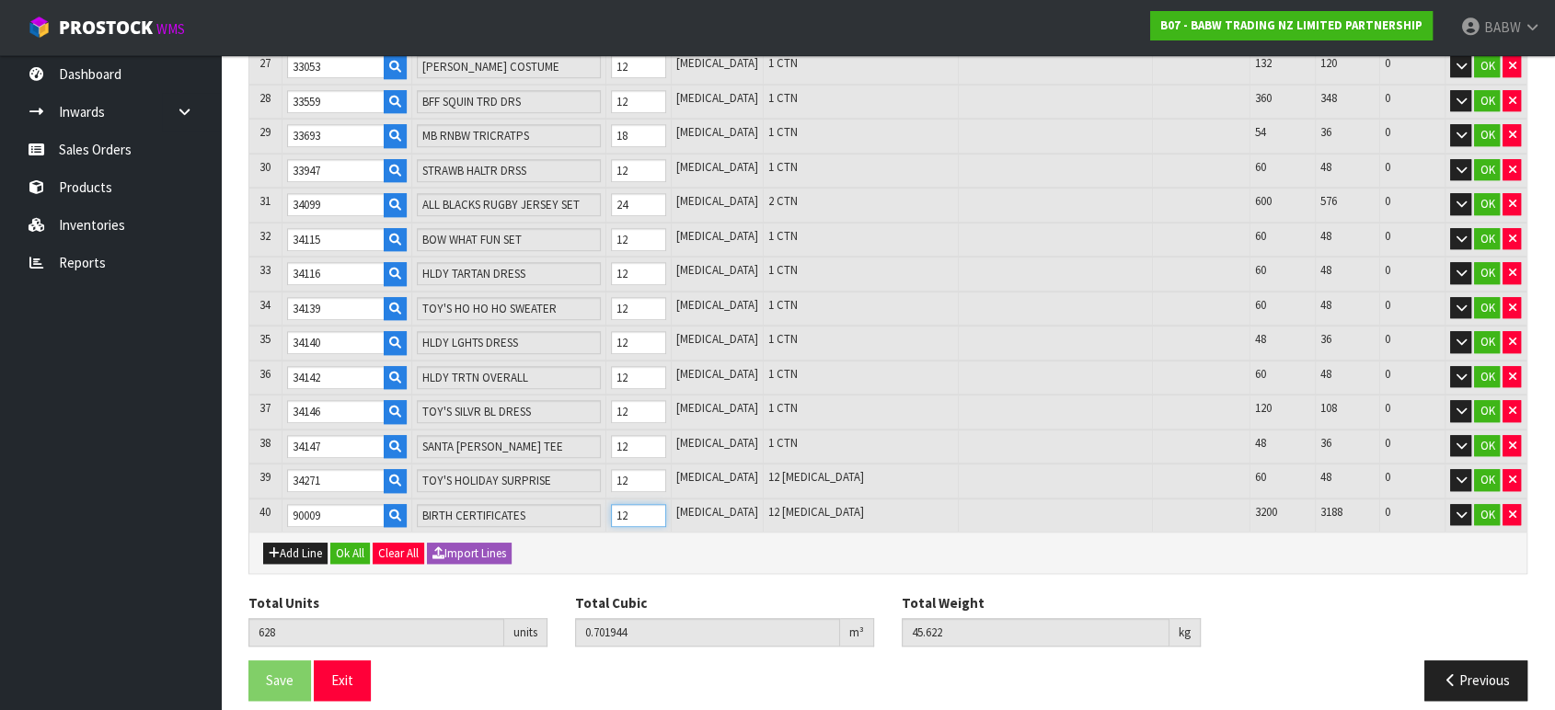
type input "736"
type input "2.6926"
type input "45.73"
type input "120"
type input "1816"
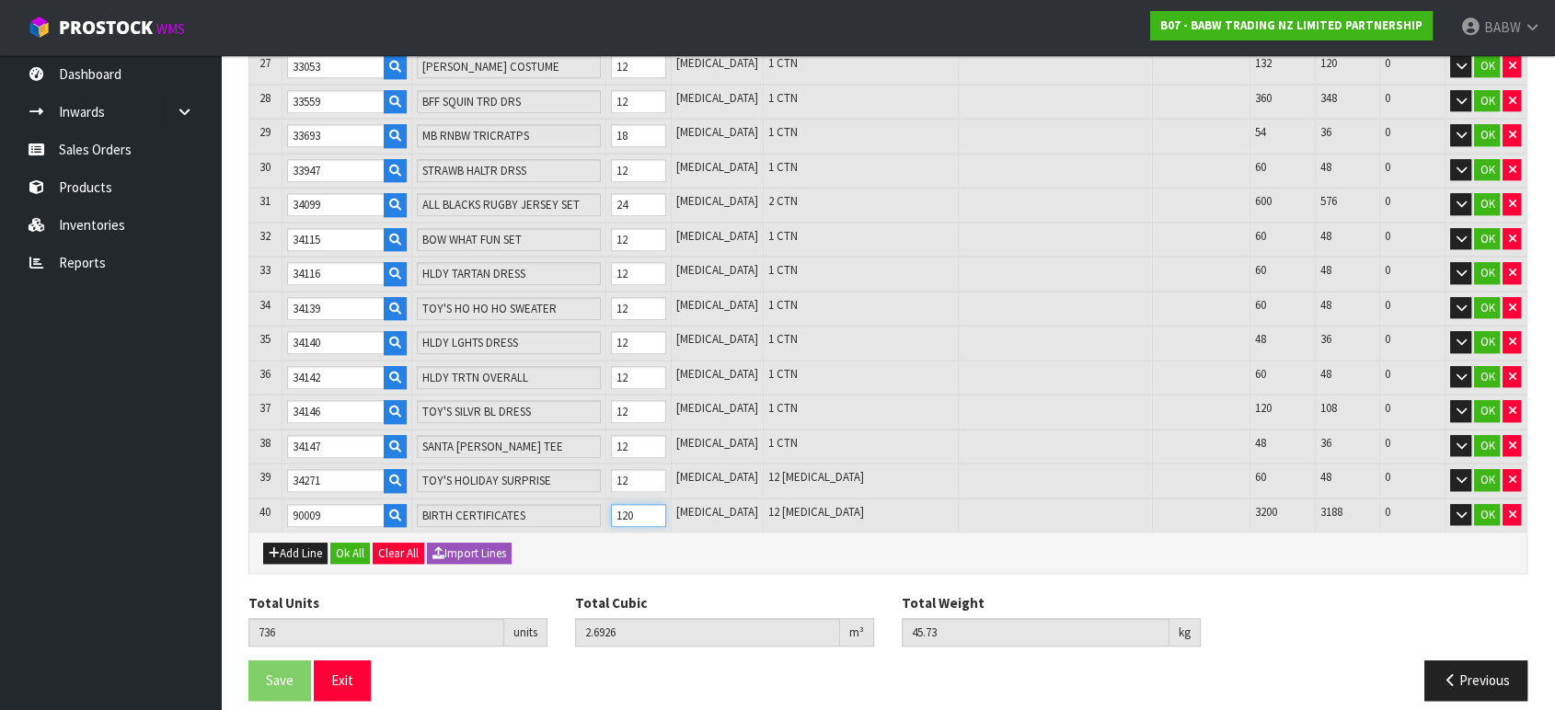
type input "0.497656"
type input "57.03"
type input "1200"
click at [600, 464] on tr "39 34271 TOY'S HOLIDAY SURPRISE 12 [MEDICAL_DATA] 12 [MEDICAL_DATA] 60 48 0 OK" at bounding box center [887, 481] width 1277 height 35
type input "1806"
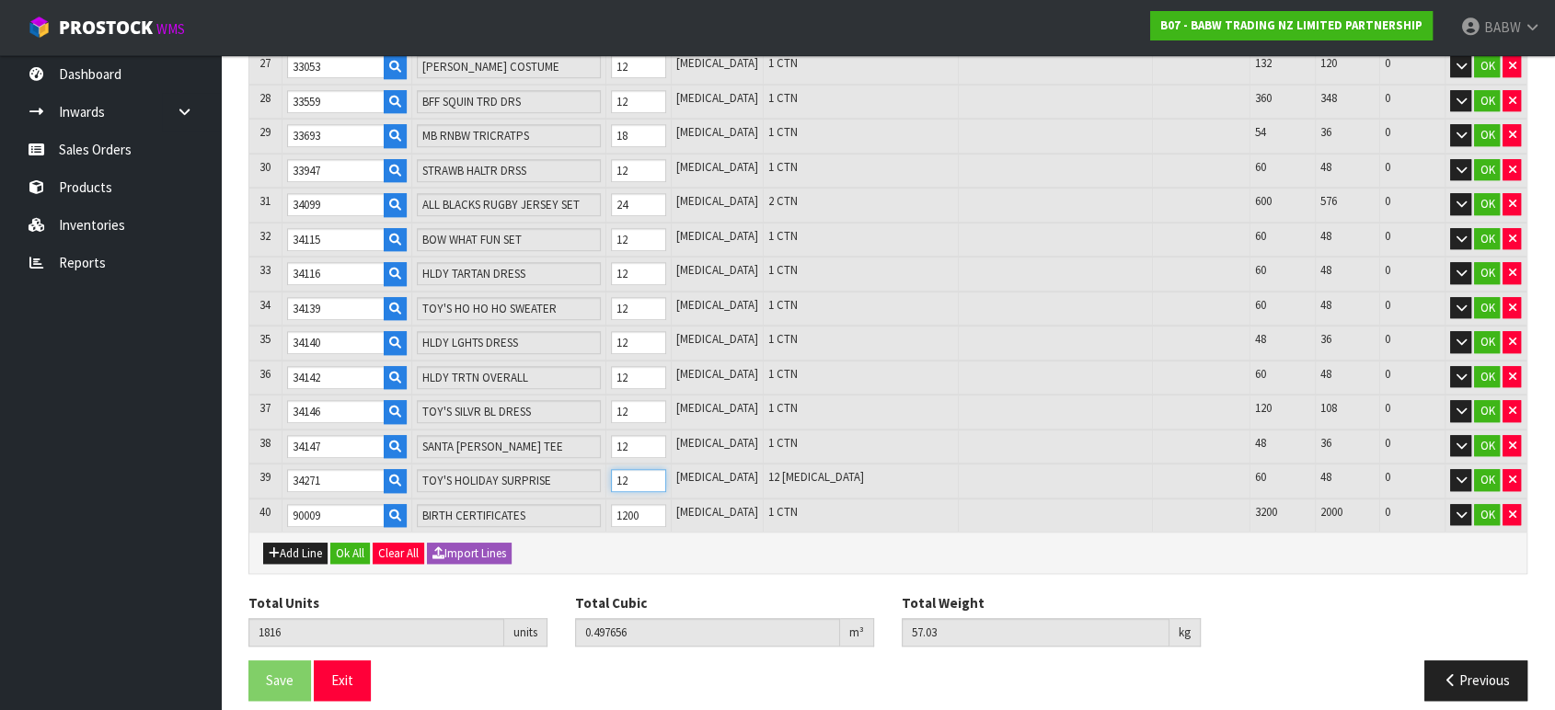
type input "0.489546"
type input "56.23"
type input "2"
type input "1828"
type input "0.507391"
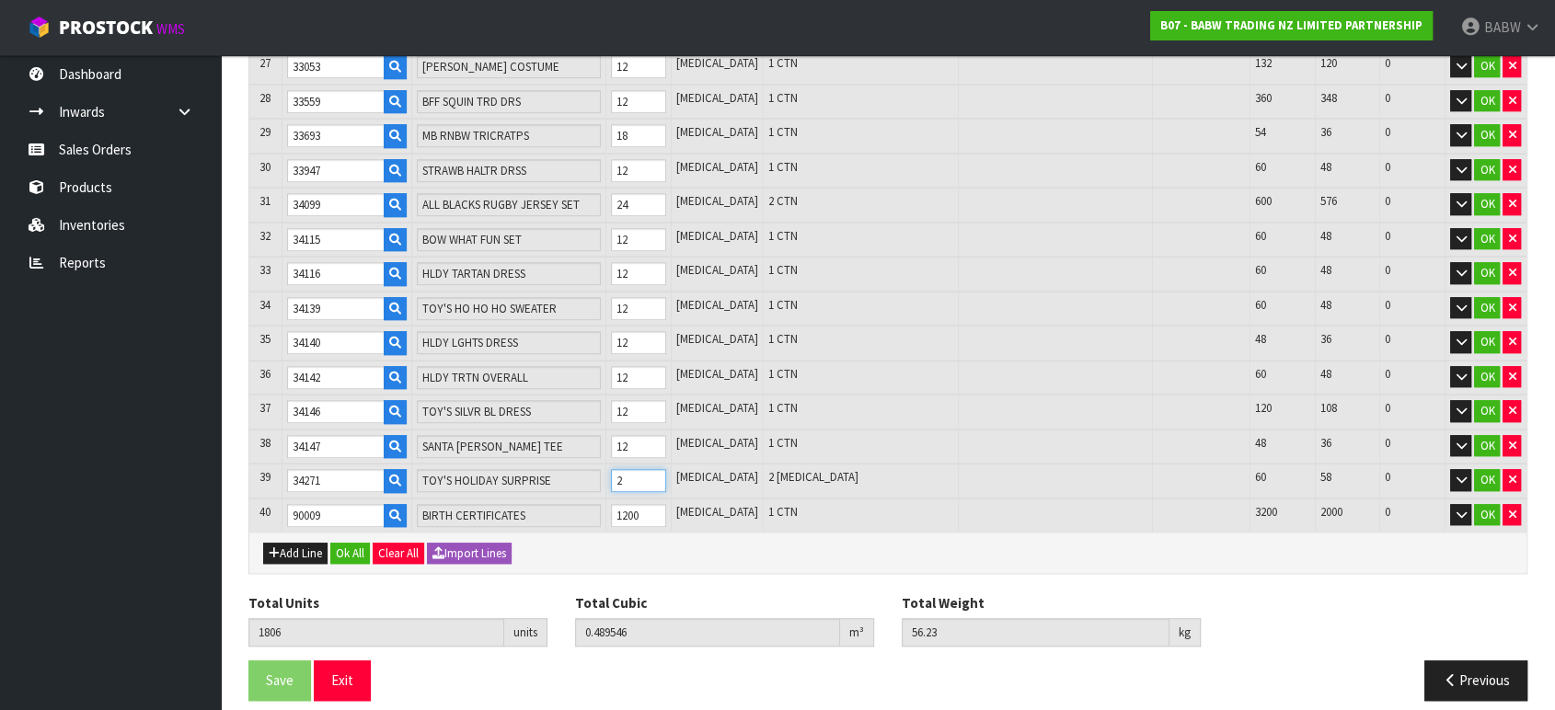
type input "57.99"
type input "24"
type input "1806"
type input "0.489546"
type input "56.23"
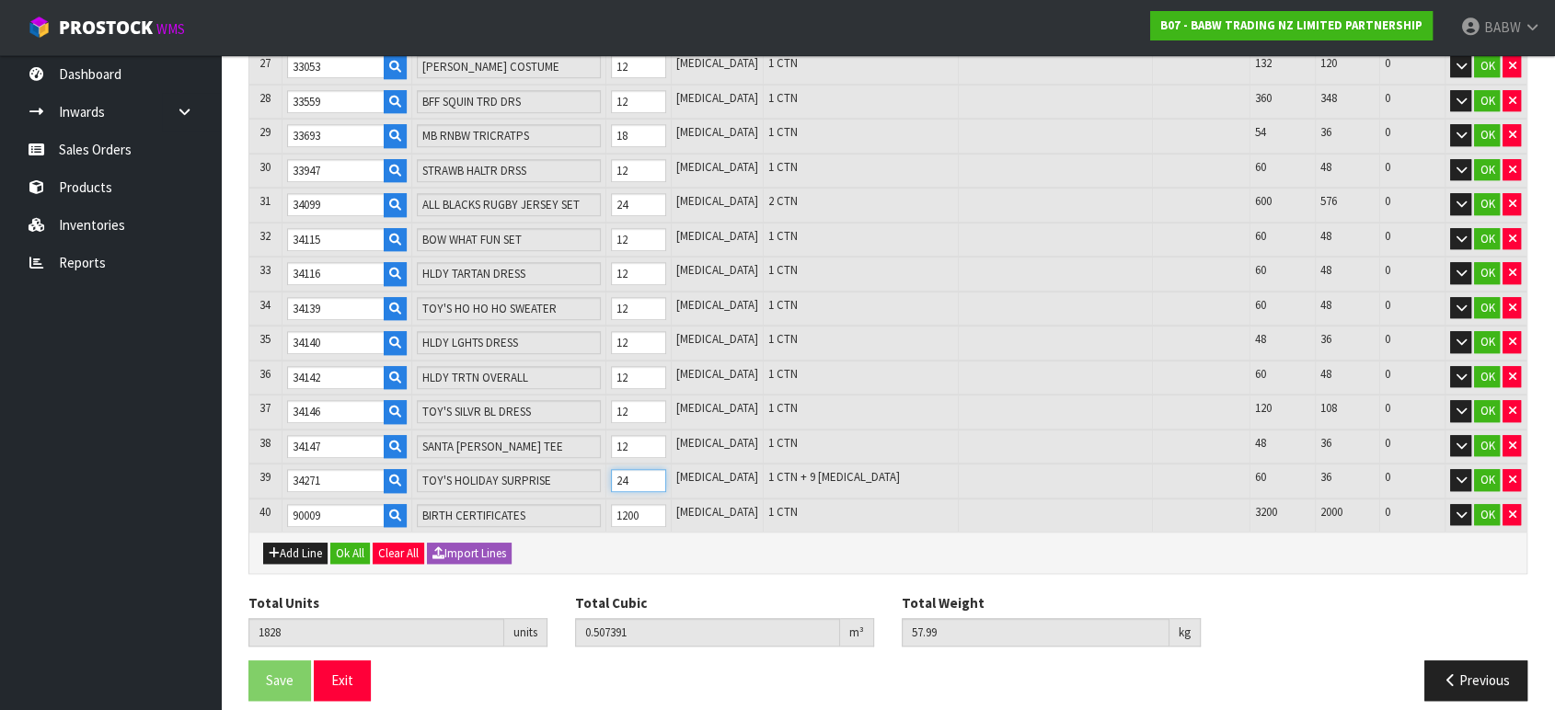
type input "2"
type input "0"
type input "1"
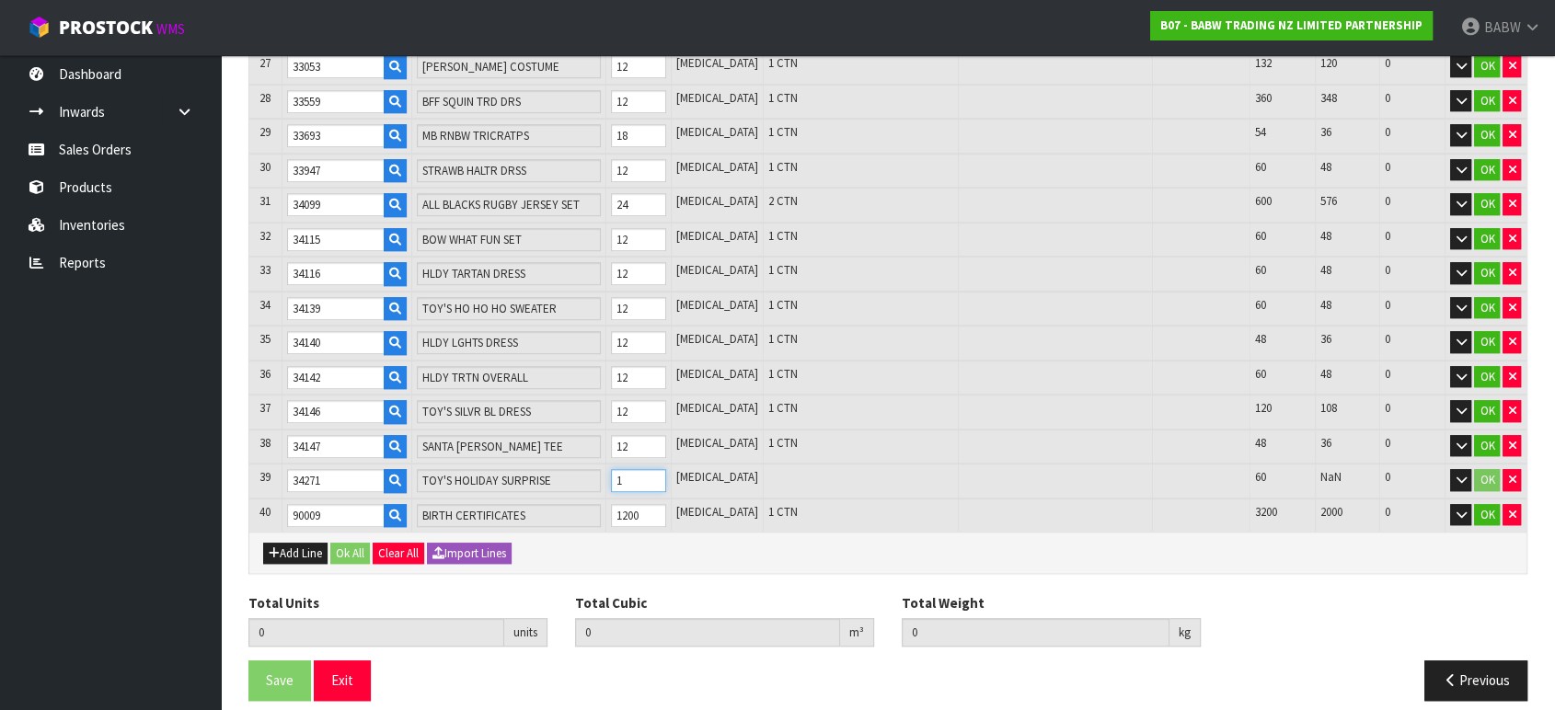
type input "0"
type input "1809"
type input "0.491979"
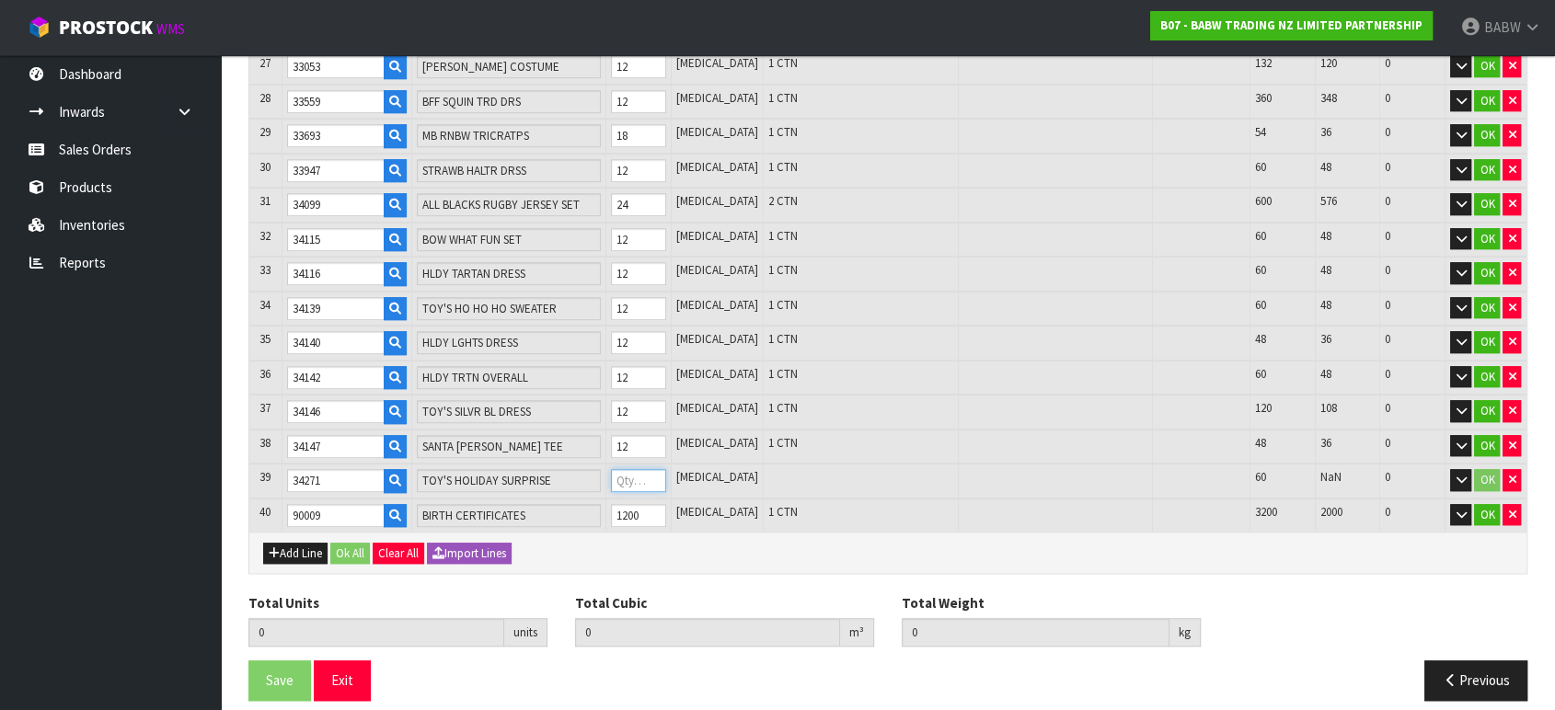
type input "56.47"
type input "5"
type input "0"
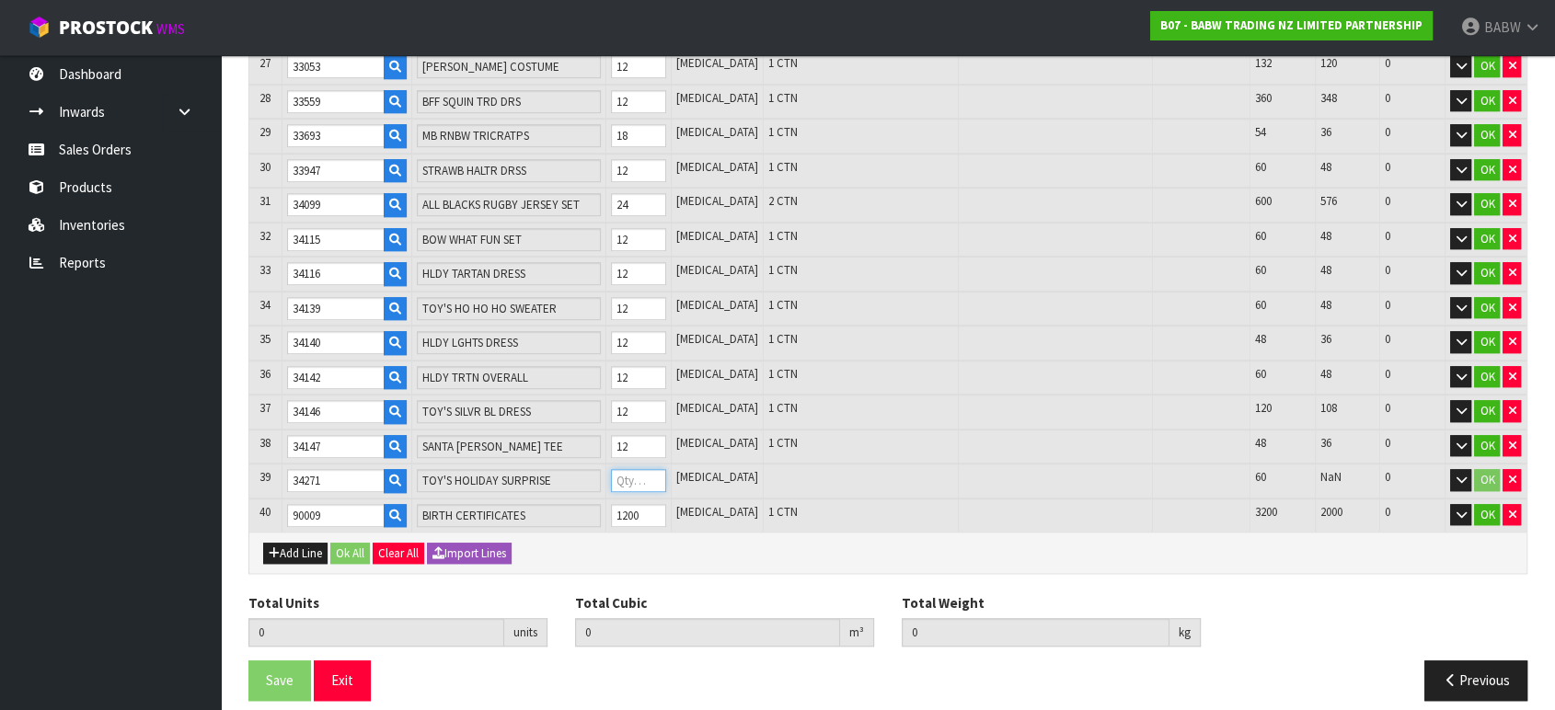
type input "1805"
type input "0.488735"
type input "56.15"
type input "1"
type input "1819"
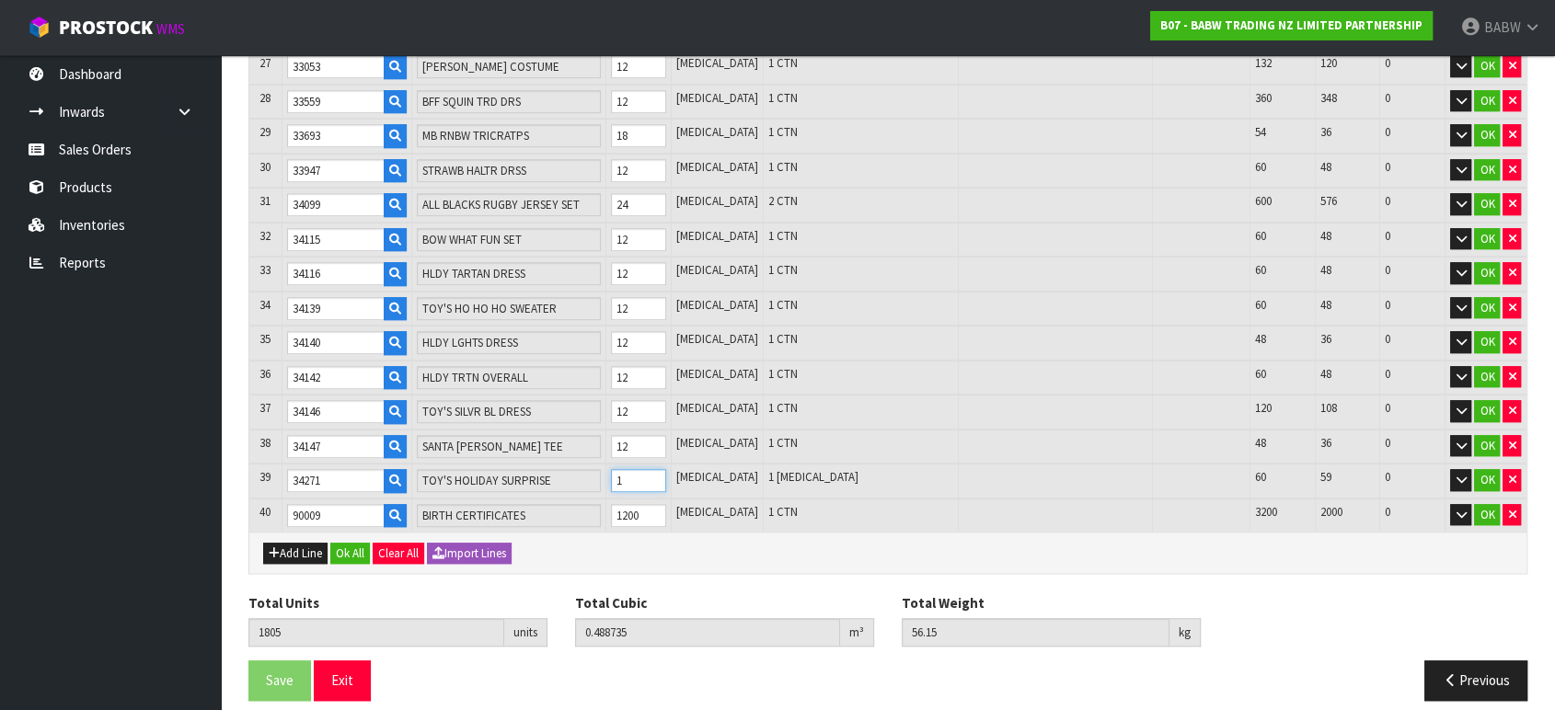
type input "0.500092"
type input "57.27"
type input "15"
click at [360, 543] on button "Ok All" at bounding box center [350, 554] width 40 height 22
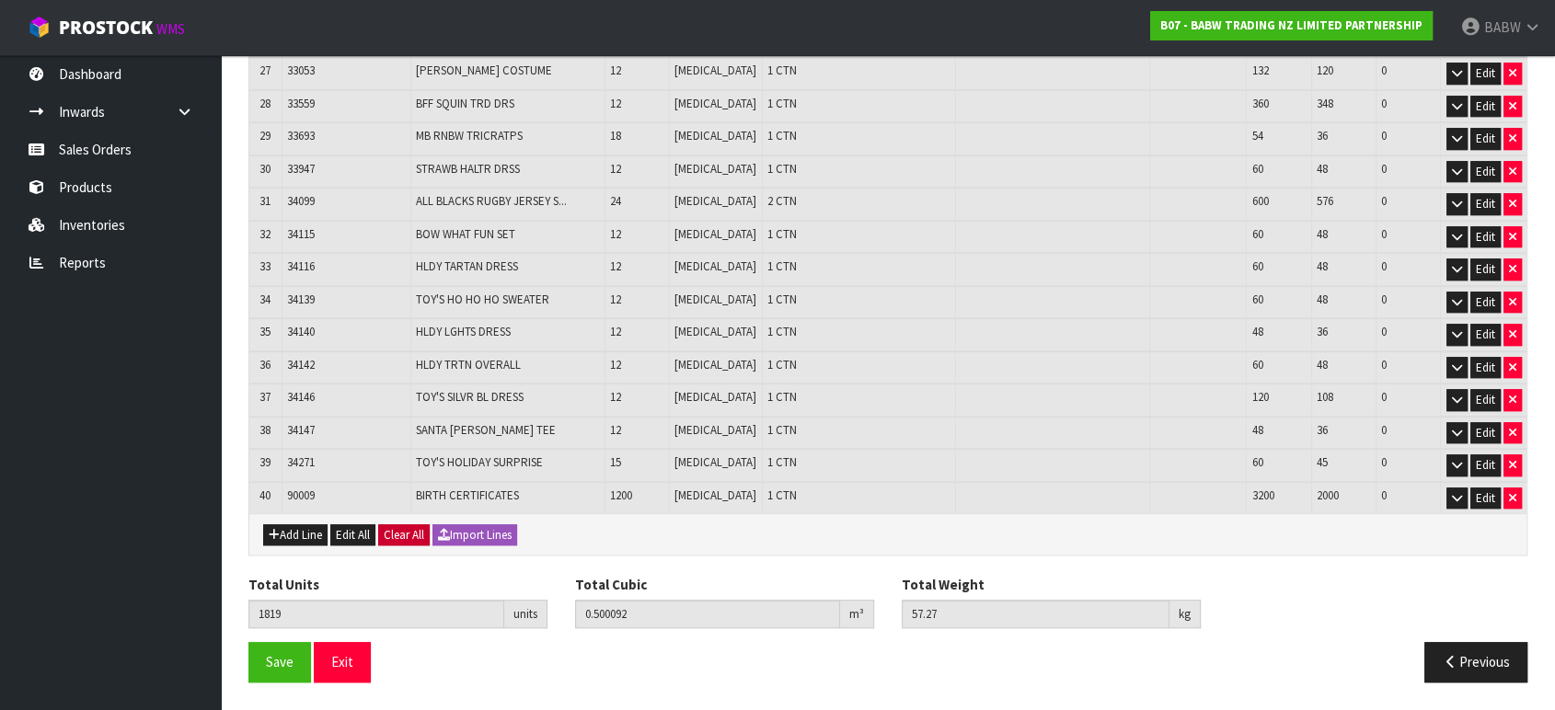
scroll to position [1213, 0]
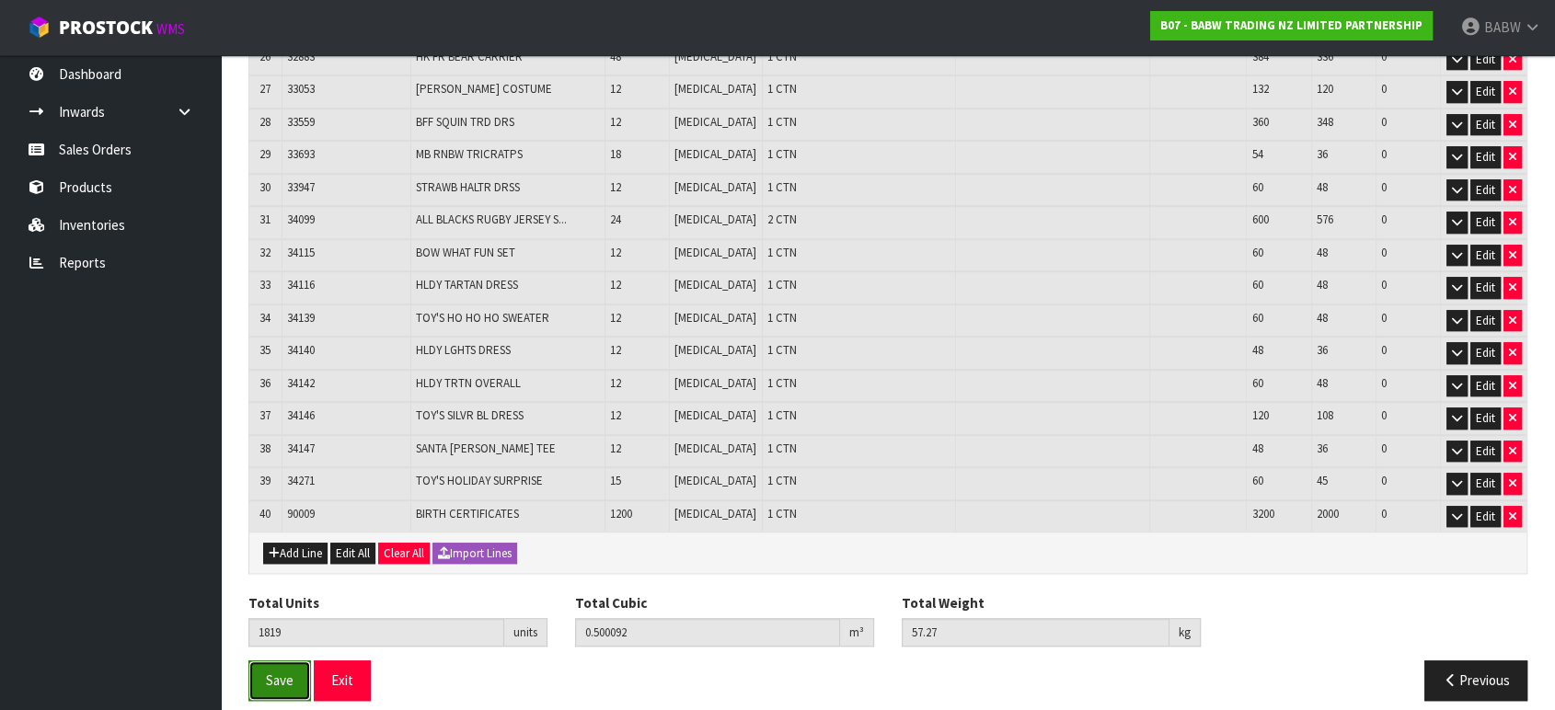
click at [294, 661] on button "Save" at bounding box center [279, 681] width 63 height 40
click at [294, 665] on button "Save" at bounding box center [279, 681] width 63 height 40
click at [347, 664] on button "Exit" at bounding box center [342, 681] width 57 height 40
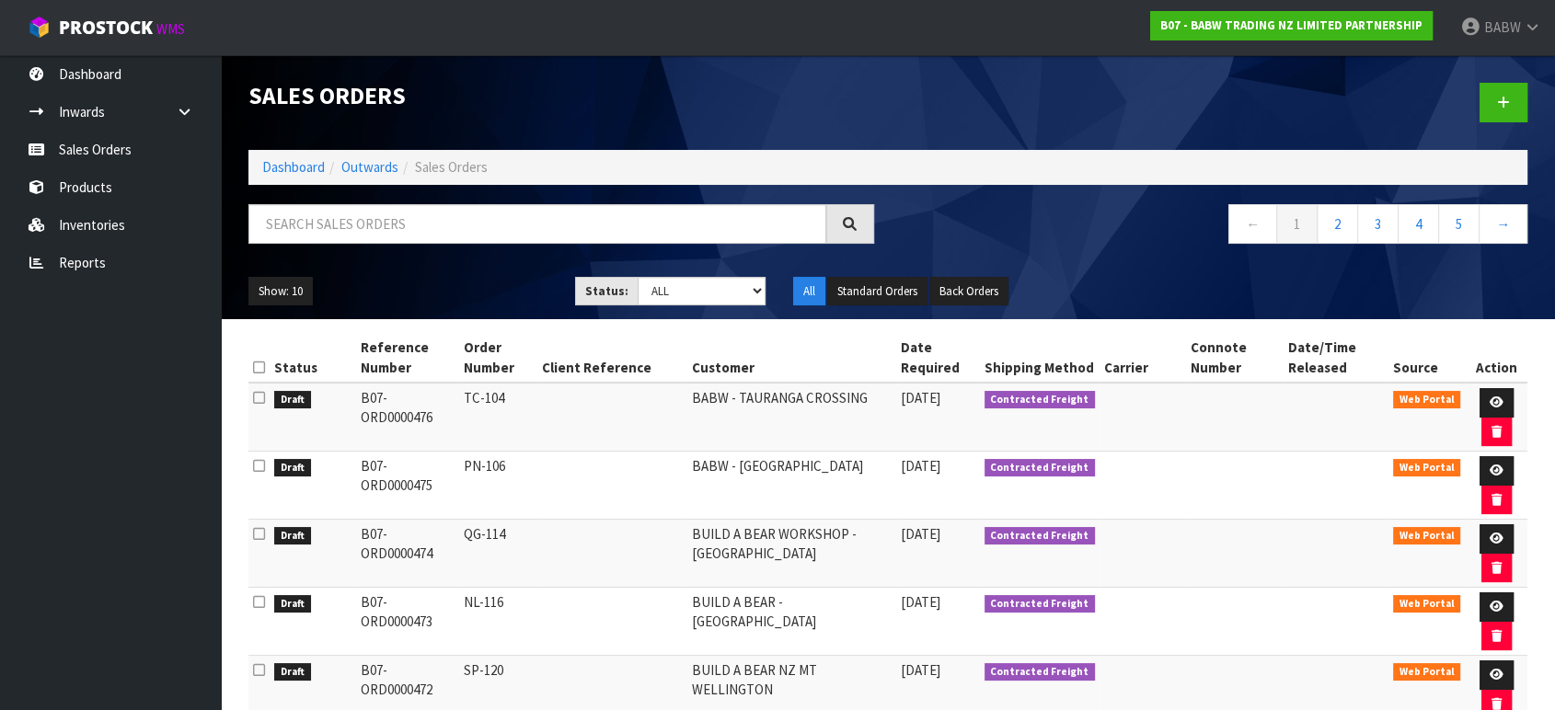
click at [82, 493] on ul "Dashboard Inwards Purchase Orders Receipts Sales Orders Products Inventories Re…" at bounding box center [110, 382] width 221 height 655
